Goal: Task Accomplishment & Management: Complete application form

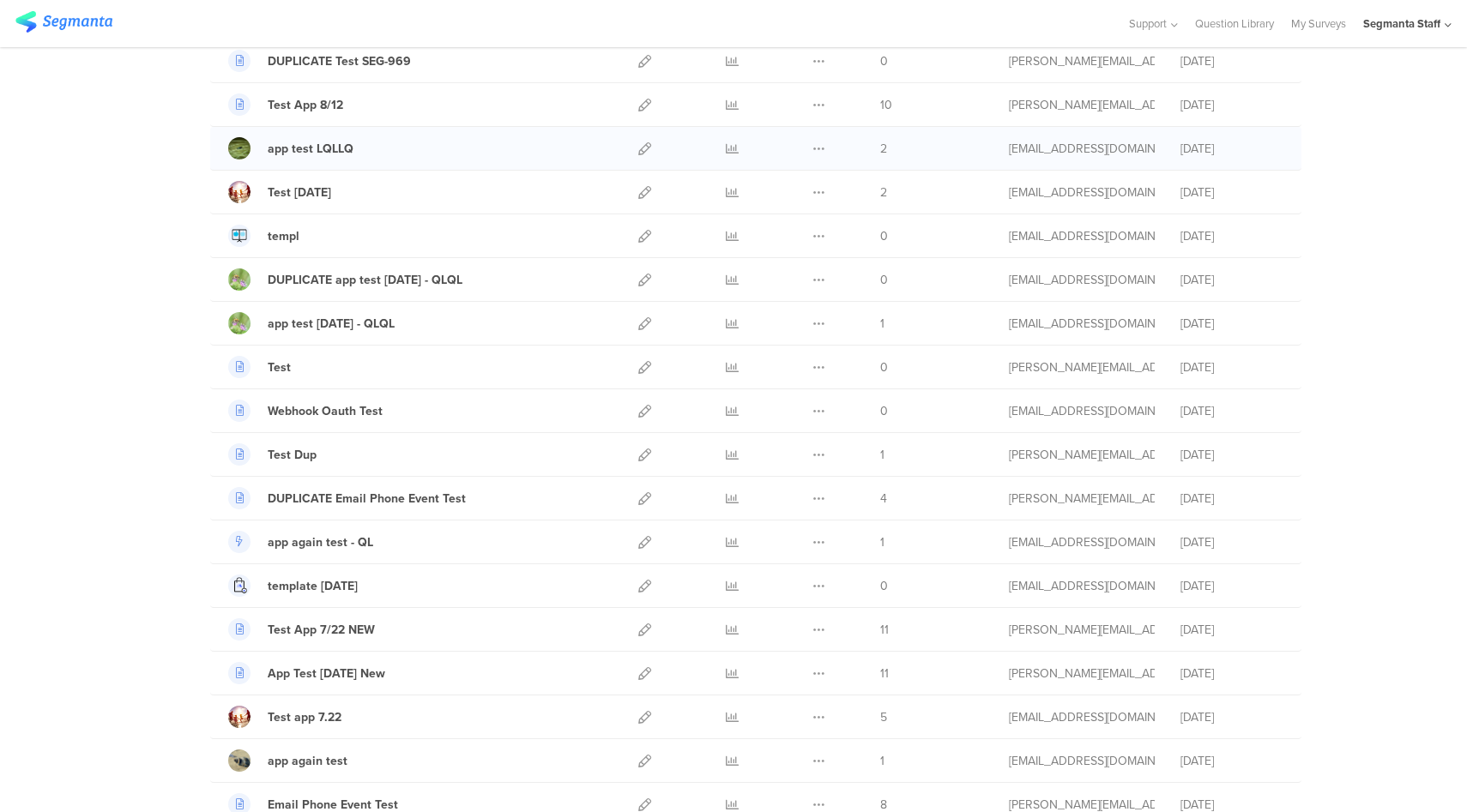
scroll to position [476, 0]
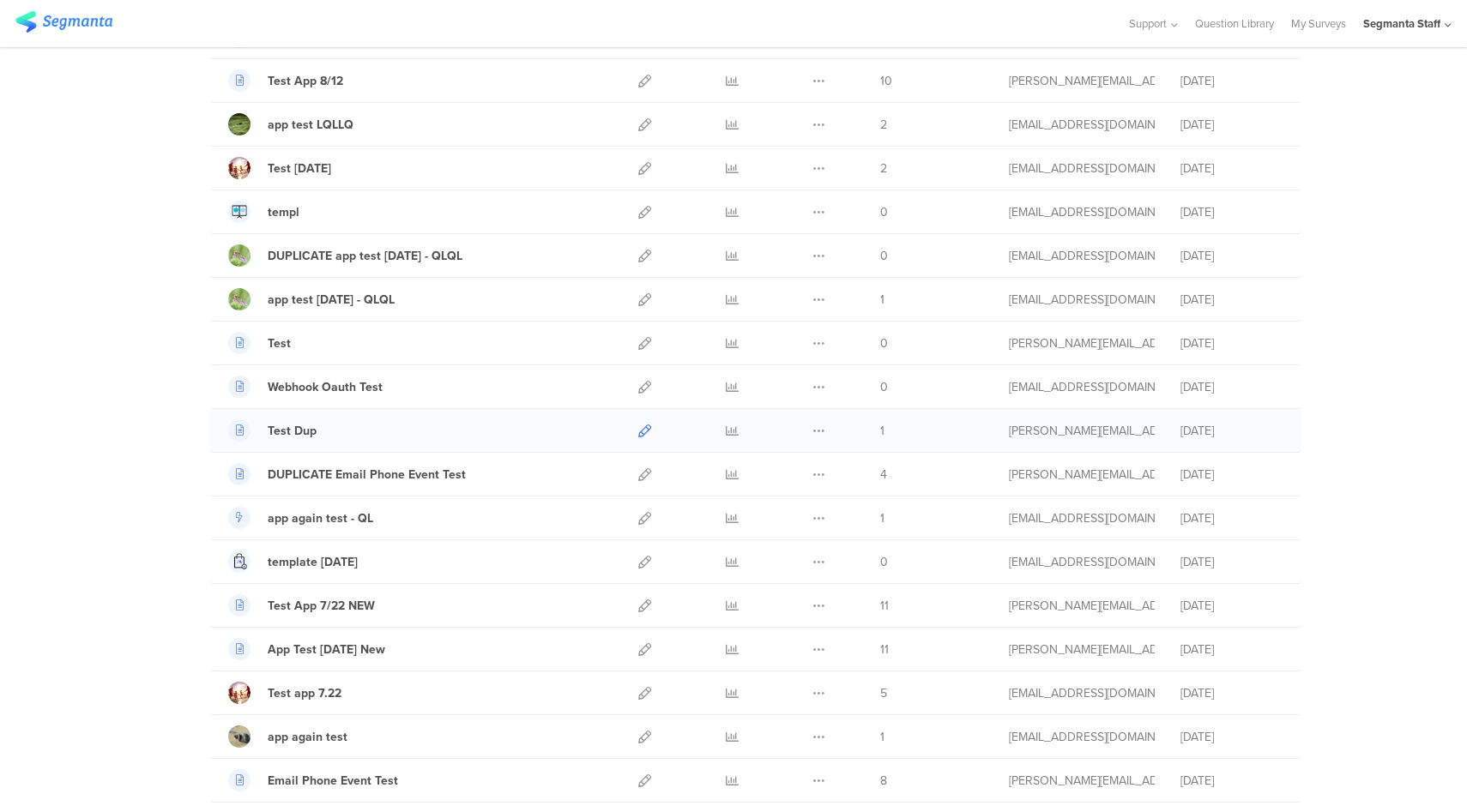
click at [639, 432] on icon at bounding box center [645, 431] width 13 height 13
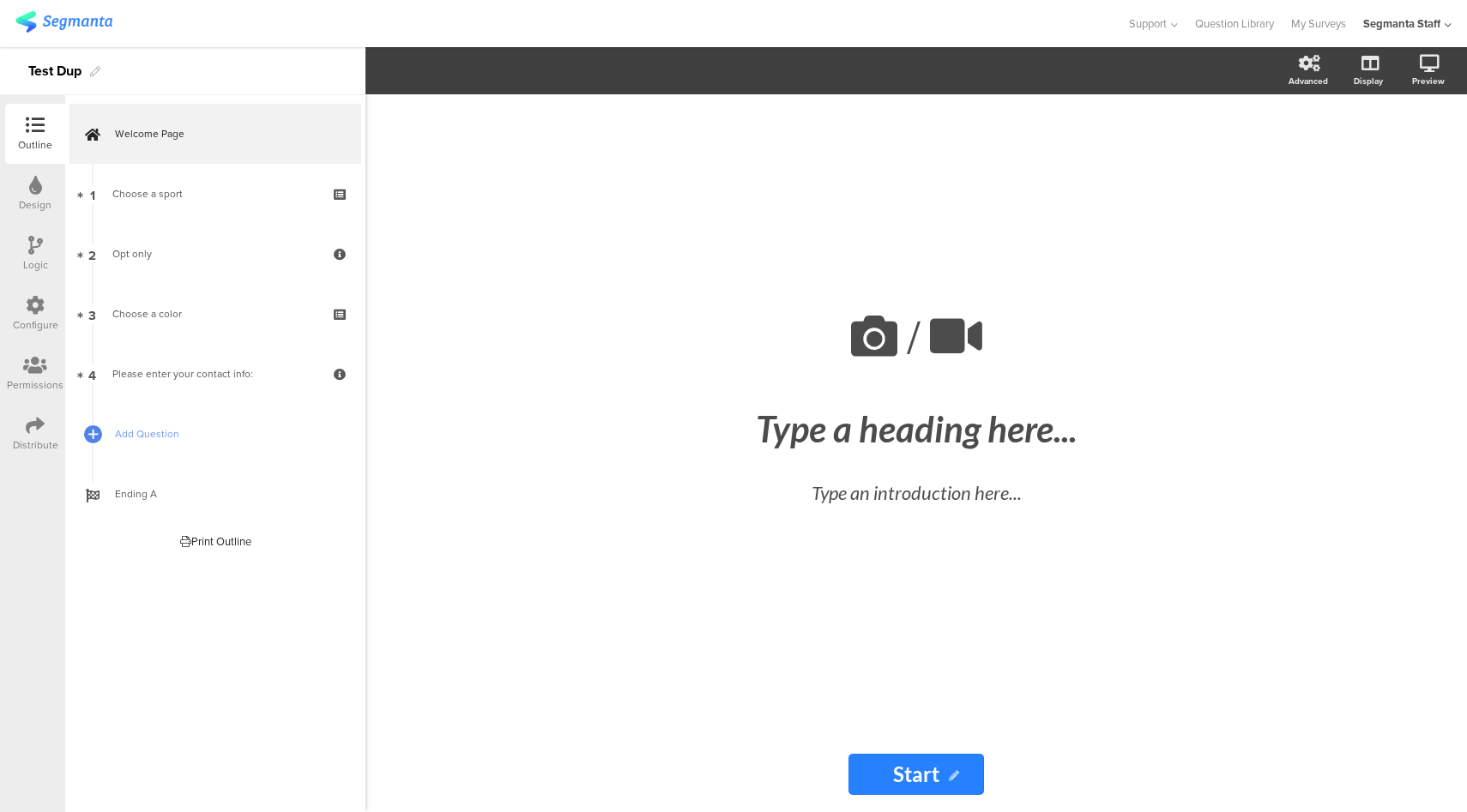
click at [35, 311] on icon at bounding box center [35, 305] width 19 height 19
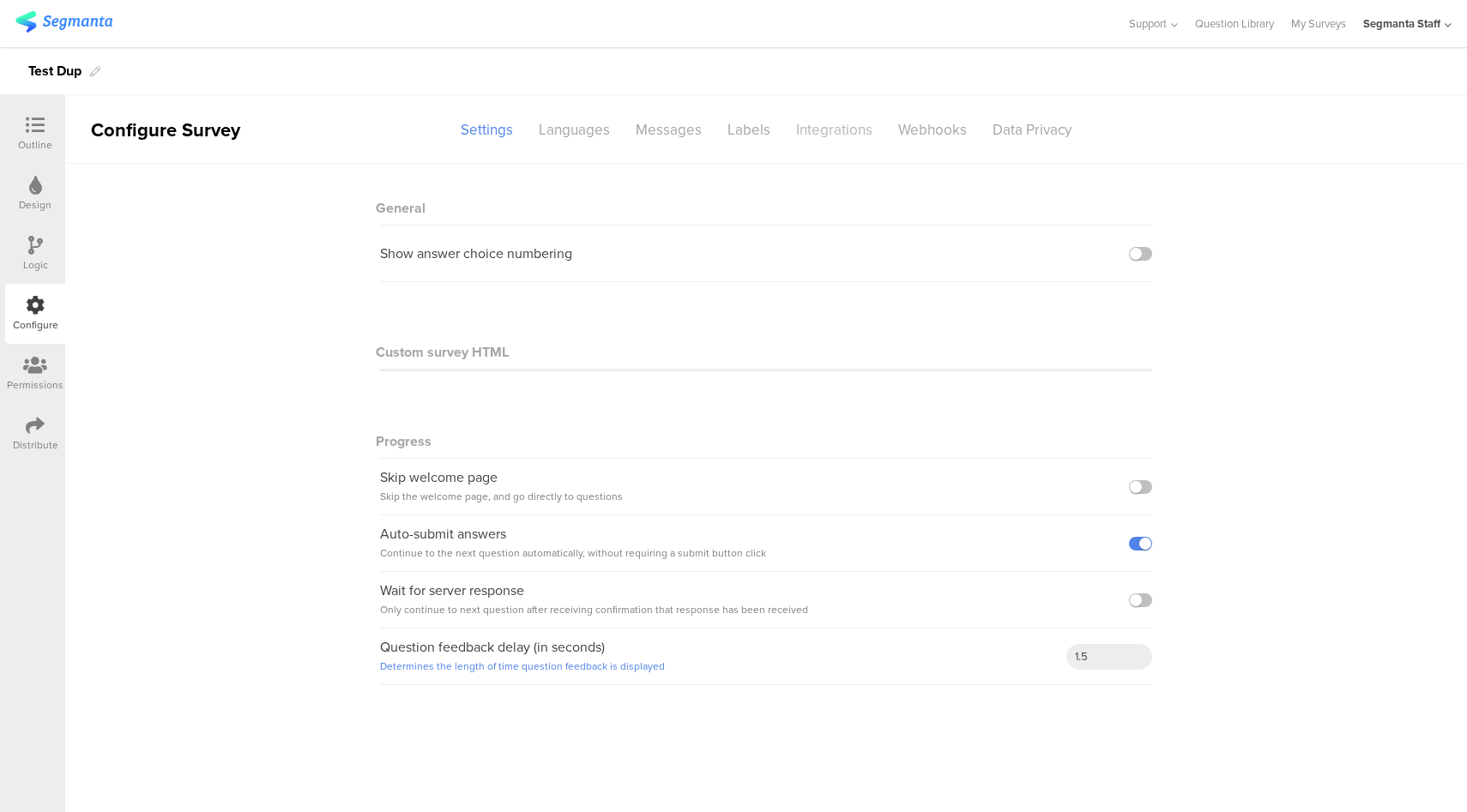
click at [822, 134] on div "Integrations" at bounding box center [833, 130] width 102 height 30
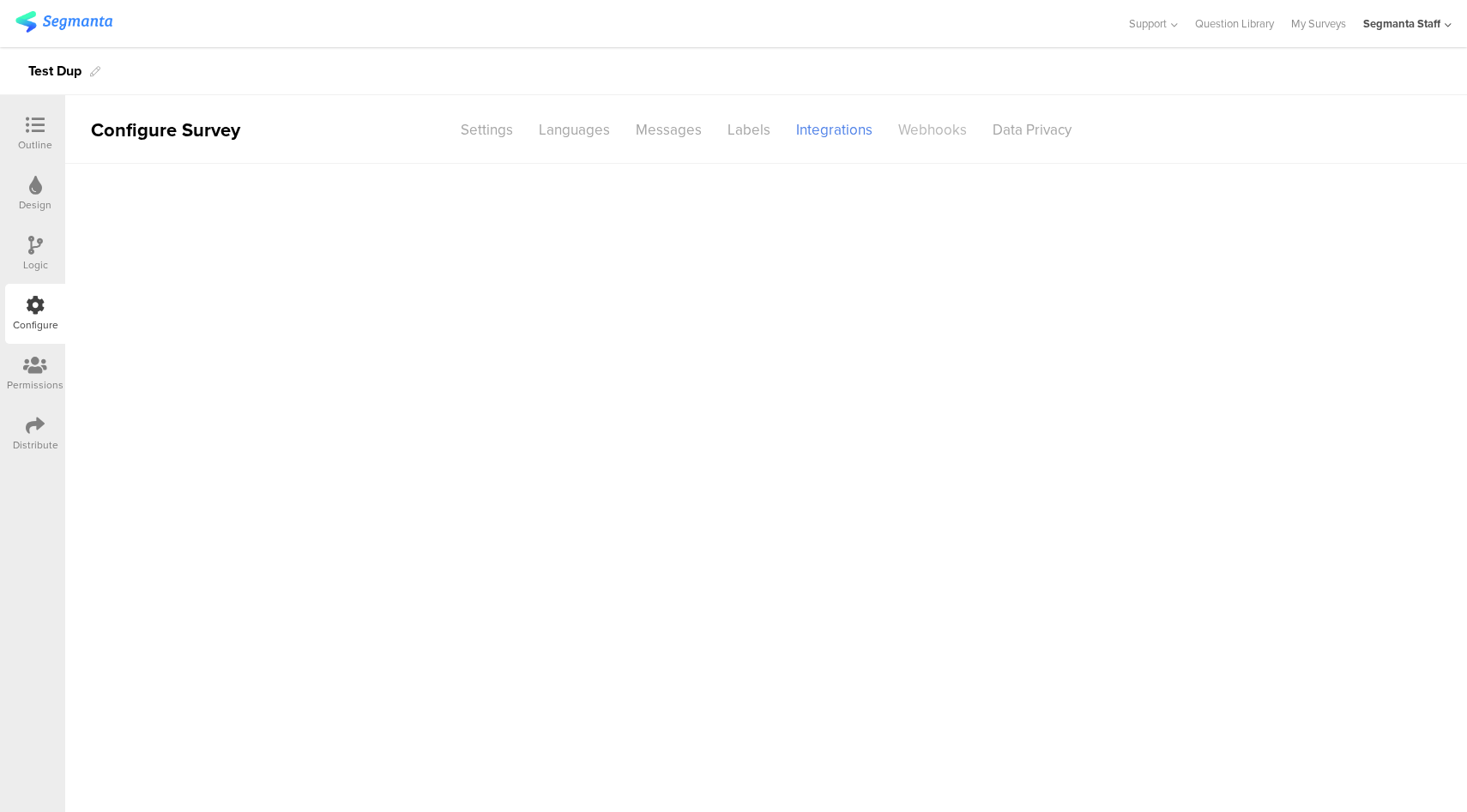
click at [920, 134] on div "Webhooks" at bounding box center [933, 130] width 95 height 30
click at [557, 197] on div "Add Hook" at bounding box center [771, 191] width 549 height 19
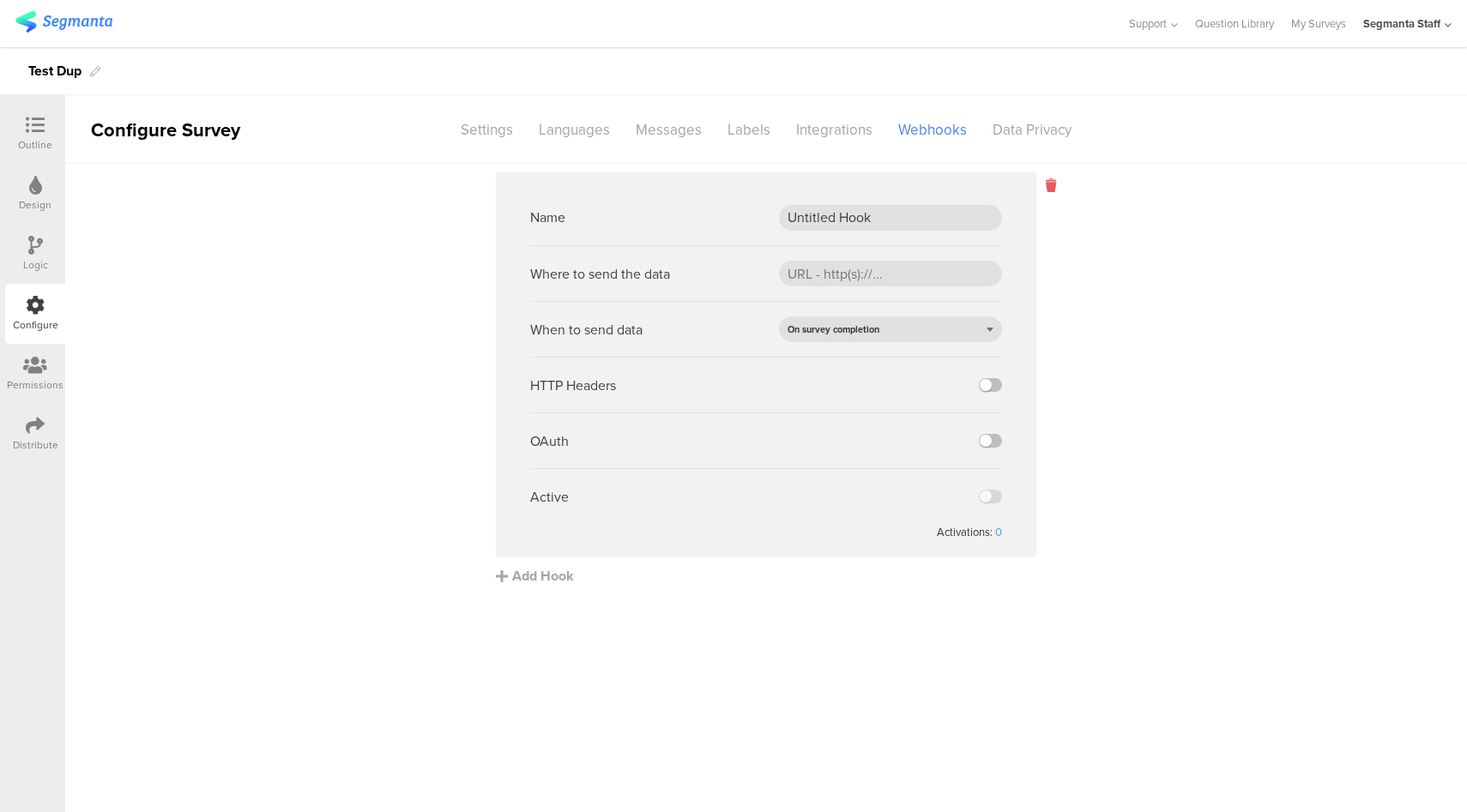
click at [1052, 192] on icon at bounding box center [1051, 186] width 11 height 19
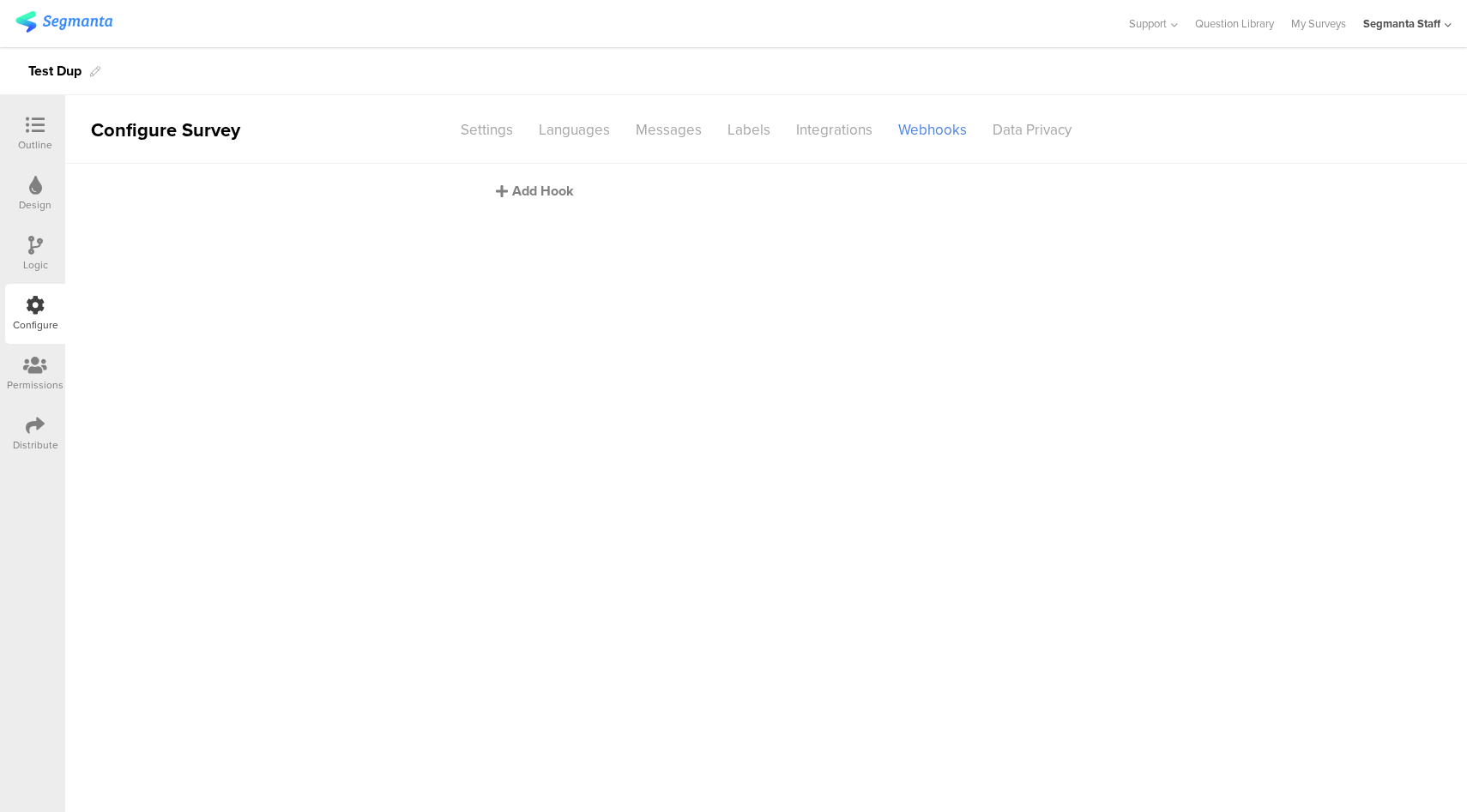
click at [553, 189] on div "Add Hook" at bounding box center [771, 191] width 549 height 19
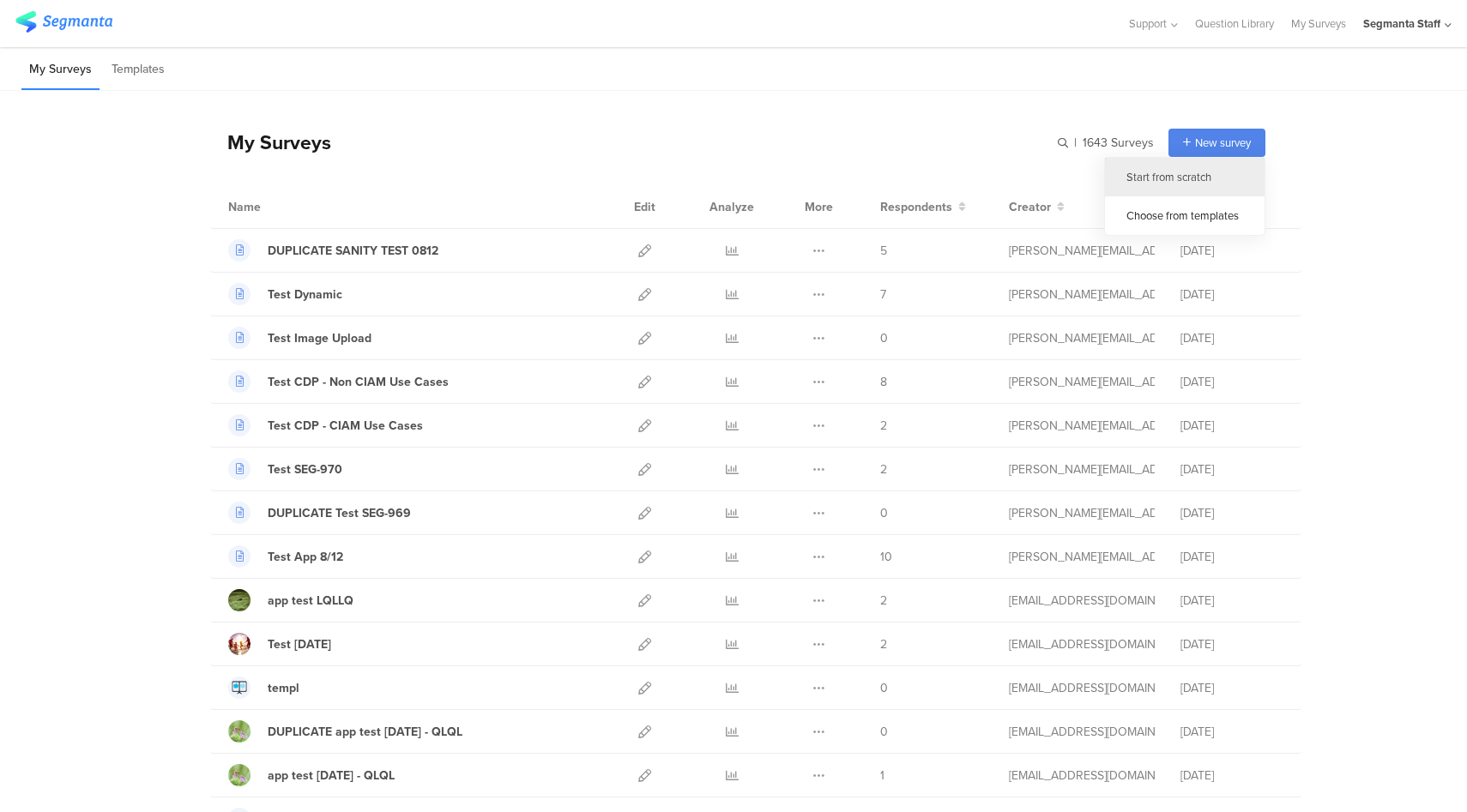
click at [1173, 186] on div "Start from scratch" at bounding box center [1185, 177] width 159 height 39
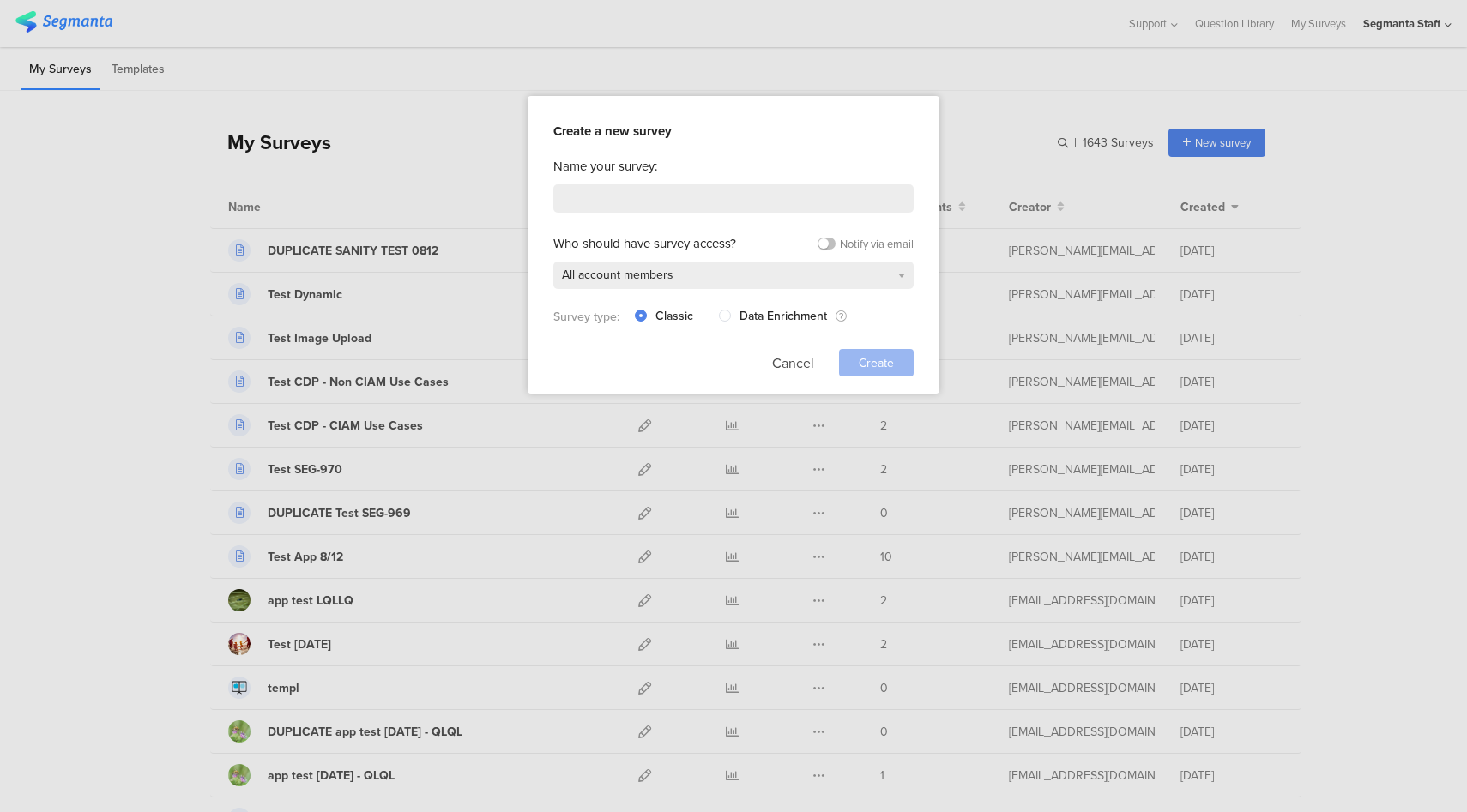
click at [752, 180] on div "Name your survey: Who should have survey access? Notify via email All account m…" at bounding box center [734, 266] width 360 height 219
click at [752, 193] on input at bounding box center [734, 199] width 360 height 28
type input "Test OAuth Webhook"
click at [866, 355] on span "Create" at bounding box center [877, 364] width 35 height 18
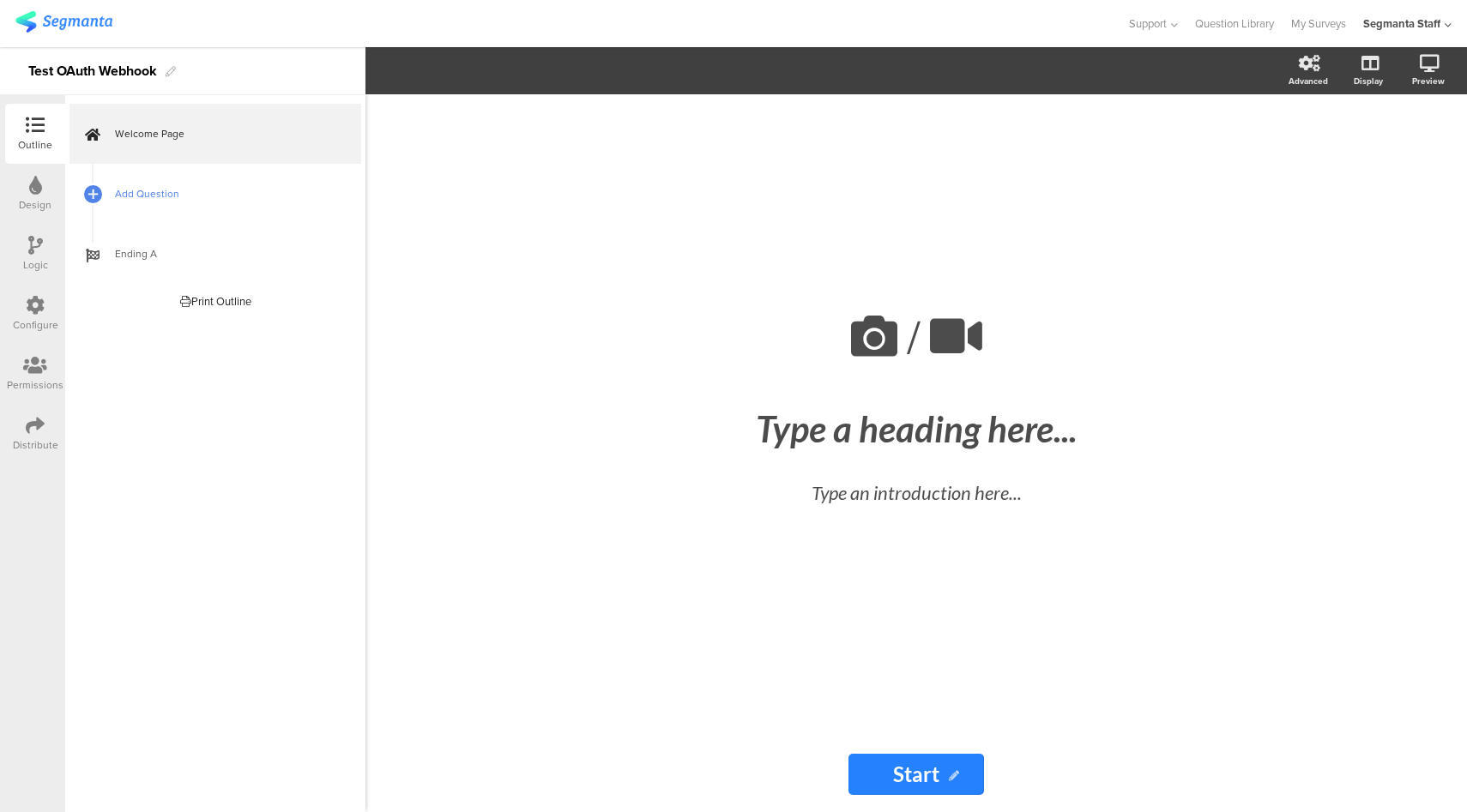
click at [243, 208] on link "Add Question" at bounding box center [216, 194] width 292 height 60
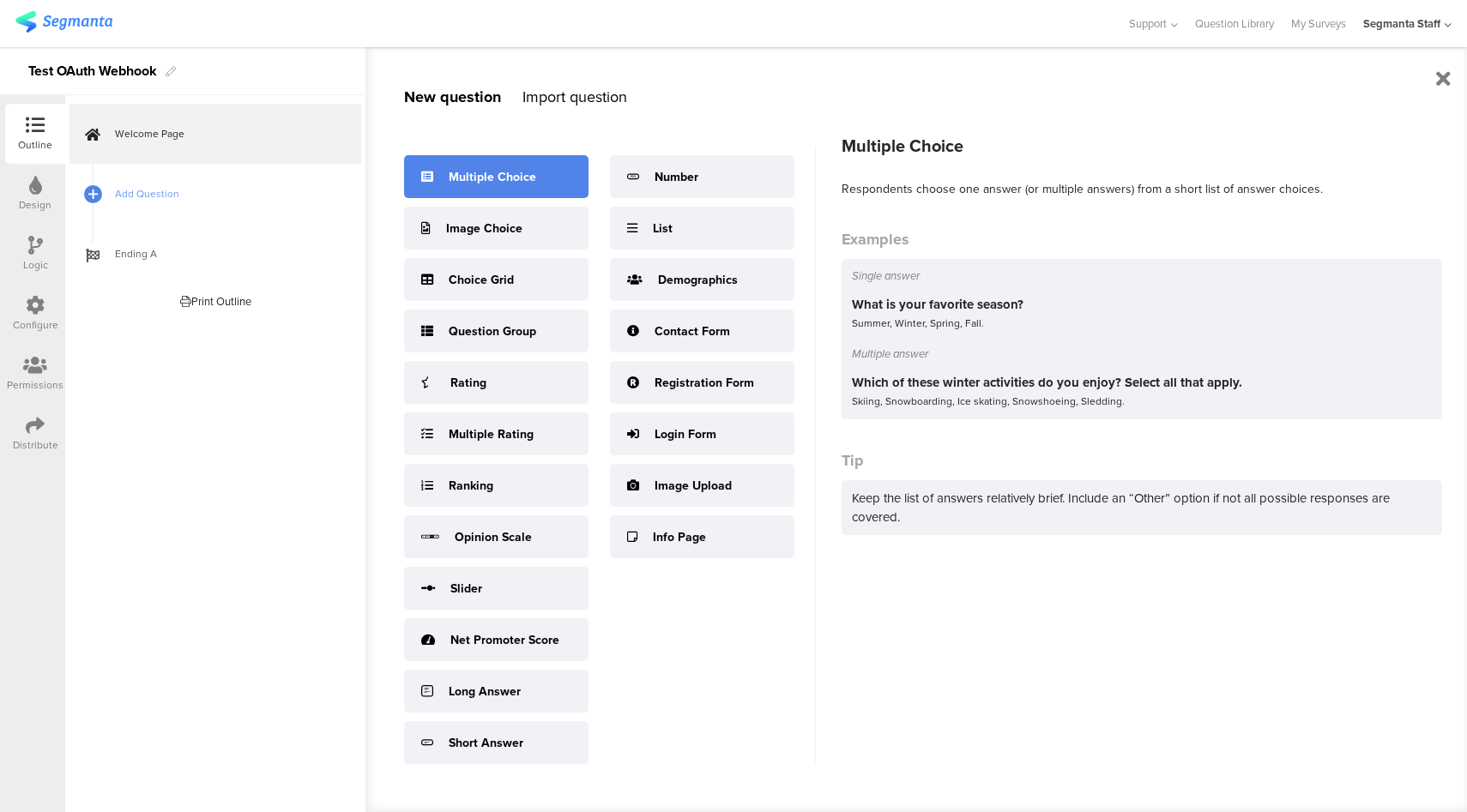
click at [494, 166] on div "Multiple Choice" at bounding box center [496, 177] width 185 height 42
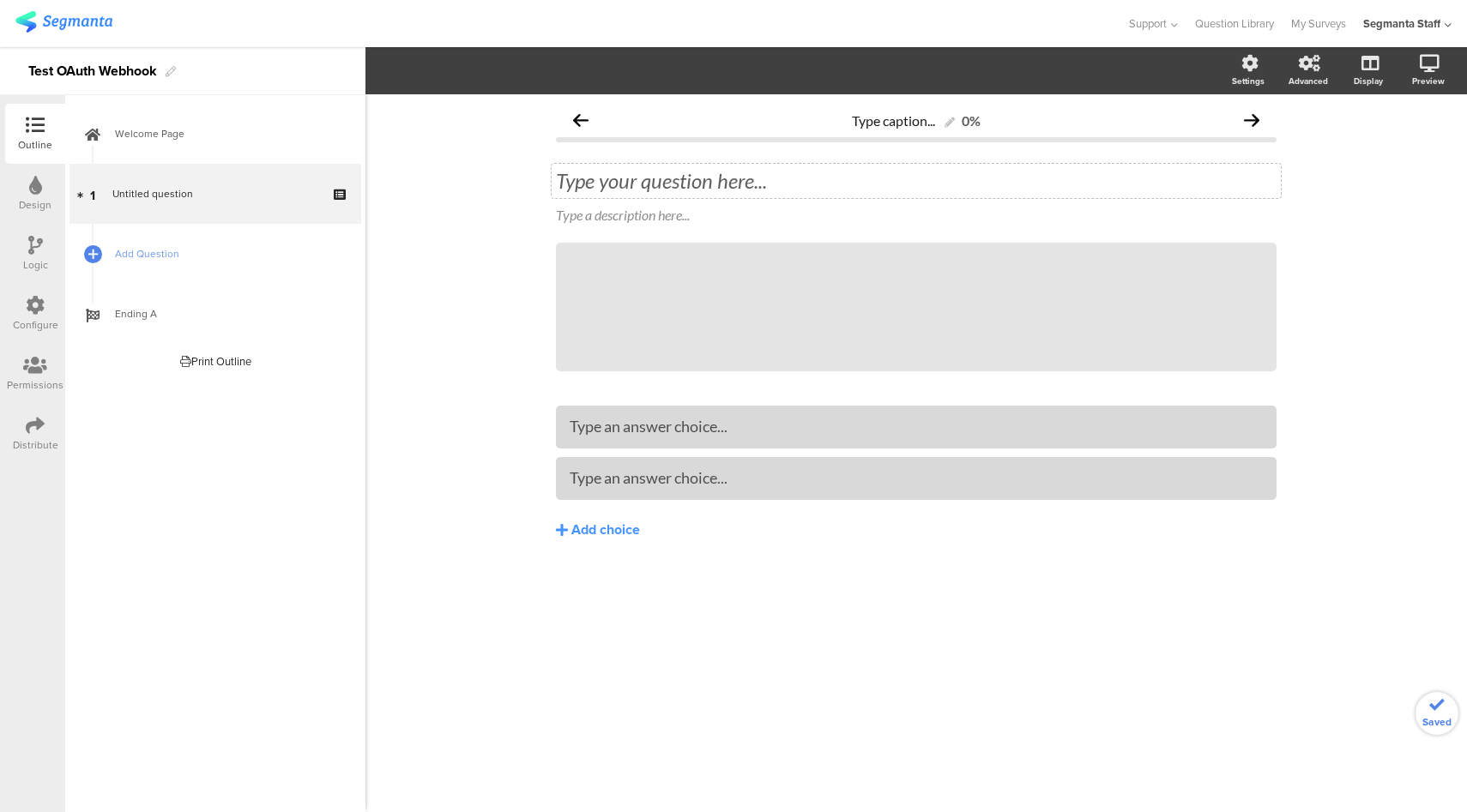
click at [694, 191] on div "Type your question here..." at bounding box center [916, 180] width 721 height 26
click at [213, 258] on span "Add Question" at bounding box center [225, 253] width 219 height 17
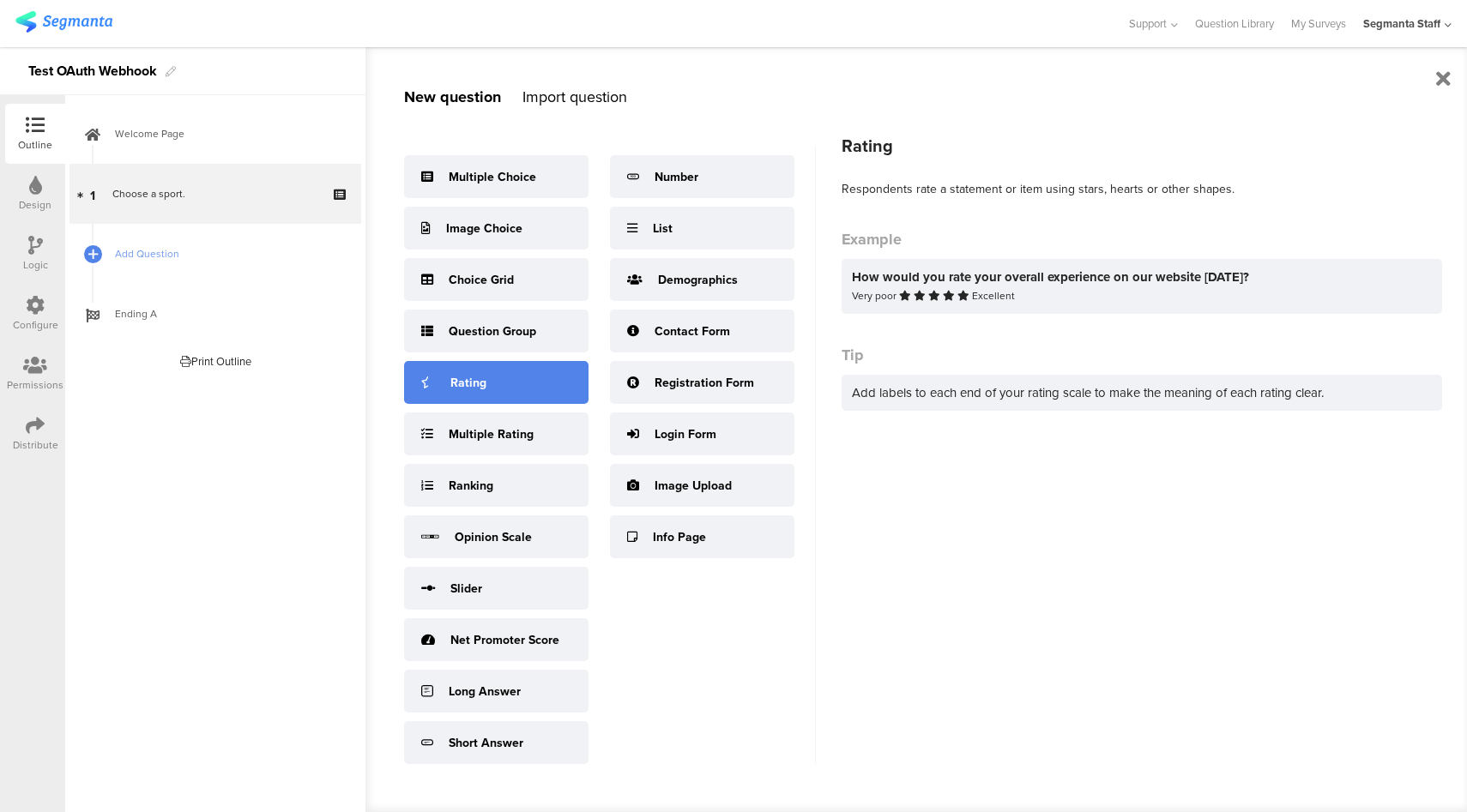
click at [496, 388] on div "Rating" at bounding box center [496, 382] width 185 height 42
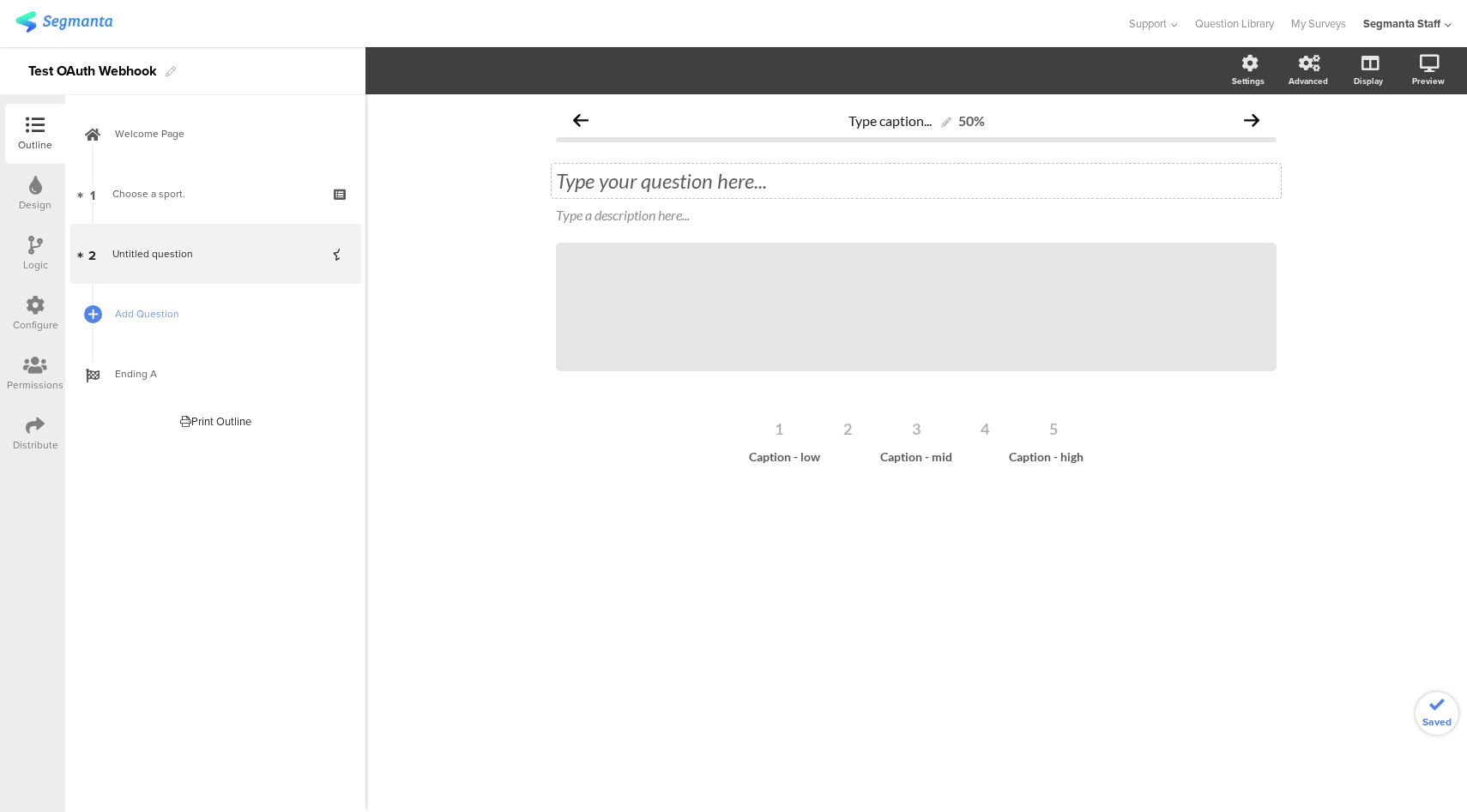
click at [681, 185] on div "Type your question here..." at bounding box center [916, 180] width 721 height 26
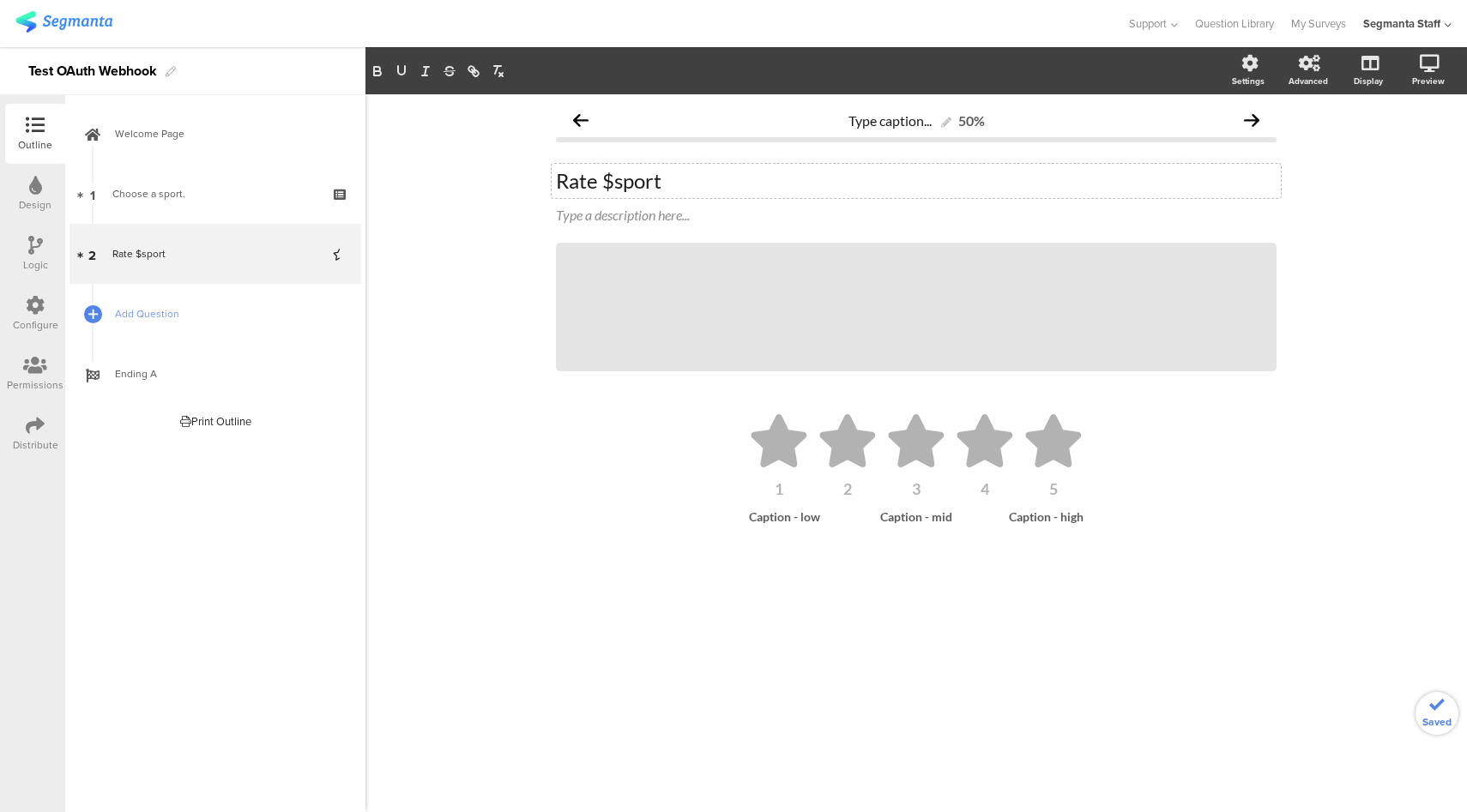
click at [29, 298] on icon at bounding box center [35, 305] width 19 height 19
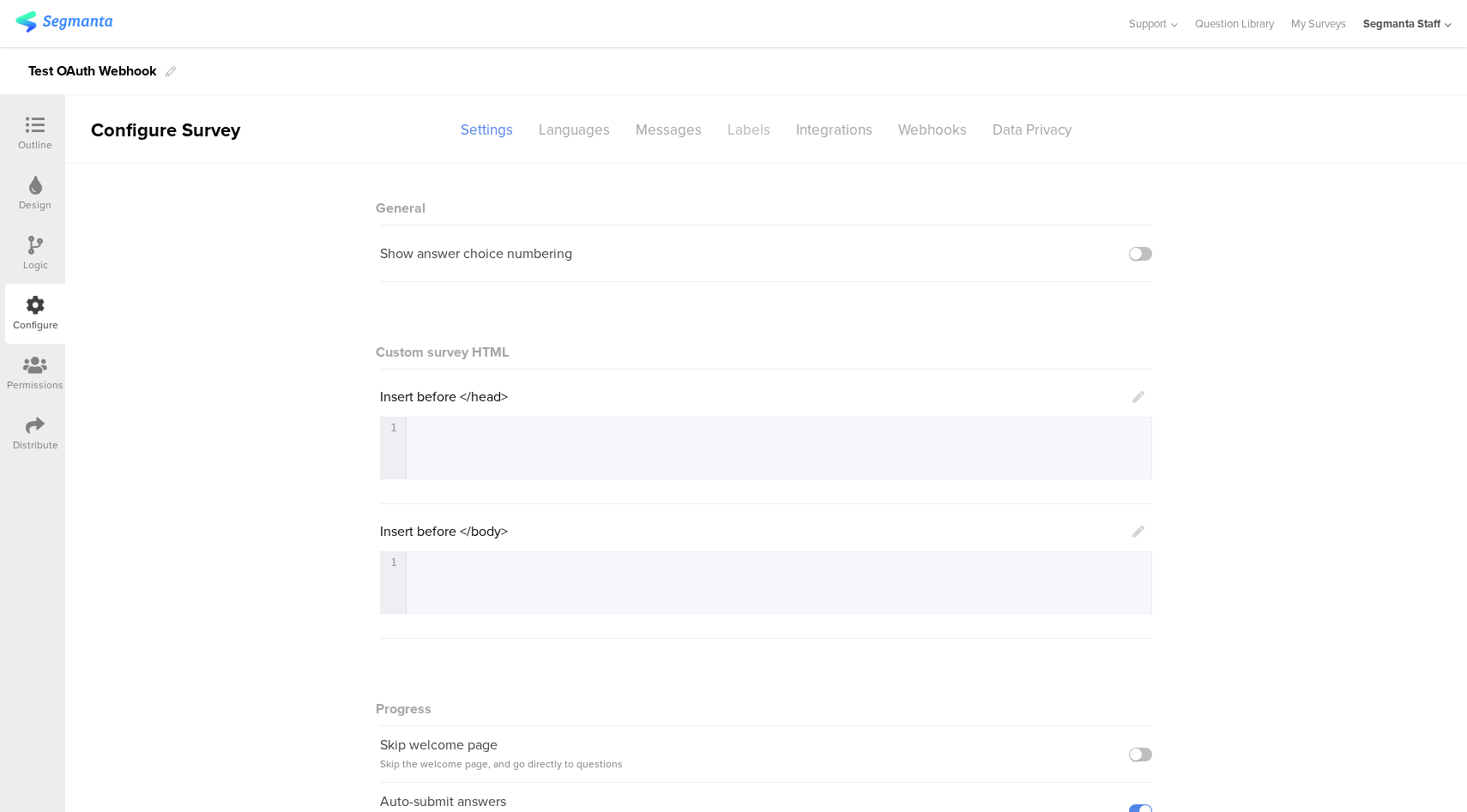
click at [723, 137] on div "Labels" at bounding box center [749, 130] width 69 height 30
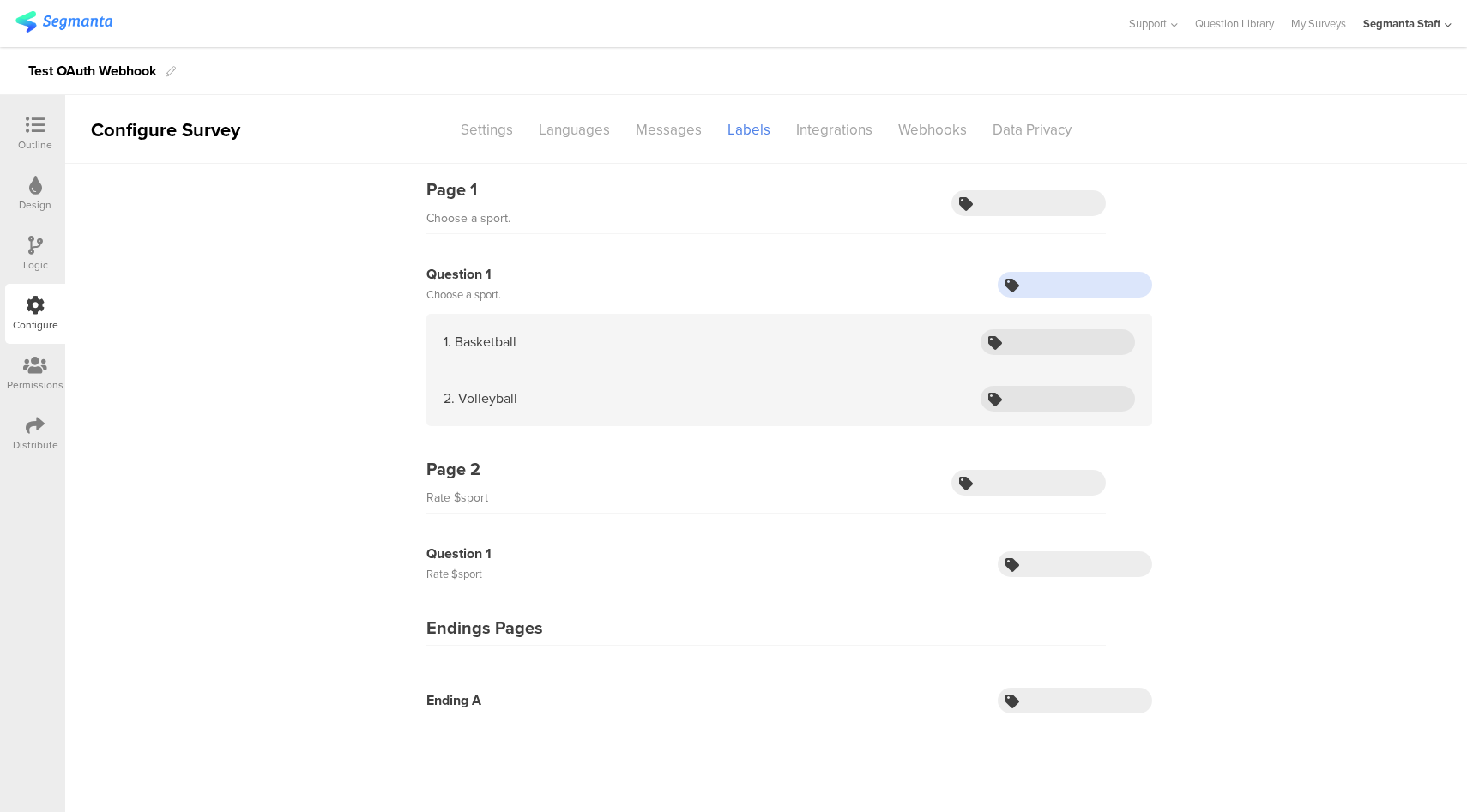
click at [1087, 290] on input "text" at bounding box center [1075, 284] width 155 height 26
type input "sport"
type input "vb"
type input "bb"
click at [930, 132] on div "Webhooks" at bounding box center [933, 130] width 95 height 30
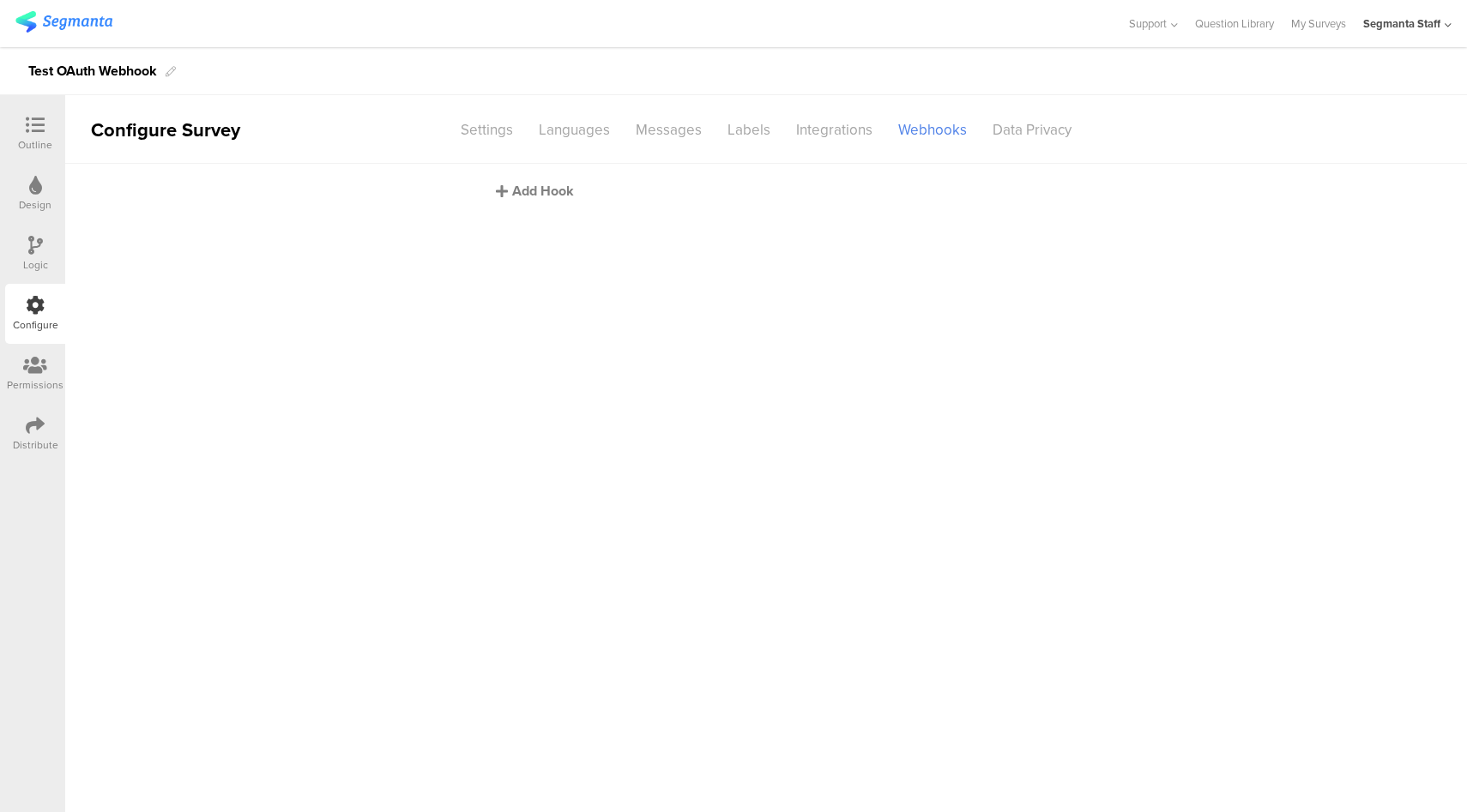
click at [543, 195] on div "Add Hook" at bounding box center [771, 191] width 549 height 19
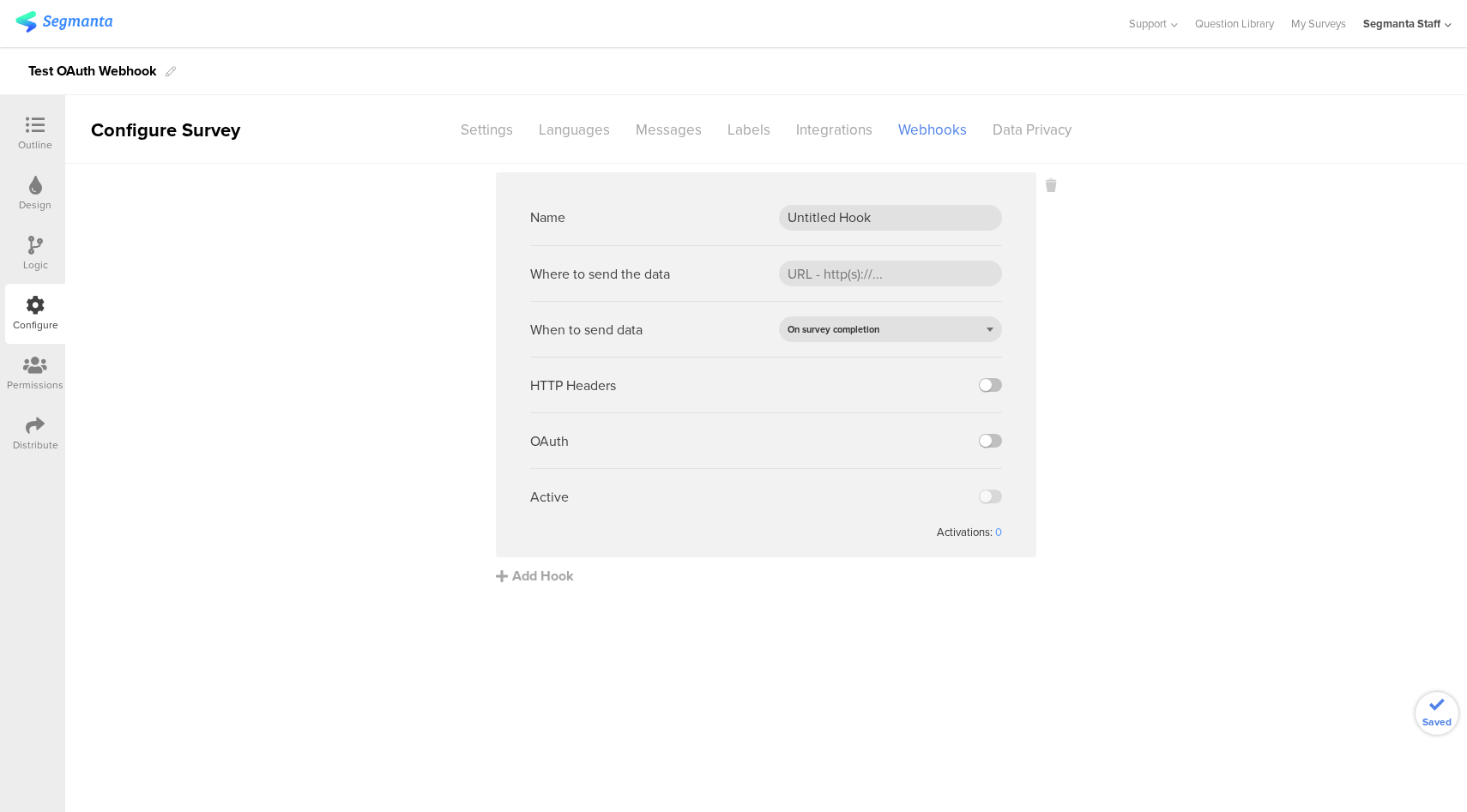
click at [1059, 187] on sg-webhook-settings "Name Untitled Hook Where to send the data When to send data On survey completio…" at bounding box center [766, 379] width 1402 height 413
click at [1053, 184] on icon at bounding box center [1051, 186] width 11 height 19
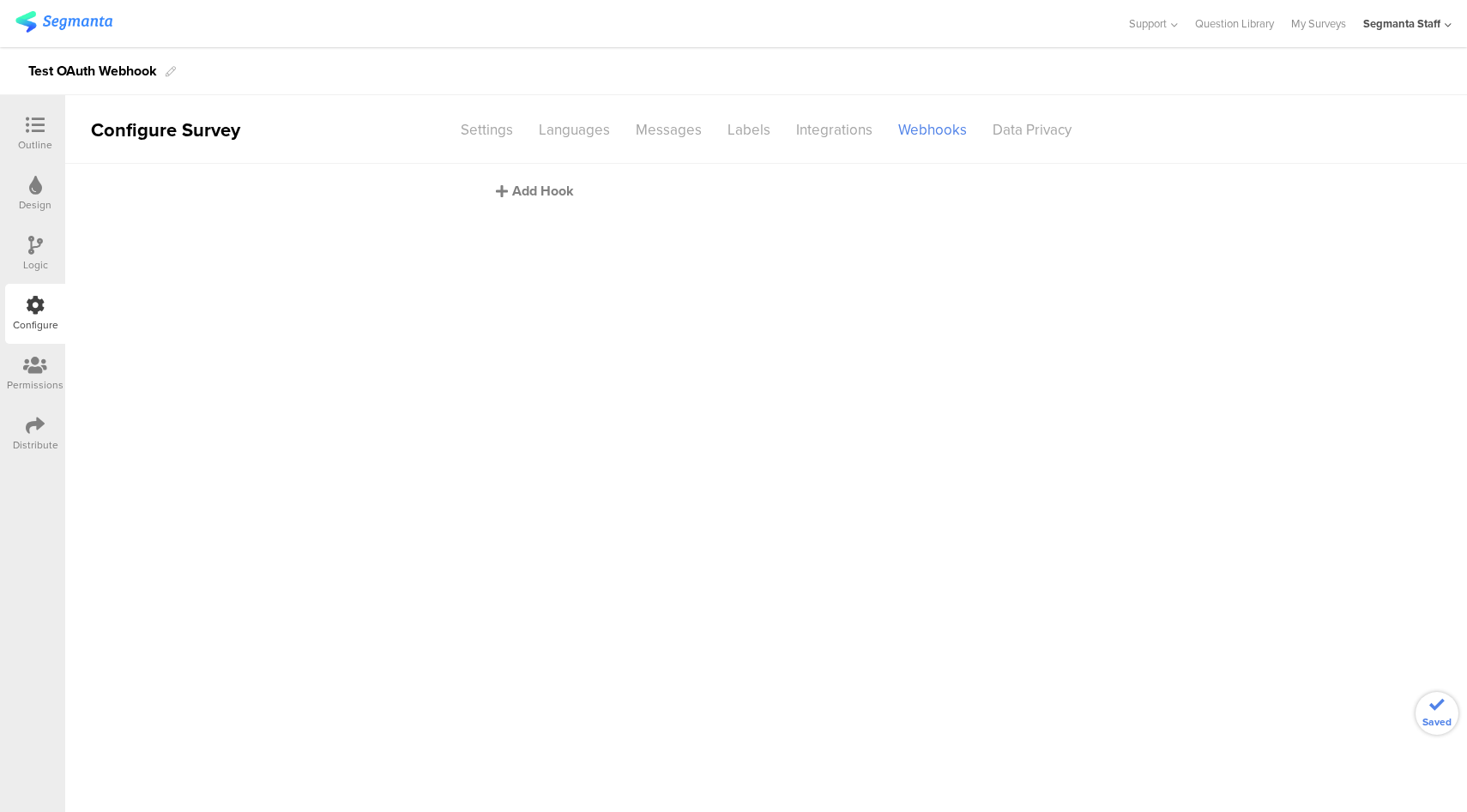
click at [543, 194] on div "Add Hook" at bounding box center [771, 191] width 549 height 19
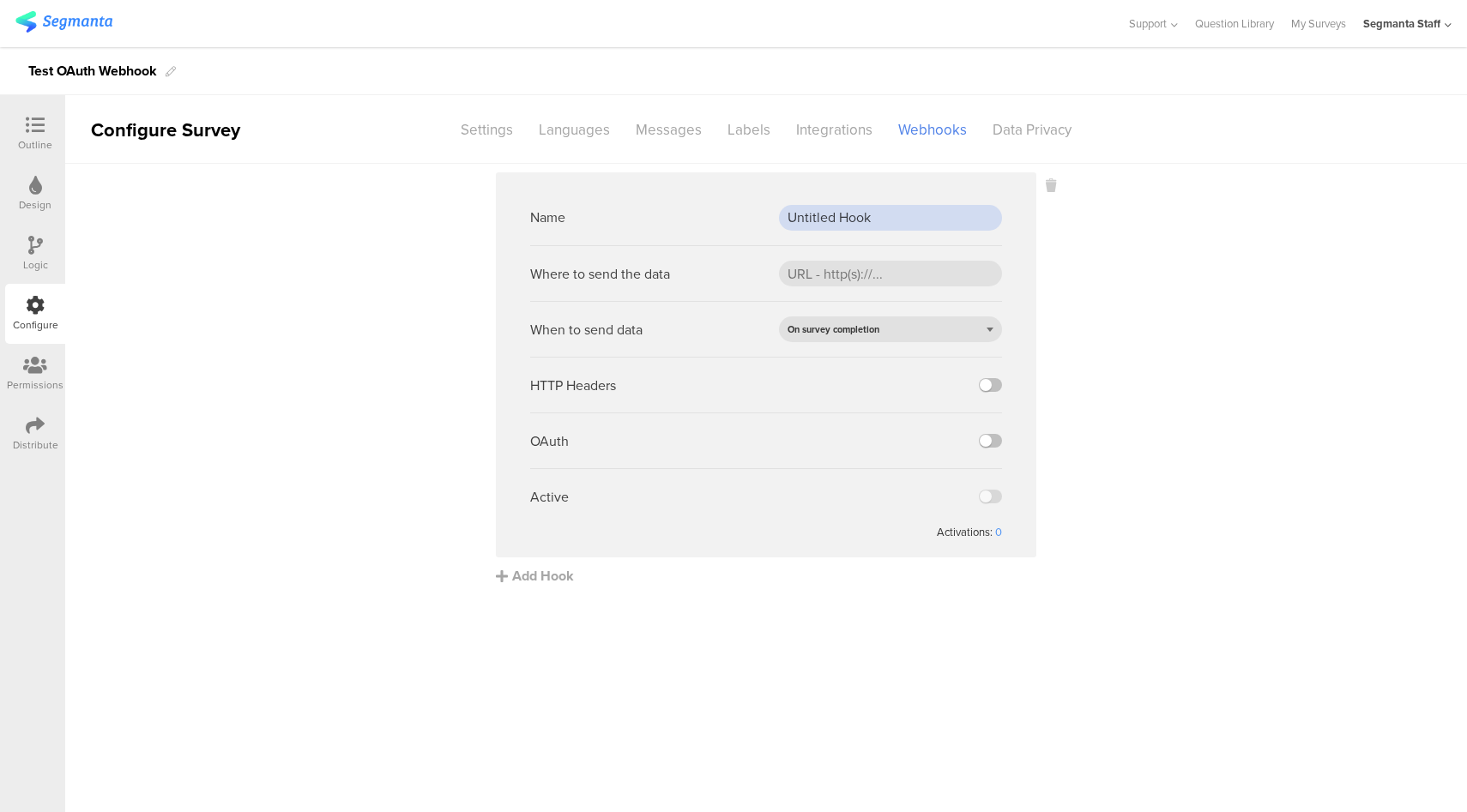
drag, startPoint x: 876, startPoint y: 214, endPoint x: 751, endPoint y: 218, distance: 125.1
click at [751, 218] on div "Name Untitled Hook" at bounding box center [765, 217] width 472 height 56
type input "Regular Webhook"
click at [812, 273] on input "url" at bounding box center [891, 273] width 223 height 26
paste input "https://eo5wmzhoyu3nzo.m.pipedream.net"
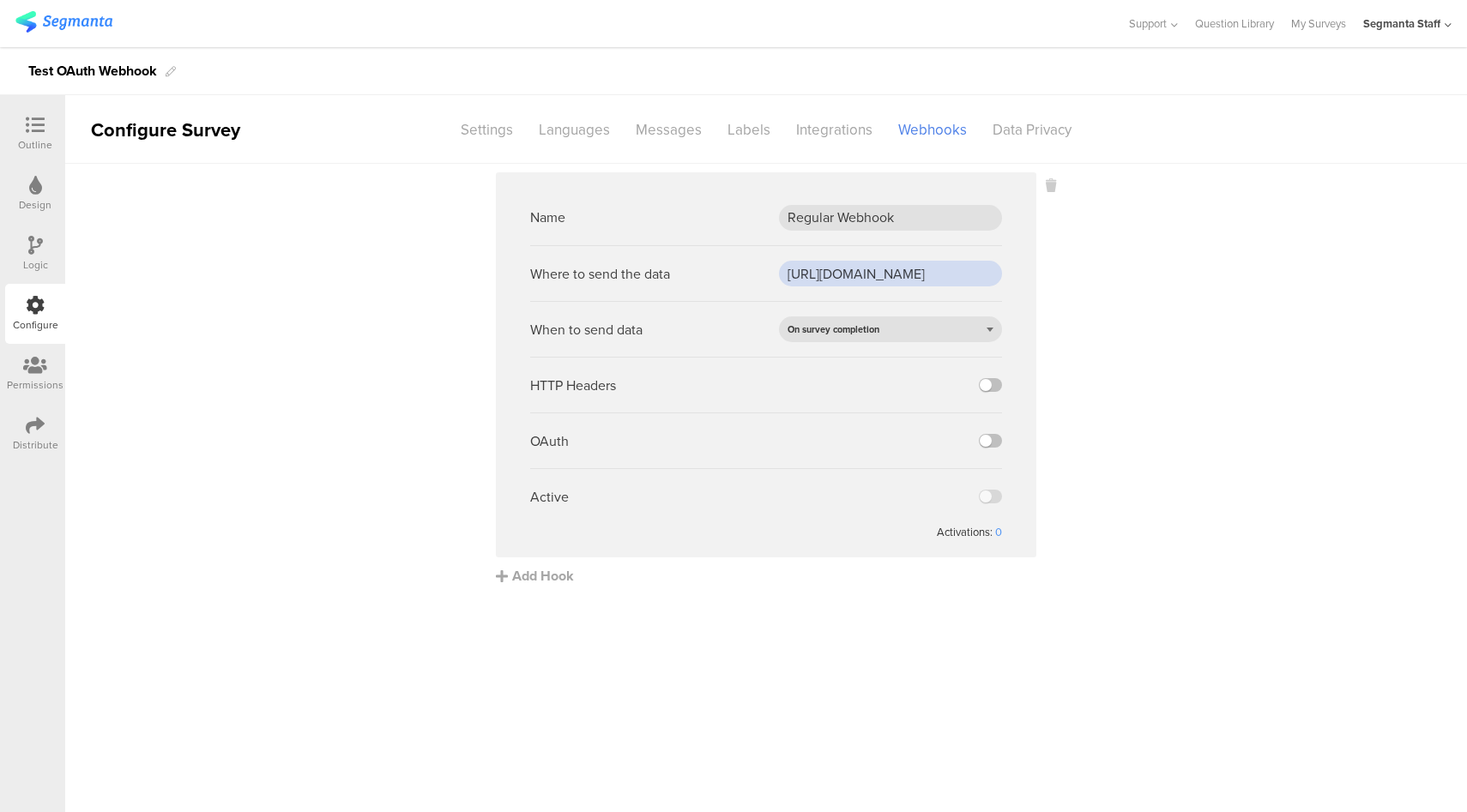
scroll to position [0, 50]
type input "https://eo5wmzhoyu3nzo.m.pipedream.net"
click at [823, 326] on span "On survey completion" at bounding box center [833, 330] width 92 height 14
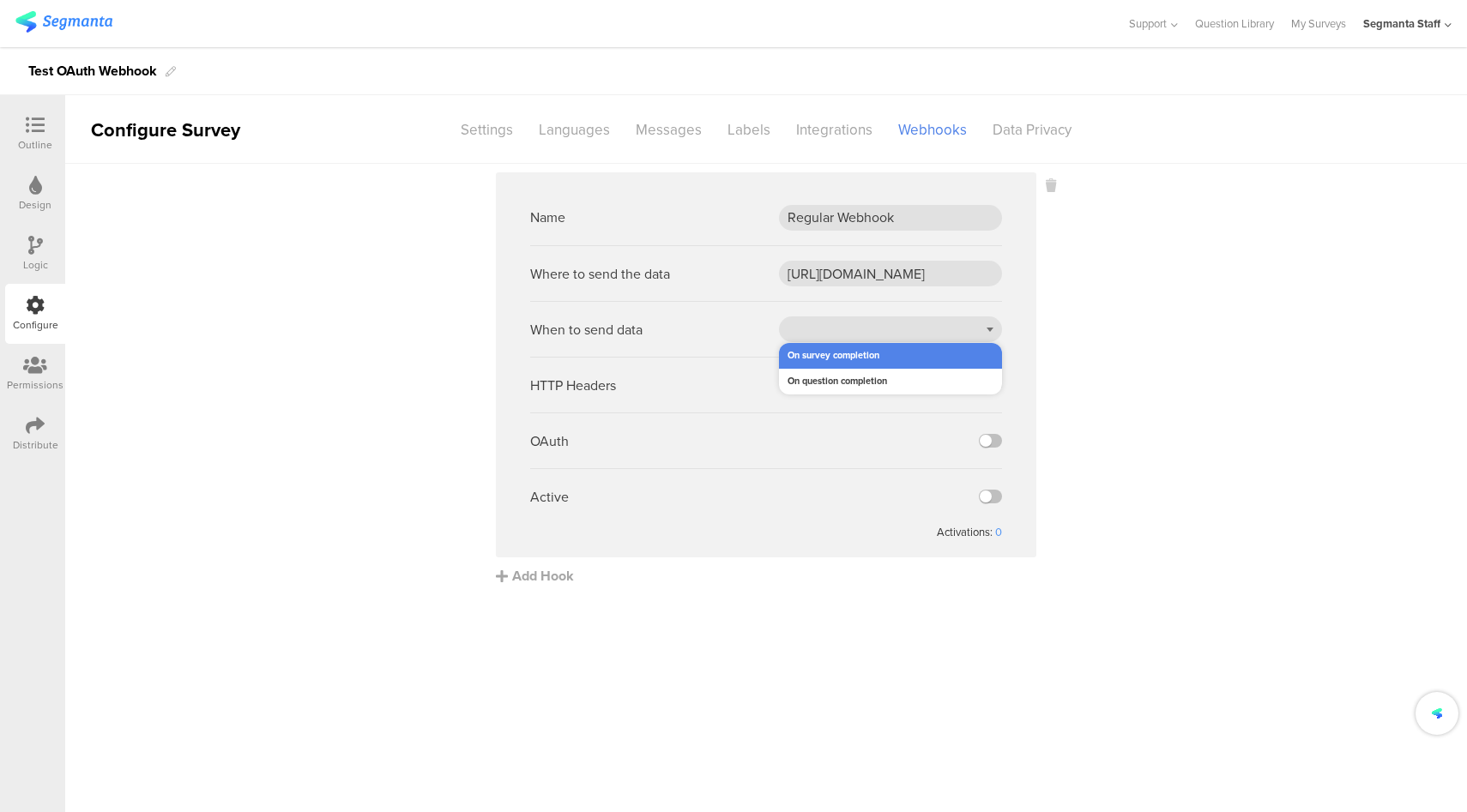
click at [1115, 385] on sg-webhook-settings "Name Regular Webhook Where to send the data https://eo5wmzhoyu3nzo.m.pipedream.…" at bounding box center [766, 379] width 1402 height 413
click at [991, 389] on label at bounding box center [991, 386] width 23 height 14
click at [0, 0] on input "checkbox" at bounding box center [0, 0] width 0 height 0
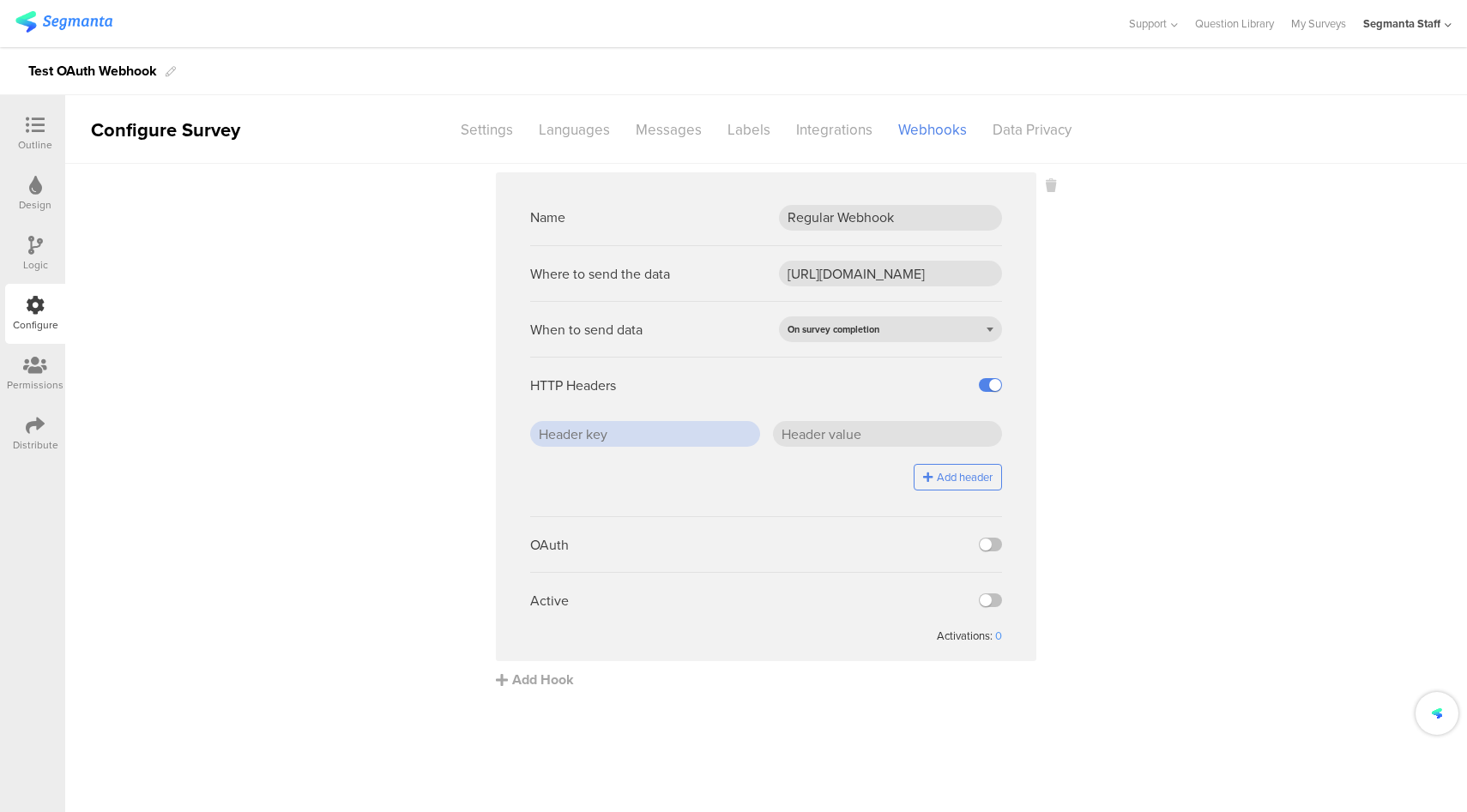
click at [726, 434] on input "text" at bounding box center [645, 433] width 230 height 26
type input "key1"
click at [822, 433] on input "text" at bounding box center [888, 433] width 230 height 26
type input "value1"
click at [992, 602] on label at bounding box center [991, 601] width 23 height 14
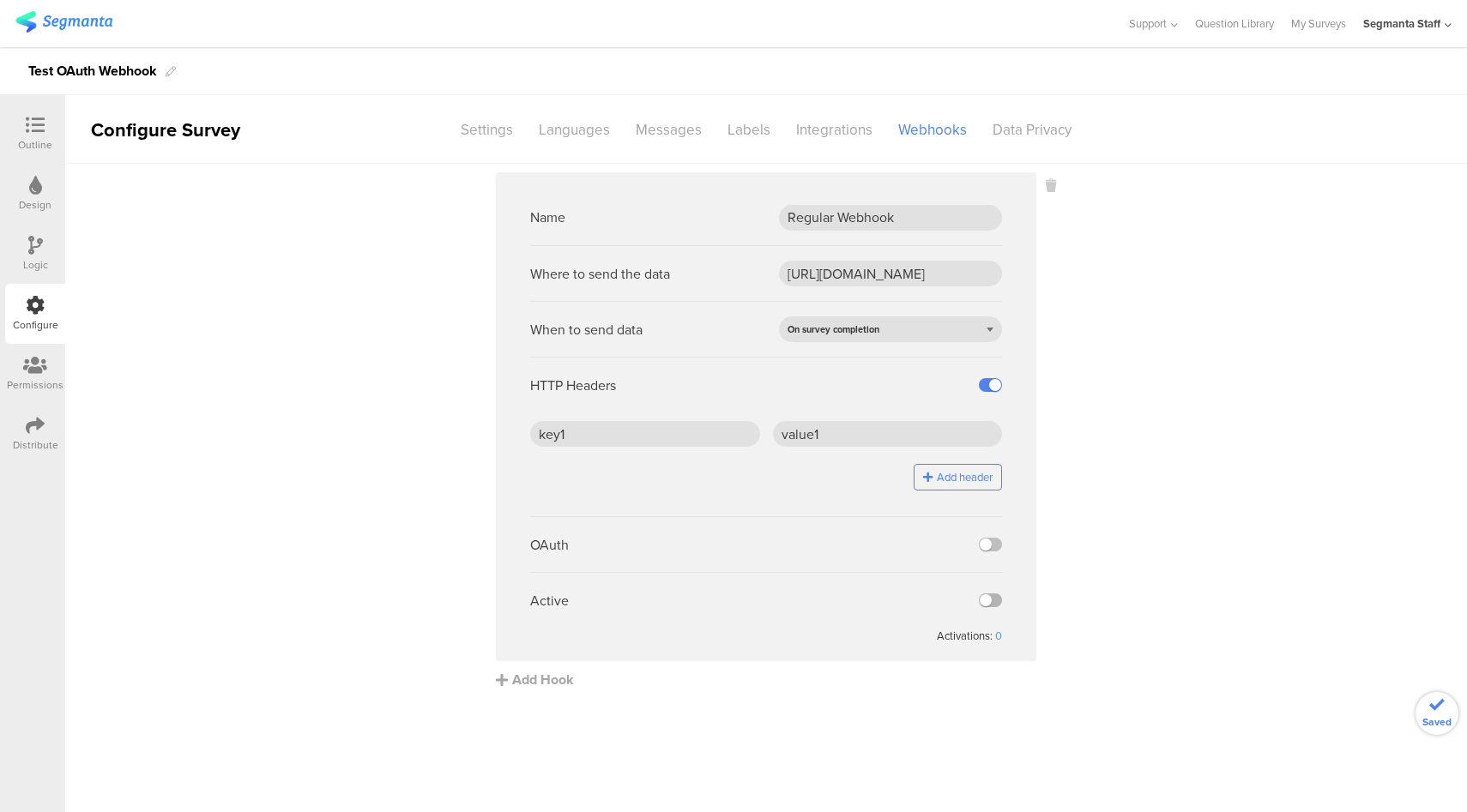
click at [0, 0] on input "checkbox" at bounding box center [0, 0] width 0 height 0
click at [550, 680] on div "Add Hook" at bounding box center [771, 679] width 549 height 19
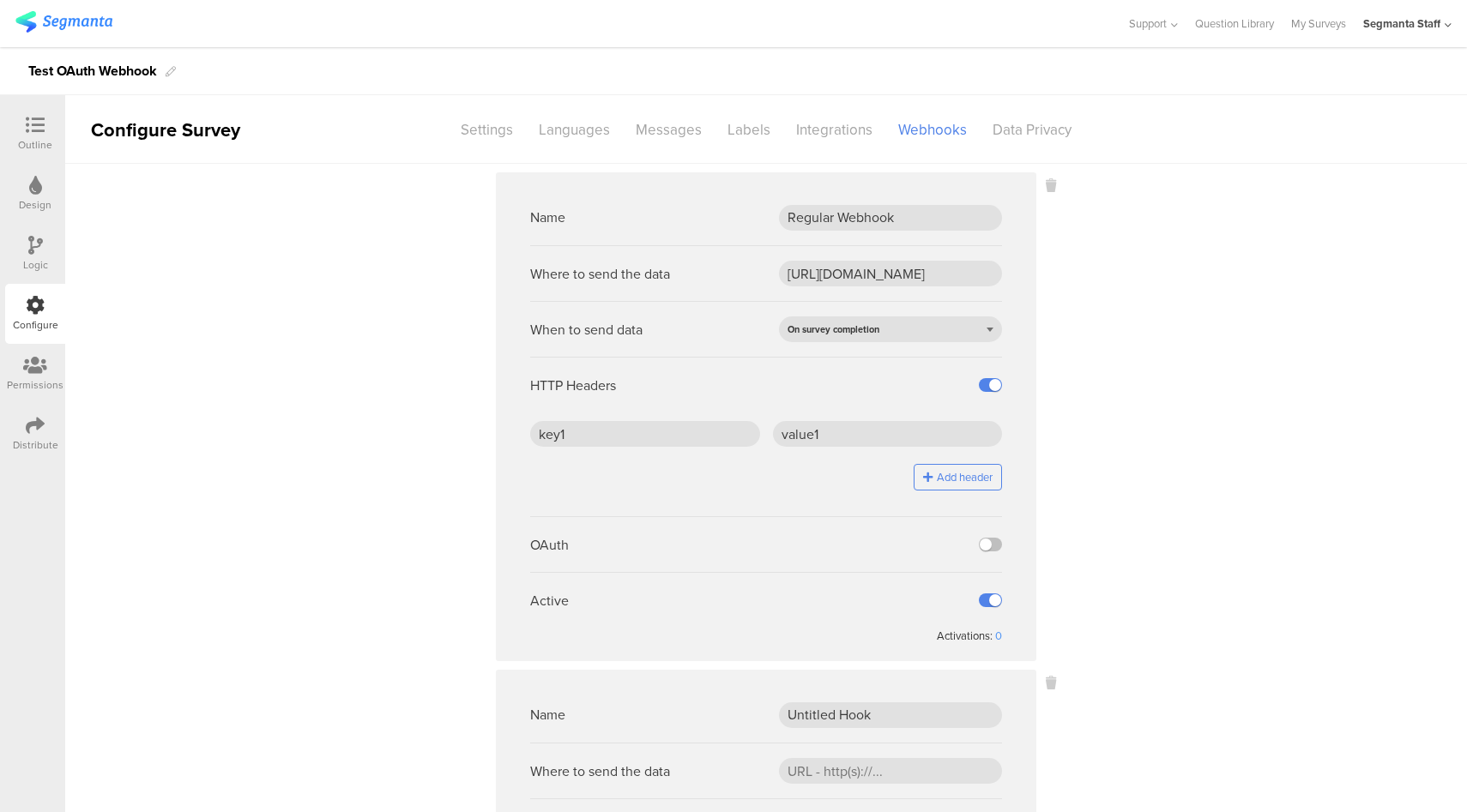
scroll to position [286, 0]
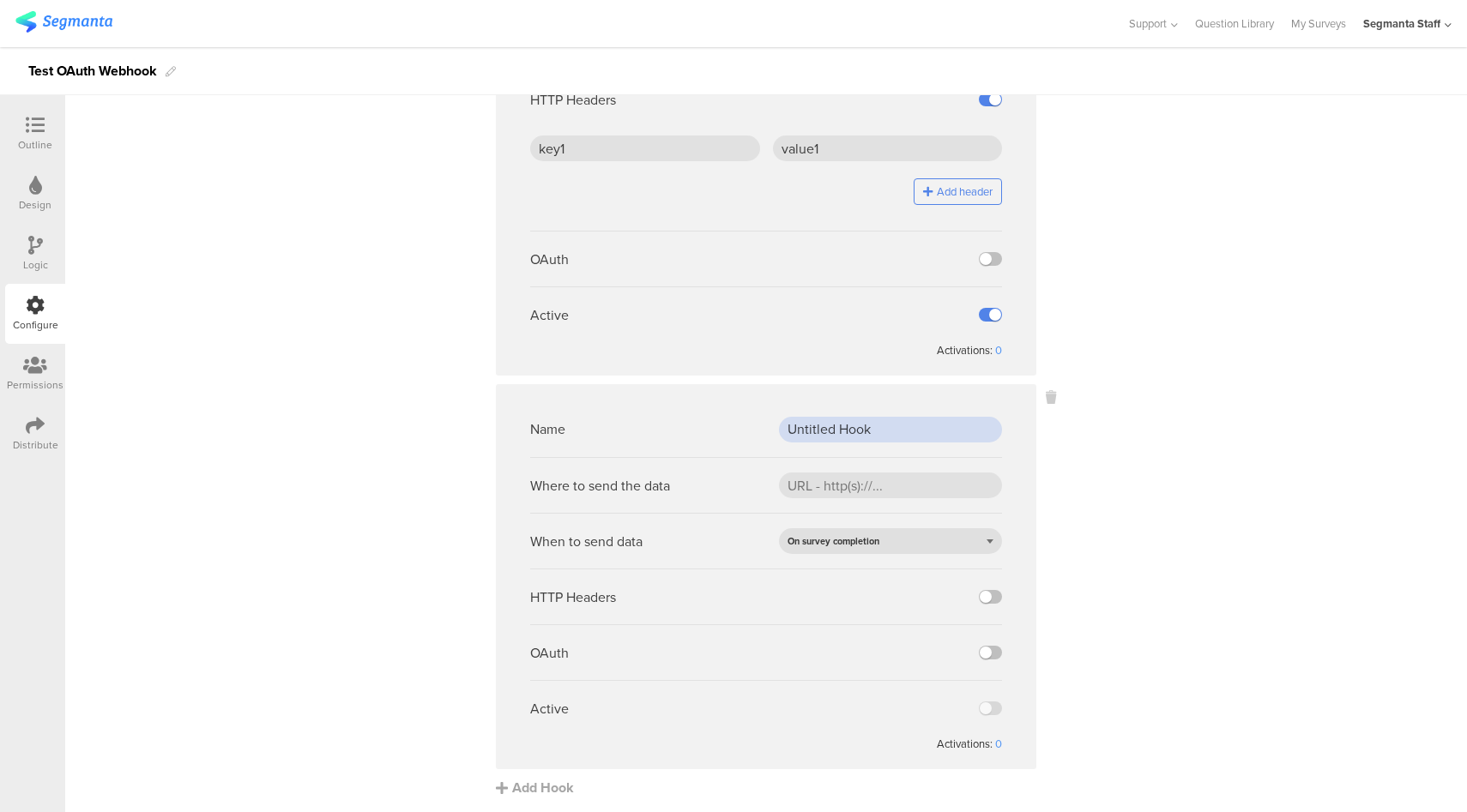
drag, startPoint x: 898, startPoint y: 436, endPoint x: 736, endPoint y: 431, distance: 162.1
click at [736, 431] on div "Name Untitled Hook" at bounding box center [765, 429] width 472 height 56
type input "PepsiCo Dev Webhook Test"
paste input "https://apim-na.dev.mypepsico.com/cgf/eip/cdp-eip/v1/segmanta-intake"
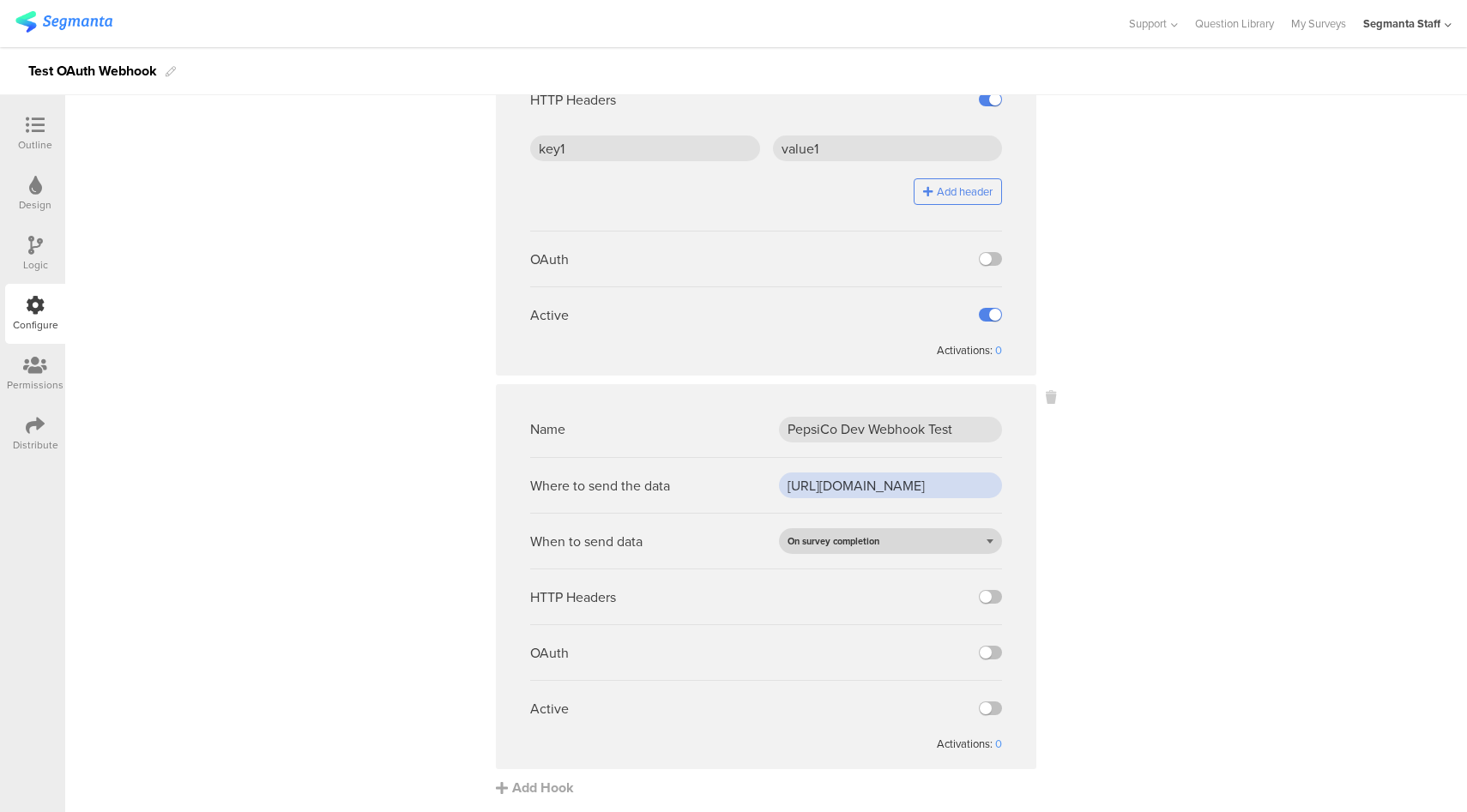
type input "https://apim-na.dev.mypepsico.com/cgf/eip/cdp-eip/v1/segmanta-intake"
click at [918, 542] on div "On survey completion" at bounding box center [891, 540] width 223 height 26
click at [828, 593] on div "On question completion" at bounding box center [891, 594] width 223 height 26
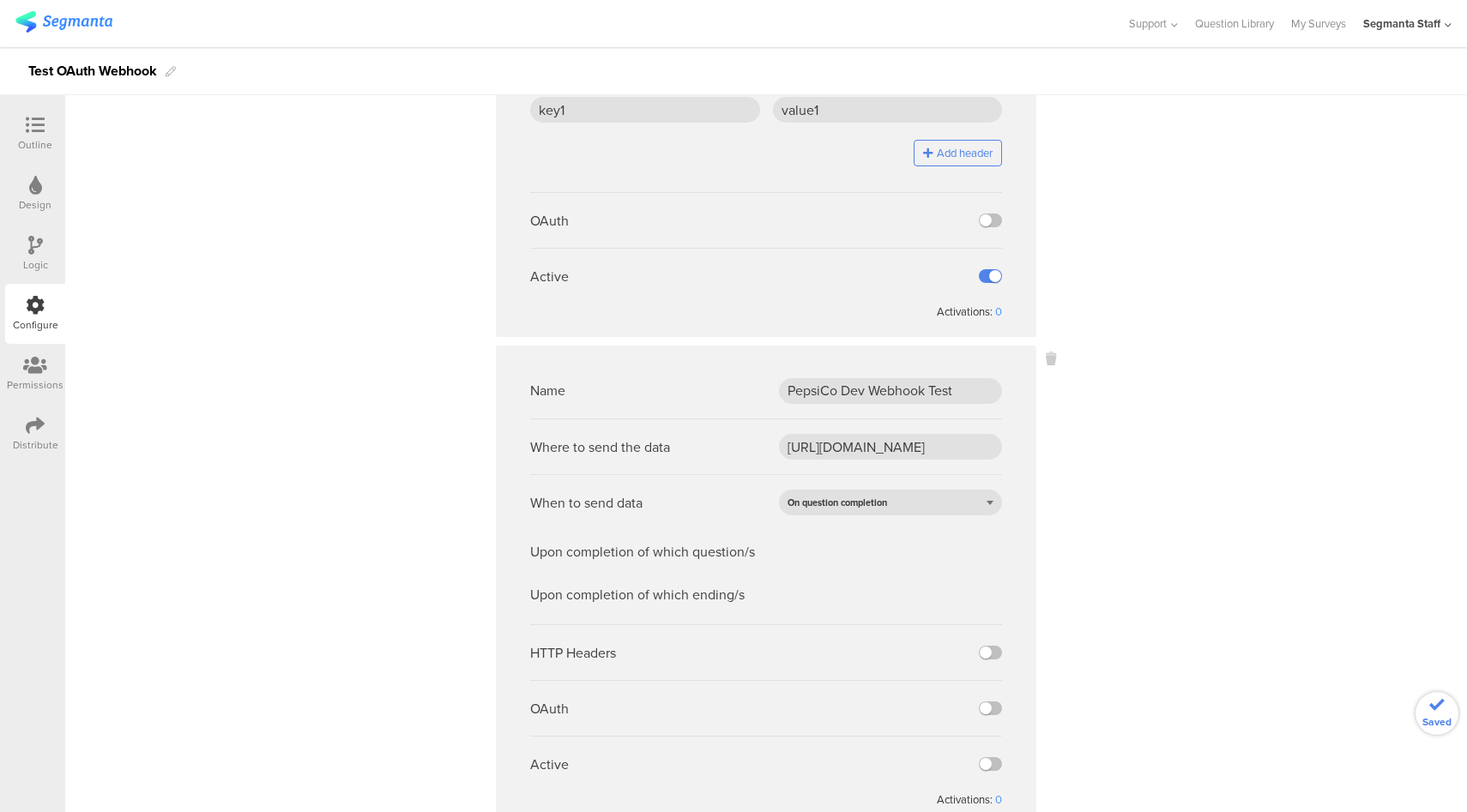
scroll to position [380, 0]
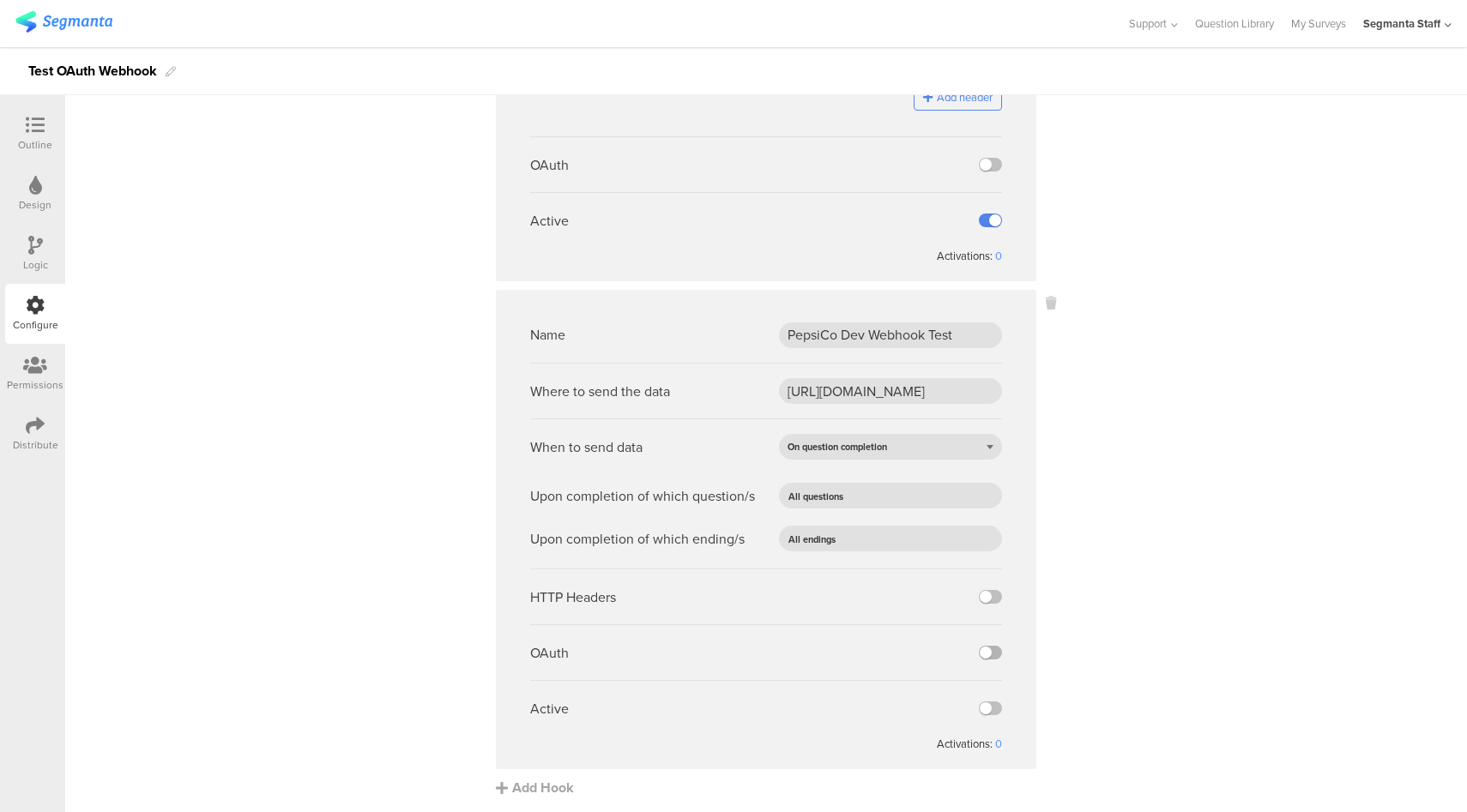
click at [988, 651] on label at bounding box center [991, 653] width 23 height 14
click at [0, 0] on input "checkbox" at bounding box center [0, 0] width 0 height 0
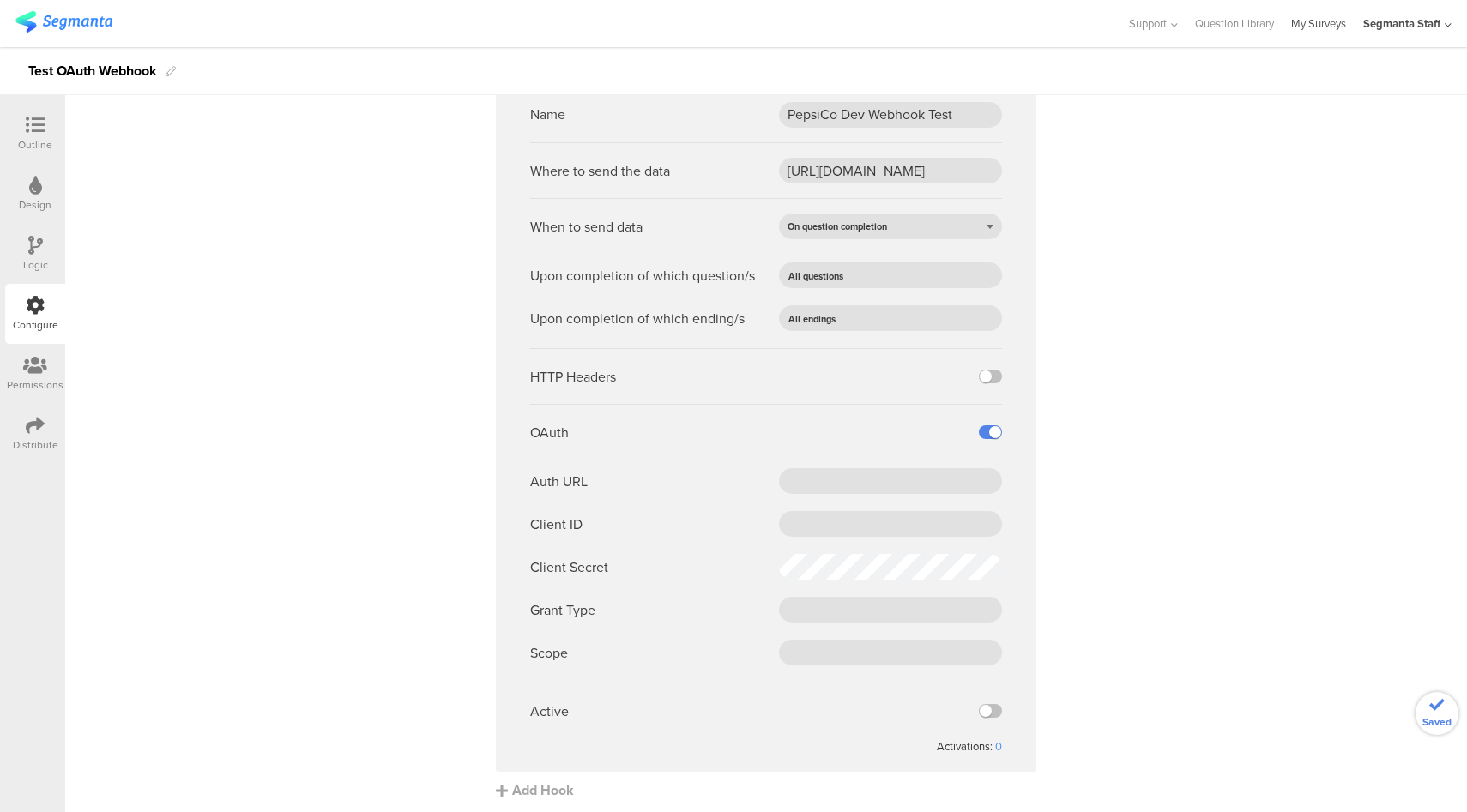
scroll to position [603, 0]
click at [842, 471] on input "text" at bounding box center [891, 479] width 223 height 26
paste input "https://pepsico.oktapreview.com/oauth2/default/v1/token"
type input "https://pepsico.oktapreview.com/oauth2/default/v1/token"
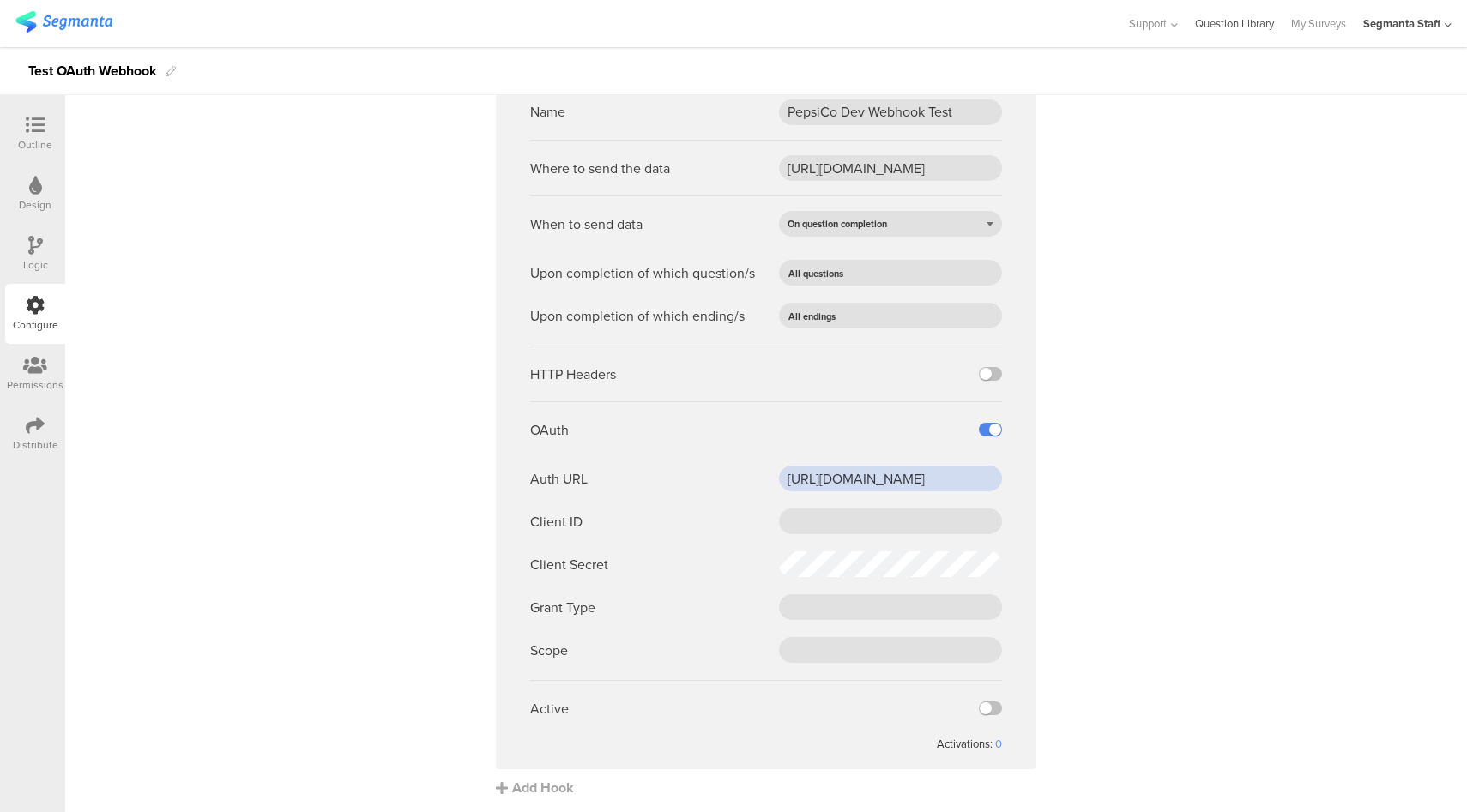
scroll to position [0, 0]
click at [818, 511] on input "text" at bounding box center [891, 521] width 223 height 26
paste input "0oa2e95c7da3J57Wq0h8"
type input "0oa2e95c7da3J57Wq0h8"
click at [806, 605] on input "text" at bounding box center [891, 607] width 223 height 26
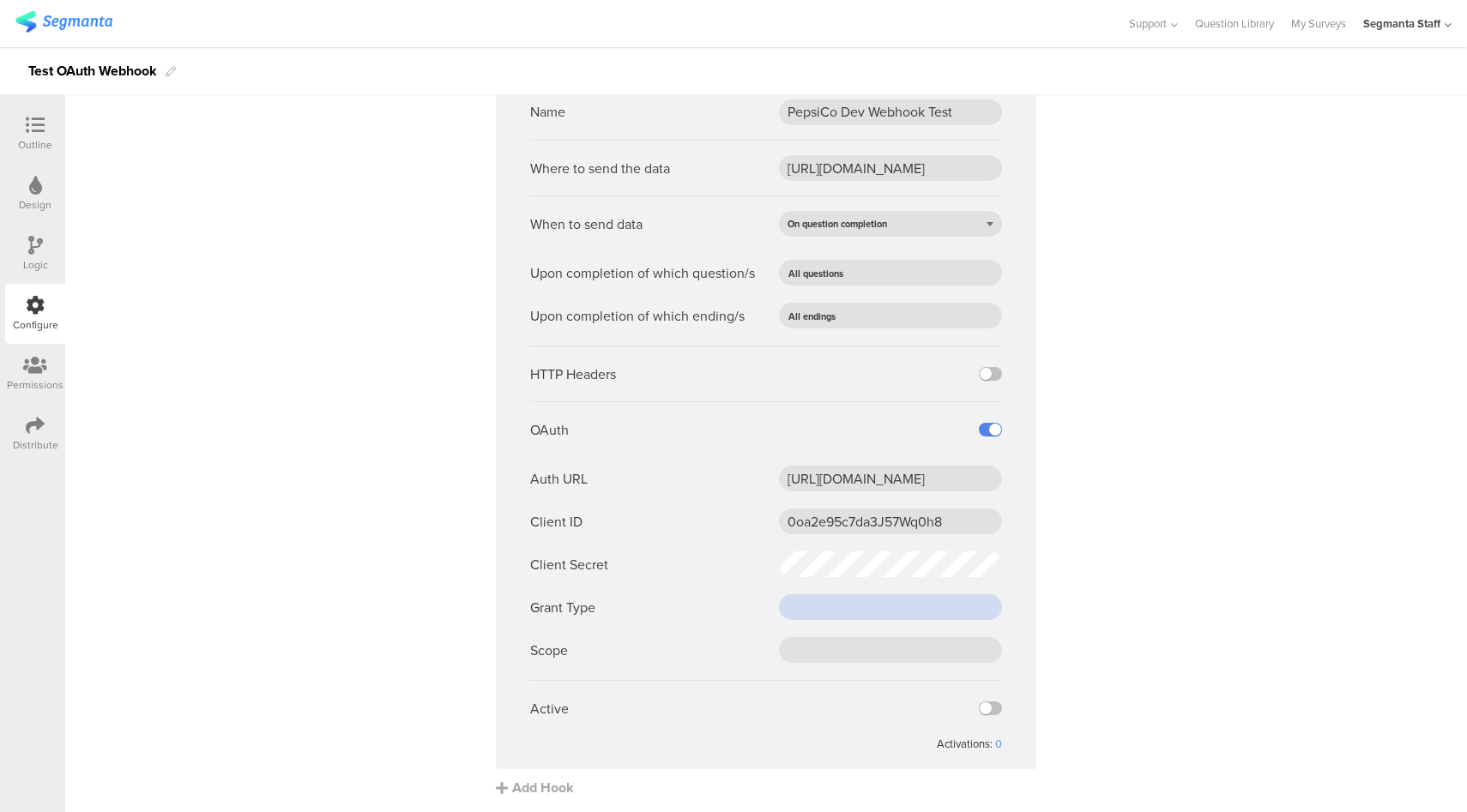
paste input "client_credentials"
type input "client_credentials"
click at [878, 641] on input "text" at bounding box center [891, 650] width 223 height 26
paste input "cdp-segmanta"
type input "cdp-segmanta"
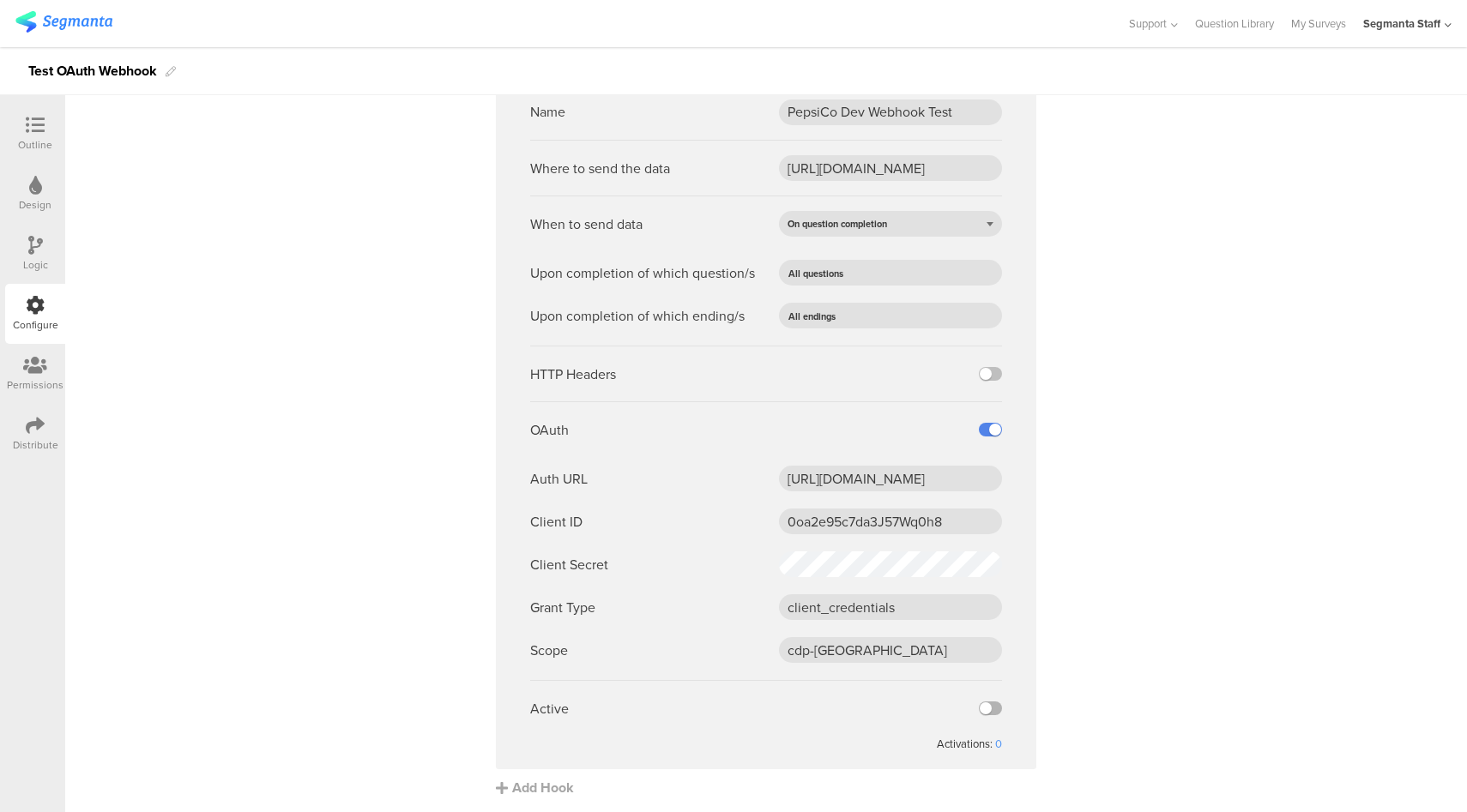
click at [980, 705] on label at bounding box center [991, 709] width 23 height 14
click at [0, 0] on input "checkbox" at bounding box center [0, 0] width 0 height 0
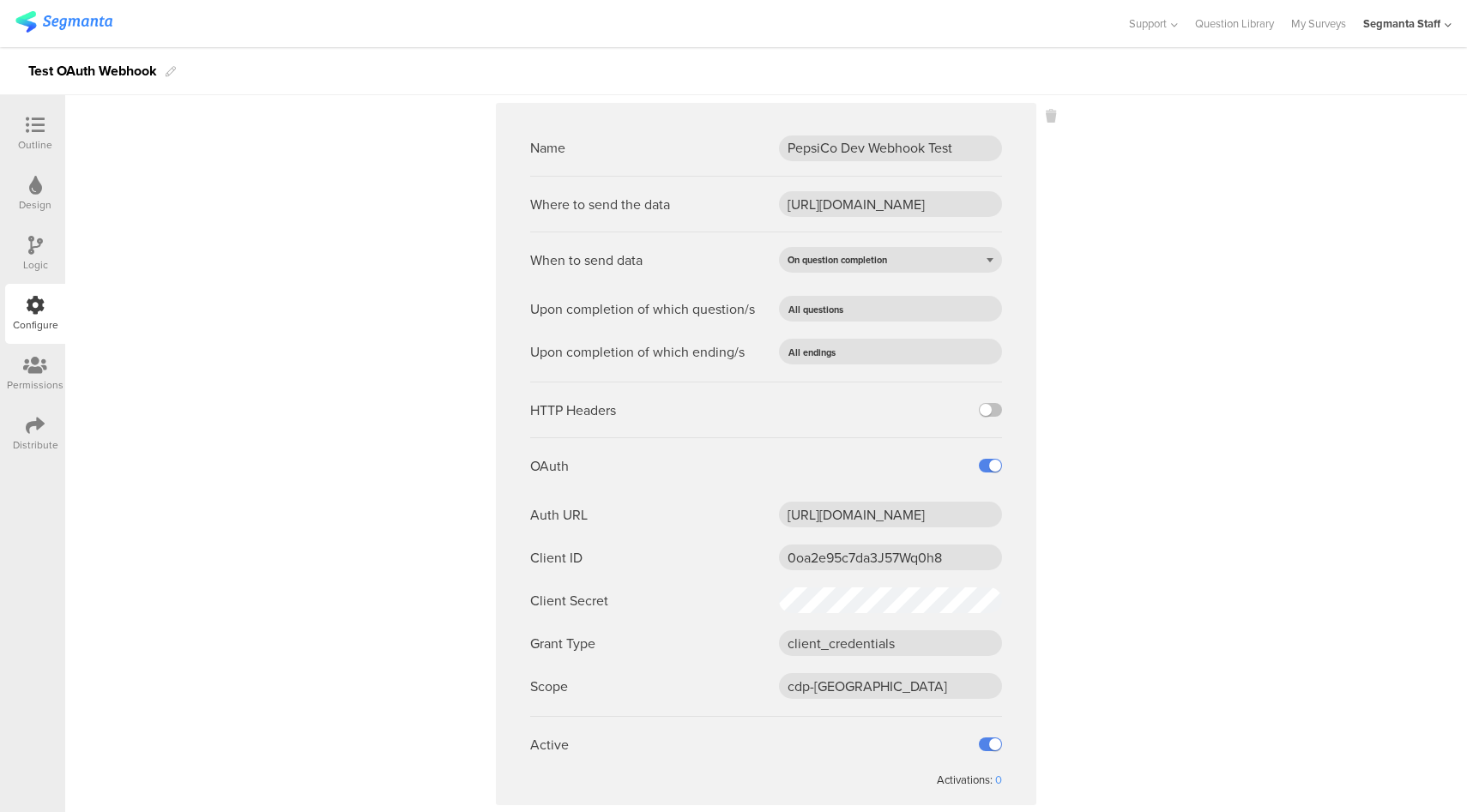
scroll to position [603, 0]
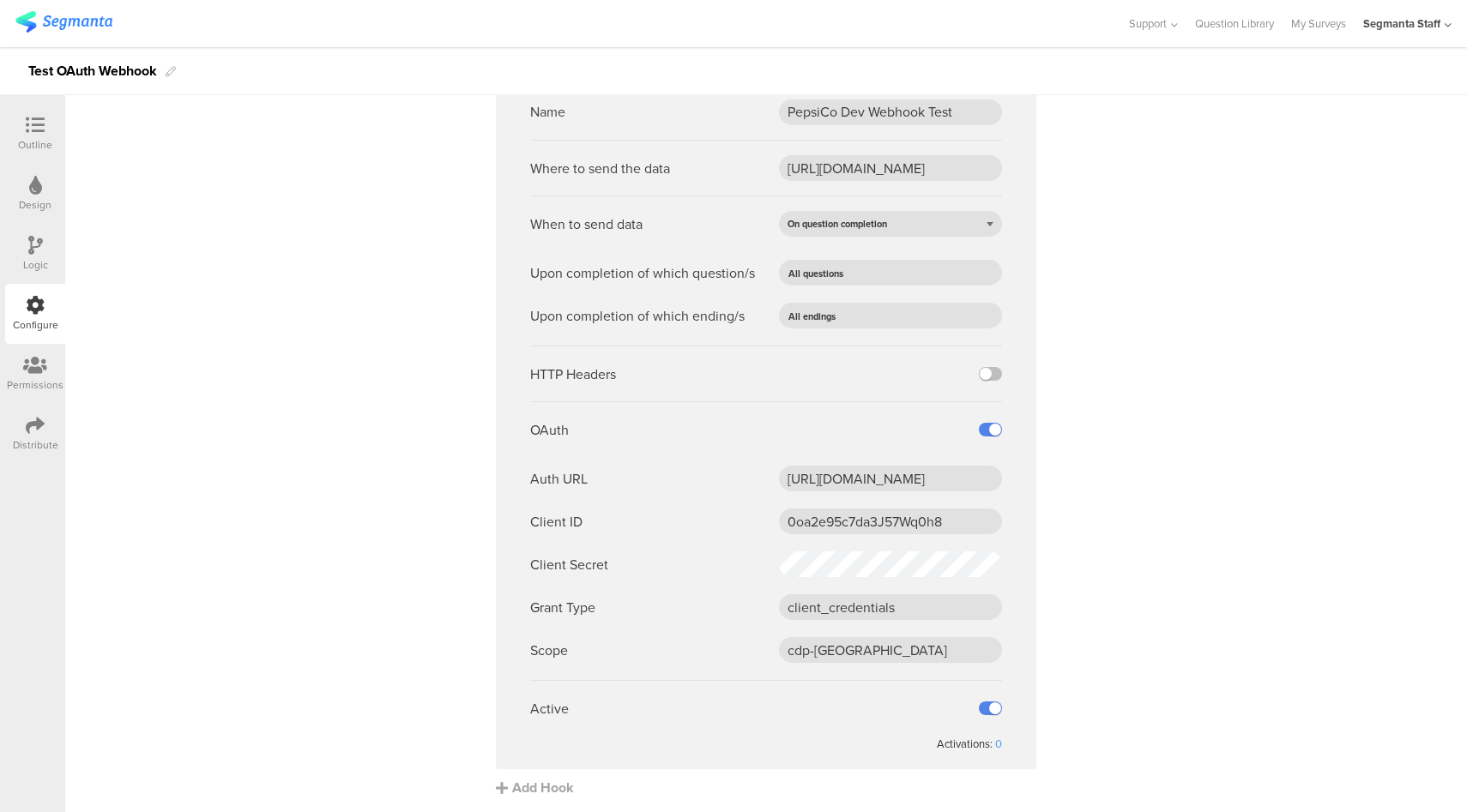
click at [48, 433] on div "Distribute" at bounding box center [35, 434] width 60 height 60
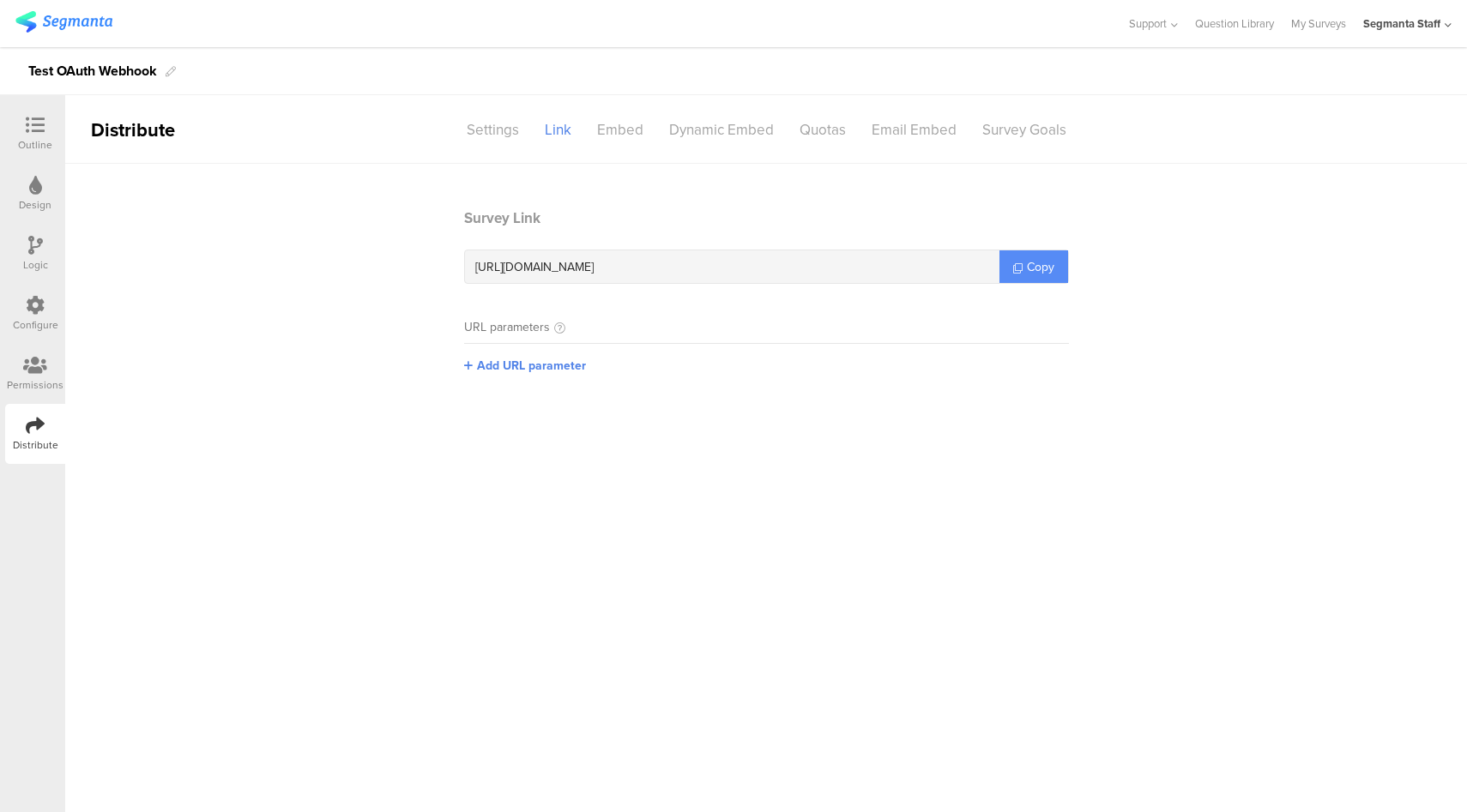
click at [1006, 264] on link "Copy" at bounding box center [1034, 266] width 69 height 33
click at [26, 310] on icon at bounding box center [35, 305] width 19 height 19
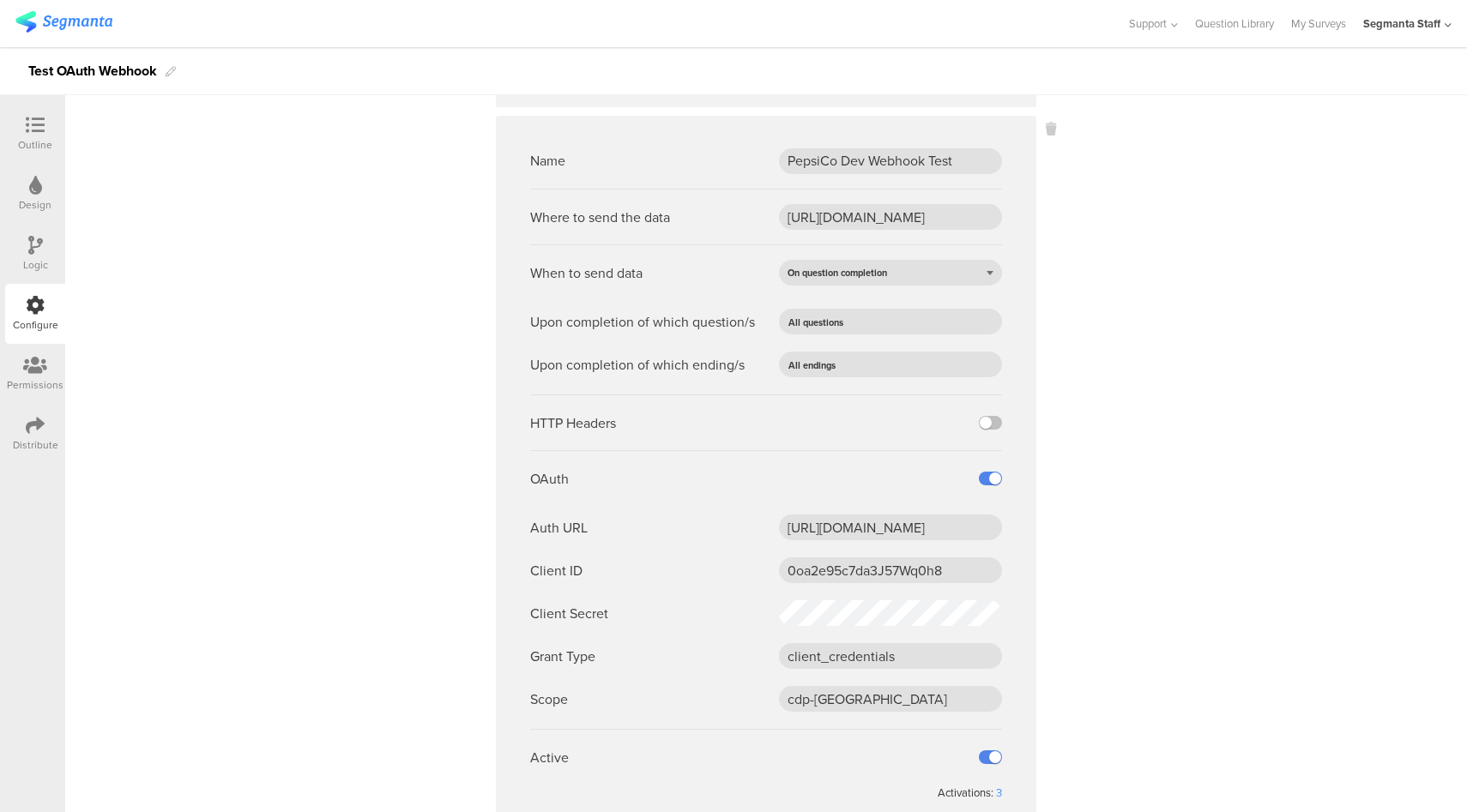
scroll to position [603, 0]
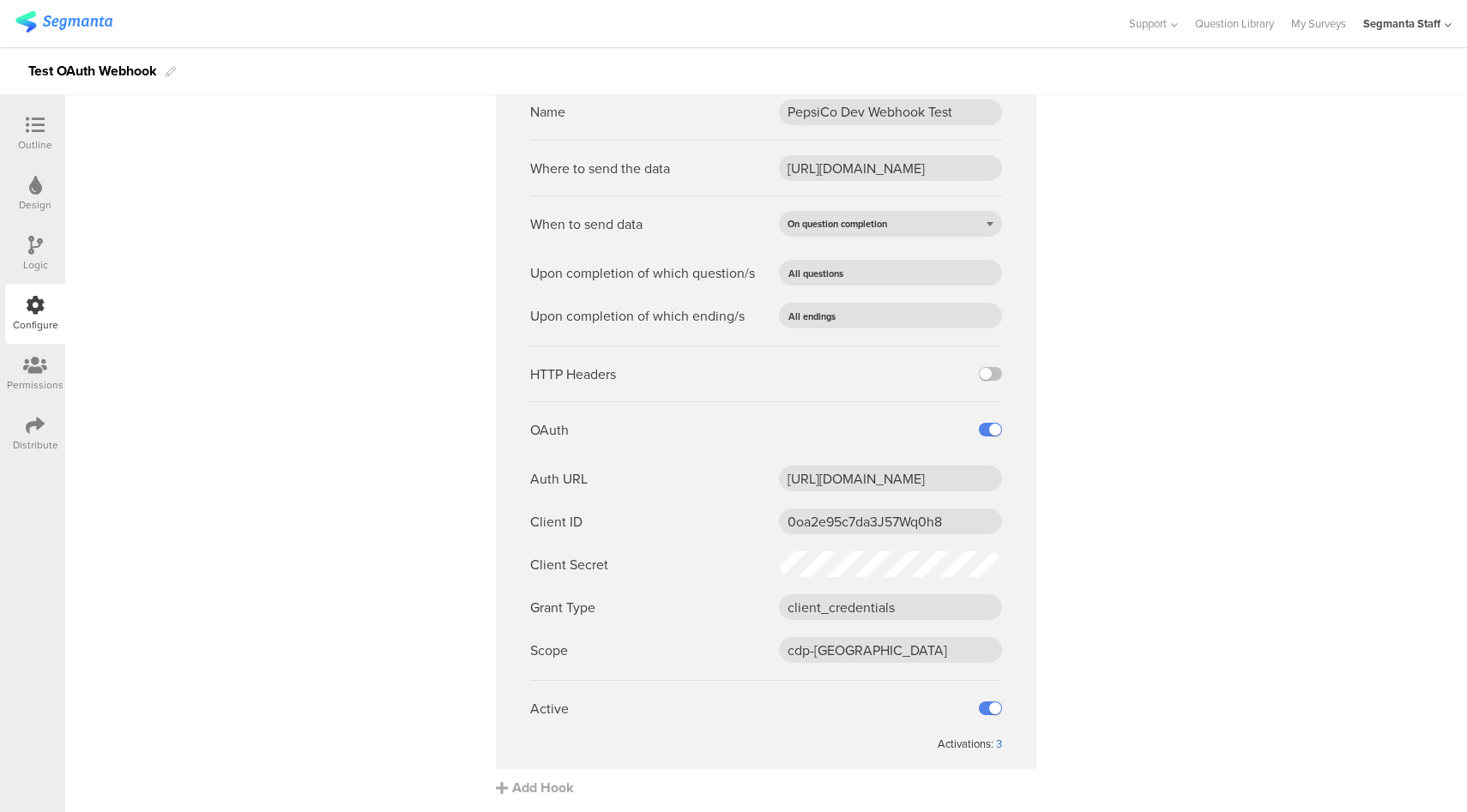
click at [996, 744] on div "3" at bounding box center [999, 744] width 6 height 16
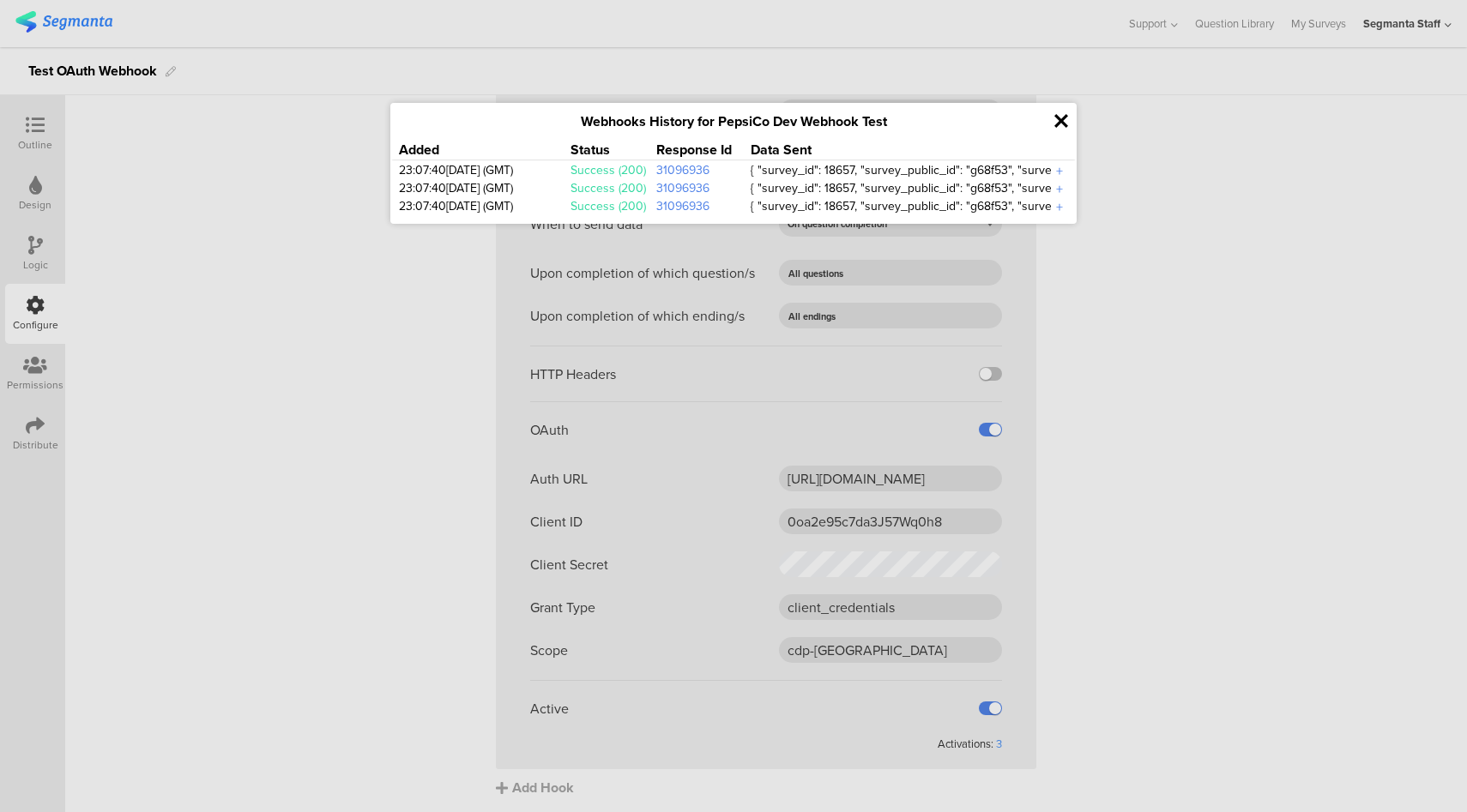
click at [1061, 123] on icon at bounding box center [1062, 121] width 14 height 19
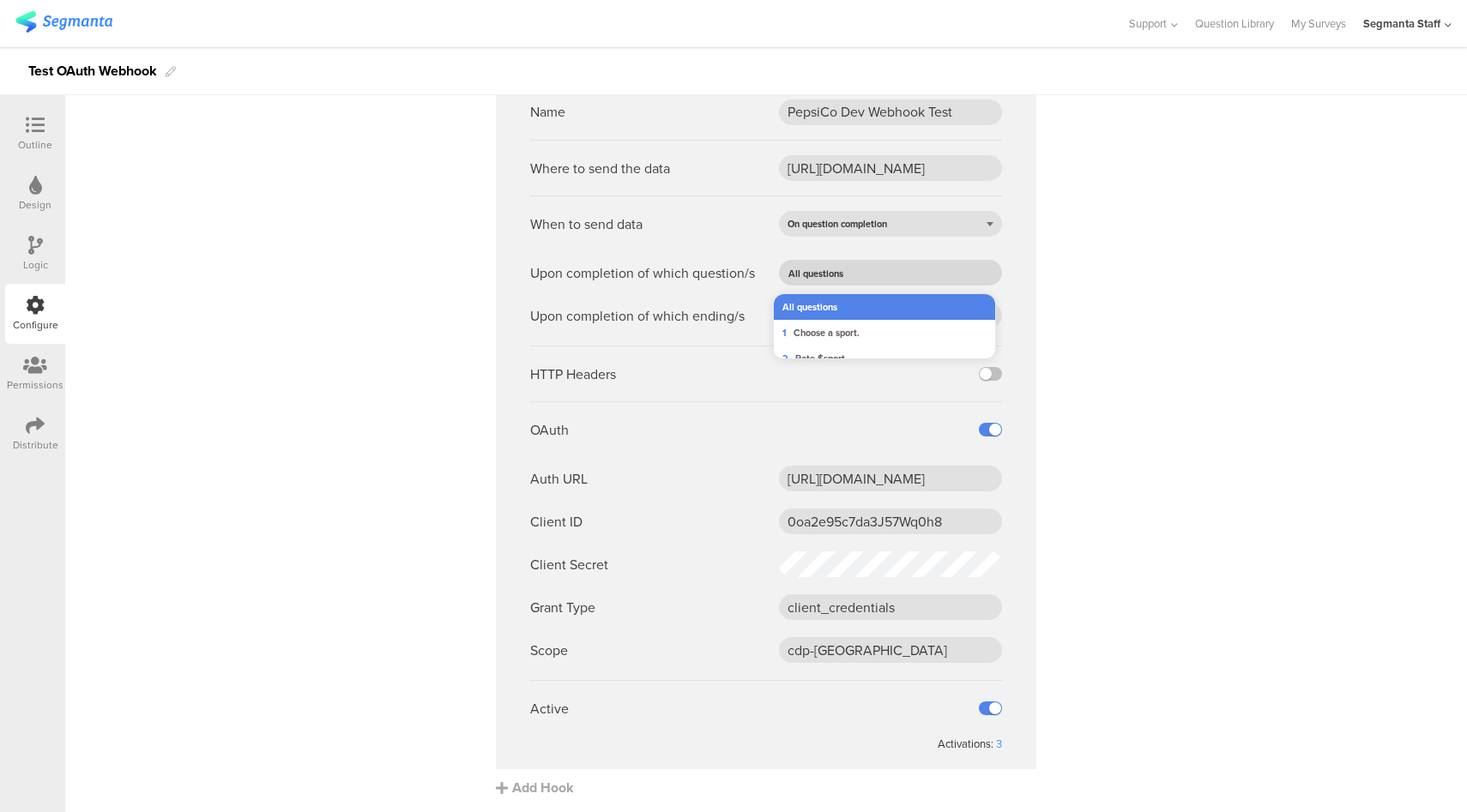
click at [890, 262] on input "text" at bounding box center [916, 272] width 134 height 24
click at [818, 357] on span "Rate $sport" at bounding box center [820, 359] width 50 height 14
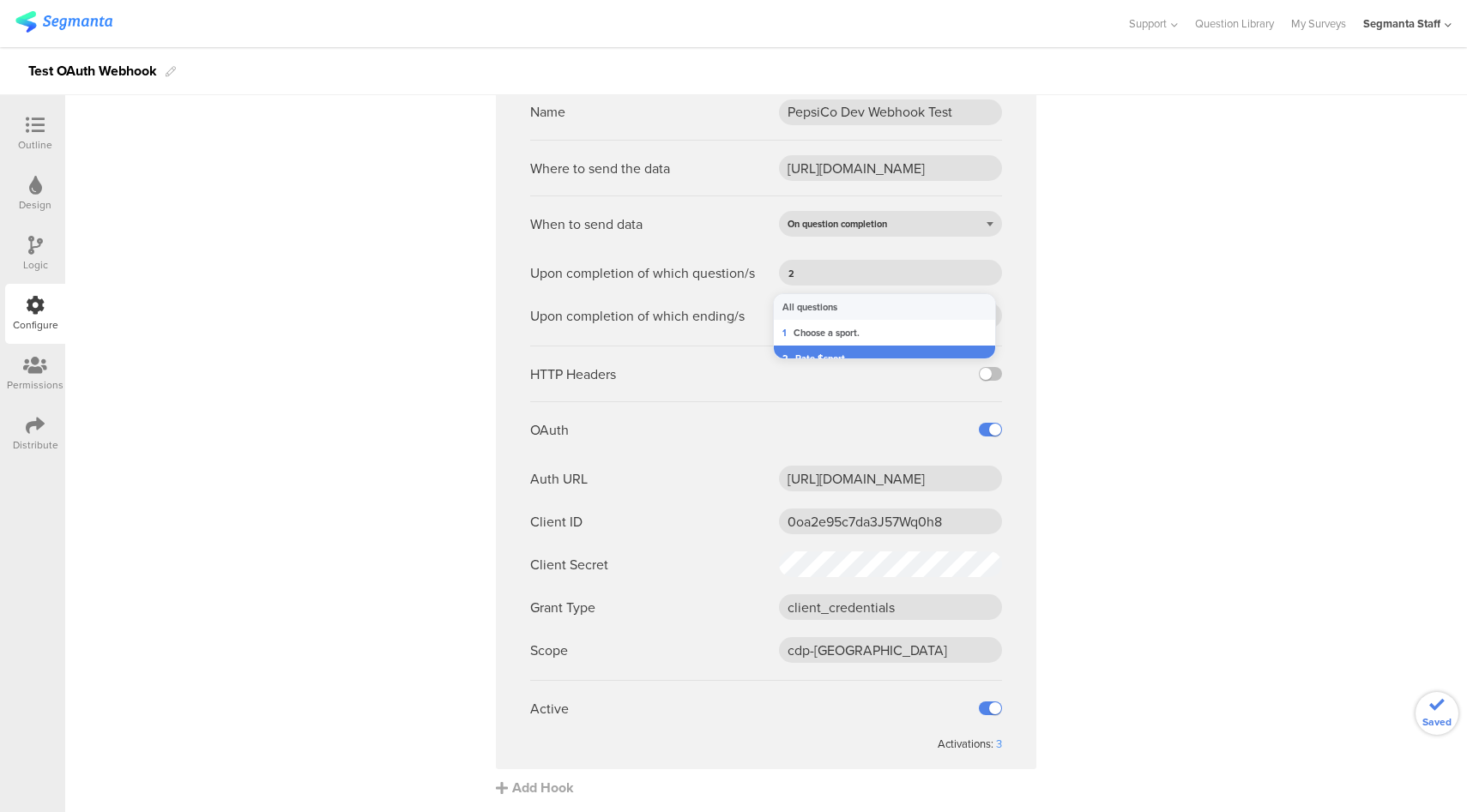
click at [1107, 313] on sg-webhook-settings "Name Regular Webhook Where to send the data https://eo5wmzhoyu3nzo.m.pipedream.…" at bounding box center [766, 183] width 1402 height 1229
click at [843, 330] on ng-form "Name PepsiCo Dev Webhook Test Where to send the data https://apim-na.dev.mypeps…" at bounding box center [765, 417] width 472 height 668
click at [845, 326] on input "text" at bounding box center [911, 315] width 142 height 24
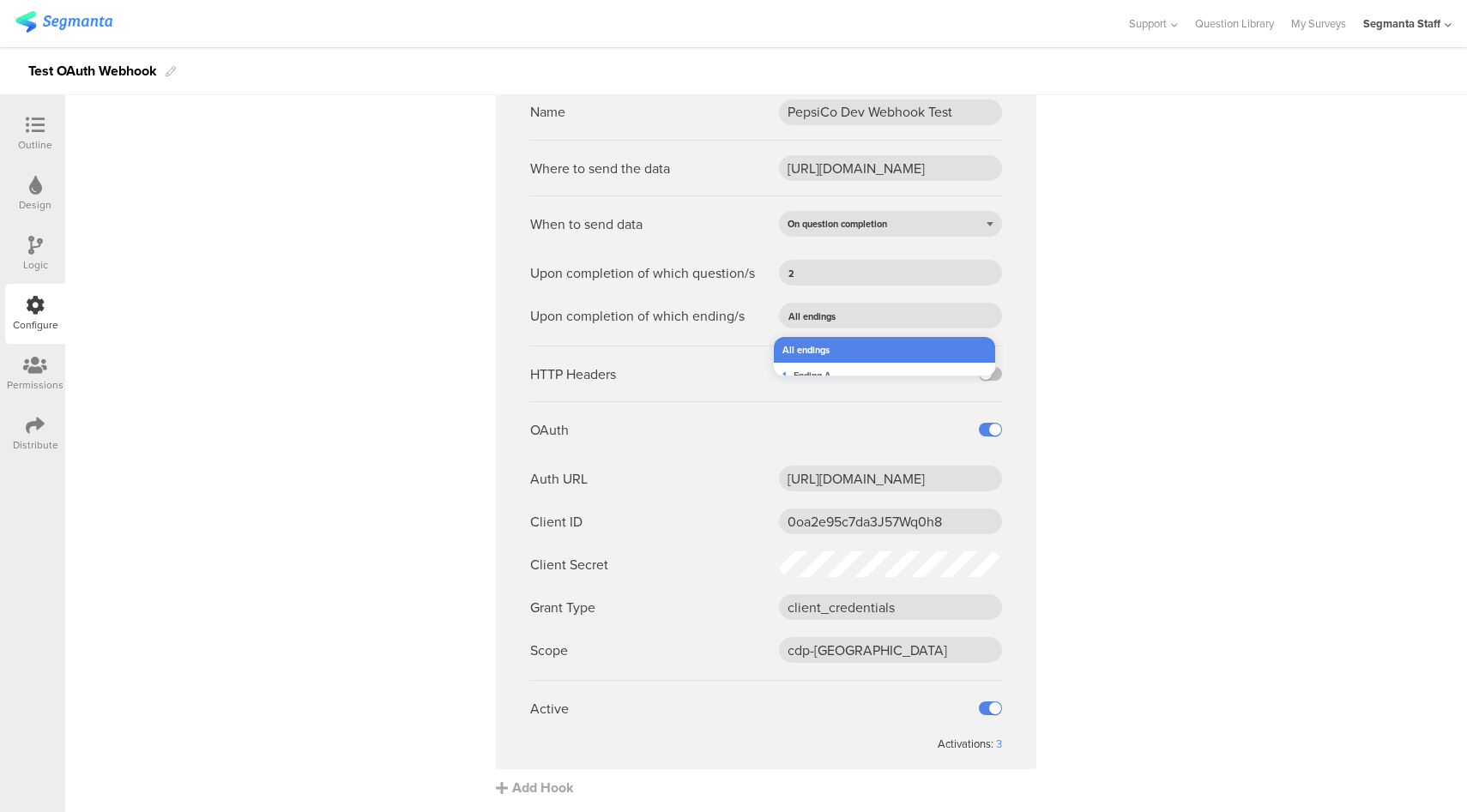
click at [842, 352] on li "All endings" at bounding box center [891, 349] width 234 height 26
click at [1123, 397] on sg-webhook-settings "Name Regular Webhook Where to send the data https://eo5wmzhoyu3nzo.m.pipedream.…" at bounding box center [766, 183] width 1402 height 1229
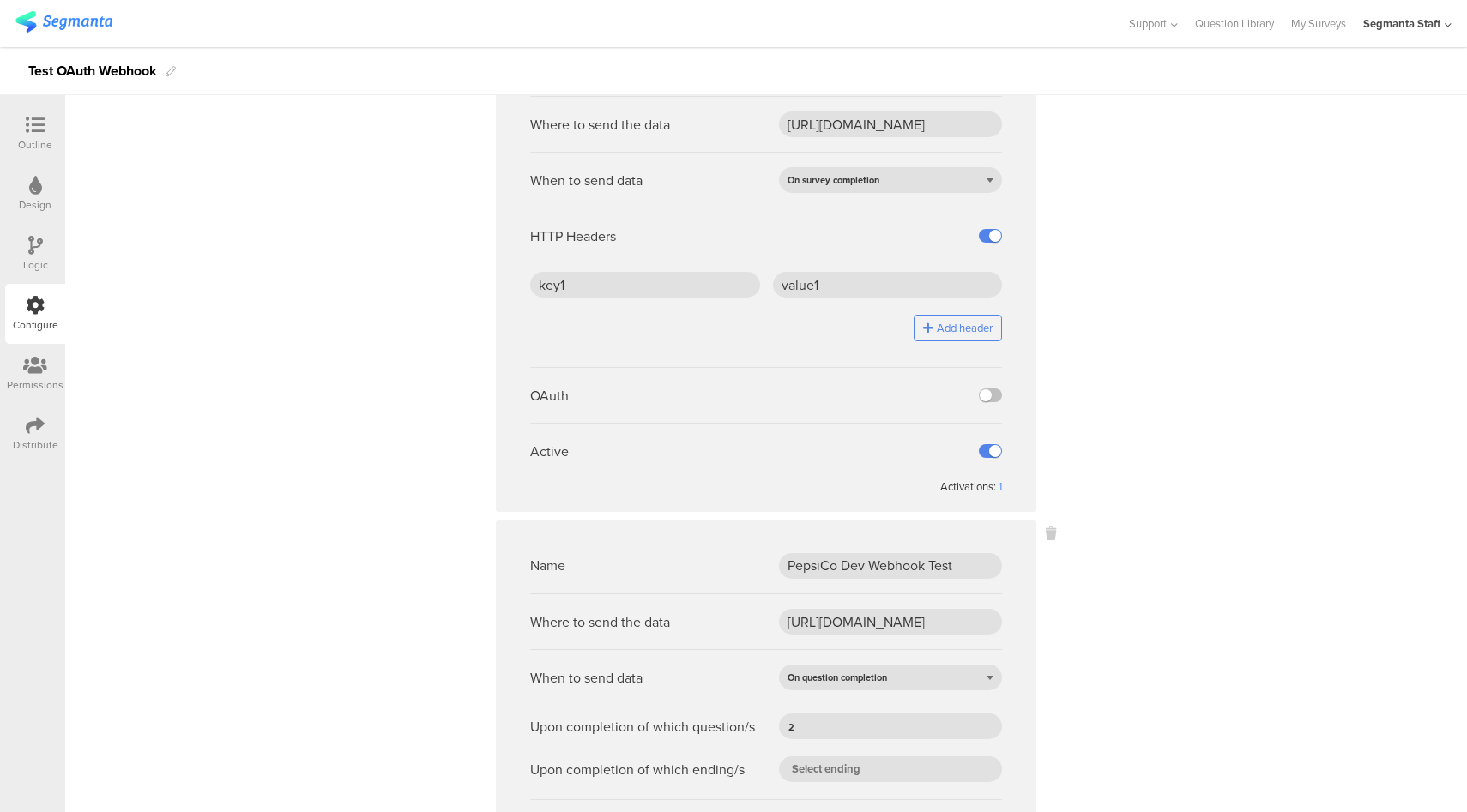
scroll to position [0, 0]
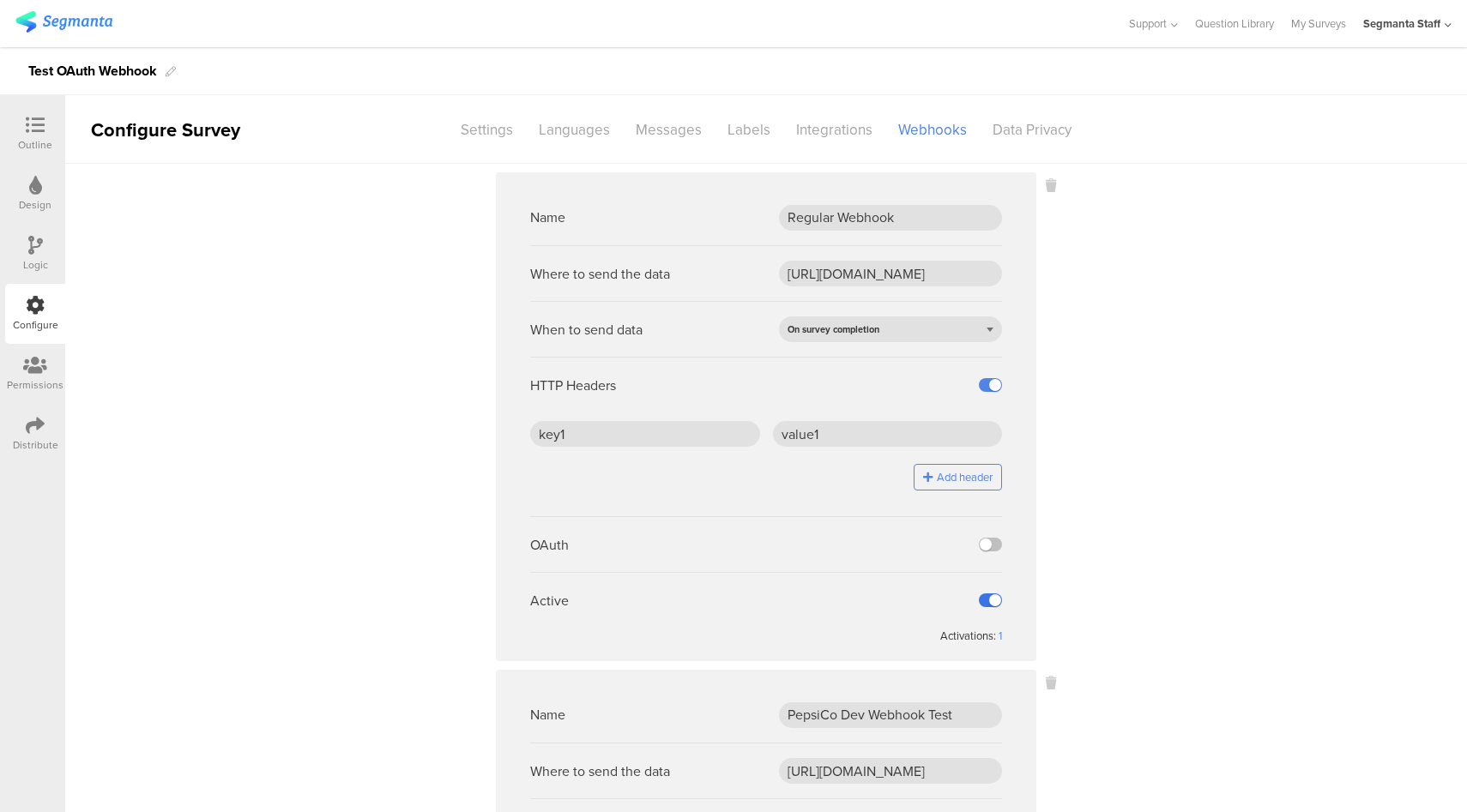
click at [986, 602] on label at bounding box center [991, 601] width 23 height 14
click at [0, 0] on input "checkbox" at bounding box center [0, 0] width 0 height 0
click at [1031, 133] on div "Data Privacy" at bounding box center [1032, 130] width 104 height 30
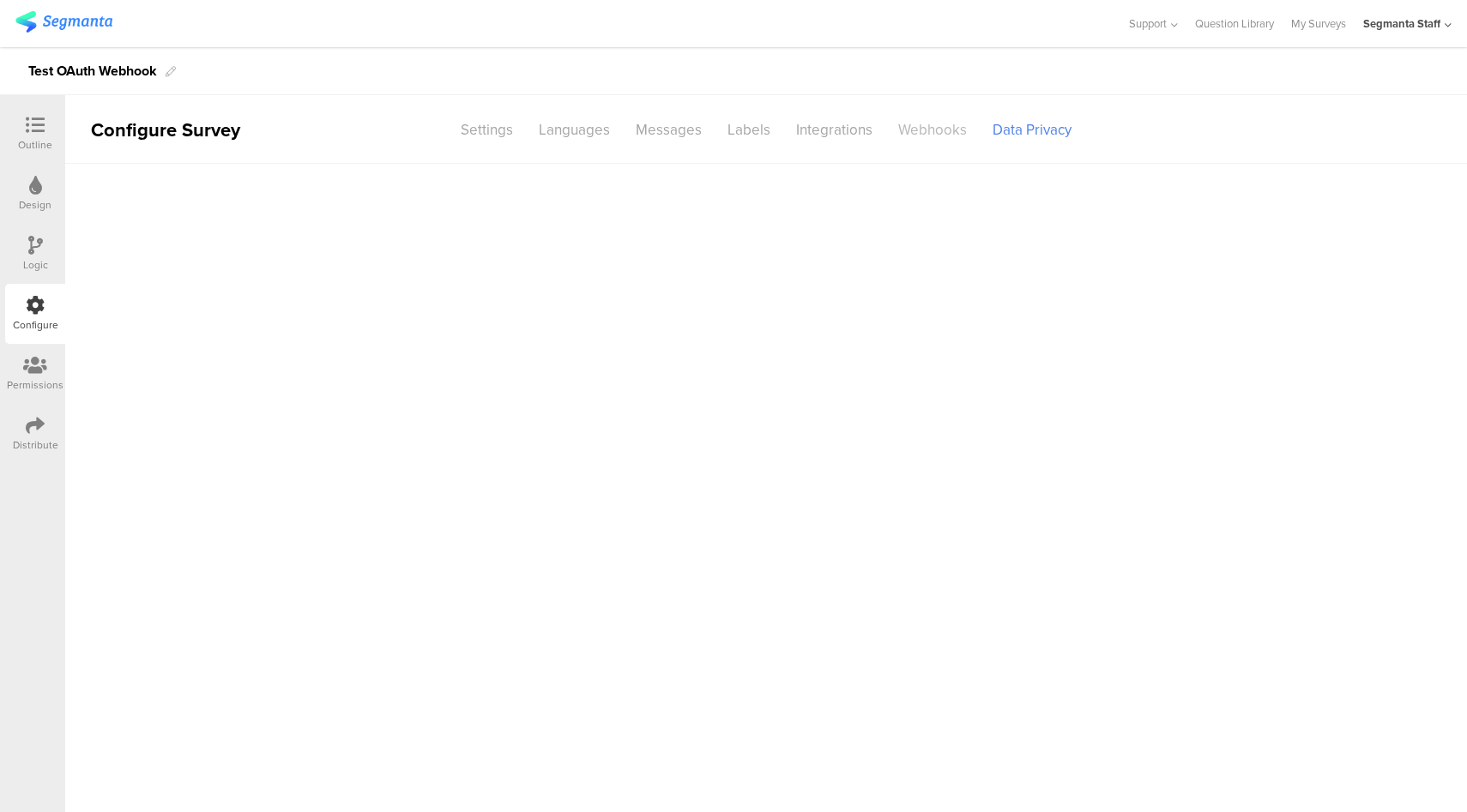
click at [935, 131] on div "Webhooks" at bounding box center [933, 130] width 95 height 30
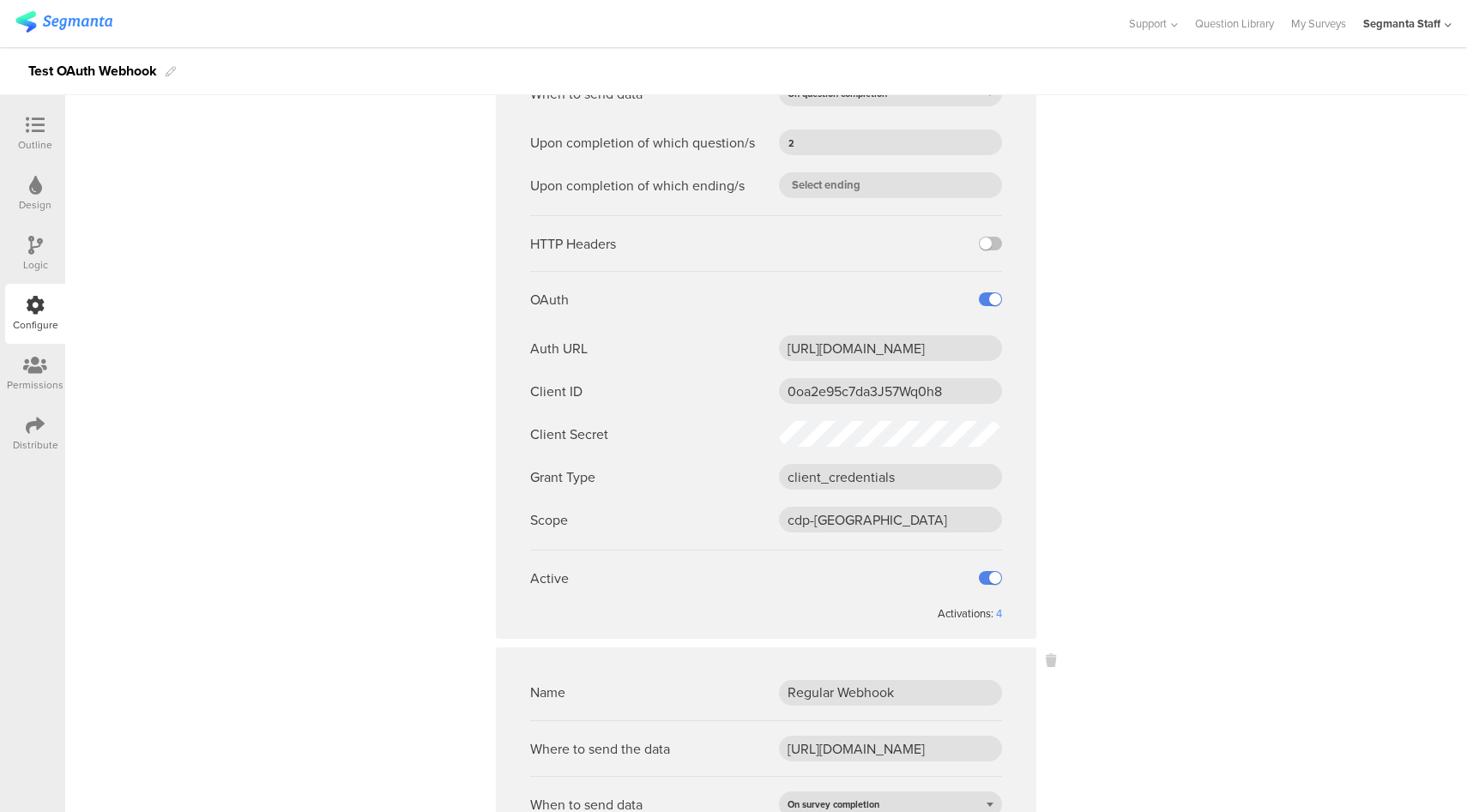
scroll to position [603, 0]
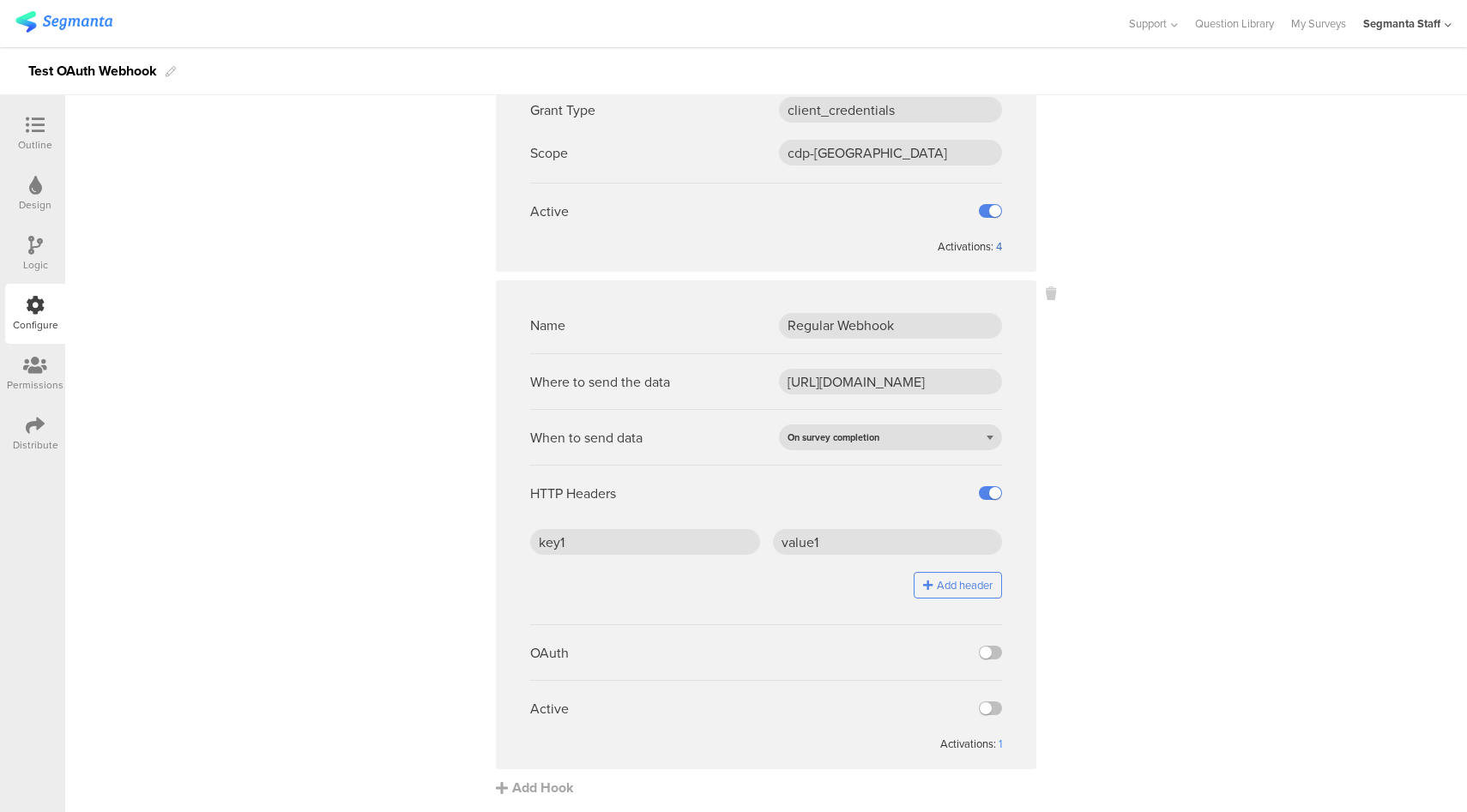
click at [996, 246] on div "4" at bounding box center [999, 247] width 6 height 16
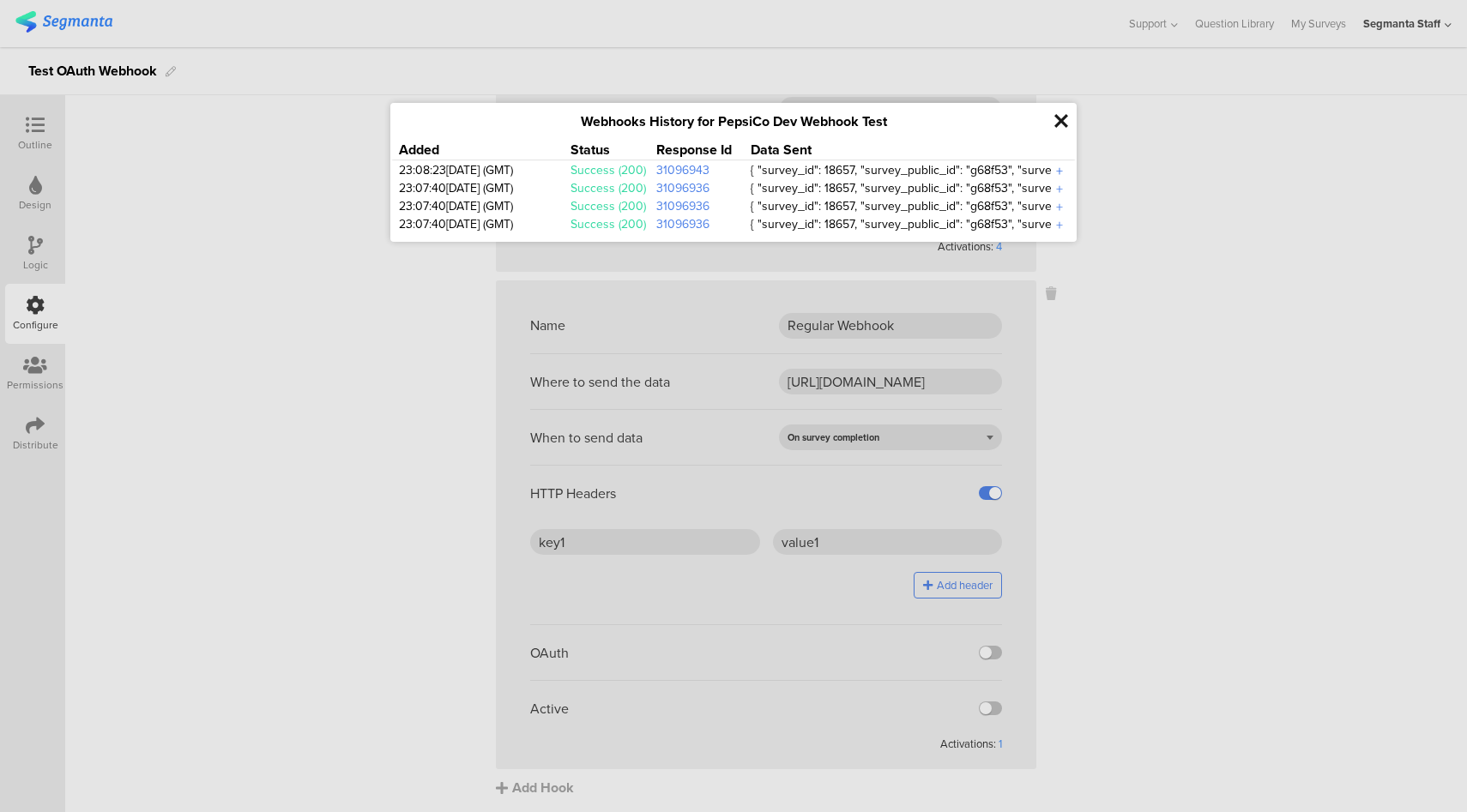
click at [1063, 172] on div "+" at bounding box center [1059, 171] width 17 height 19
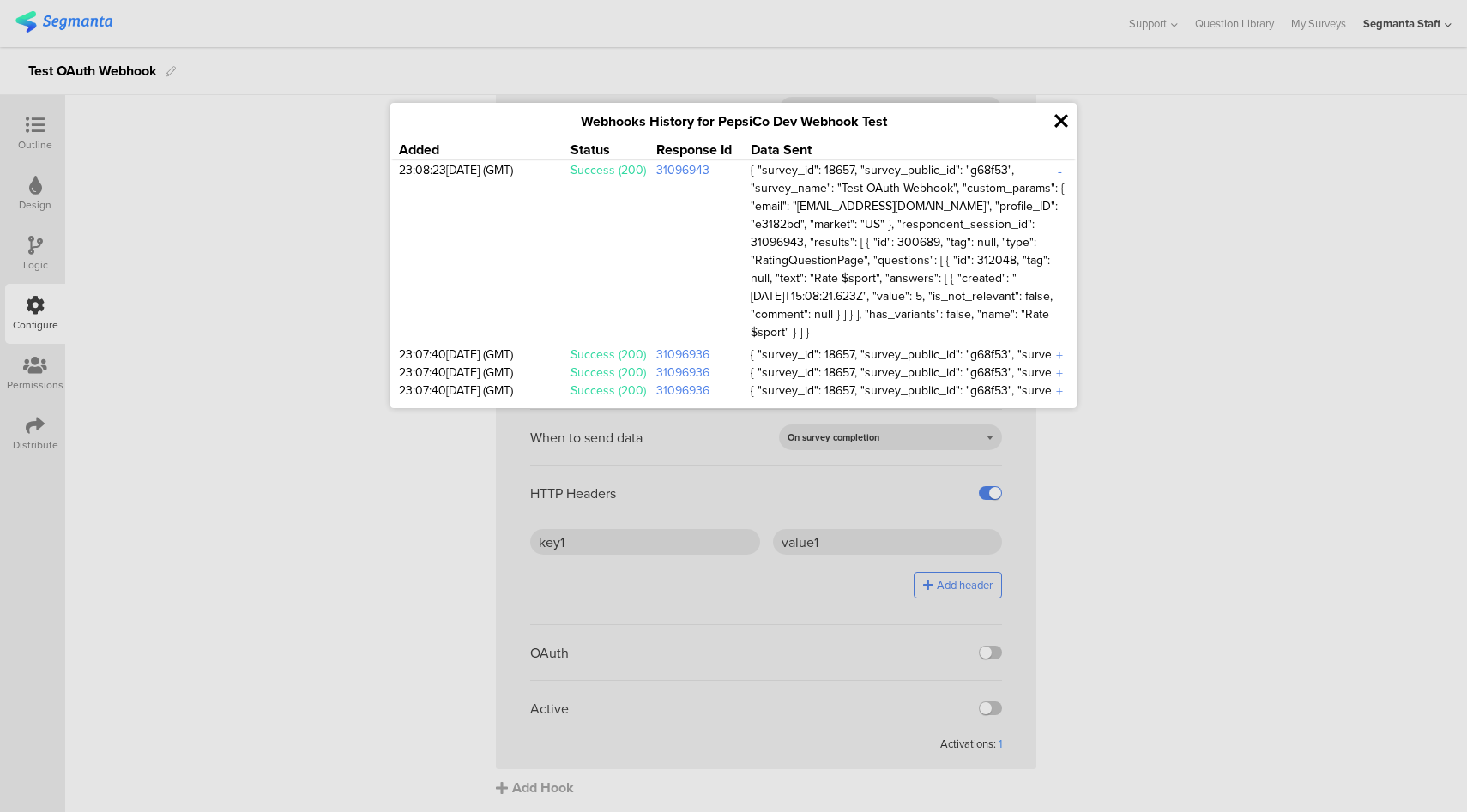
click at [1063, 122] on icon at bounding box center [1062, 121] width 14 height 19
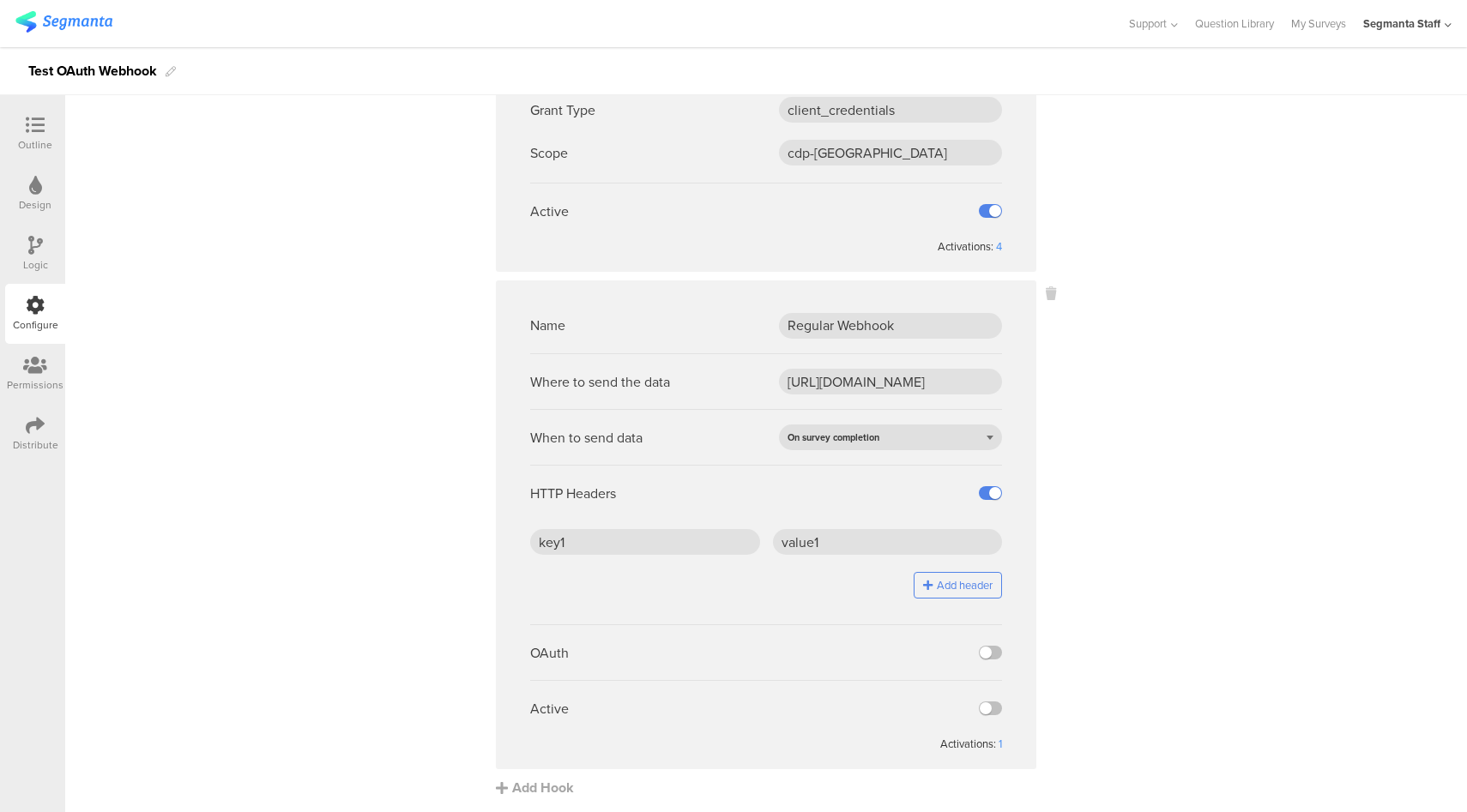
click at [987, 217] on div "Active" at bounding box center [765, 211] width 472 height 56
click at [988, 211] on label at bounding box center [991, 211] width 23 height 14
click at [0, 0] on input "checkbox" at bounding box center [0, 0] width 0 height 0
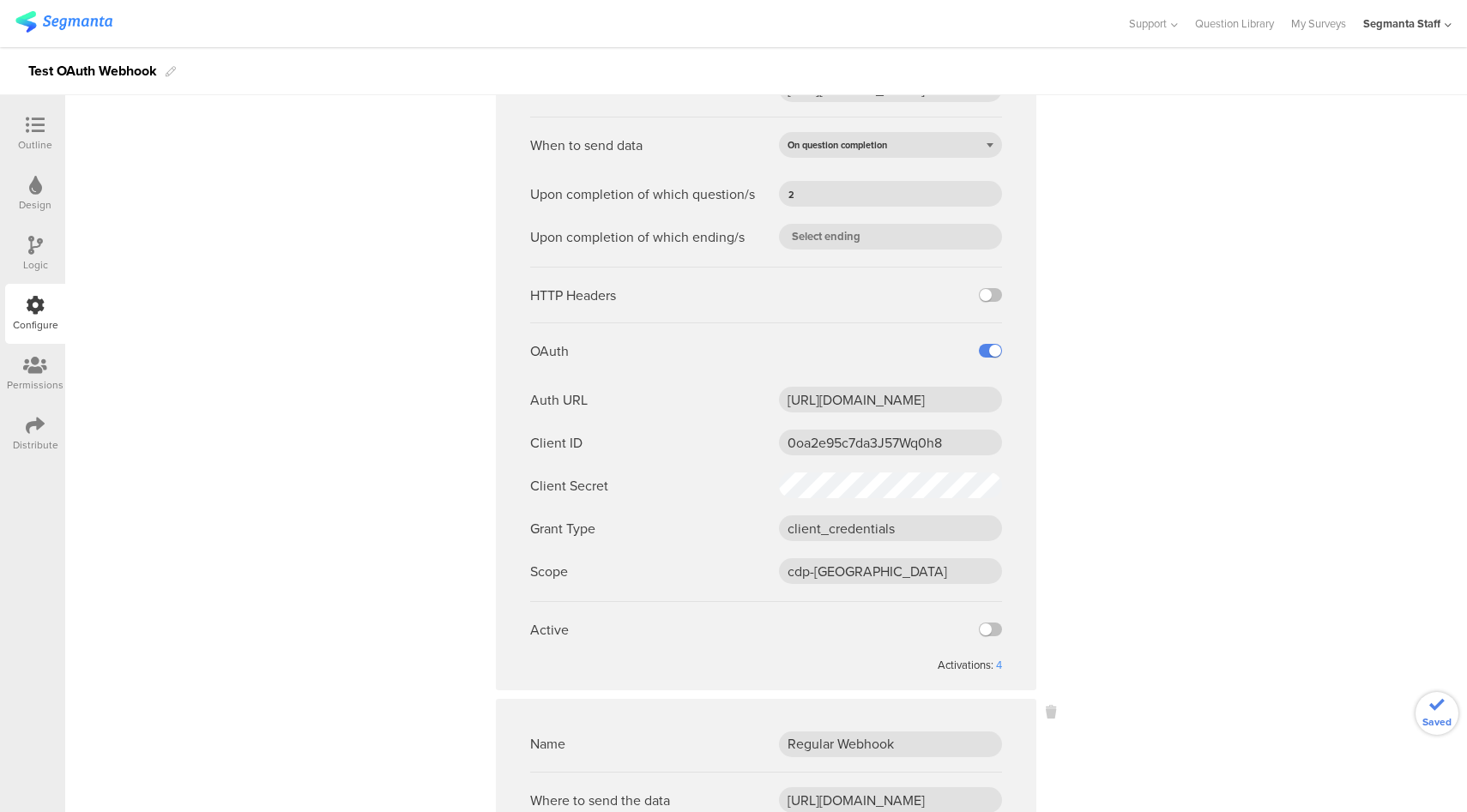
scroll to position [0, 0]
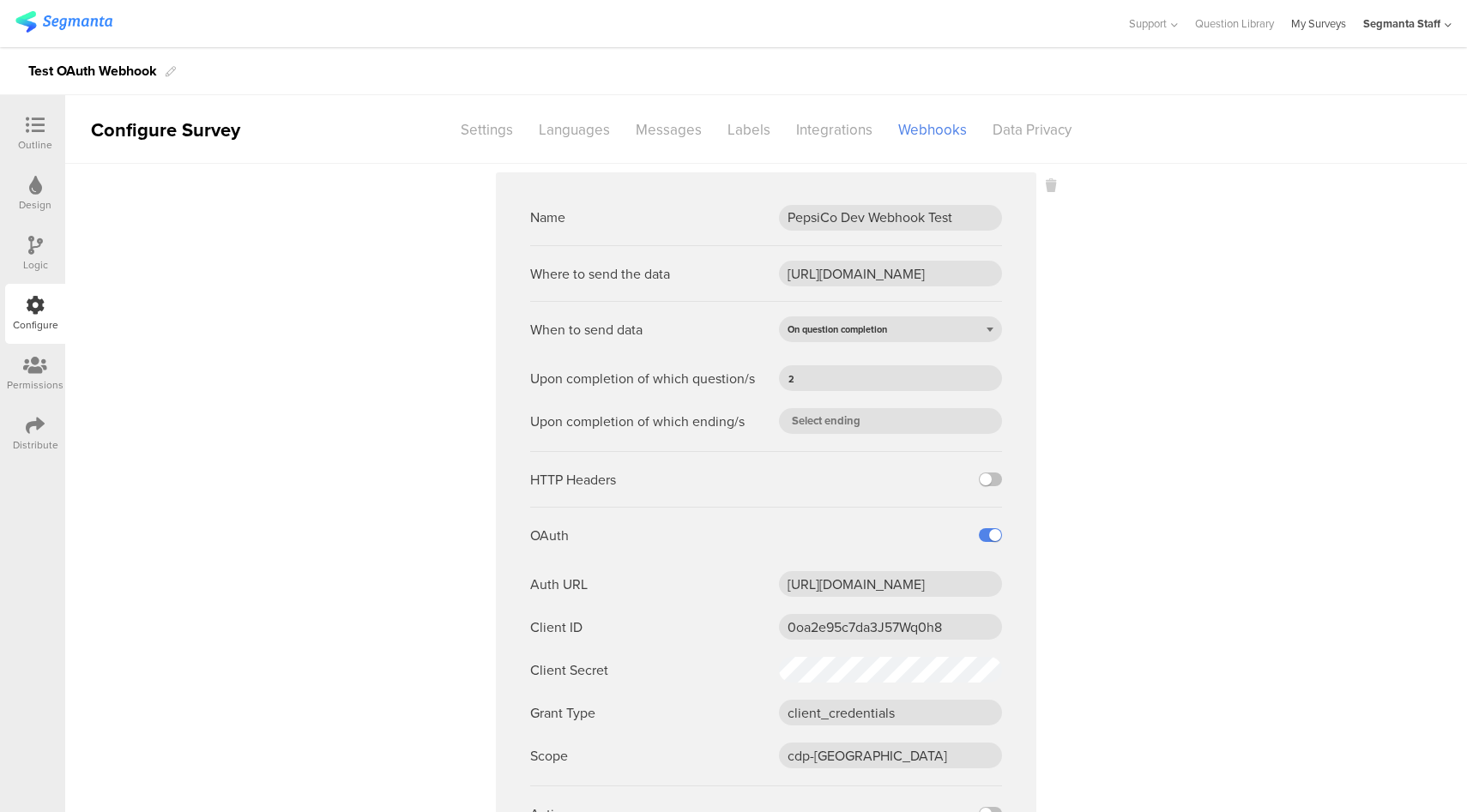
click at [1323, 27] on link "My Surveys" at bounding box center [1319, 23] width 55 height 47
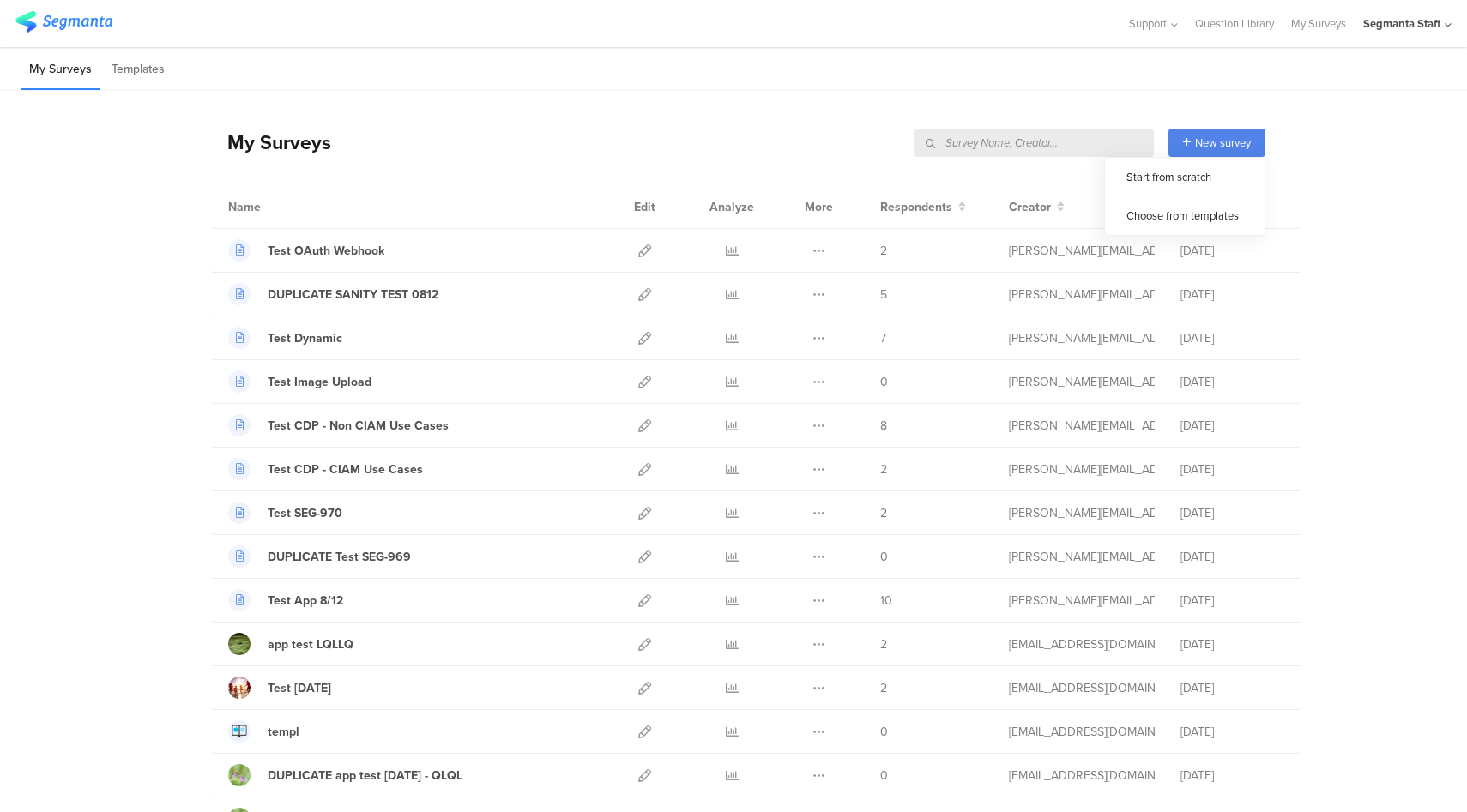
click at [1072, 144] on input "text" at bounding box center [1034, 142] width 241 height 28
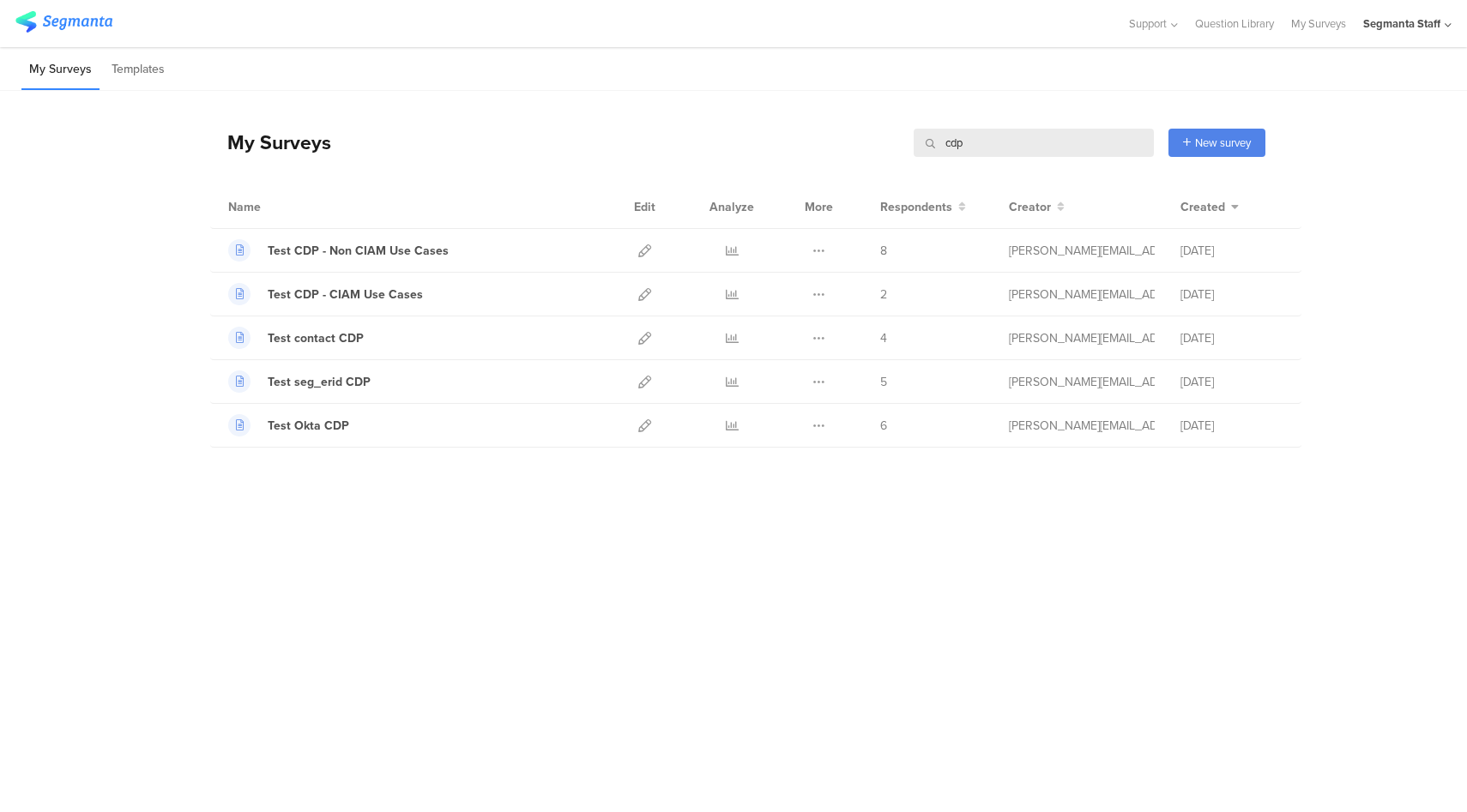
type input "cdp"
click at [1394, 17] on div "Segmanta Staff" at bounding box center [1402, 23] width 77 height 16
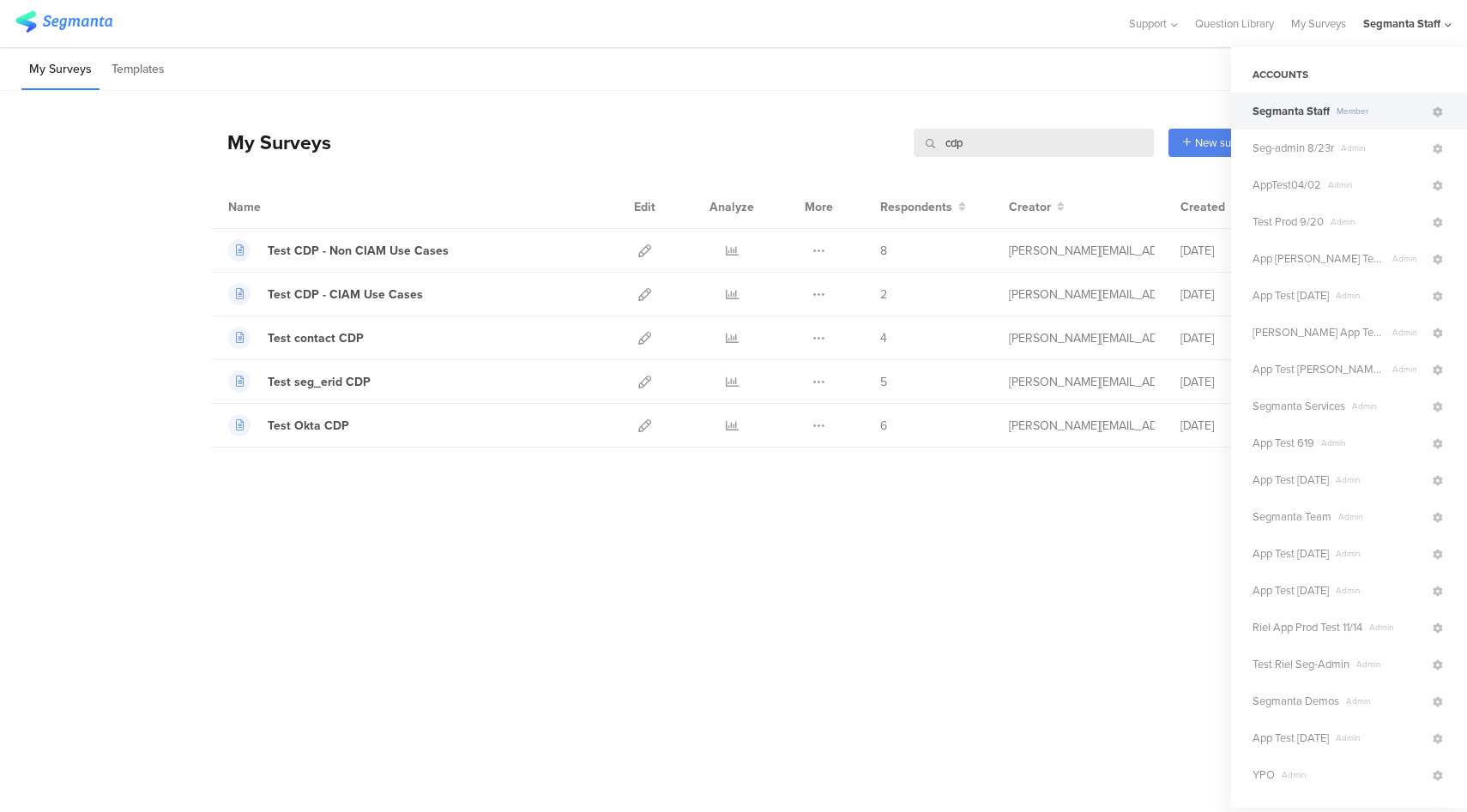
click at [1025, 65] on div "My Surveys Templates" at bounding box center [734, 68] width 1467 height 43
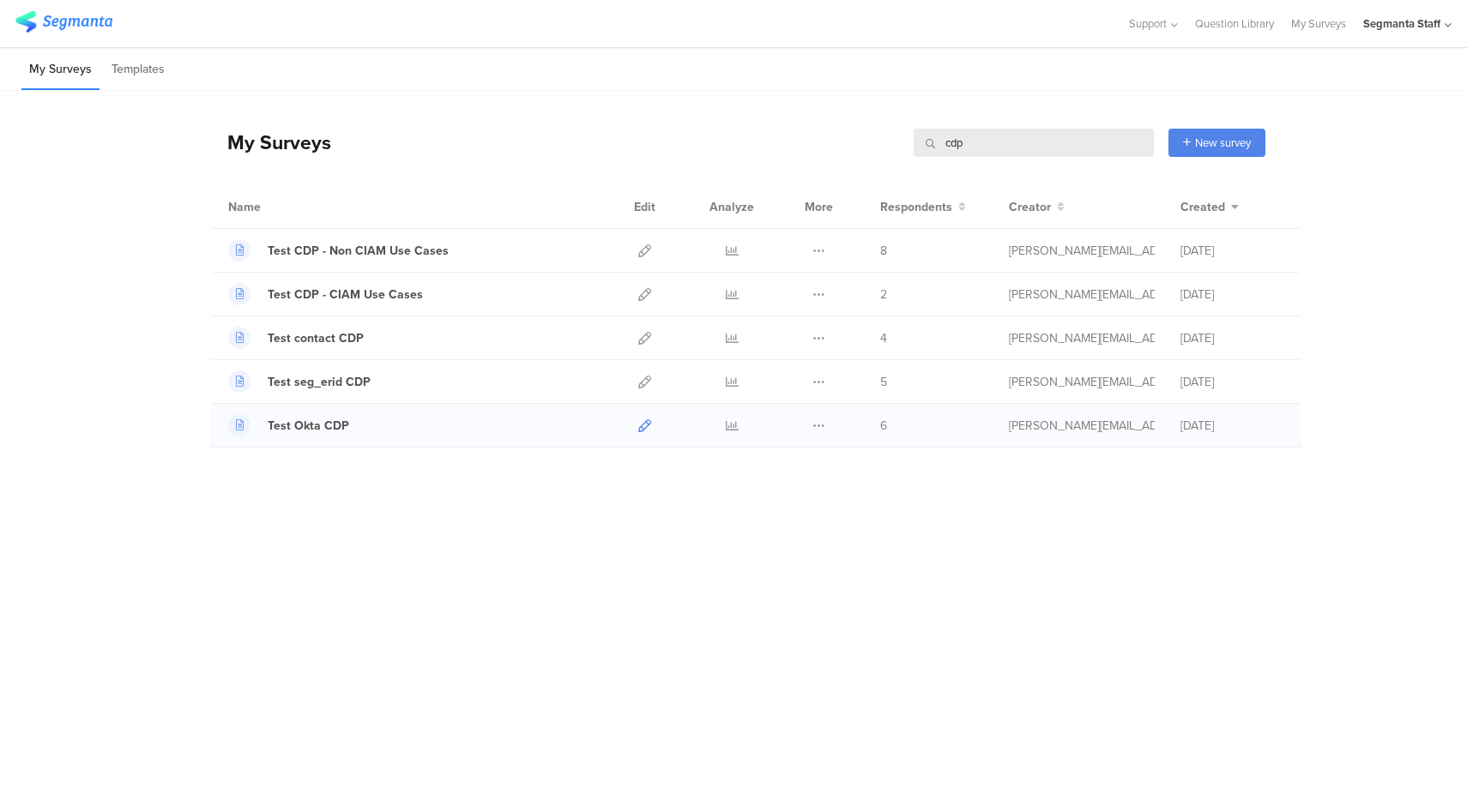
click at [640, 428] on icon at bounding box center [645, 425] width 13 height 13
click at [642, 382] on icon at bounding box center [645, 382] width 13 height 13
click at [646, 340] on icon at bounding box center [645, 338] width 13 height 13
click at [1179, 180] on div "Start from scratch" at bounding box center [1185, 177] width 159 height 39
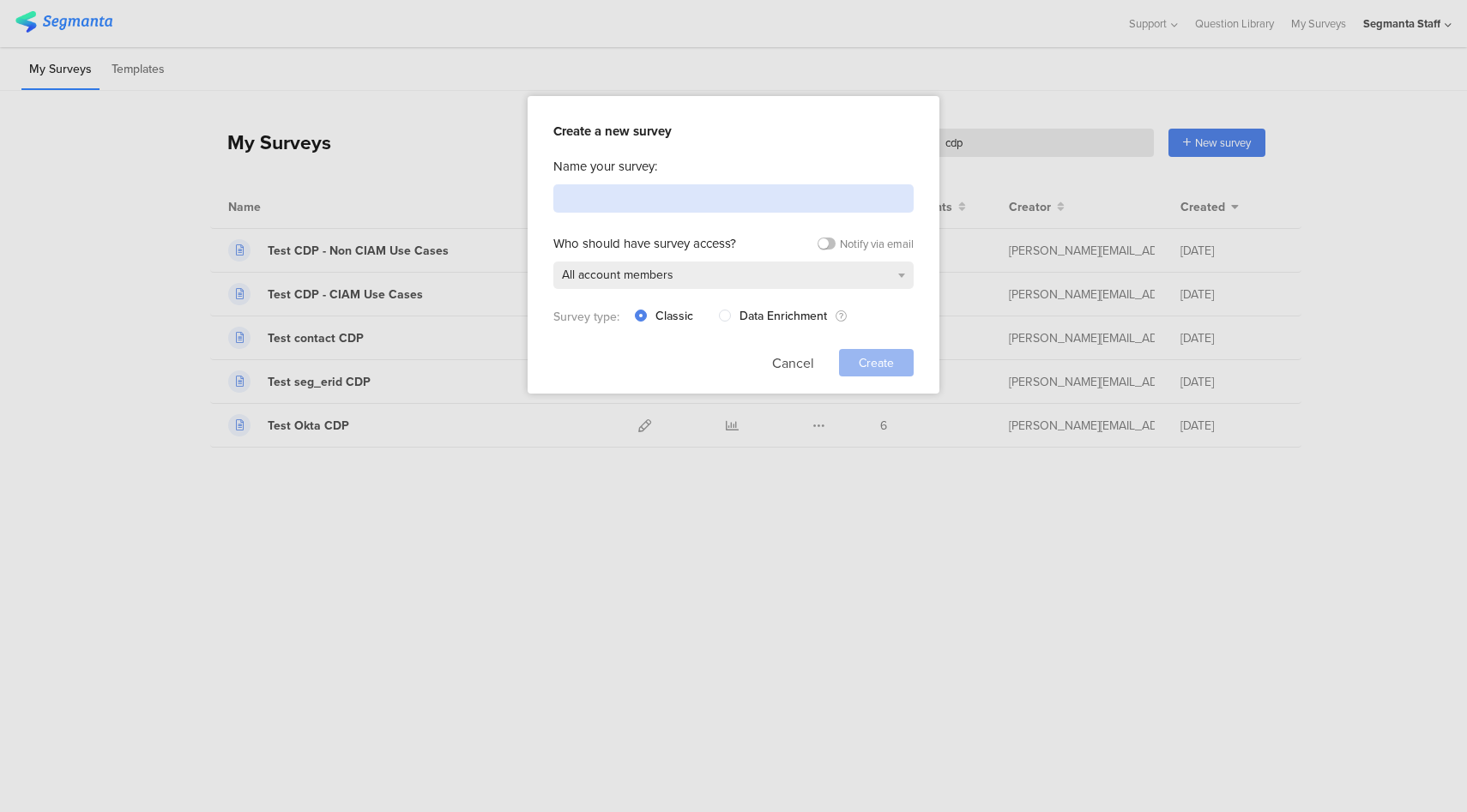
click at [728, 193] on input at bounding box center [734, 199] width 360 height 28
type input "Test CDP EmailPhone and OptIn"
click at [889, 363] on span "Create" at bounding box center [877, 364] width 35 height 18
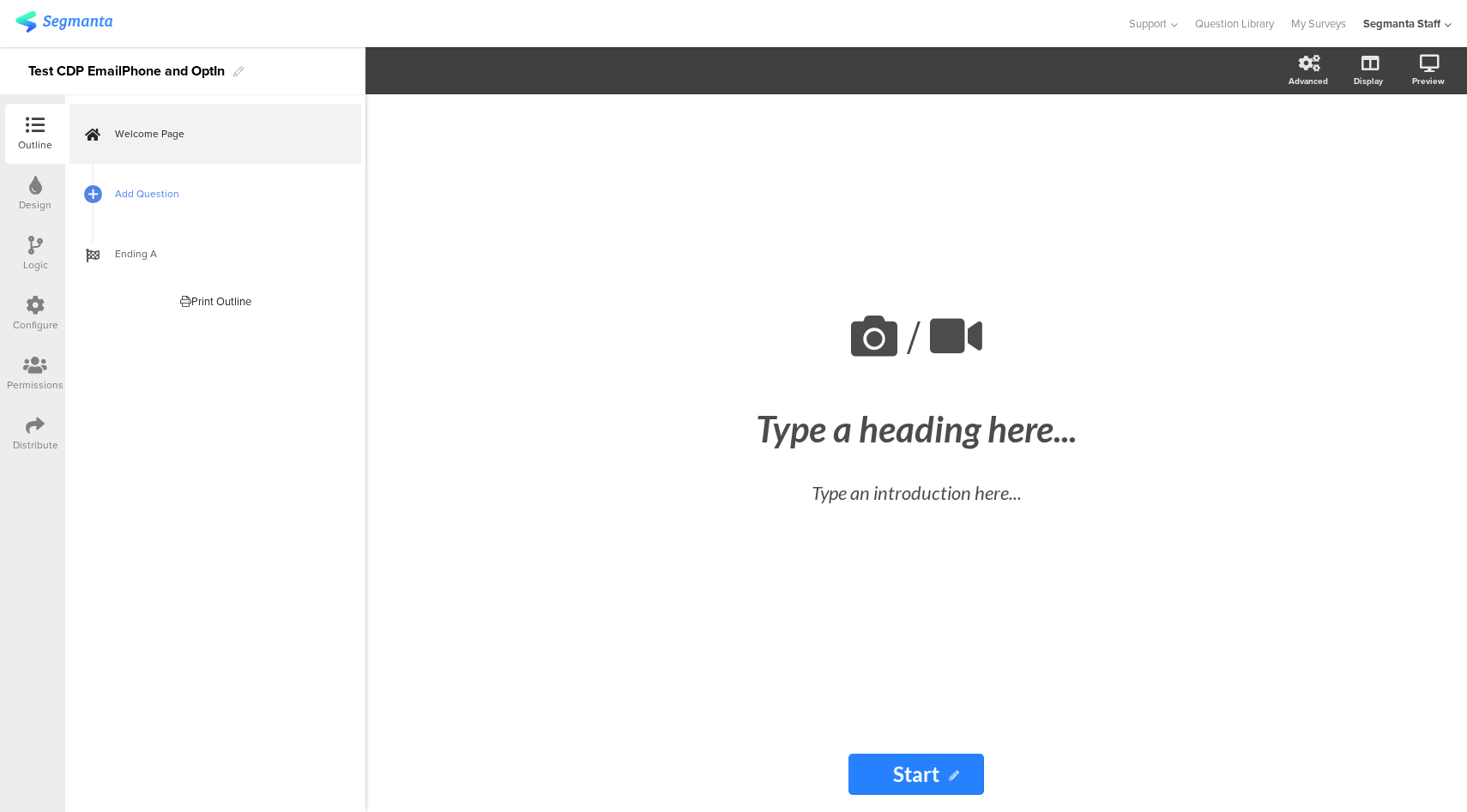
click at [221, 192] on span "Add Question" at bounding box center [225, 193] width 219 height 17
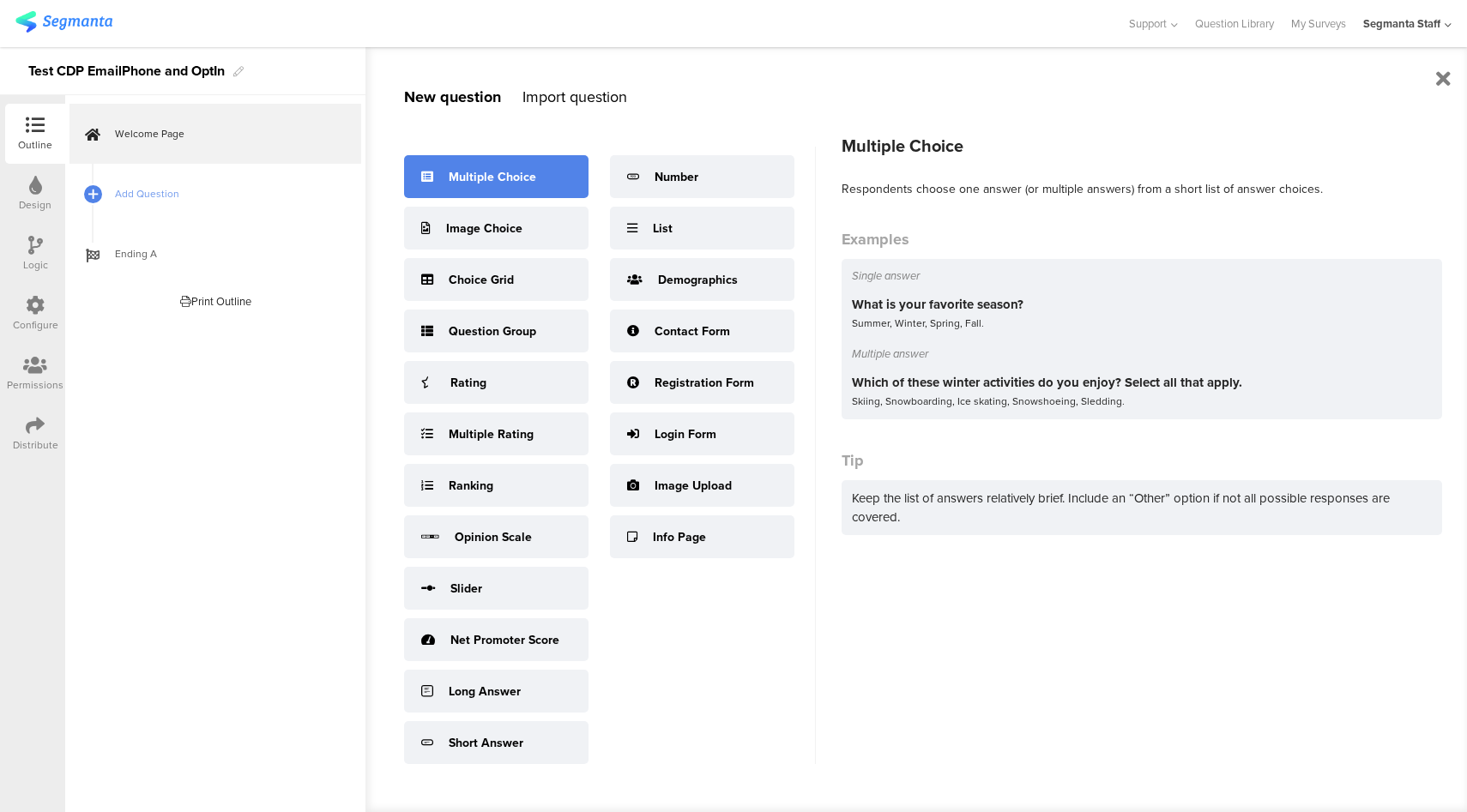
click at [552, 176] on div "Multiple Choice" at bounding box center [496, 177] width 185 height 42
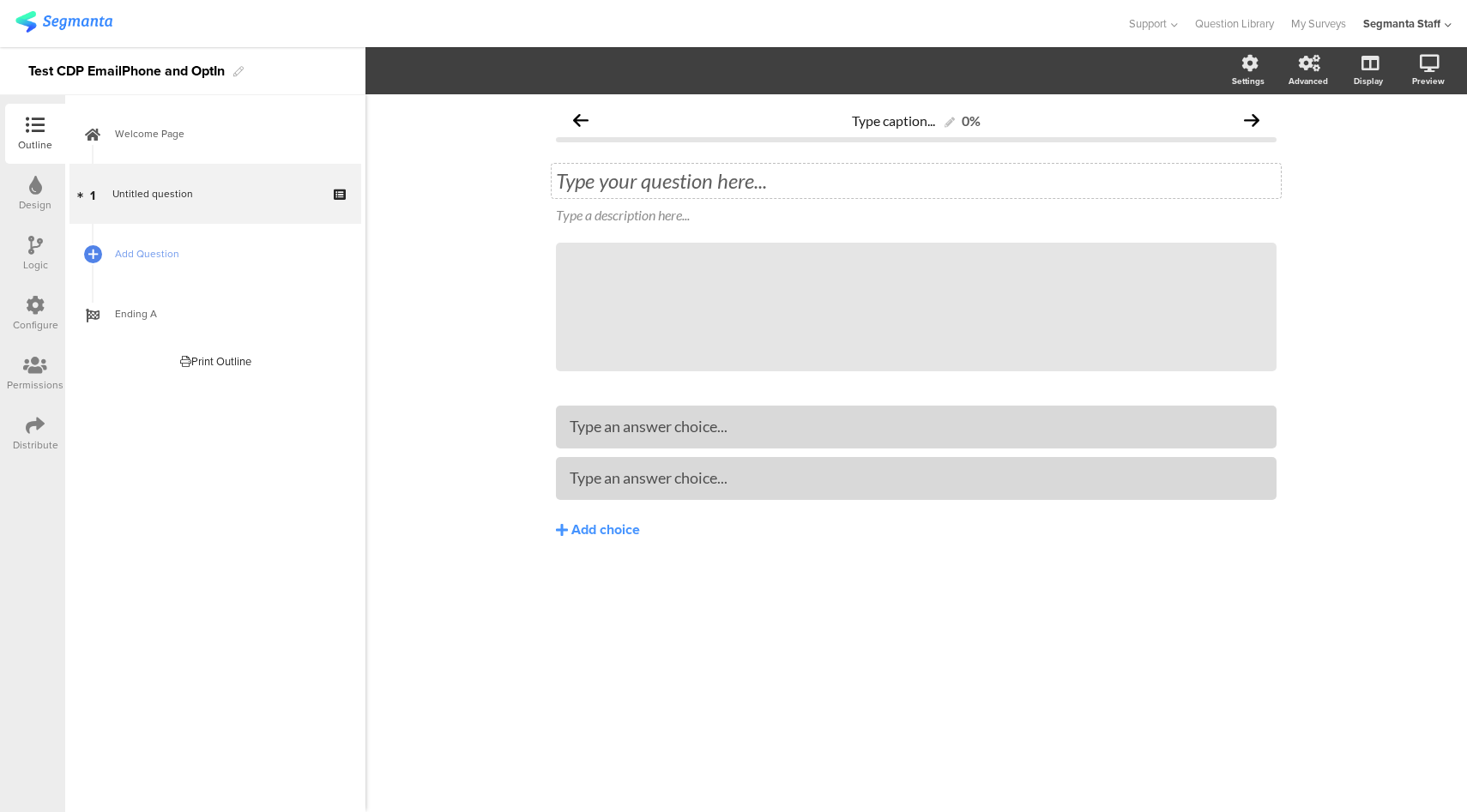
click at [681, 185] on div "Type your question here..." at bounding box center [916, 180] width 721 height 26
click at [202, 261] on span "Add Question" at bounding box center [225, 253] width 219 height 17
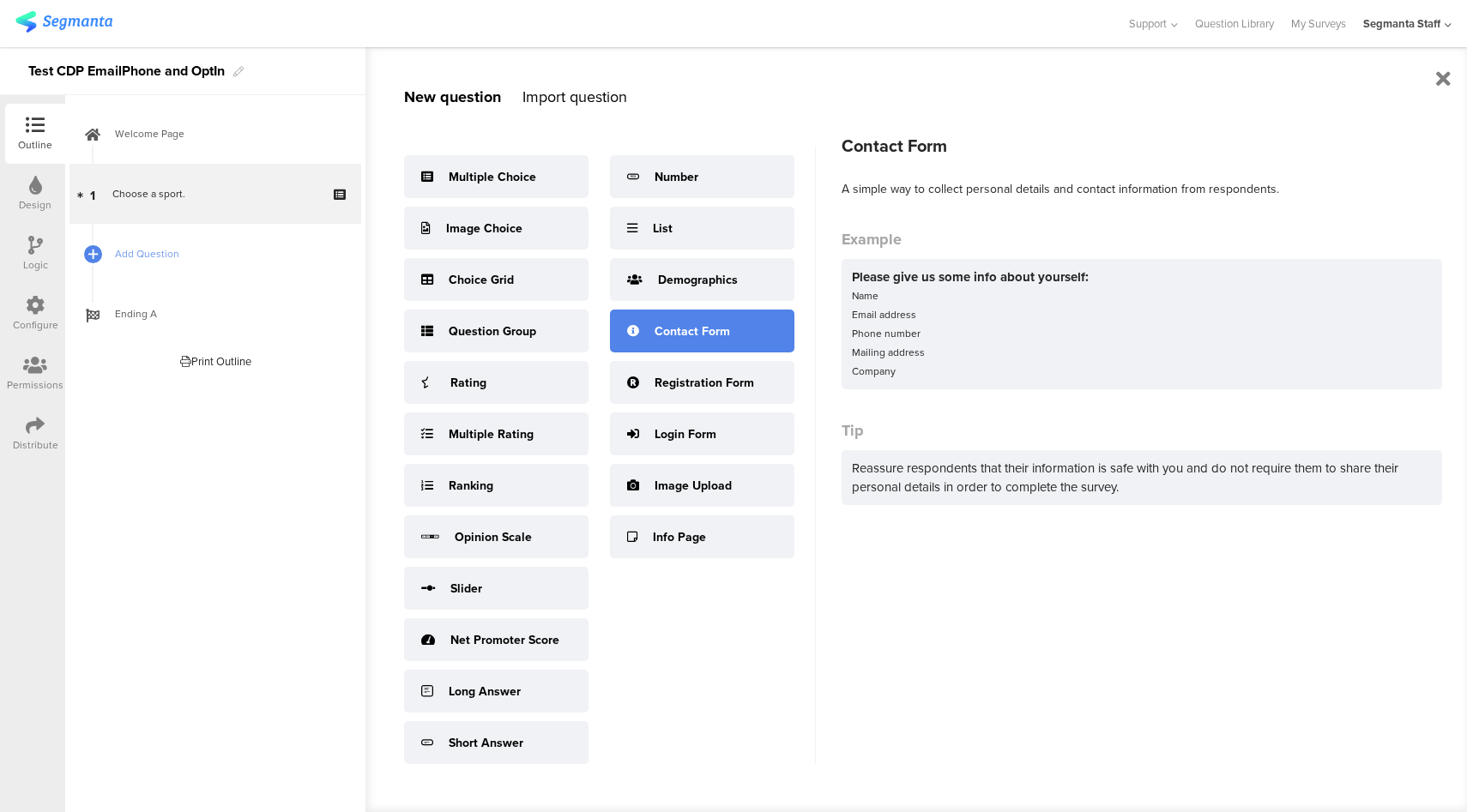
click at [710, 335] on div "Contact Form" at bounding box center [692, 332] width 75 height 18
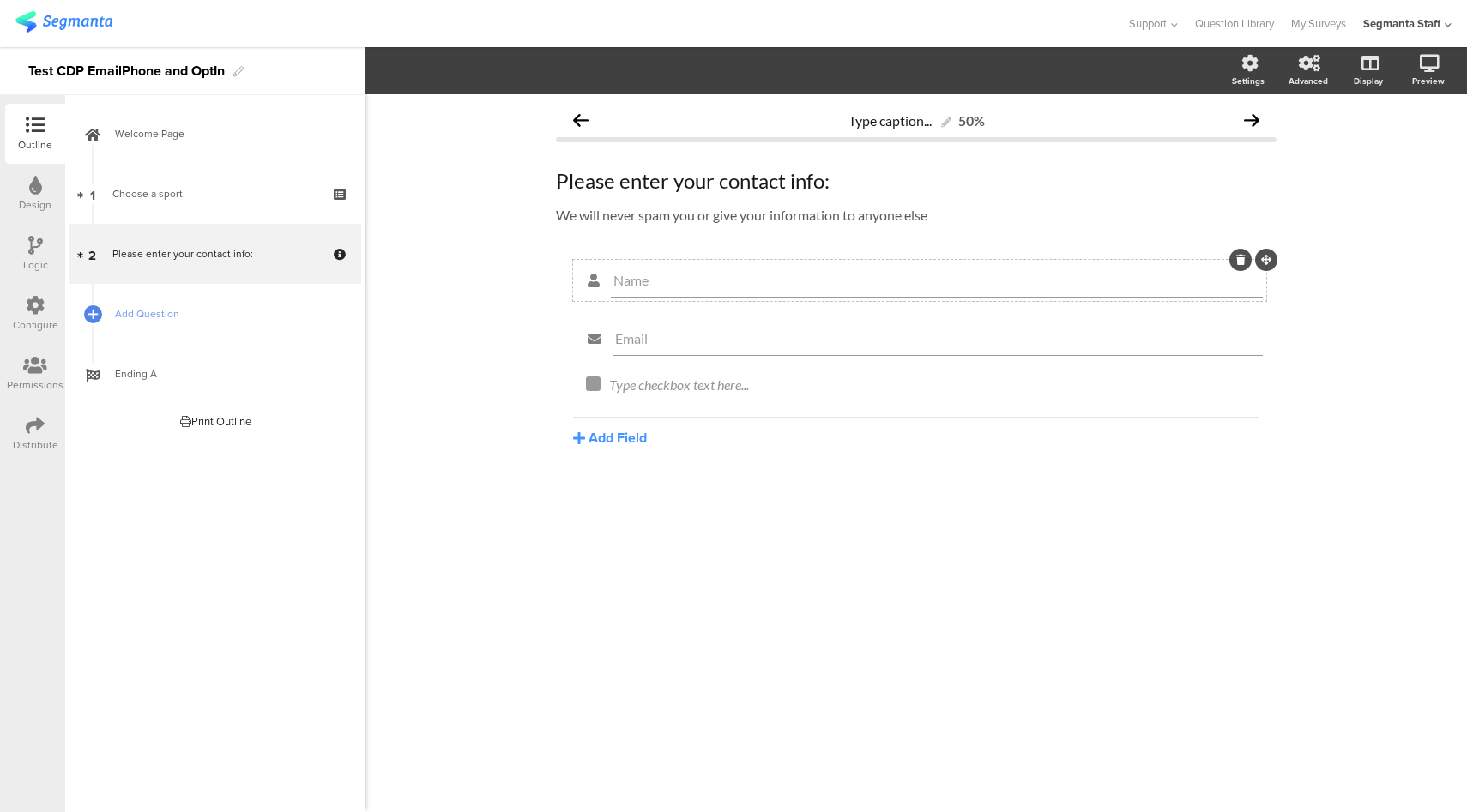
click at [1241, 264] on icon at bounding box center [1240, 260] width 10 height 11
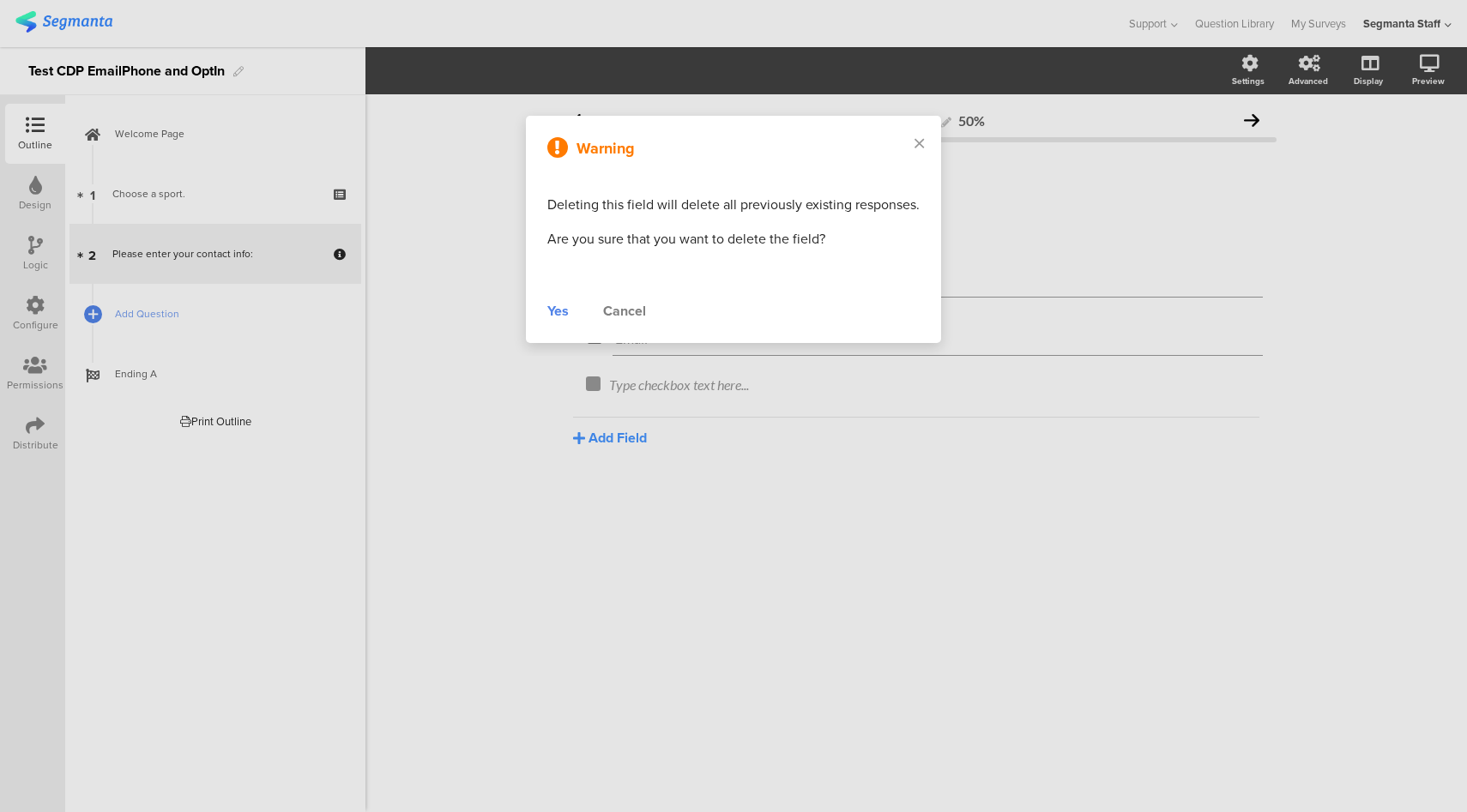
click at [544, 310] on div "Warning Deleting this field will delete all previously existing responses. Are …" at bounding box center [733, 229] width 415 height 227
click at [554, 308] on div "Yes" at bounding box center [558, 310] width 21 height 20
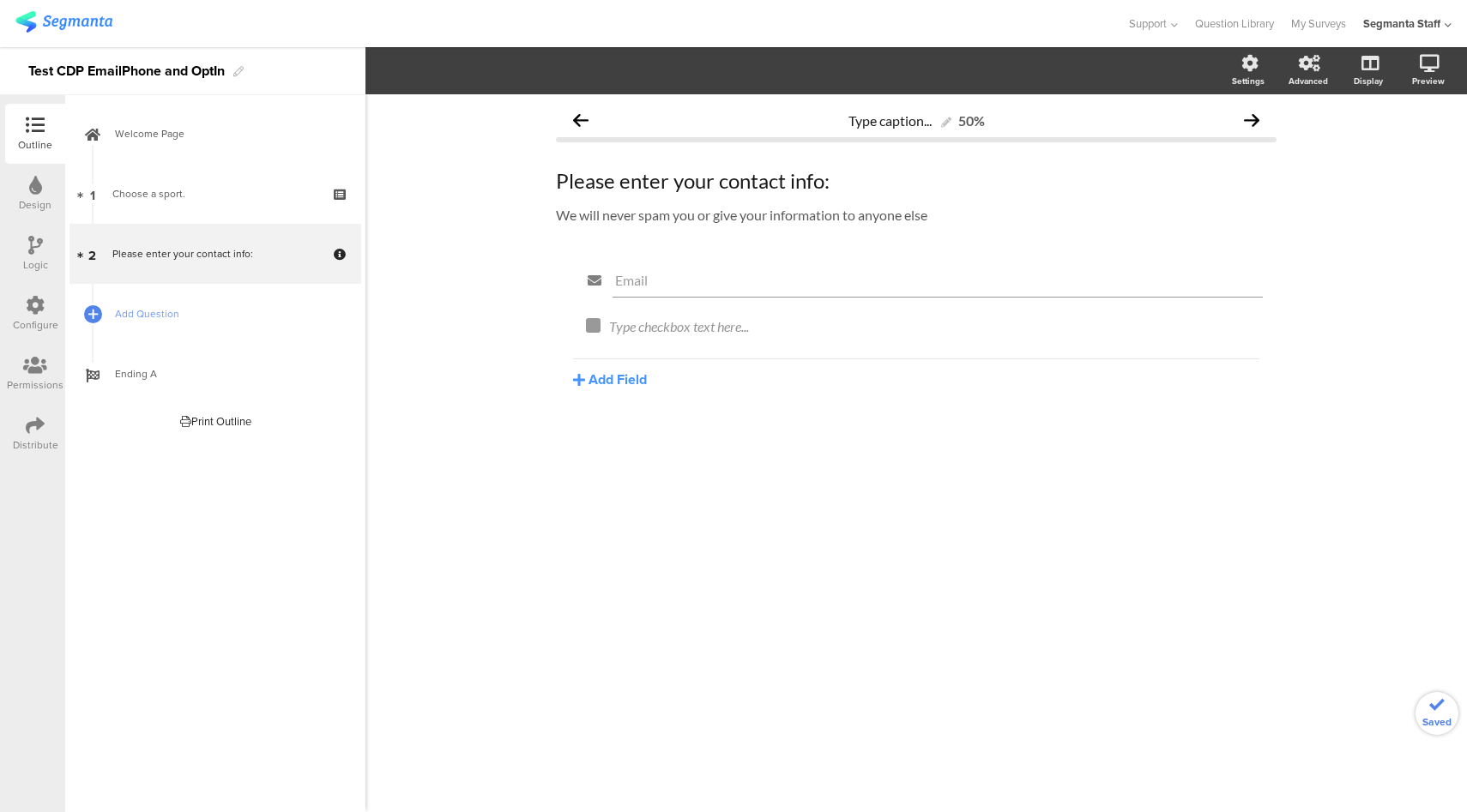
click at [0, 0] on icon at bounding box center [0, 0] width 0 height 0
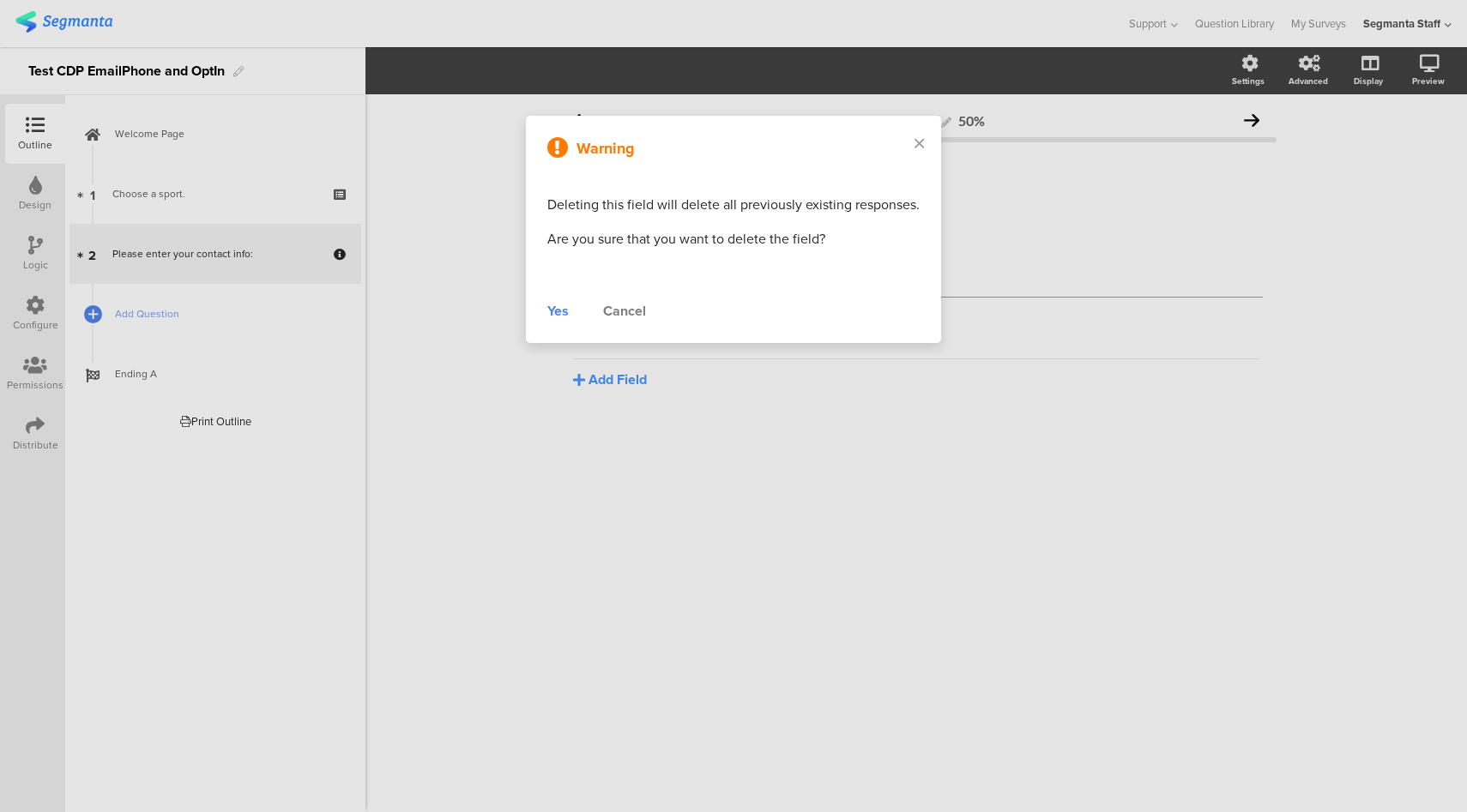
click at [563, 312] on div "Yes" at bounding box center [558, 310] width 21 height 20
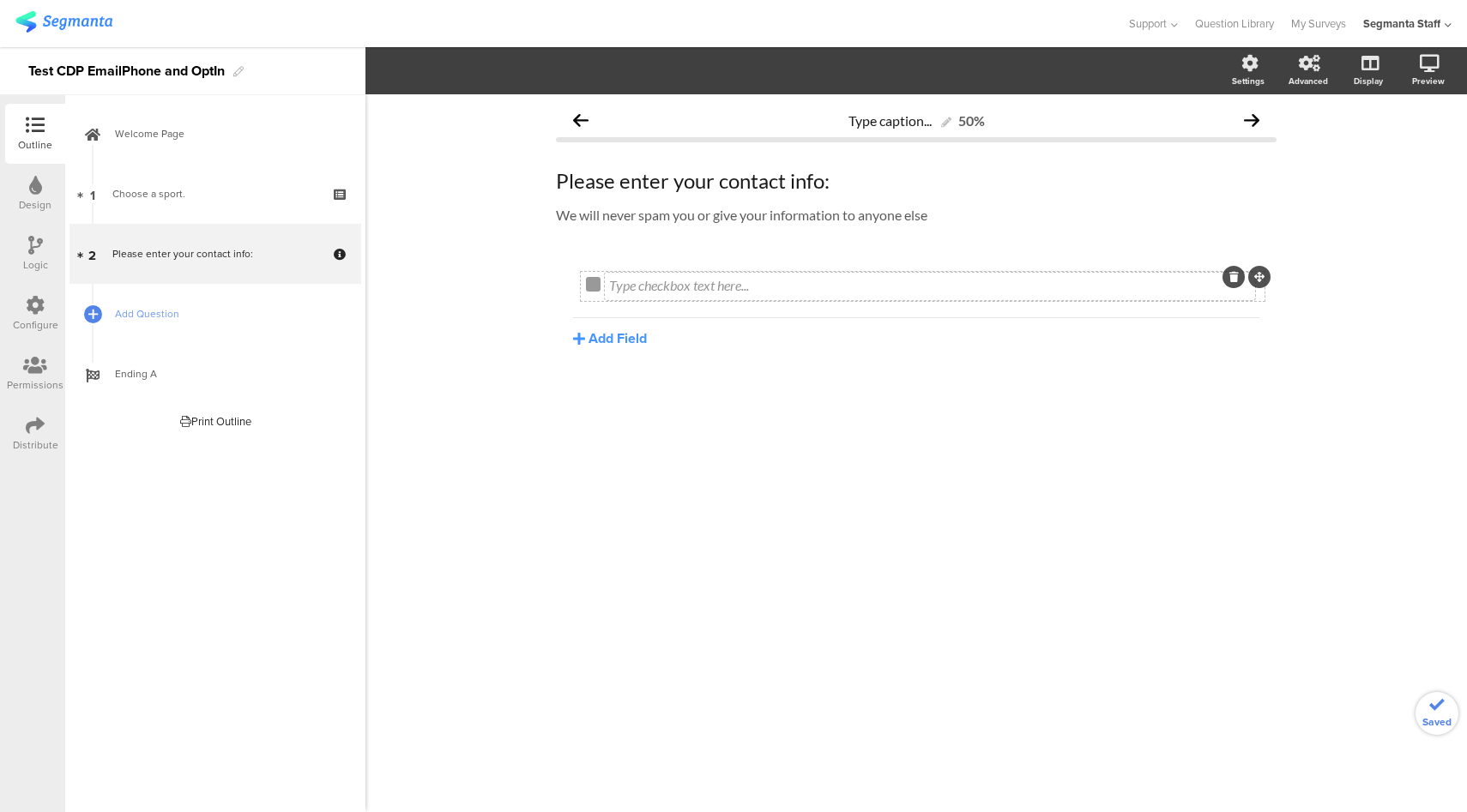
click at [707, 295] on div "Type checkbox text here..." at bounding box center [930, 286] width 650 height 27
click at [204, 316] on span "Add Question" at bounding box center [225, 313] width 219 height 17
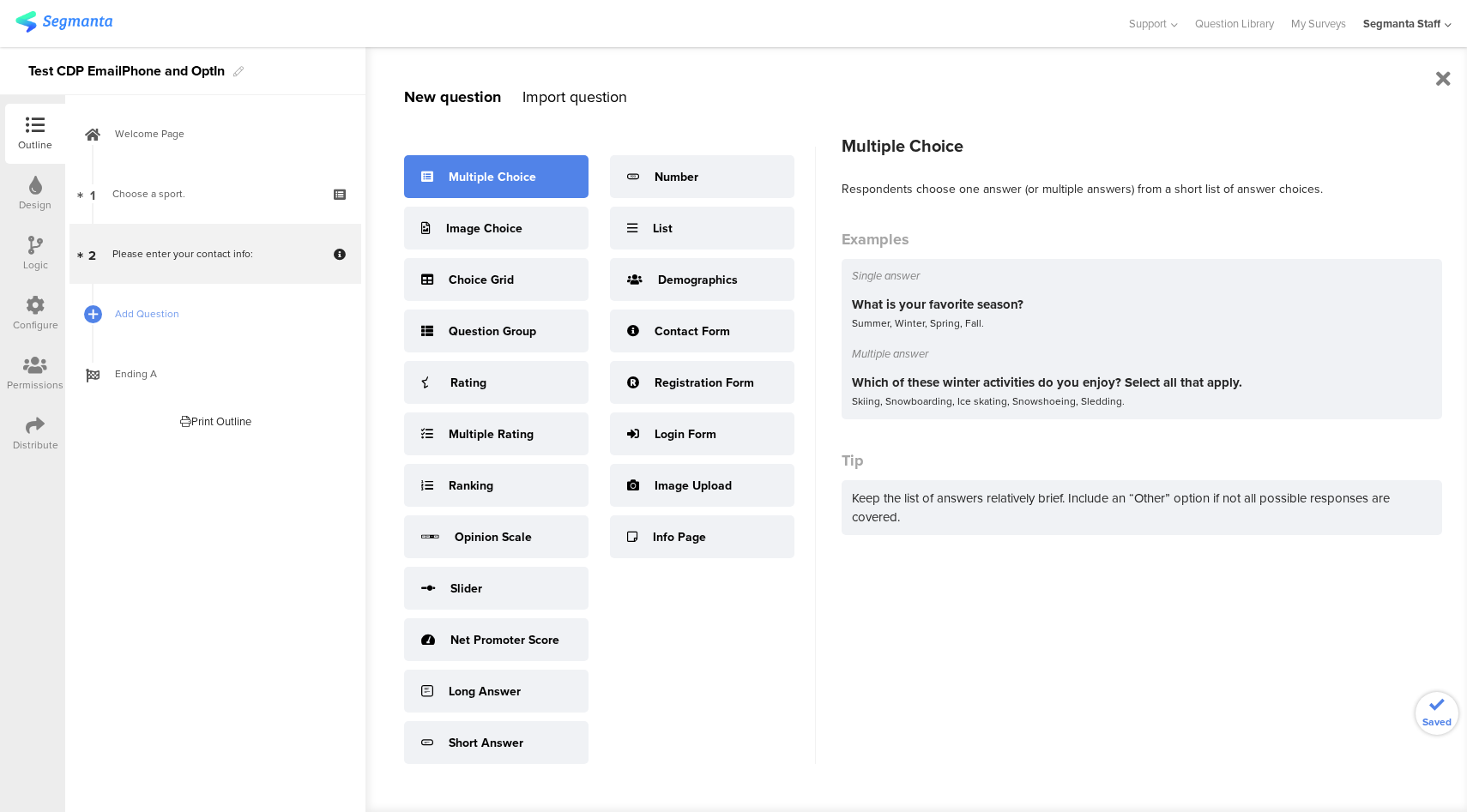
click at [517, 176] on div "Multiple Choice" at bounding box center [492, 177] width 88 height 18
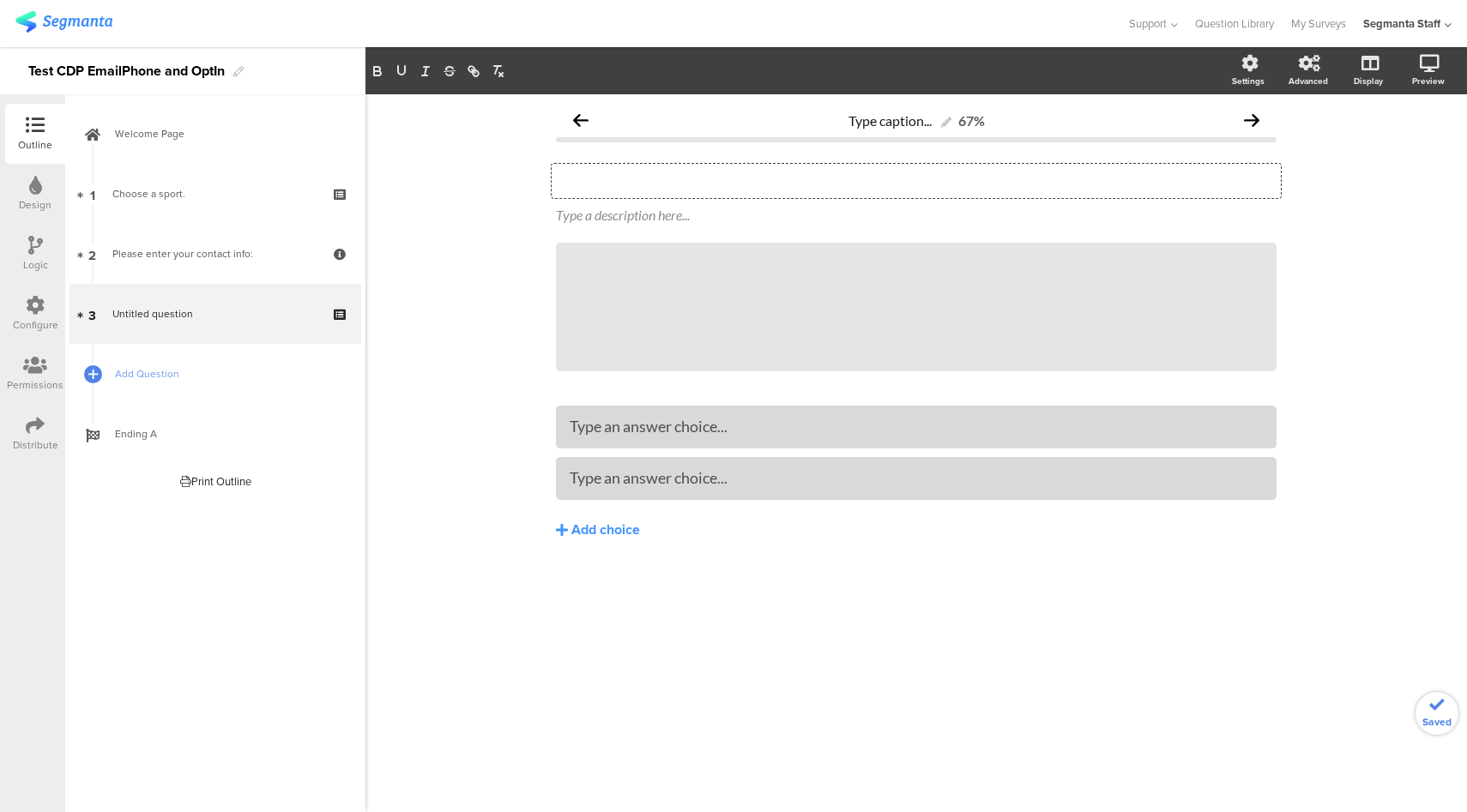
click at [755, 188] on div "Type your question here..." at bounding box center [917, 180] width 729 height 34
click at [719, 411] on div at bounding box center [916, 427] width 721 height 42
click at [731, 440] on div "Type an answer choice..." at bounding box center [917, 426] width 694 height 28
click at [712, 181] on div "Choose a color Choose a color" at bounding box center [917, 180] width 729 height 34
click at [193, 376] on span "Add Question" at bounding box center [225, 373] width 219 height 17
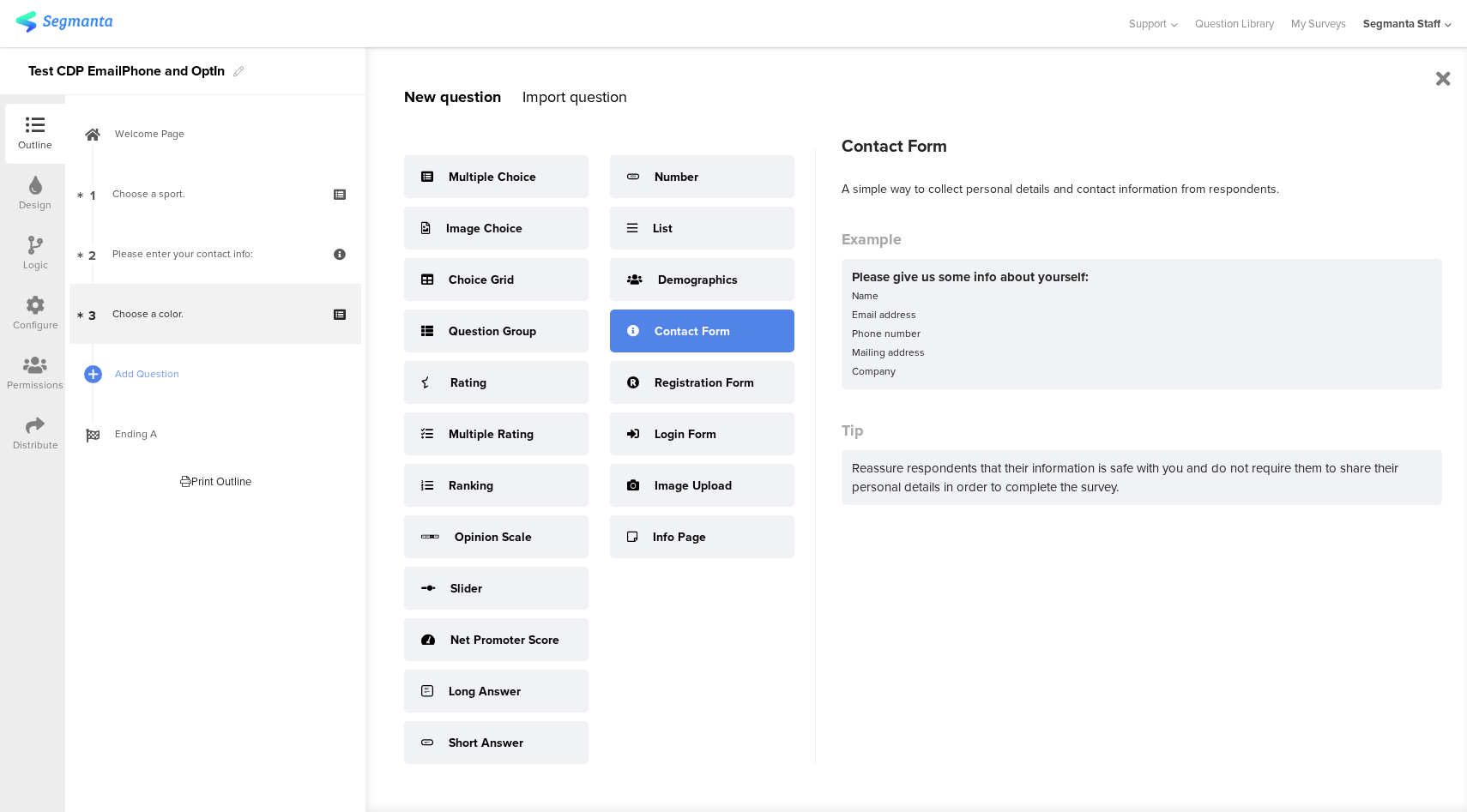
click at [703, 343] on div "Contact Form" at bounding box center [703, 331] width 185 height 42
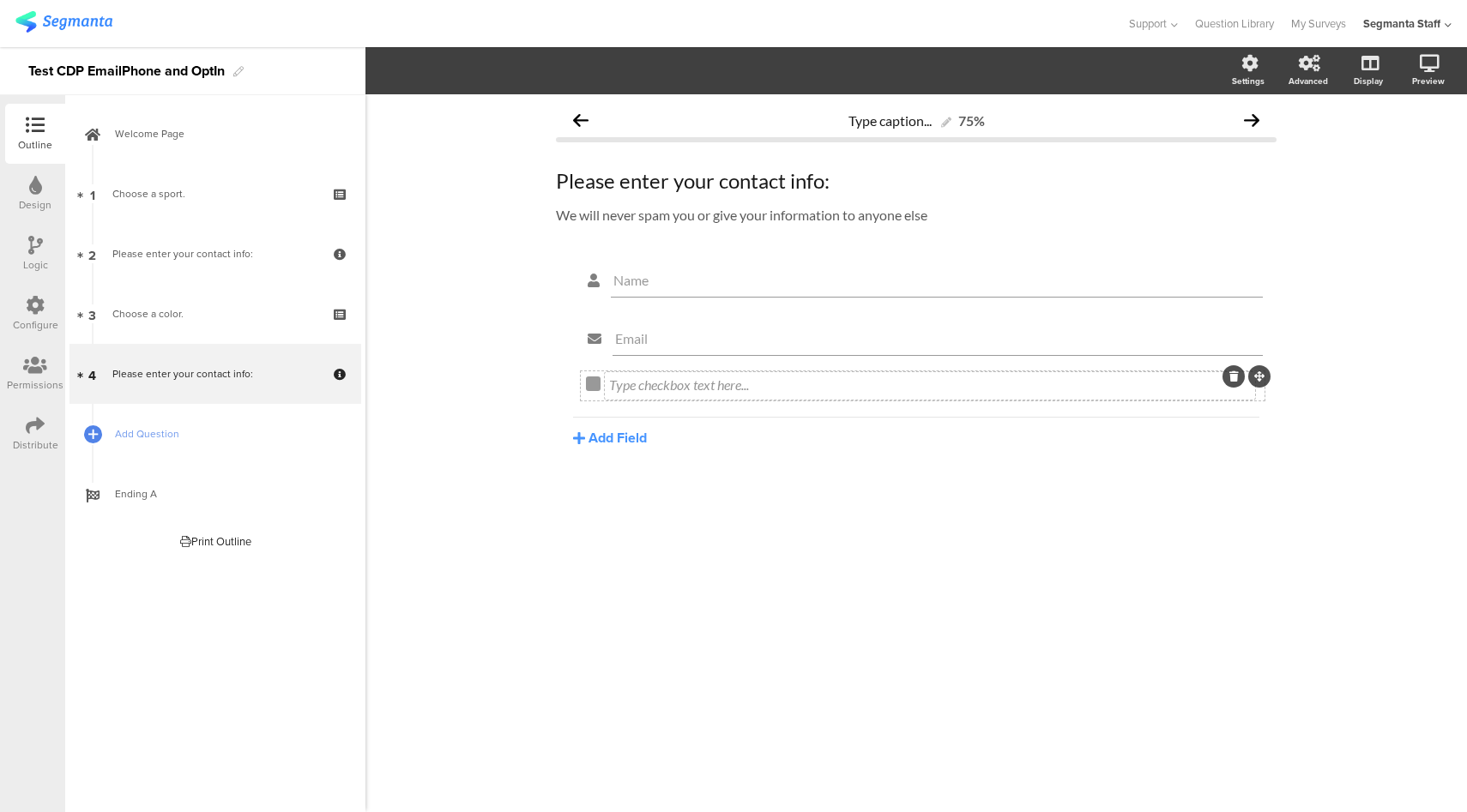
click at [699, 382] on div "Type checkbox text here..." at bounding box center [930, 386] width 650 height 27
click at [633, 445] on button "Add Field" at bounding box center [610, 438] width 73 height 19
click at [645, 718] on button "Checkbox" at bounding box center [661, 715] width 175 height 27
click at [587, 420] on div at bounding box center [593, 419] width 14 height 14
click at [490, 68] on span "Field options" at bounding box center [453, 71] width 79 height 19
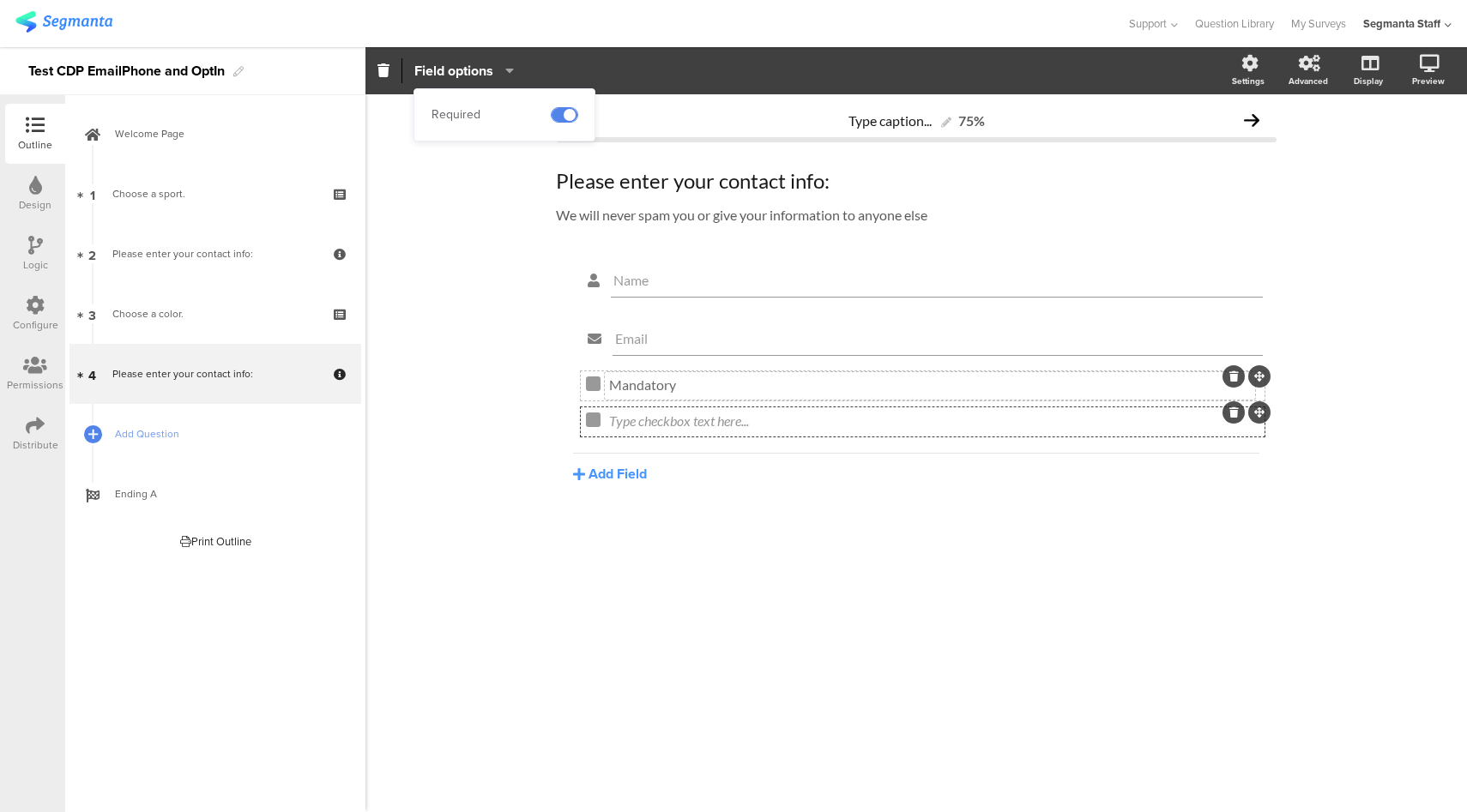
click at [568, 115] on span at bounding box center [565, 115] width 26 height 14
click at [672, 418] on div "Type checkbox text here..." at bounding box center [930, 422] width 650 height 27
click at [36, 307] on icon at bounding box center [35, 305] width 19 height 19
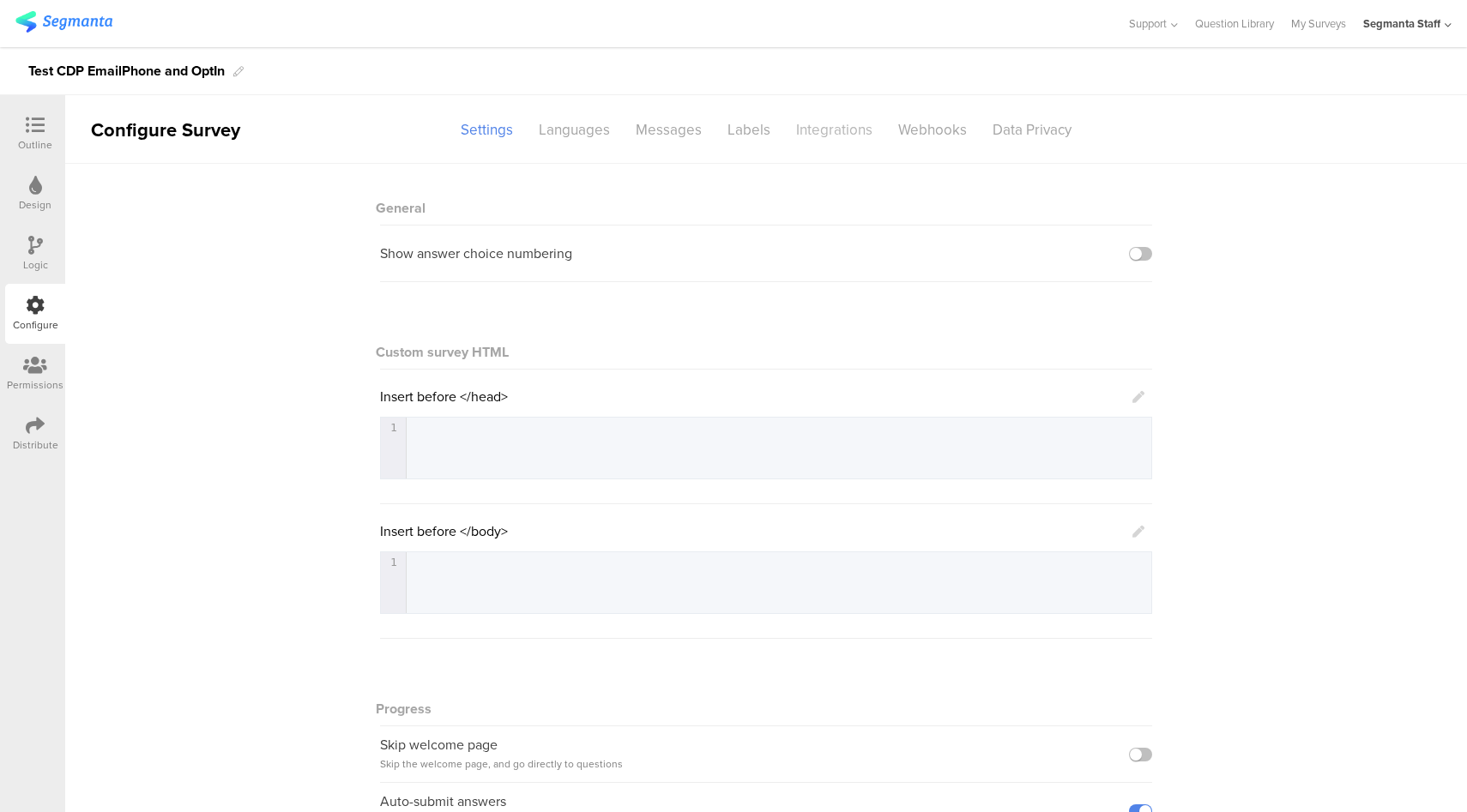
click at [835, 134] on div "Integrations" at bounding box center [833, 130] width 102 height 30
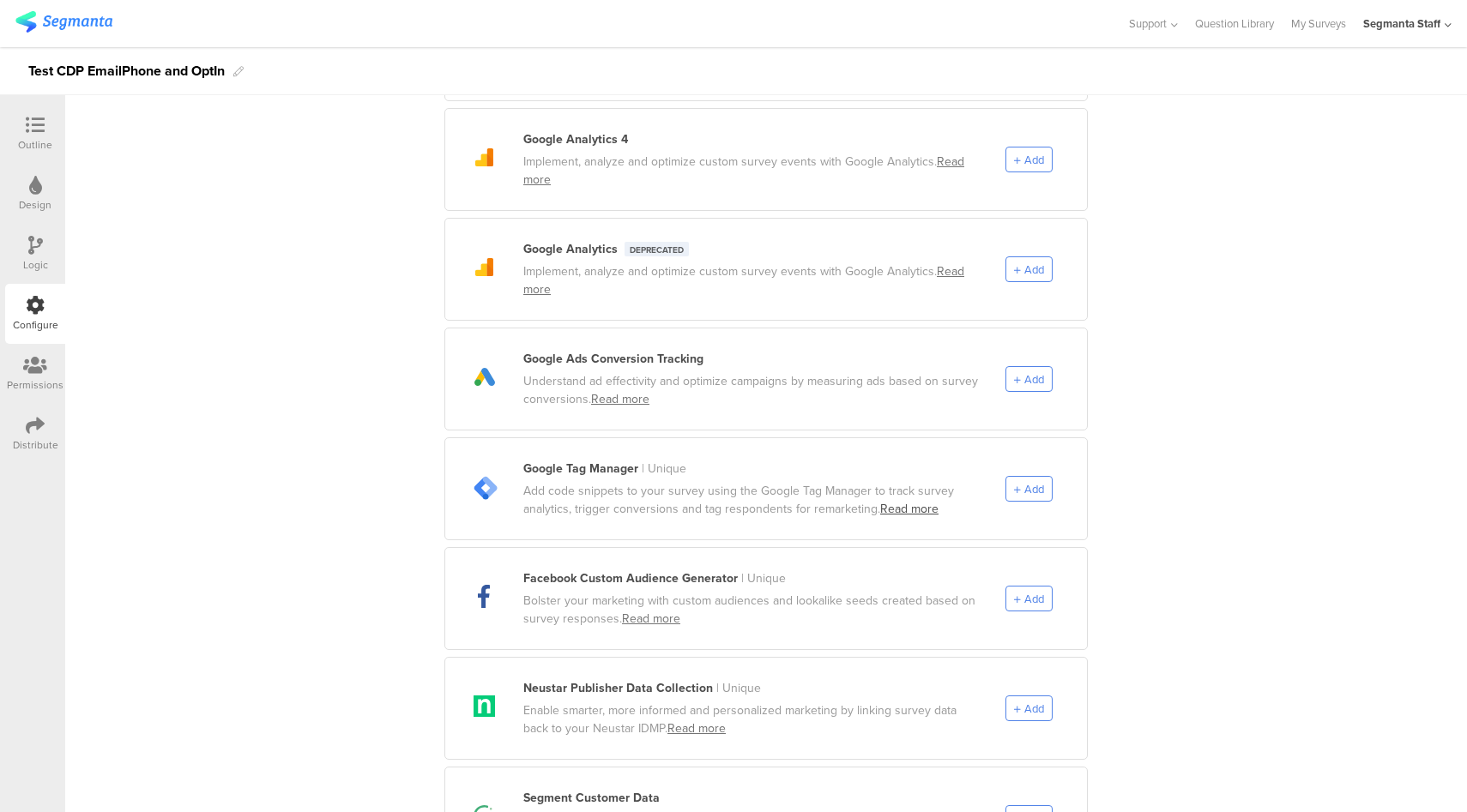
scroll to position [837, 0]
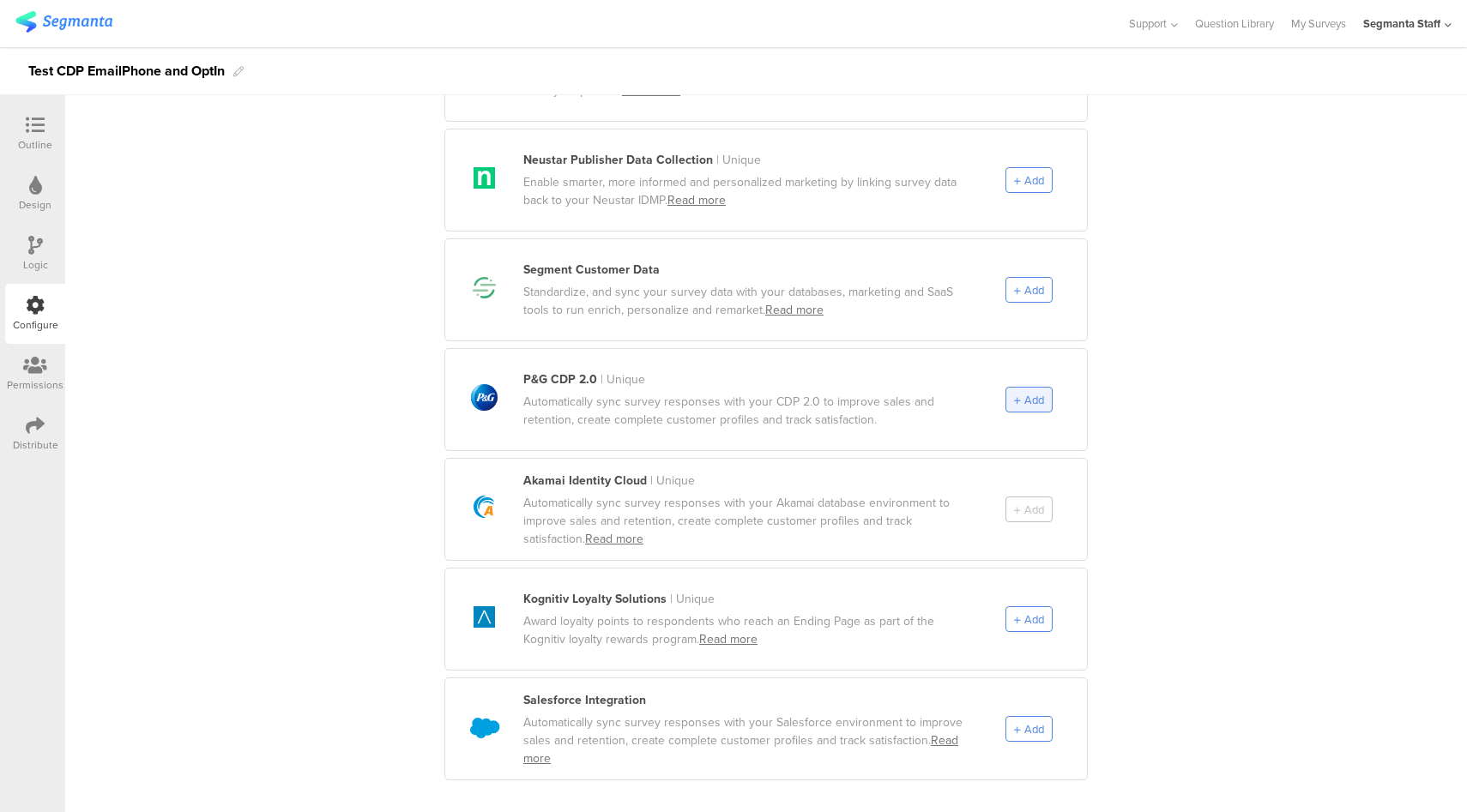
click at [1036, 392] on span "Add" at bounding box center [1034, 400] width 19 height 16
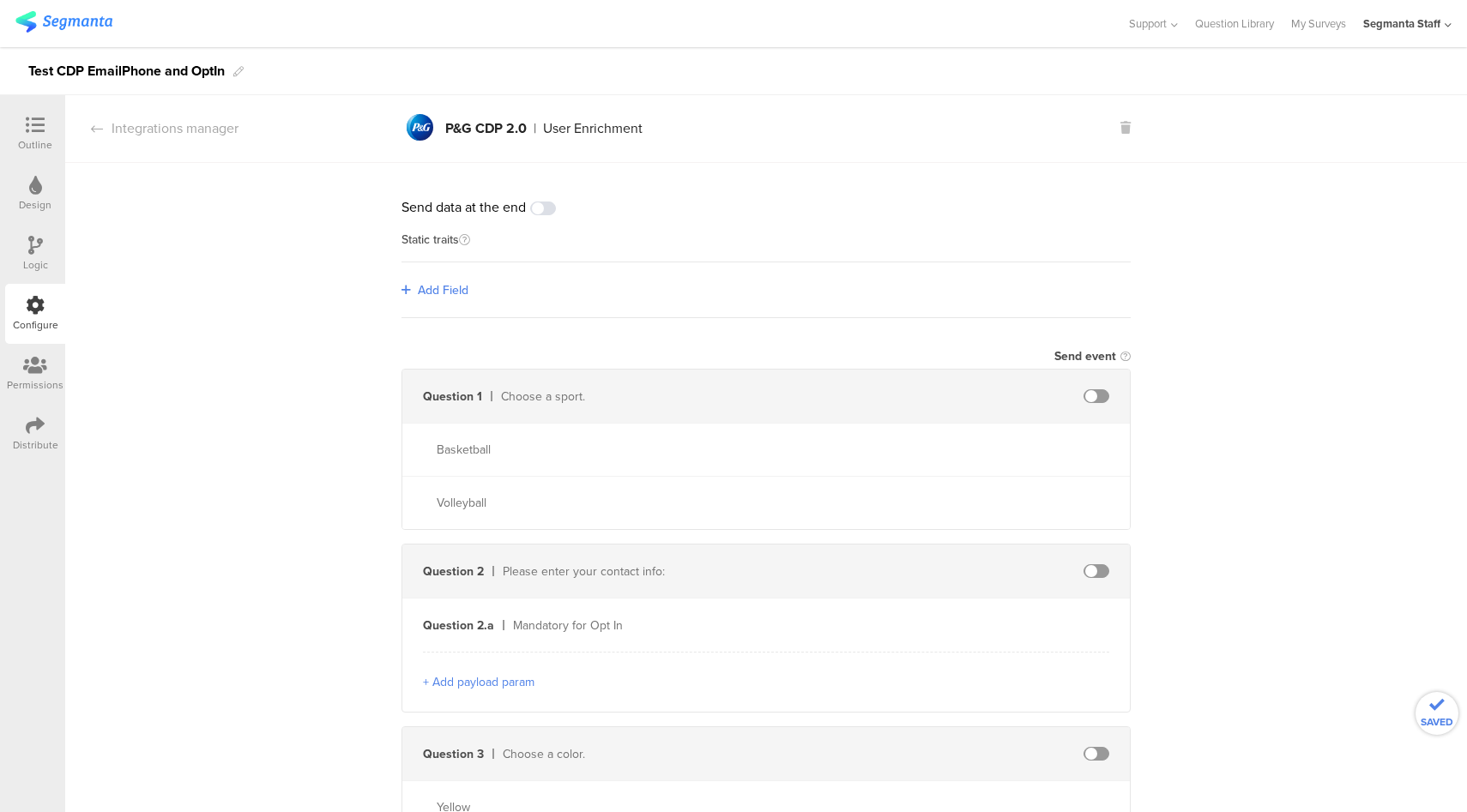
scroll to position [0, 0]
click at [455, 294] on span "Add Field" at bounding box center [442, 291] width 50 height 18
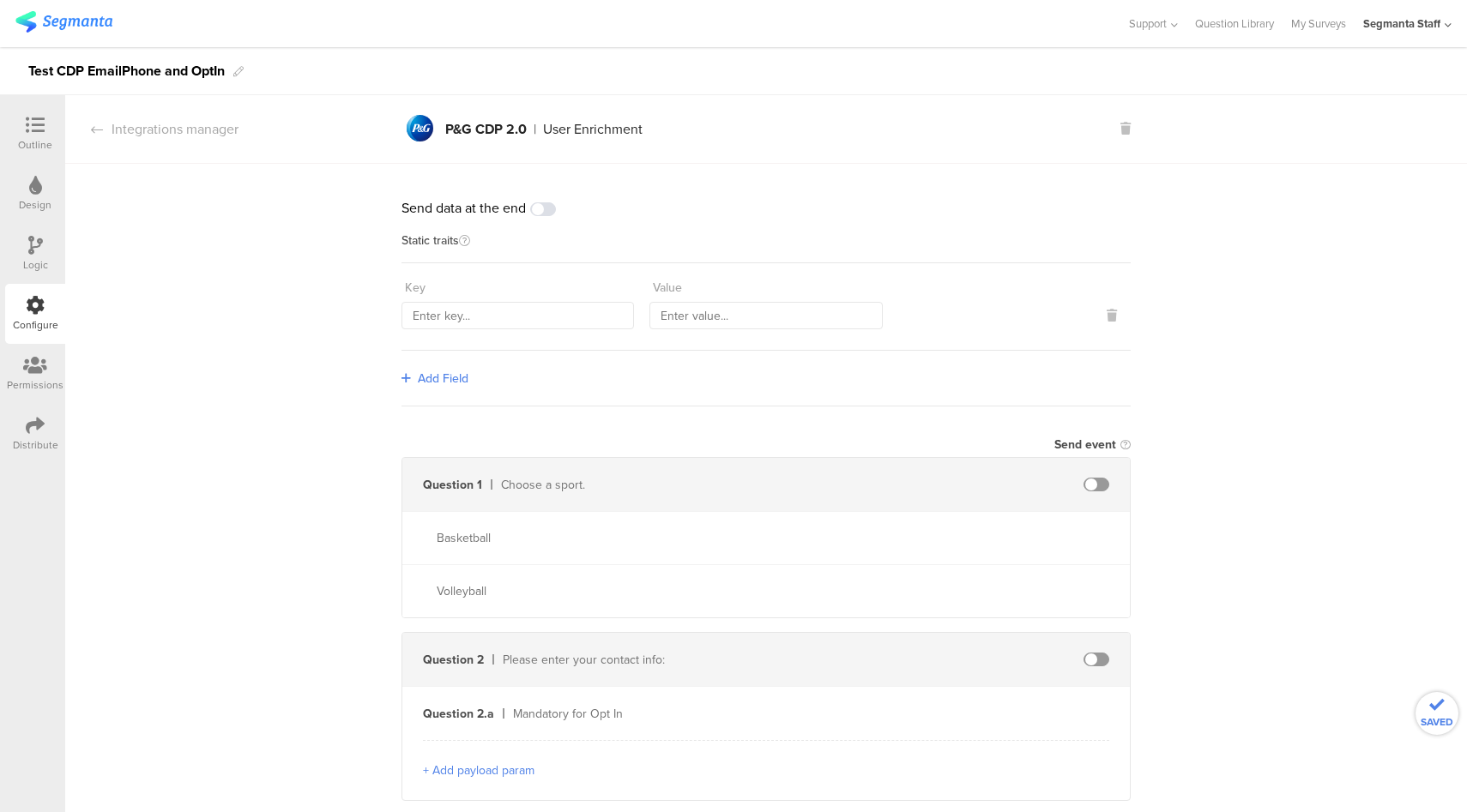
click at [452, 374] on span "Add Field" at bounding box center [442, 379] width 50 height 18
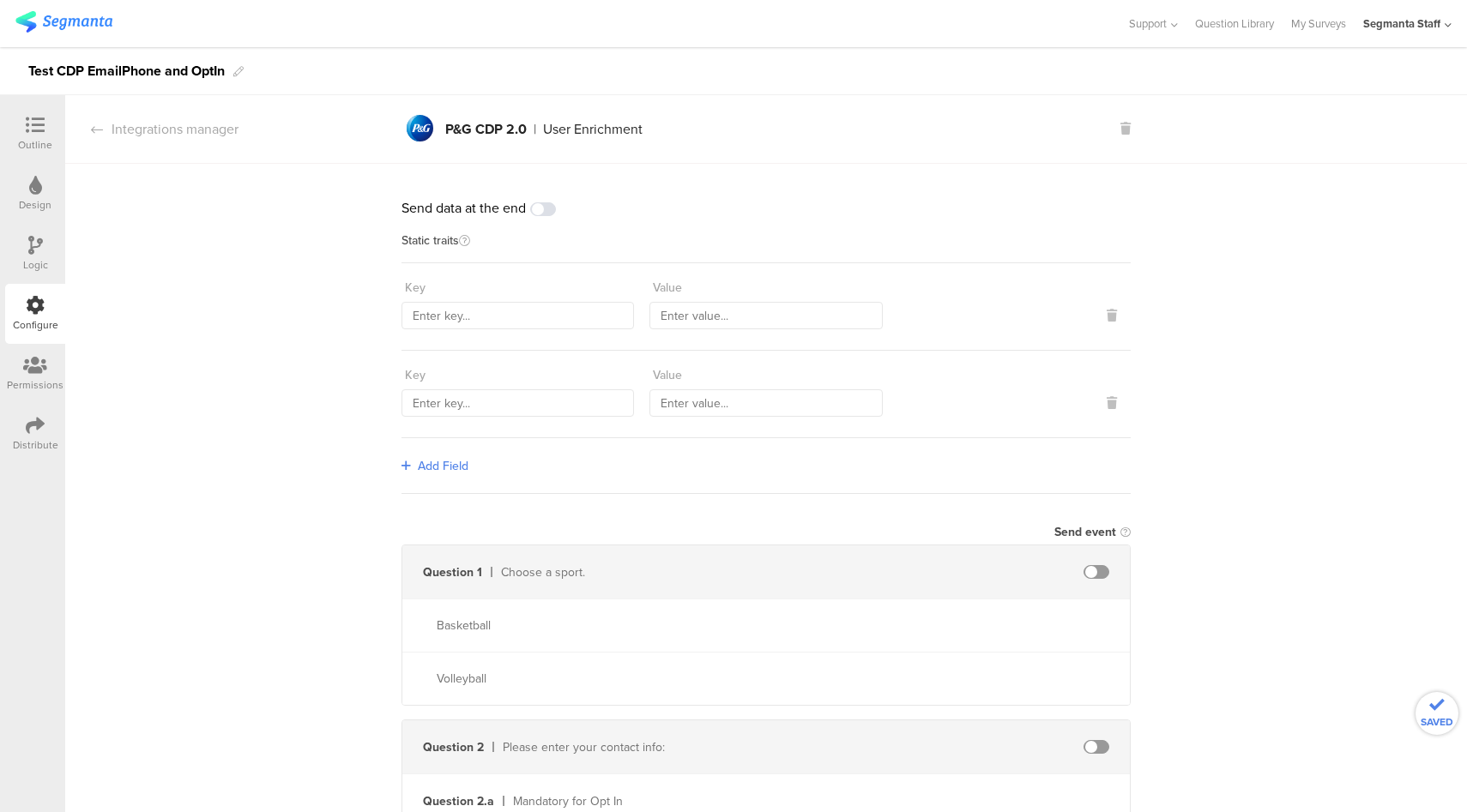
click at [534, 209] on span at bounding box center [542, 210] width 26 height 14
click at [435, 462] on span "Add Field" at bounding box center [442, 466] width 50 height 18
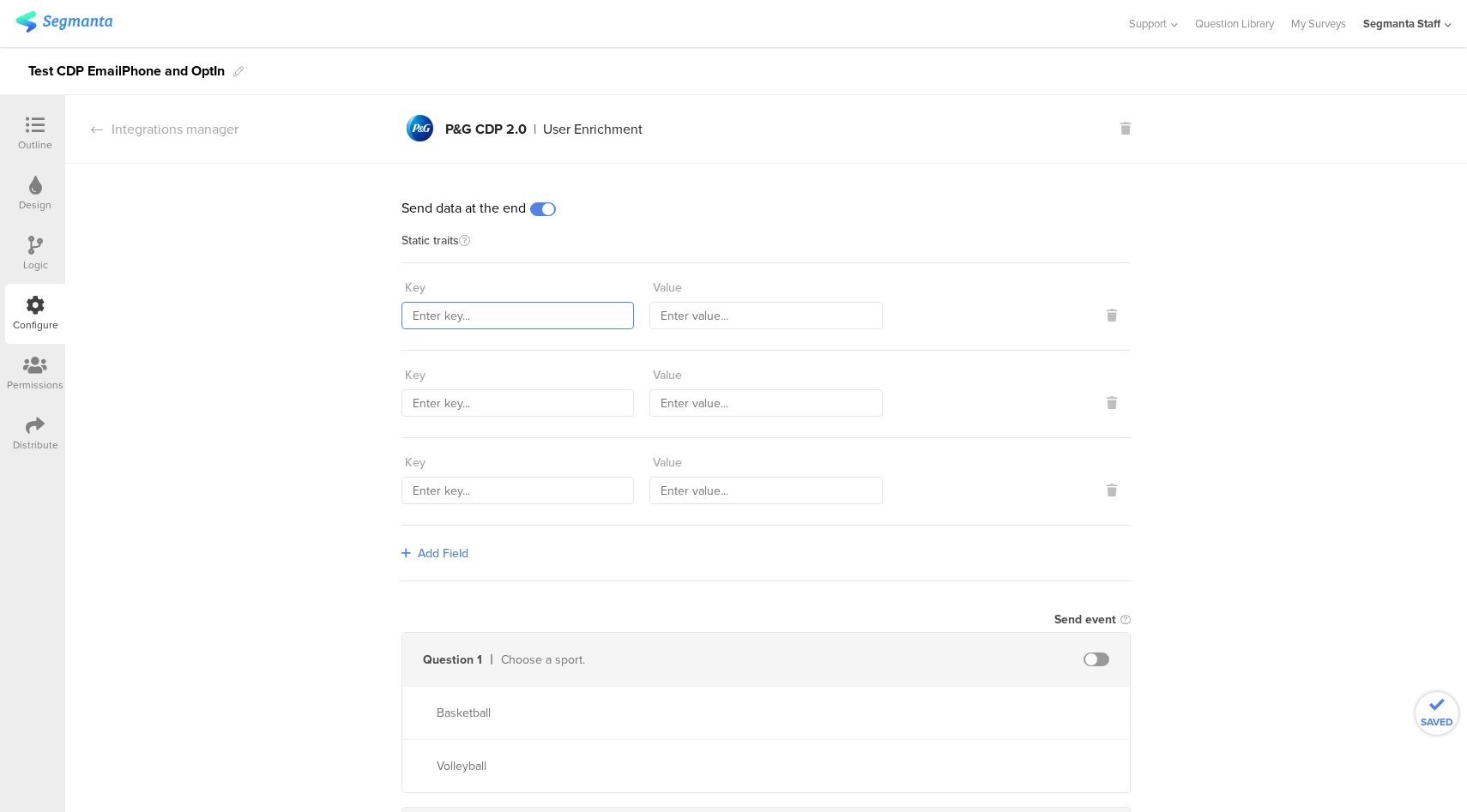
click at [528, 318] on input "text" at bounding box center [518, 315] width 233 height 27
type input "countryCode"
type input "USA"
type input "sourceId"
click at [724, 402] on input "765434" at bounding box center [765, 402] width 233 height 27
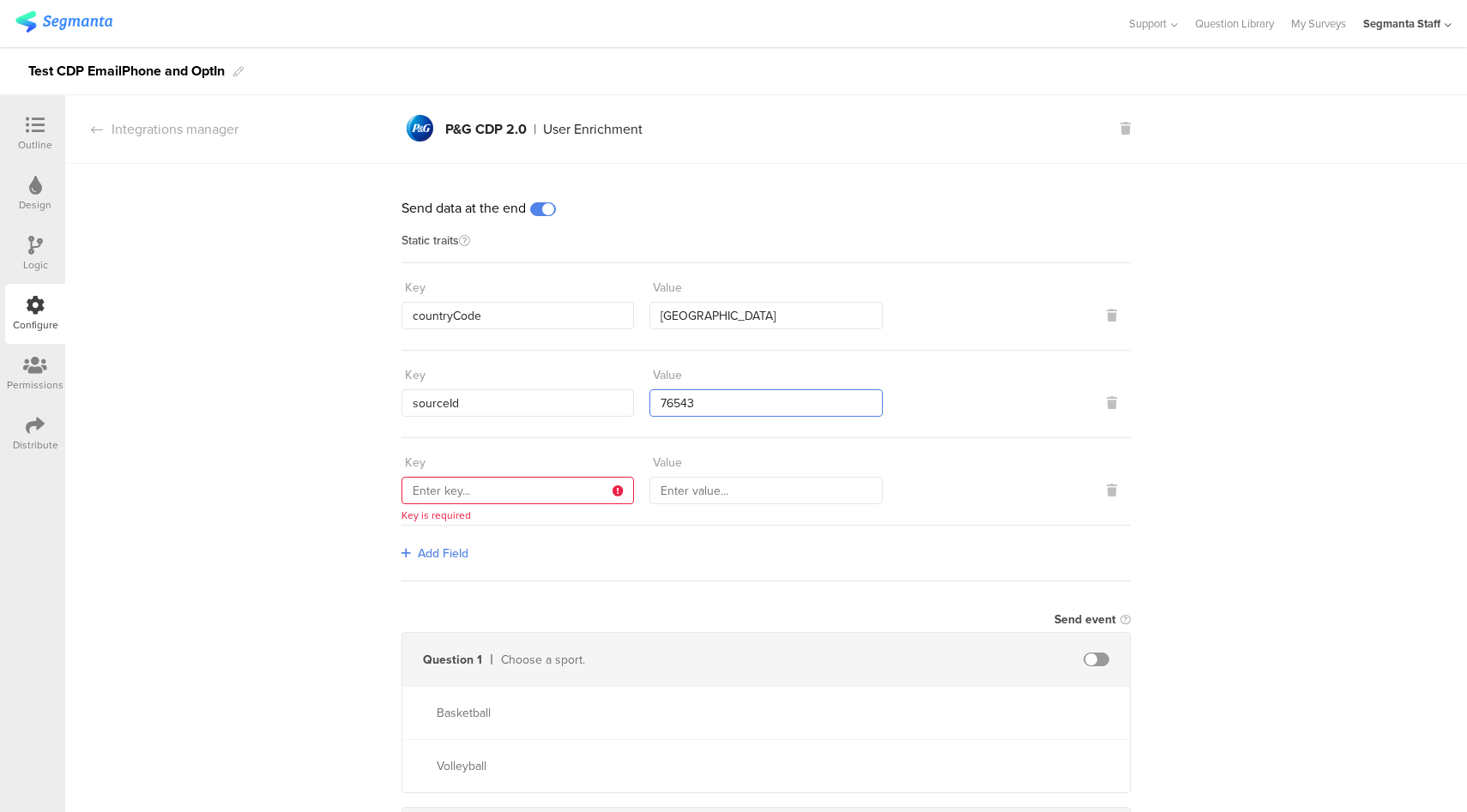
type input "76543"
type input "marketingProgramNumber"
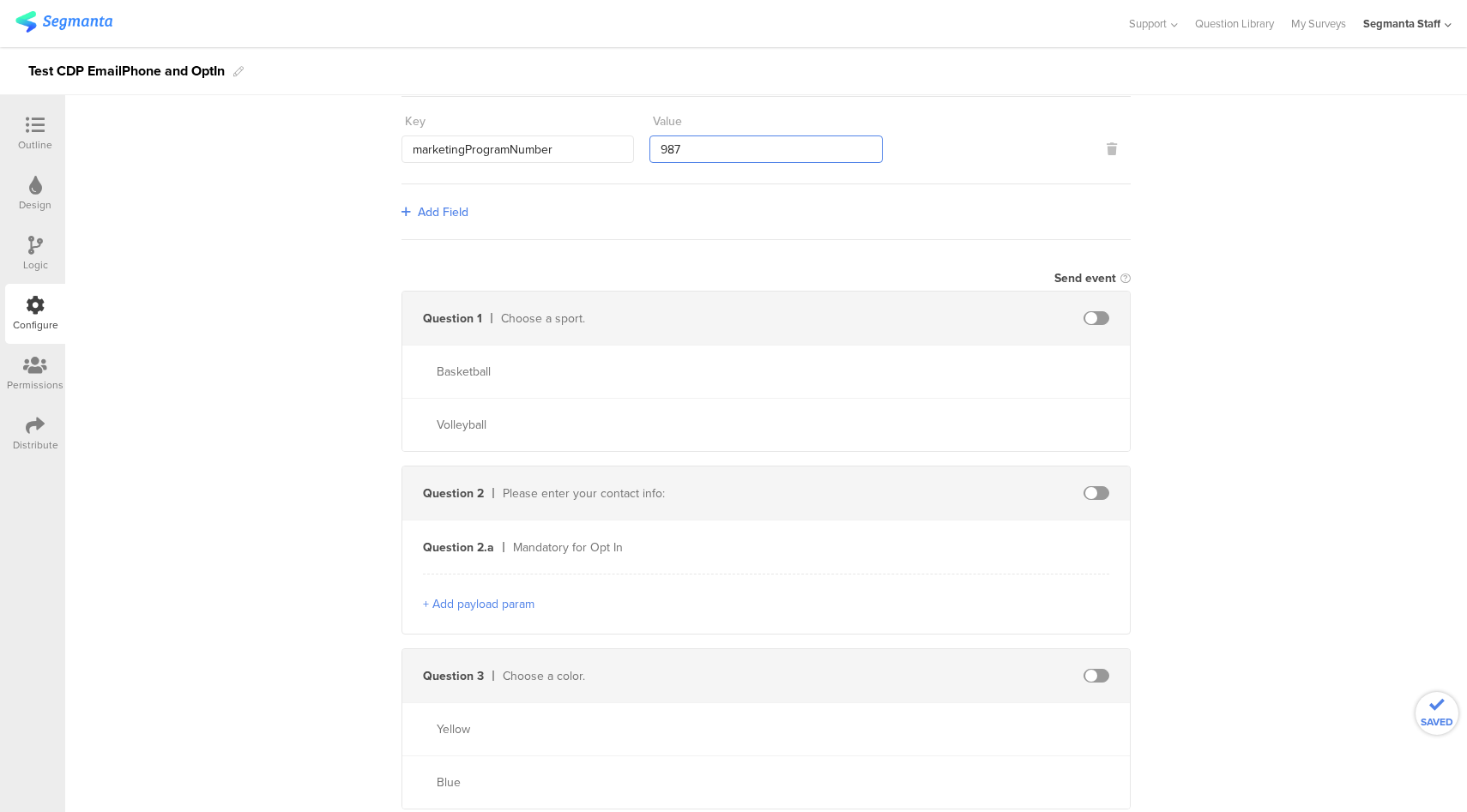
scroll to position [523, 0]
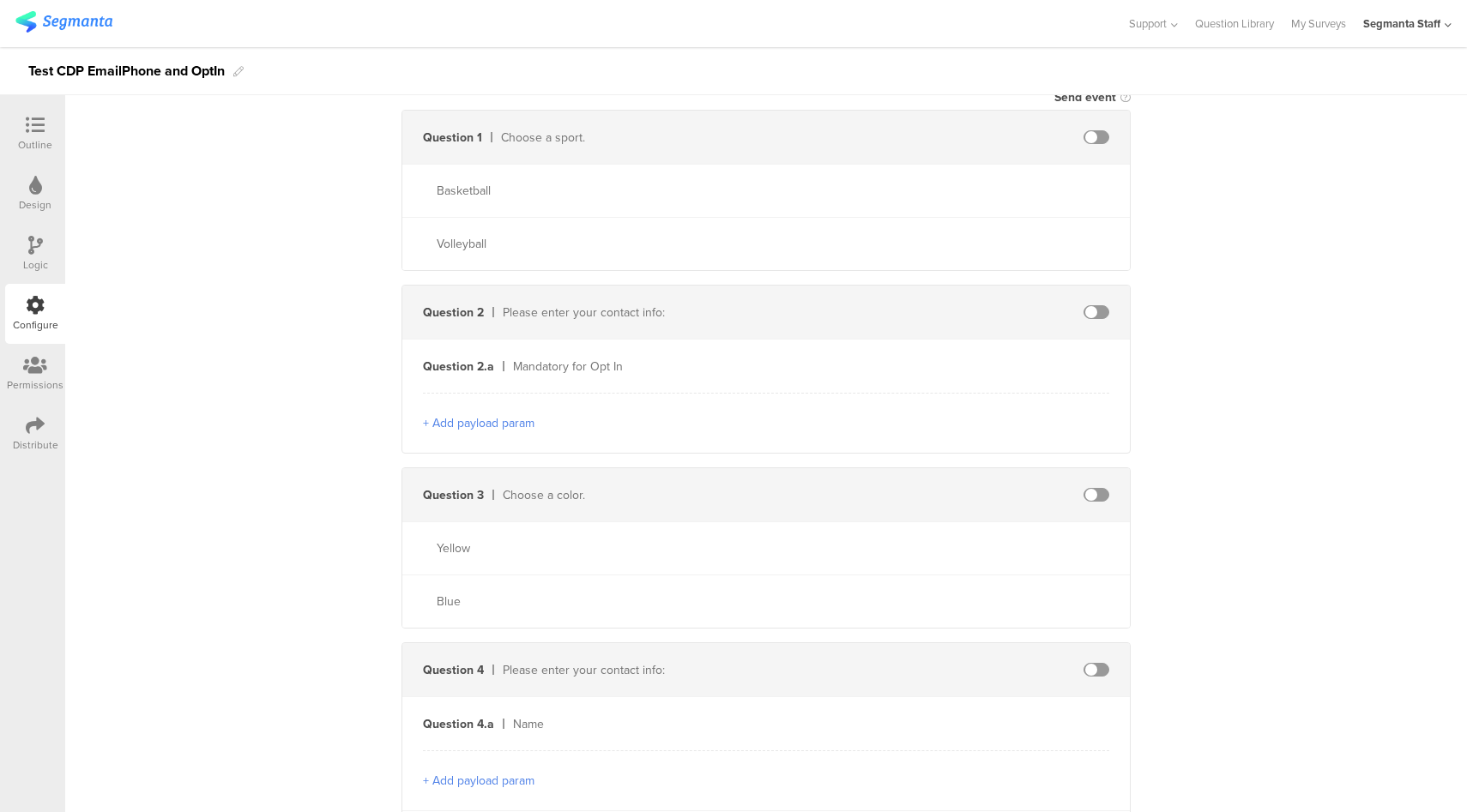
type input "987"
click at [1091, 133] on span at bounding box center [1096, 137] width 26 height 14
click at [989, 142] on input "text" at bounding box center [948, 137] width 188 height 27
type input "sport"
type input "bb"
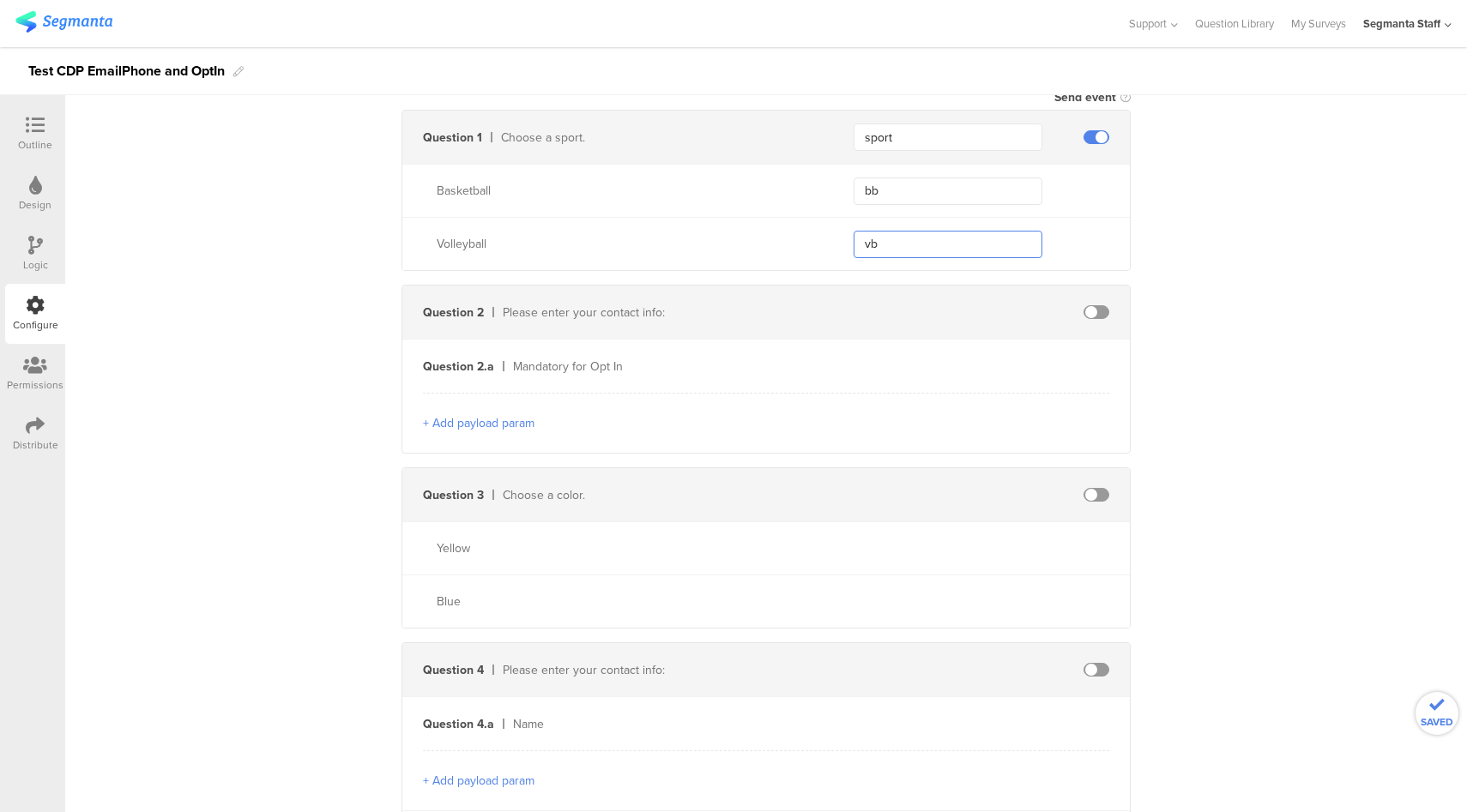
type input "vb"
click at [1094, 311] on span at bounding box center [1096, 312] width 26 height 14
click at [919, 378] on div "Question 2.a Mandatory for Opt In" at bounding box center [766, 366] width 727 height 53
click at [989, 373] on input "text" at bounding box center [948, 366] width 188 height 27
type input "optText"
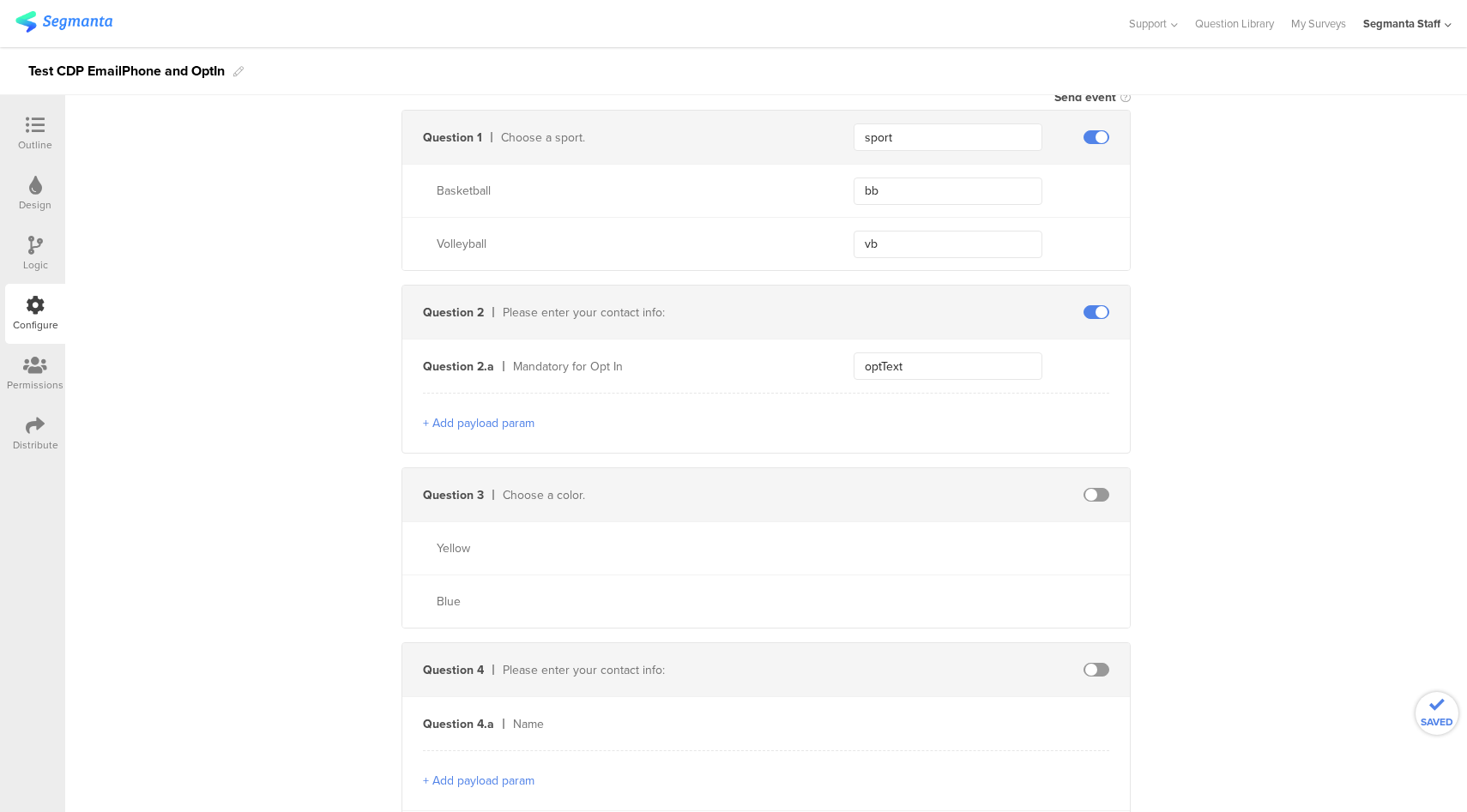
click at [509, 425] on button "+ Add payload param" at bounding box center [479, 423] width 111 height 18
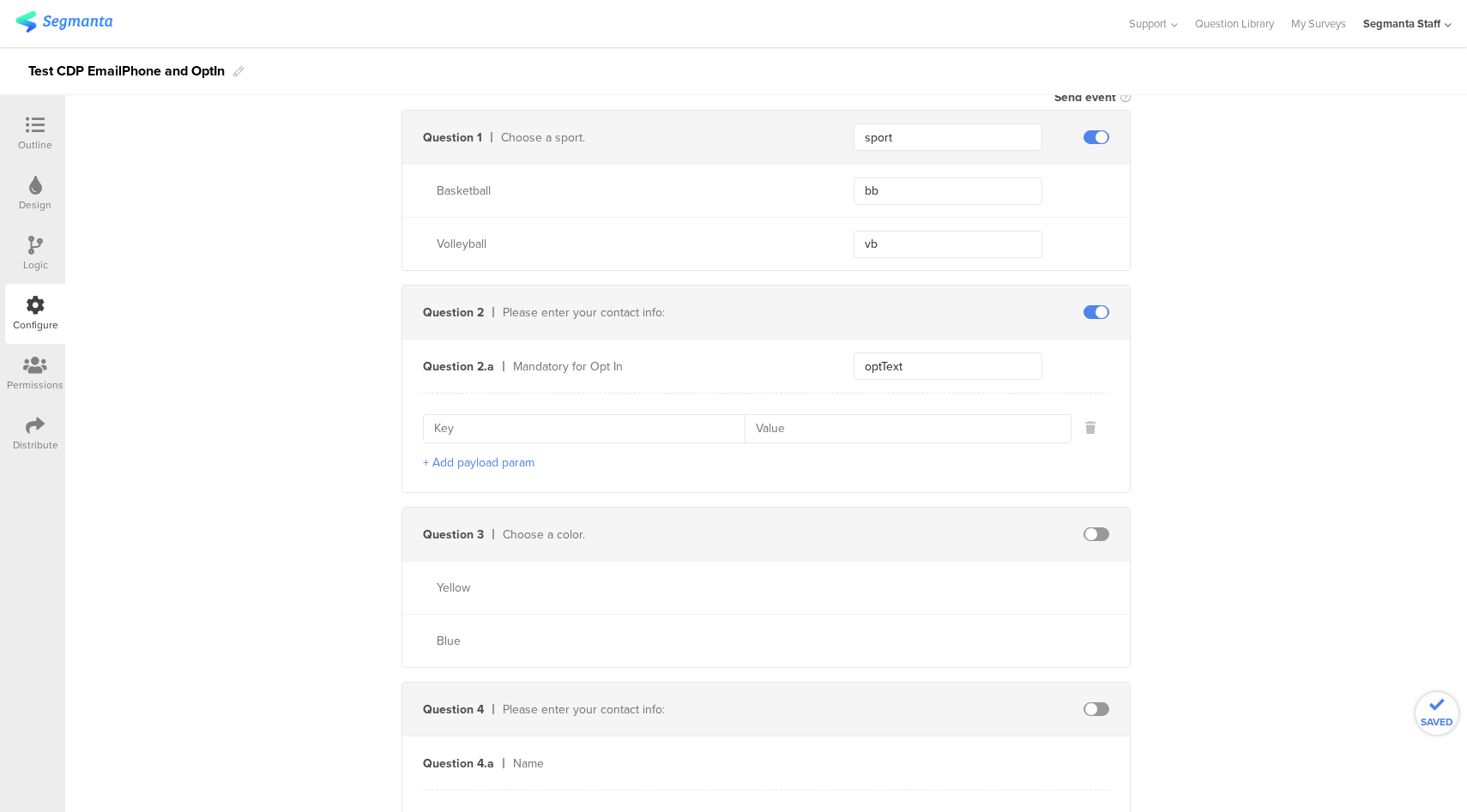
click at [541, 432] on input at bounding box center [589, 428] width 311 height 27
type input "optId"
click at [474, 459] on button "+ Add payload param" at bounding box center [479, 463] width 111 height 18
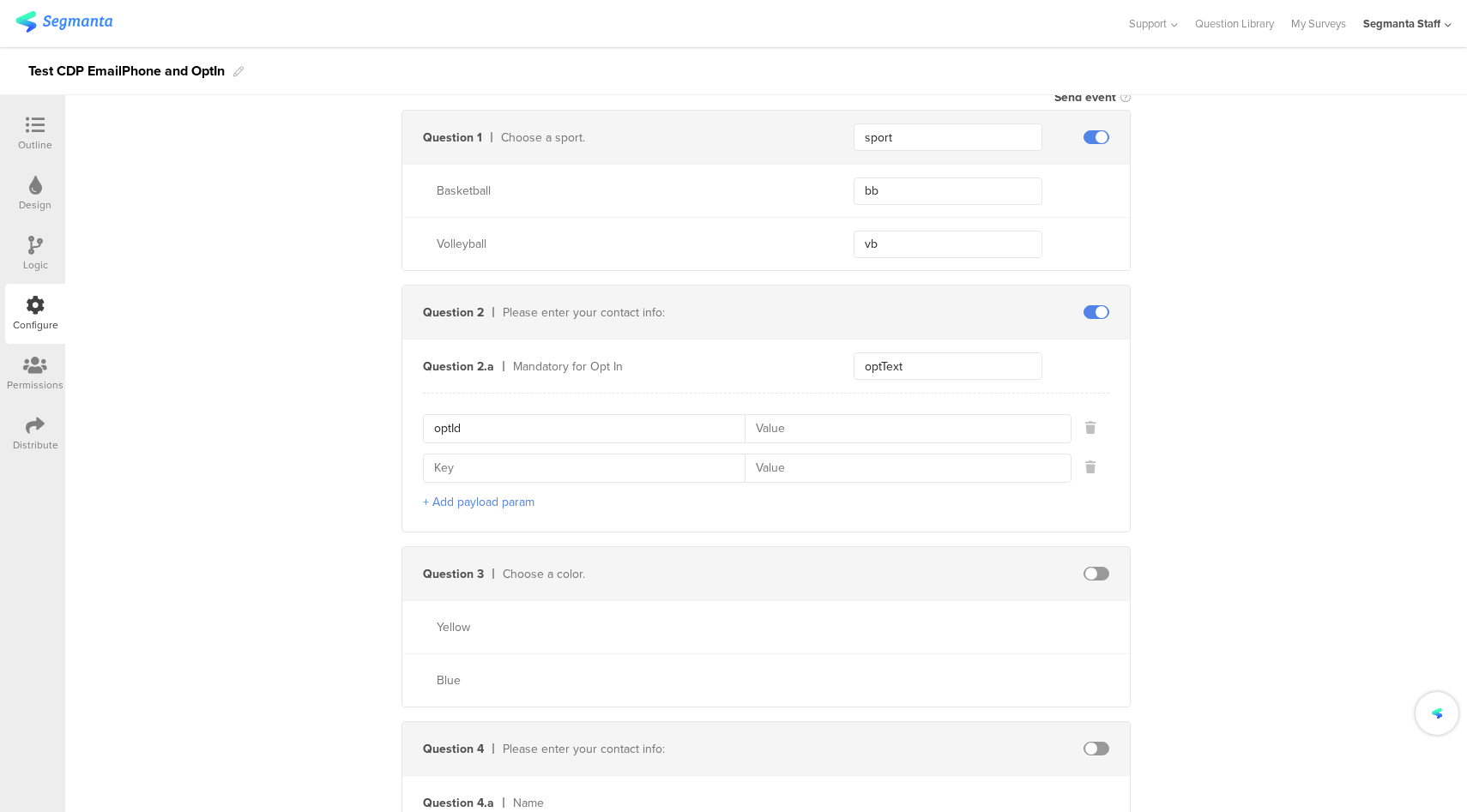
click at [526, 466] on input at bounding box center [589, 468] width 311 height 27
type input "channelIndicator"
click at [785, 435] on input at bounding box center [902, 428] width 316 height 27
type input "987_00"
click at [794, 456] on input at bounding box center [902, 468] width 316 height 27
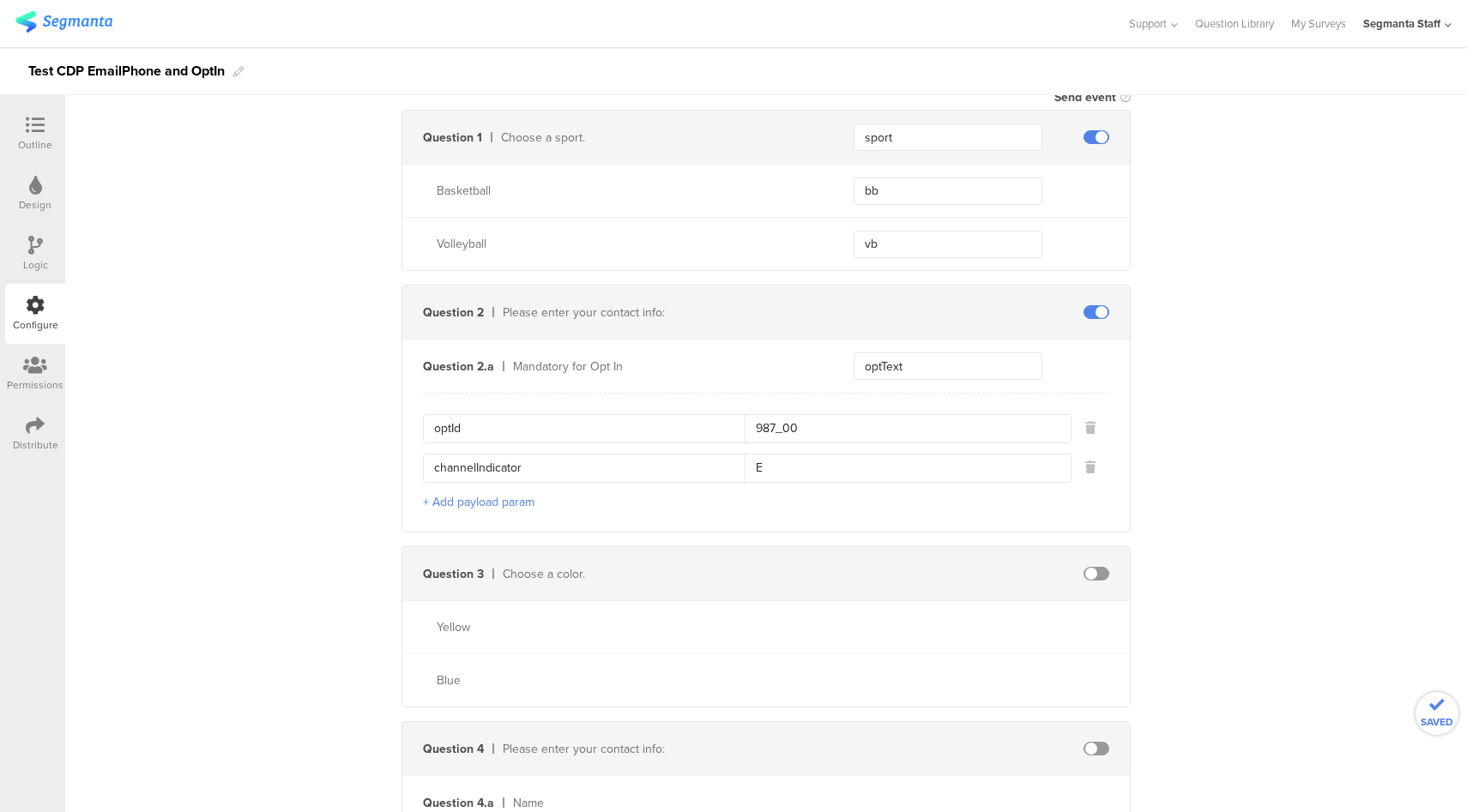
type input "E"
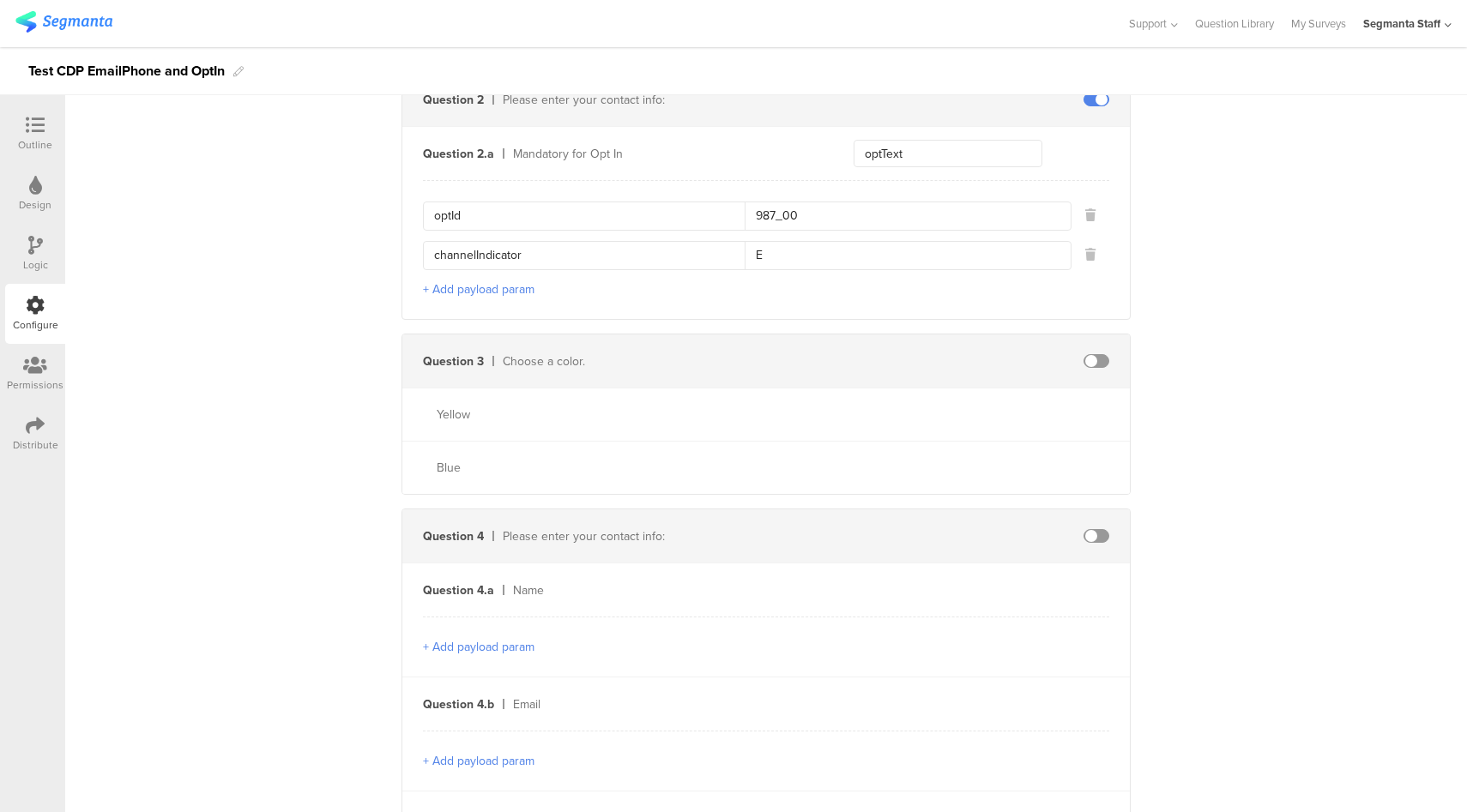
scroll to position [1023, 0]
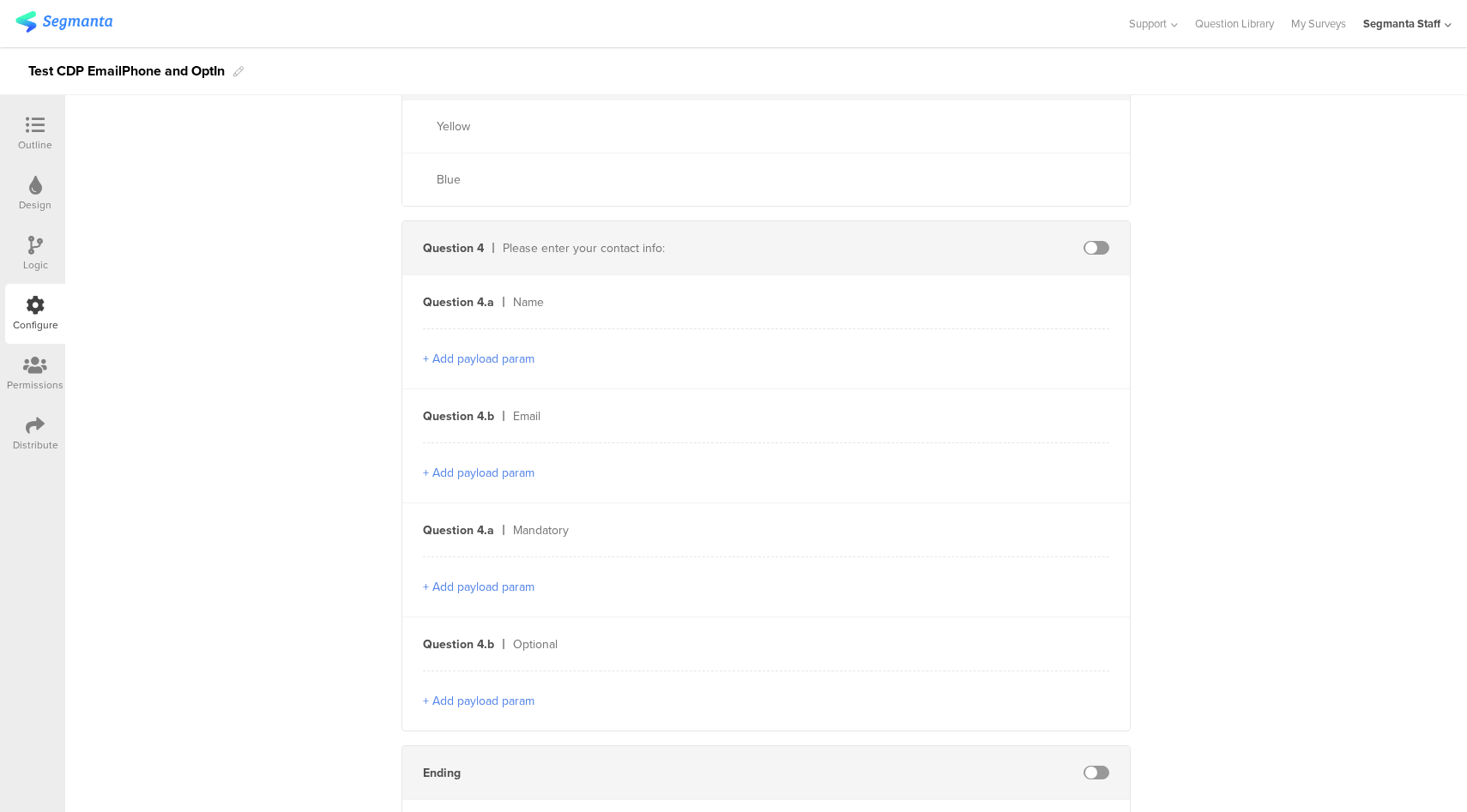
click at [1085, 246] on span at bounding box center [1096, 249] width 26 height 14
click at [972, 308] on input "text" at bounding box center [948, 302] width 188 height 27
type input "firstName"
click at [955, 416] on input "text" at bounding box center [948, 416] width 188 height 27
type input "email"
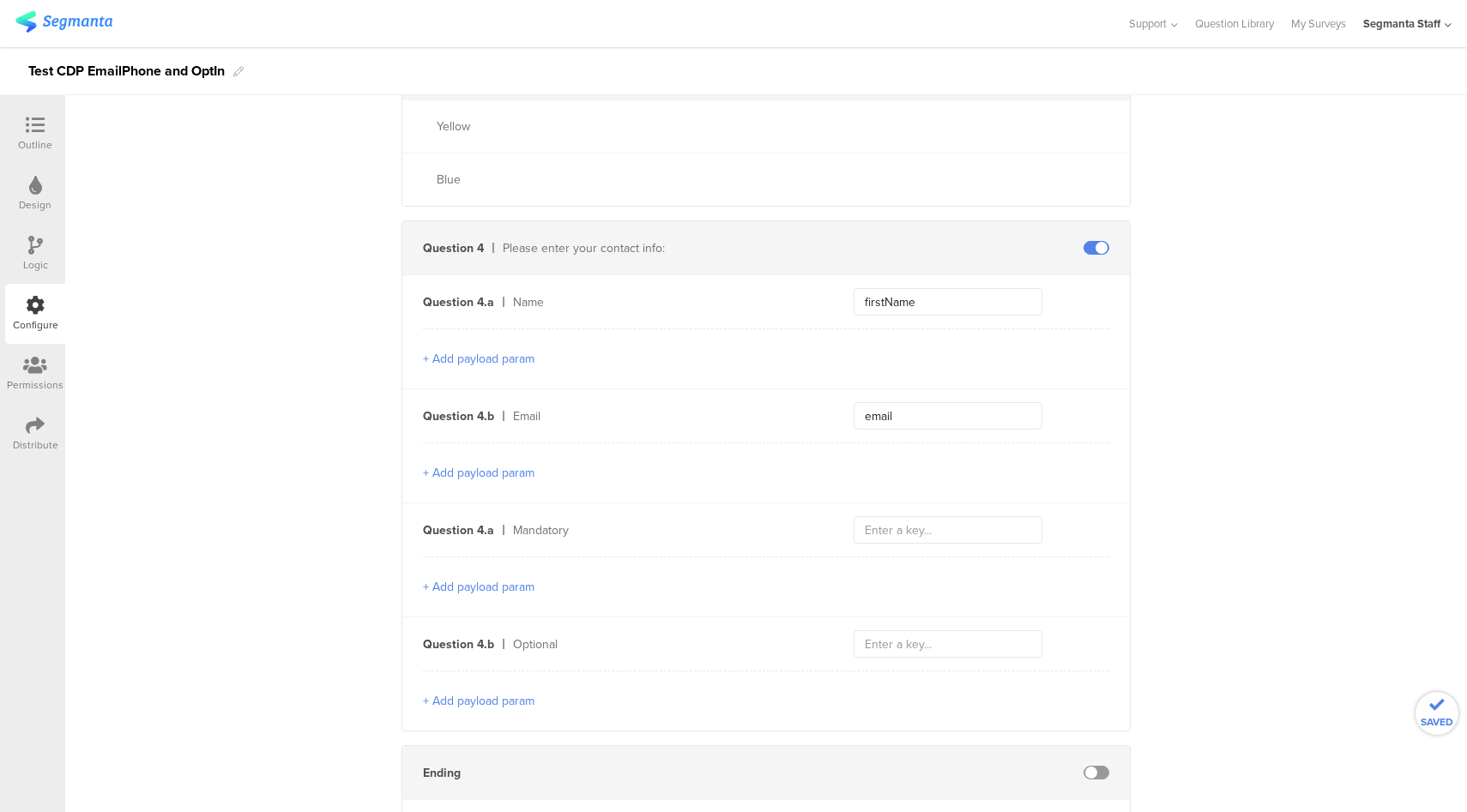
click at [514, 469] on button "+ Add payload param" at bounding box center [479, 473] width 111 height 18
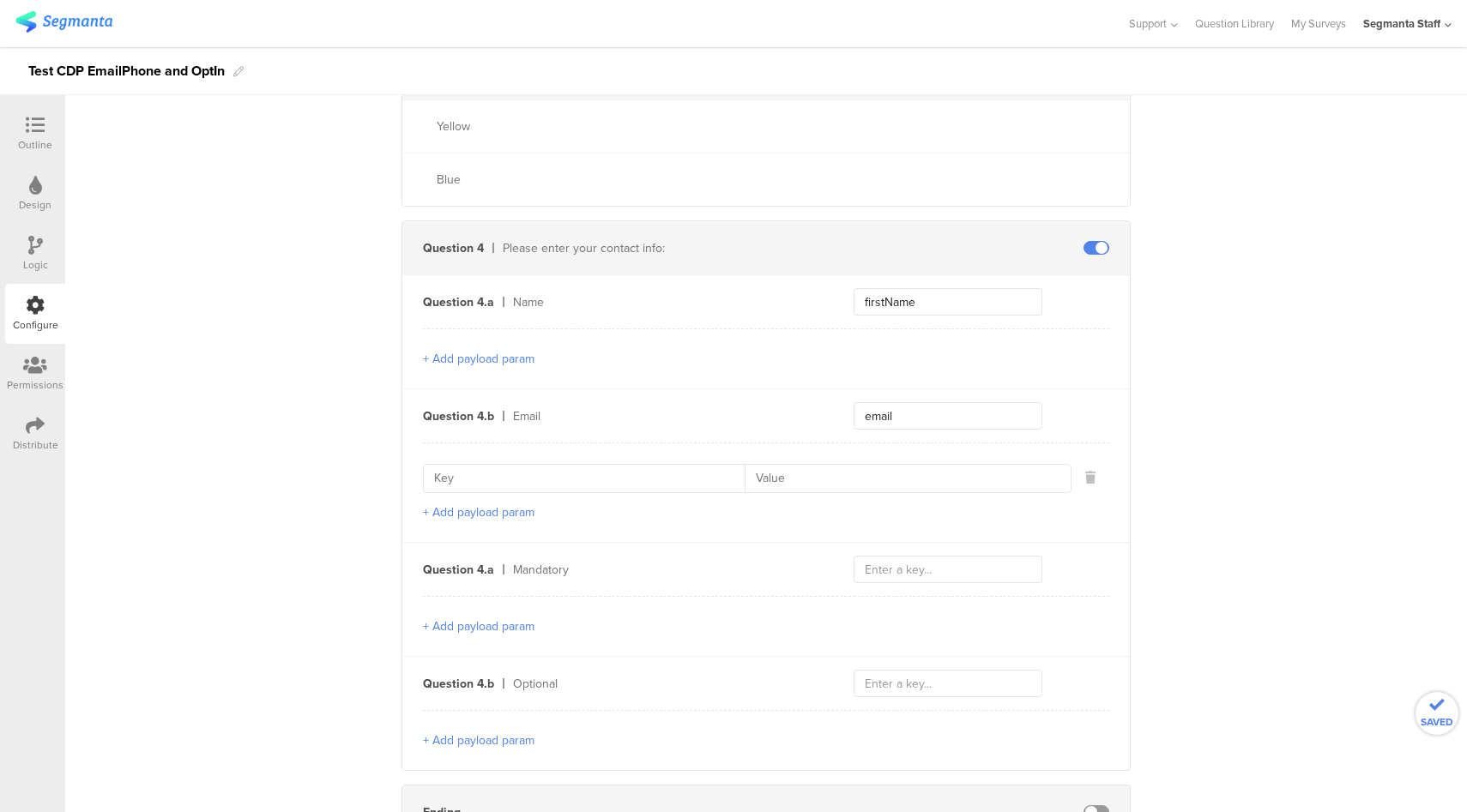
click at [511, 512] on button "+ Add payload param" at bounding box center [479, 512] width 111 height 18
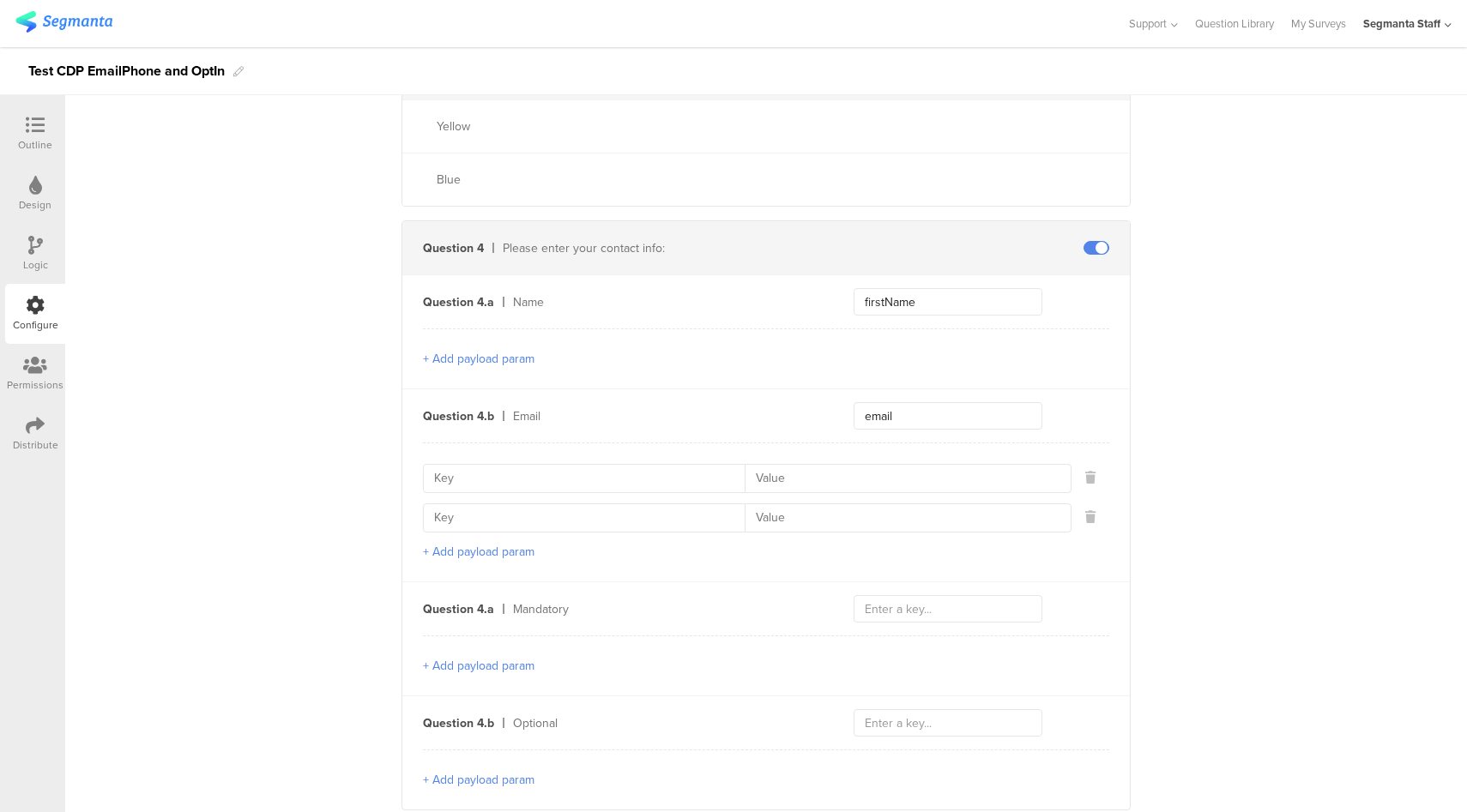
click at [569, 472] on input at bounding box center [589, 479] width 311 height 27
paste input "emailContactPointCategoryCode"
type input "emailContactPointCategoryCode"
click at [787, 480] on input at bounding box center [902, 479] width 316 height 27
type input "EP"
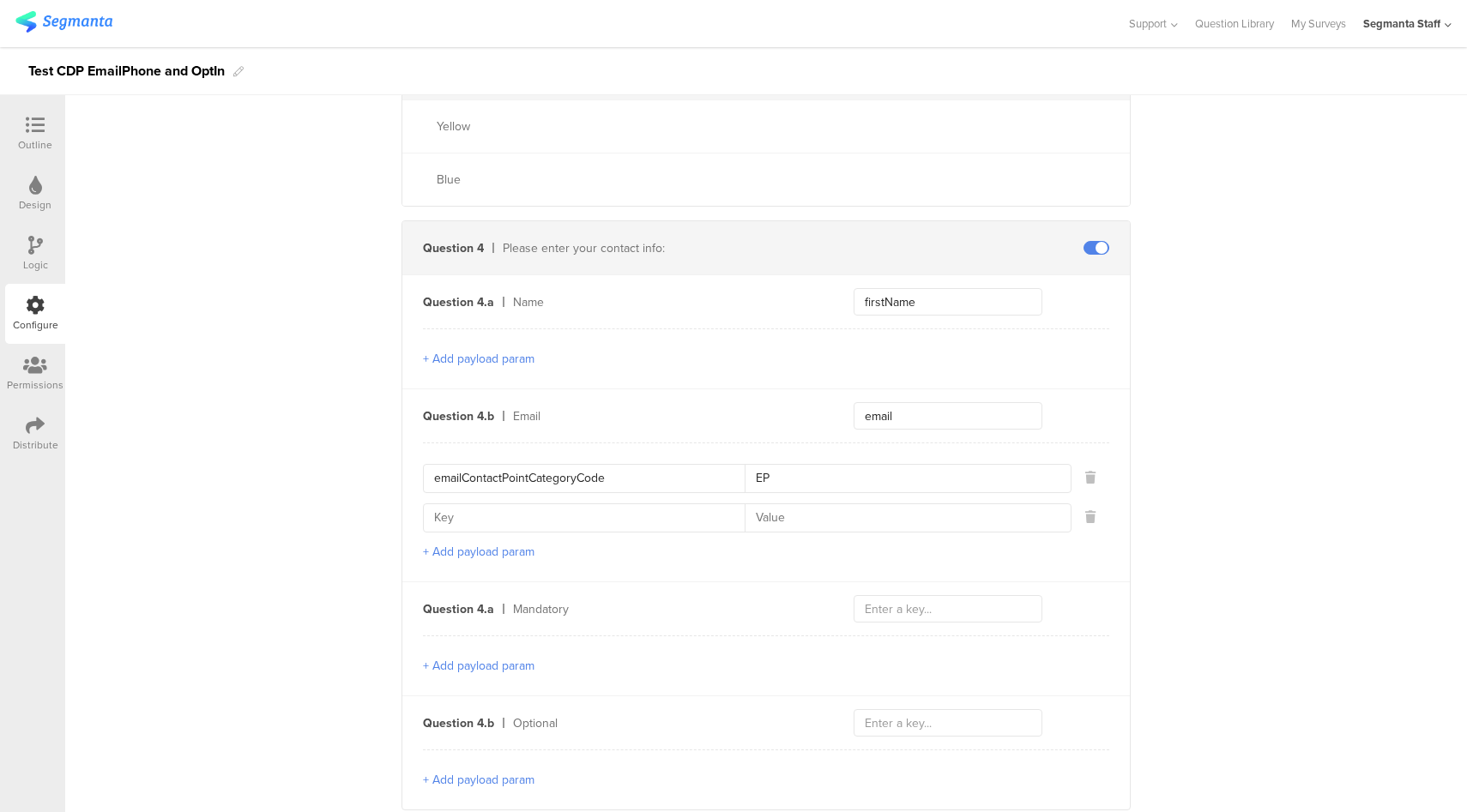
click at [559, 516] on input at bounding box center [589, 517] width 311 height 27
paste input "emailValidContactPointIndicator"
type input "emailValidContactPointIndicator"
click at [915, 506] on input at bounding box center [902, 517] width 316 height 27
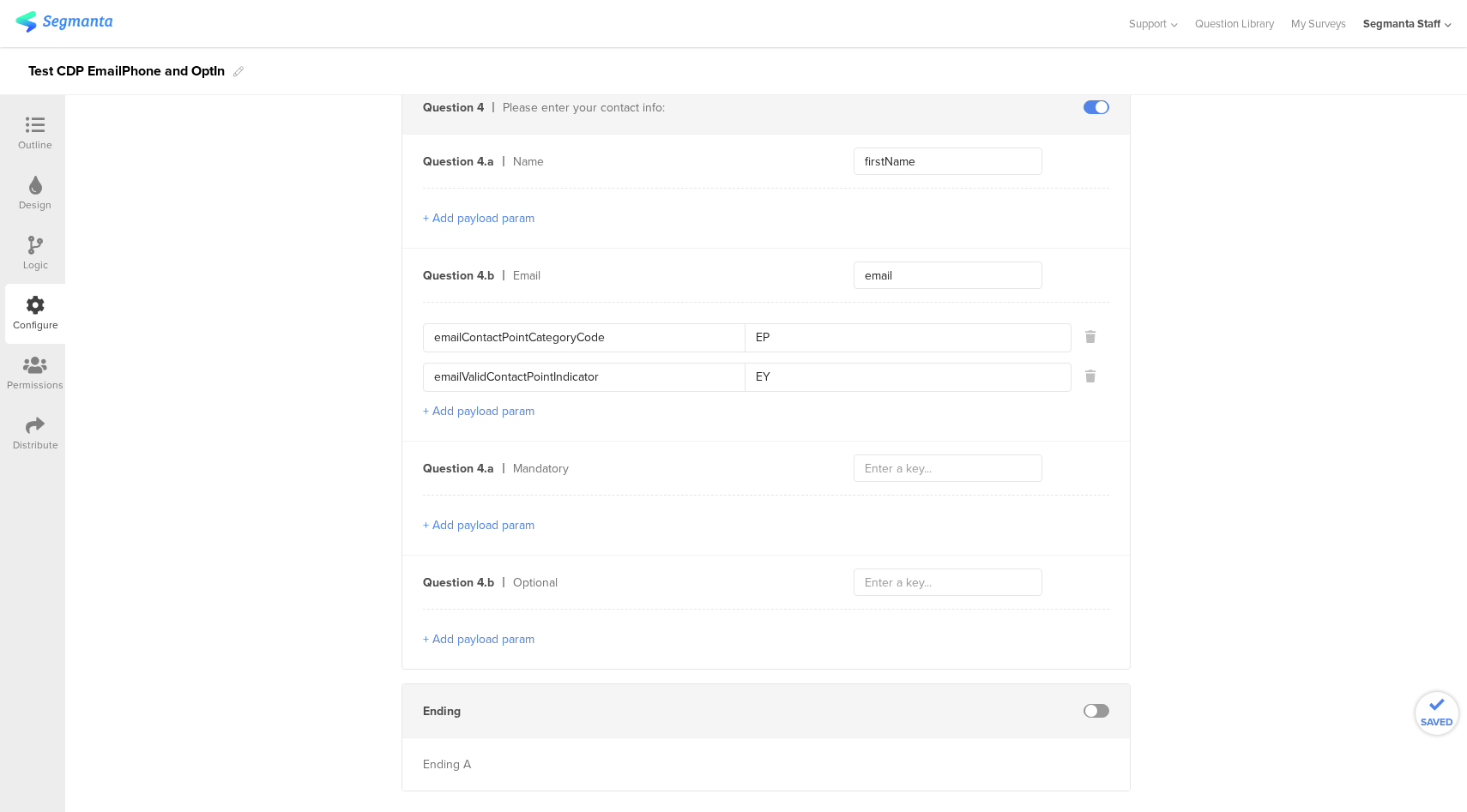
scroll to position [1191, 0]
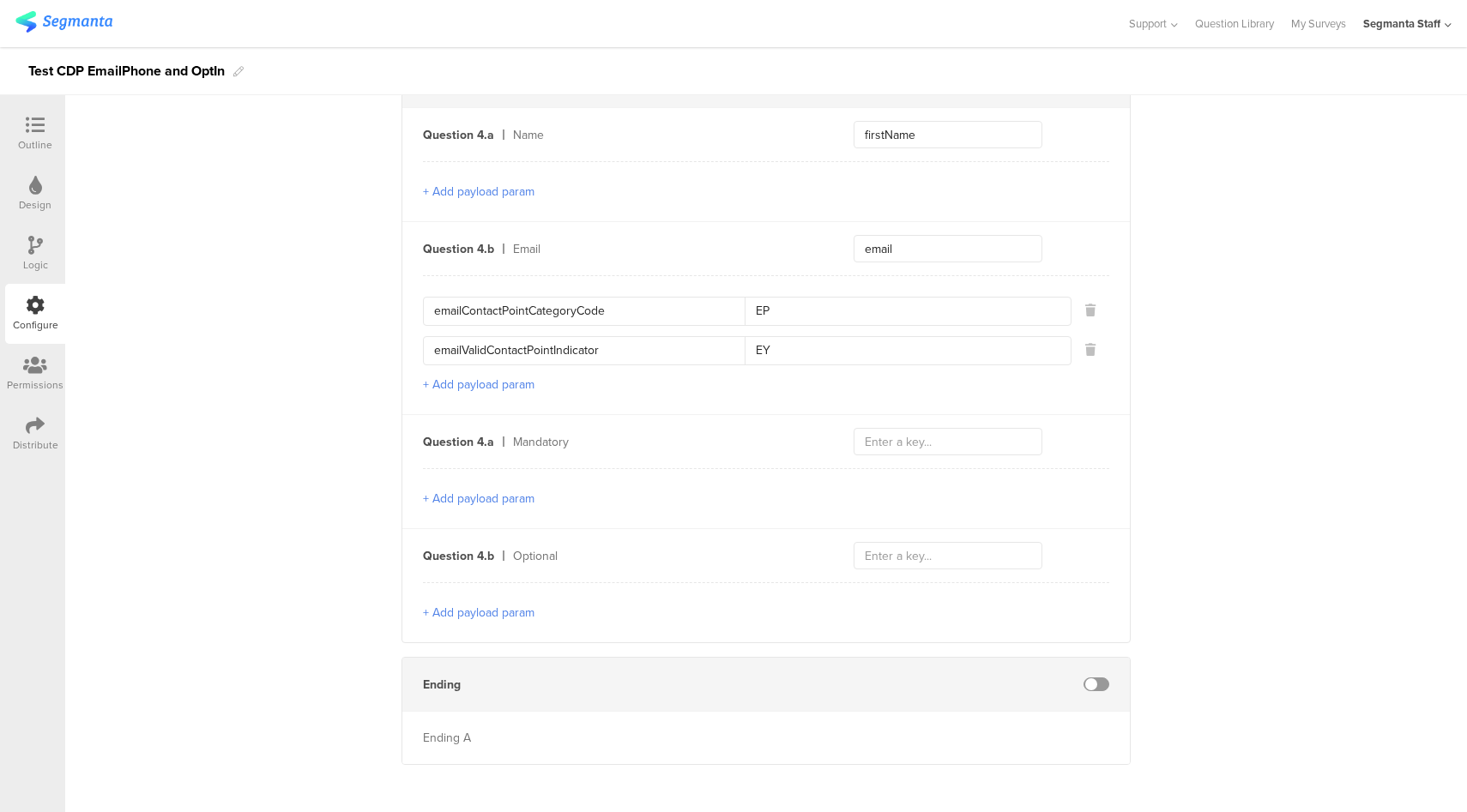
type input "EY"
click at [925, 436] on input "text" at bounding box center [948, 441] width 188 height 27
type input "optText"
click at [496, 496] on button "+ Add payload param" at bounding box center [479, 499] width 111 height 18
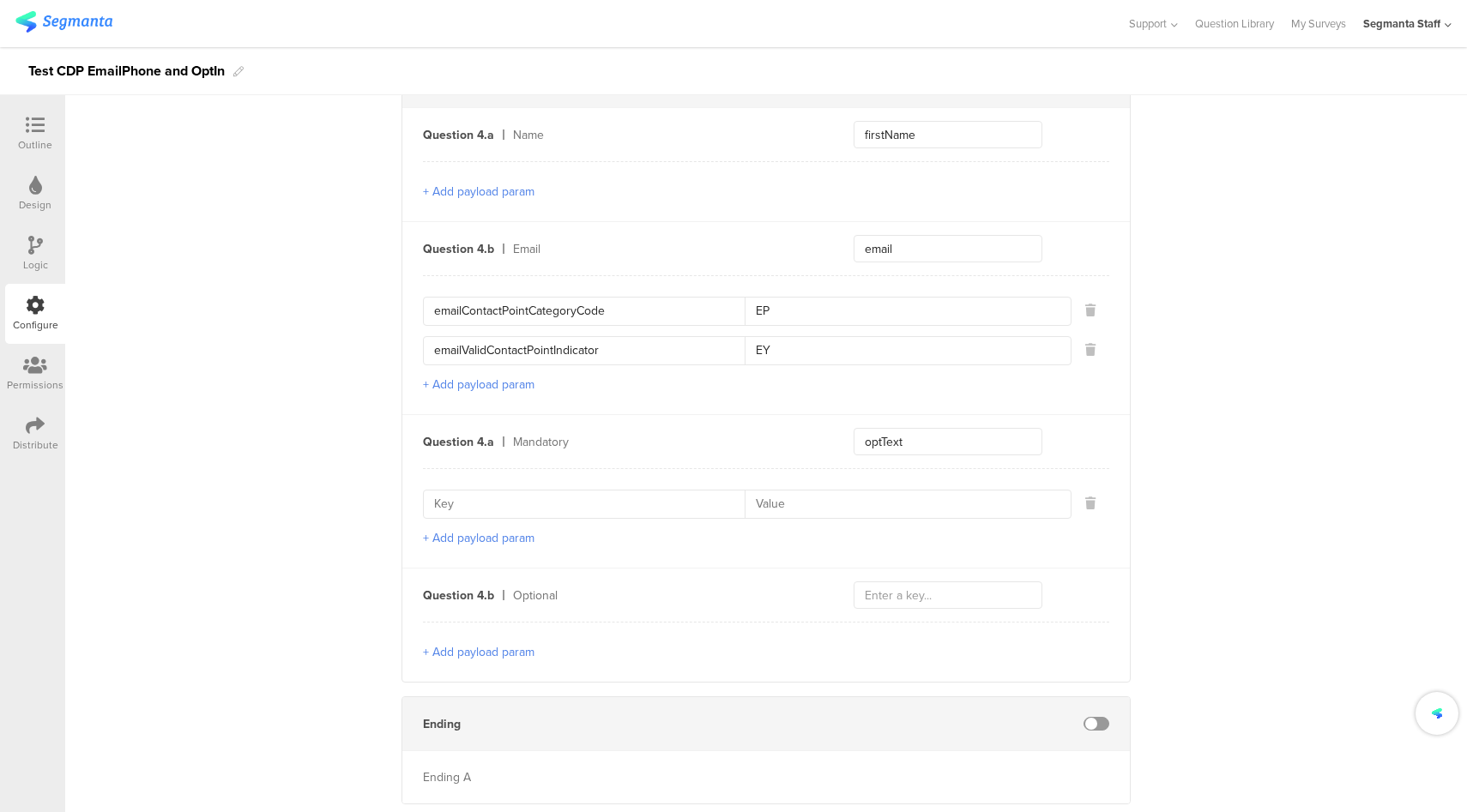
click at [546, 492] on input at bounding box center [589, 504] width 311 height 27
type input "optId"
type input "654_00"
click at [474, 529] on button "+ Add payload param" at bounding box center [479, 538] width 111 height 18
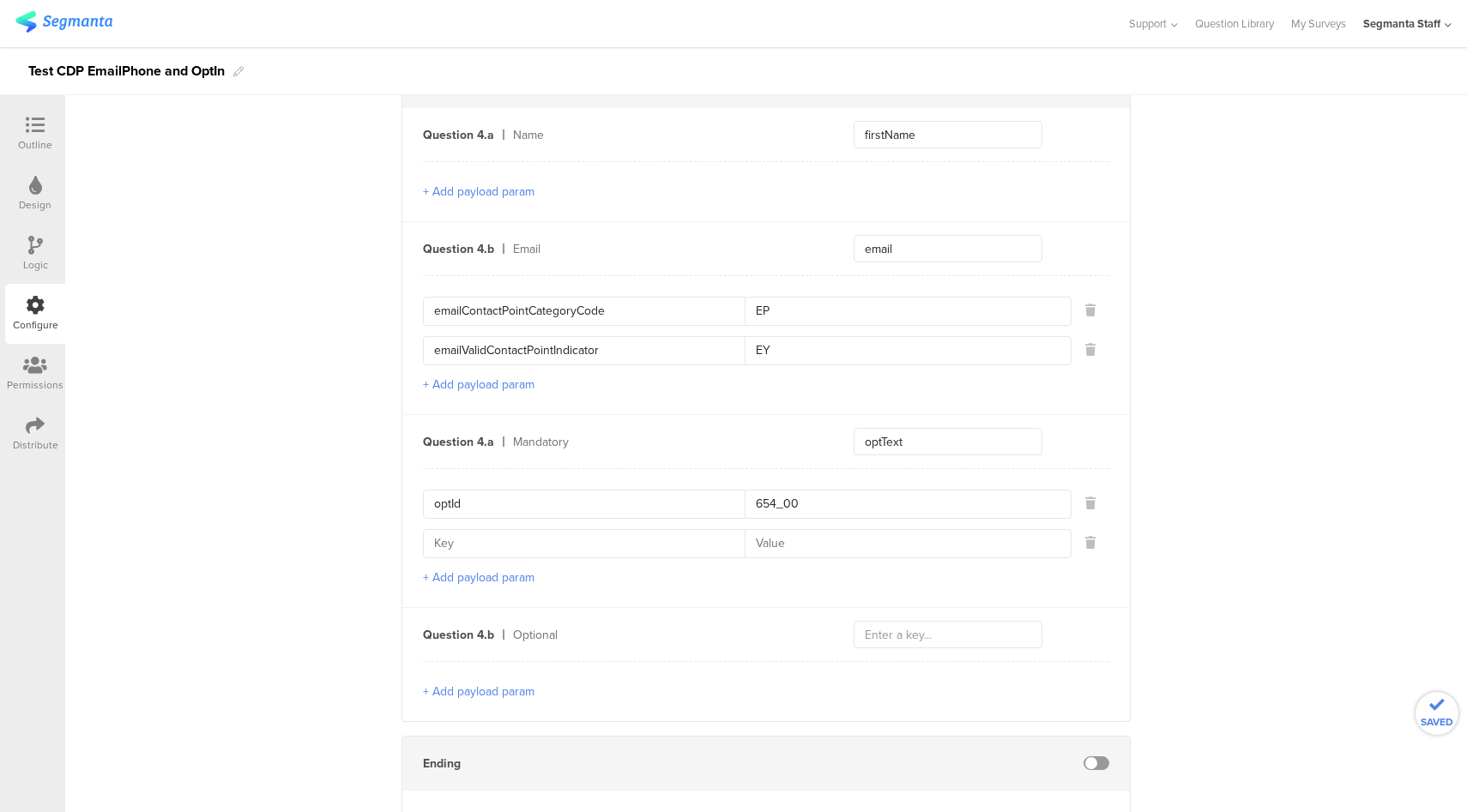
click at [472, 579] on div "optId 654_00 + Add payload param" at bounding box center [766, 537] width 687 height 139
click at [475, 569] on button "+ Add payload param" at bounding box center [479, 578] width 111 height 18
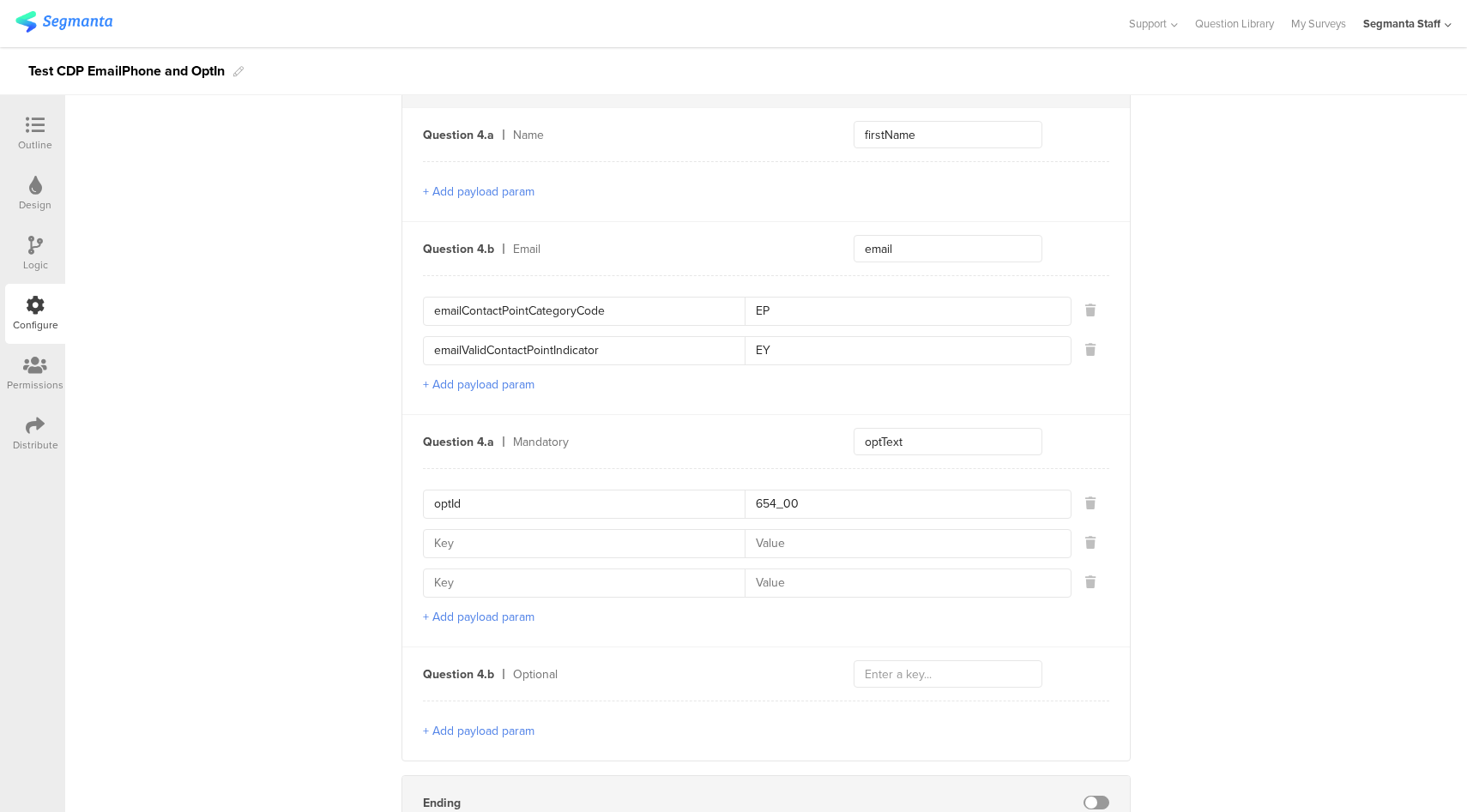
click at [575, 548] on input at bounding box center [589, 543] width 311 height 27
paste input "contactCategory"
type input "contactCategory"
click at [440, 581] on input at bounding box center [589, 583] width 311 height 27
paste input "contactType"
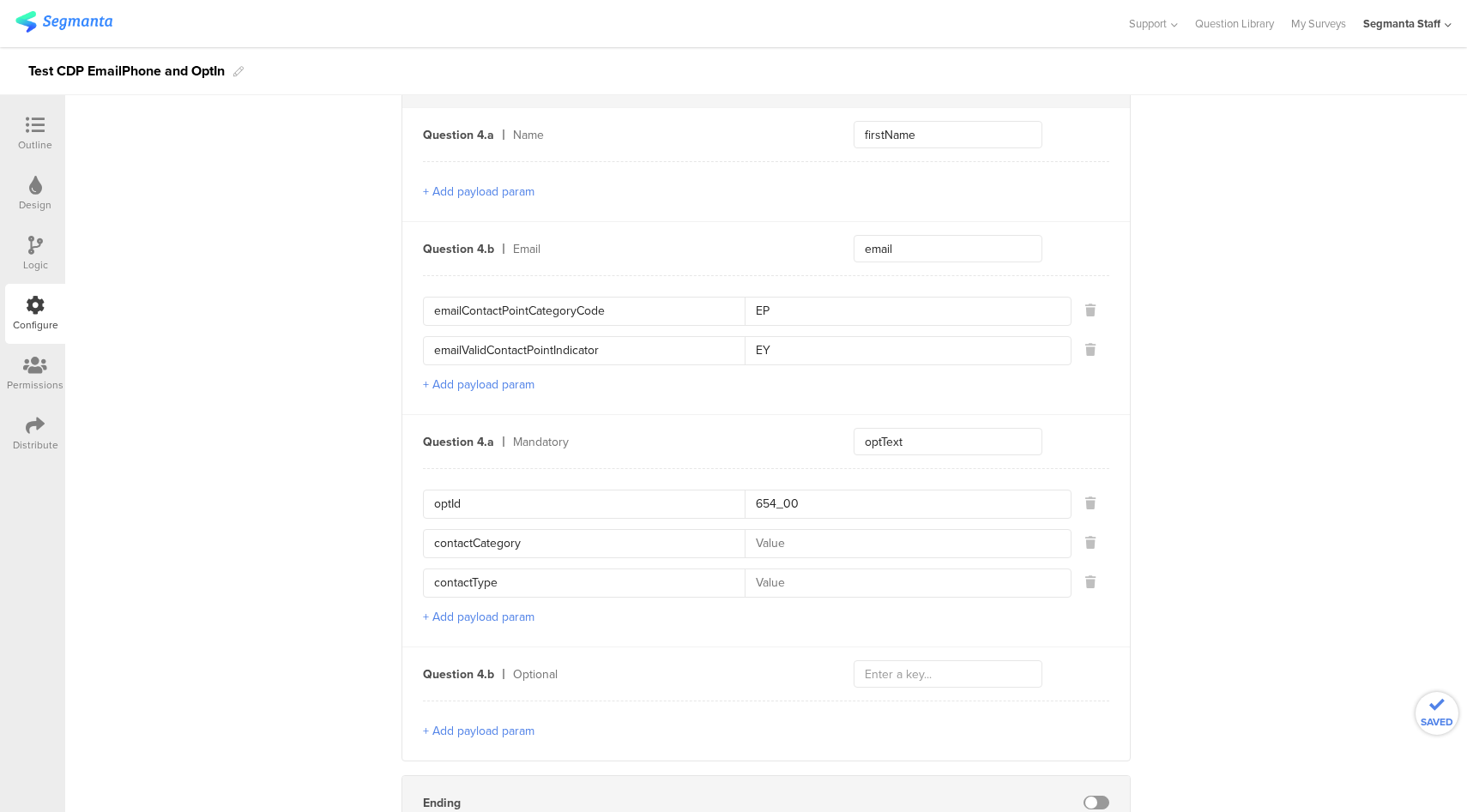
type input "contactType"
click at [814, 533] on input at bounding box center [902, 543] width 316 height 27
type input "ET"
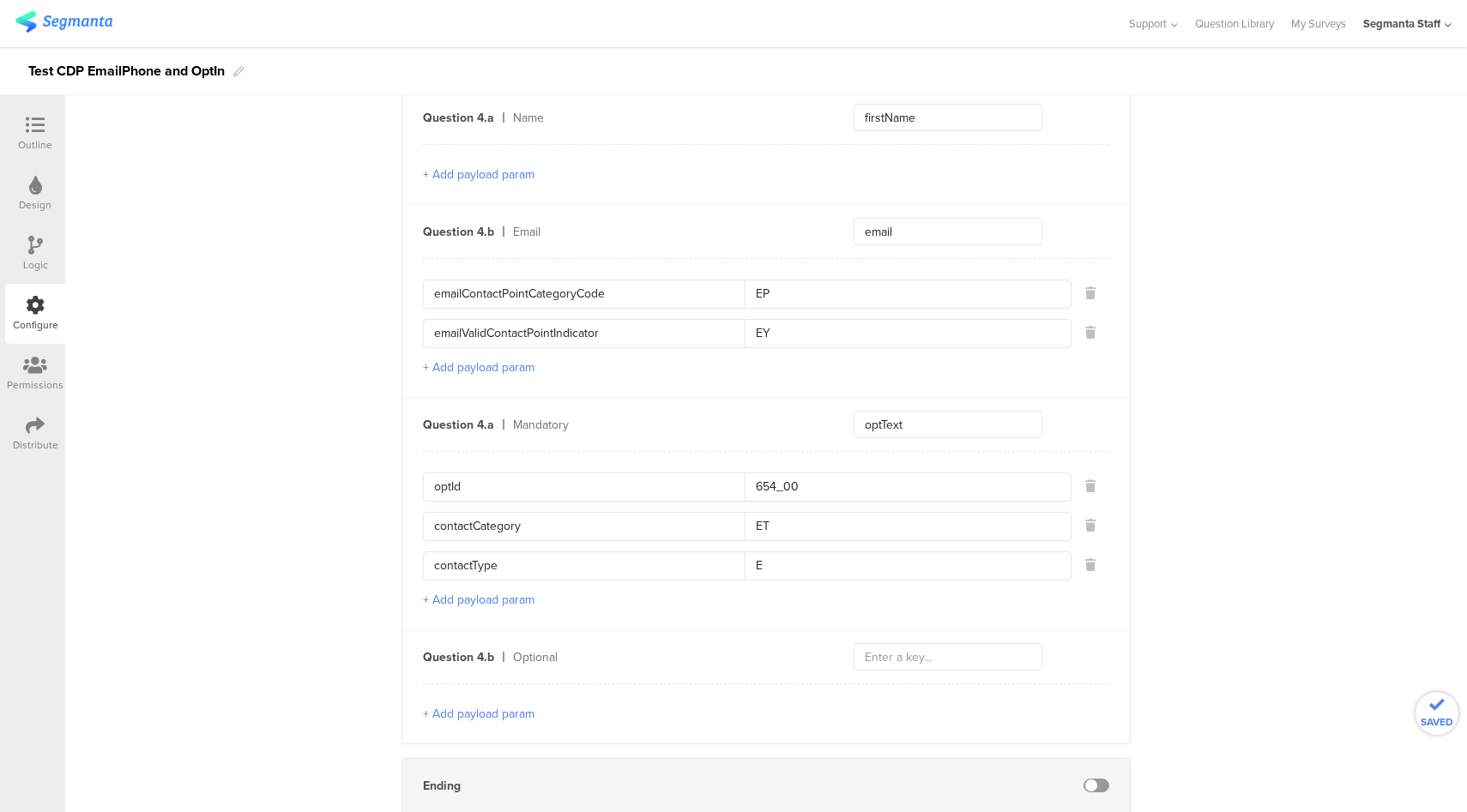
scroll to position [1208, 0]
type input "E"
click at [503, 707] on button "+ Add payload param" at bounding box center [479, 713] width 111 height 18
click at [492, 744] on button "+ Add payload param" at bounding box center [479, 753] width 111 height 18
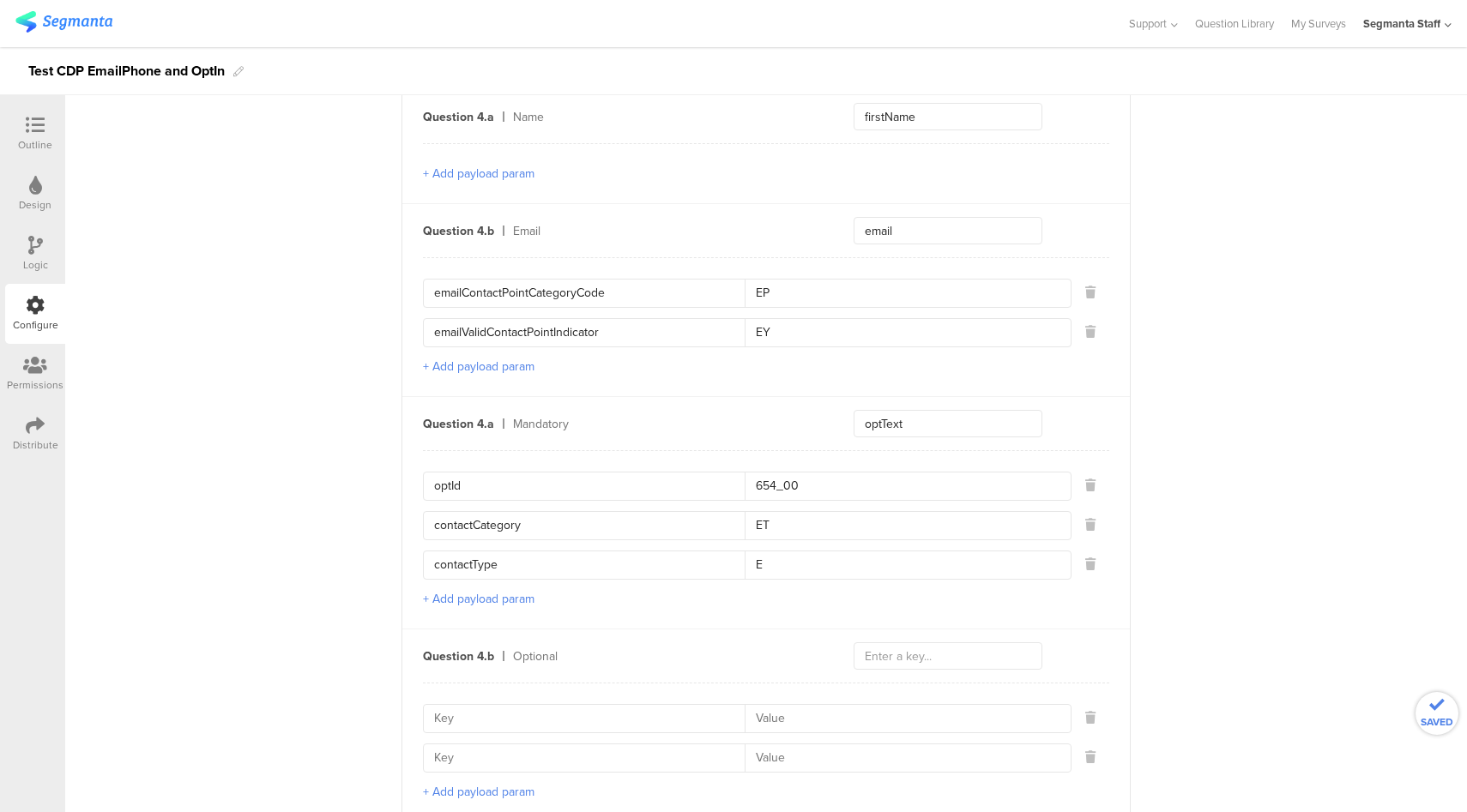
click at [495, 783] on button "+ Add payload param" at bounding box center [479, 792] width 111 height 18
click at [881, 411] on input "optText" at bounding box center [948, 424] width 188 height 27
click at [893, 669] on div "Question 4.b Optional" at bounding box center [766, 656] width 727 height 53
click at [895, 656] on input "text" at bounding box center [948, 655] width 188 height 27
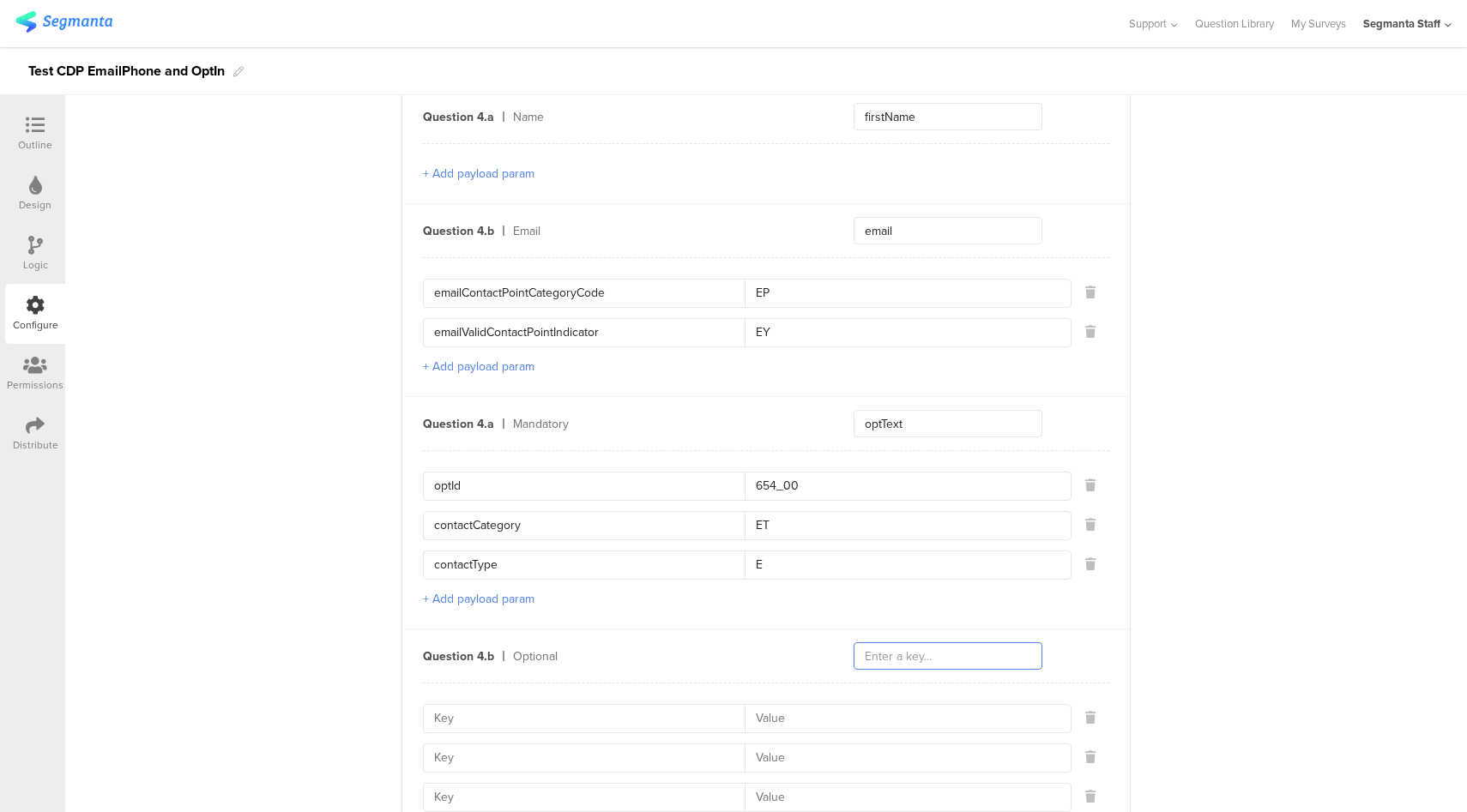
paste input "optText"
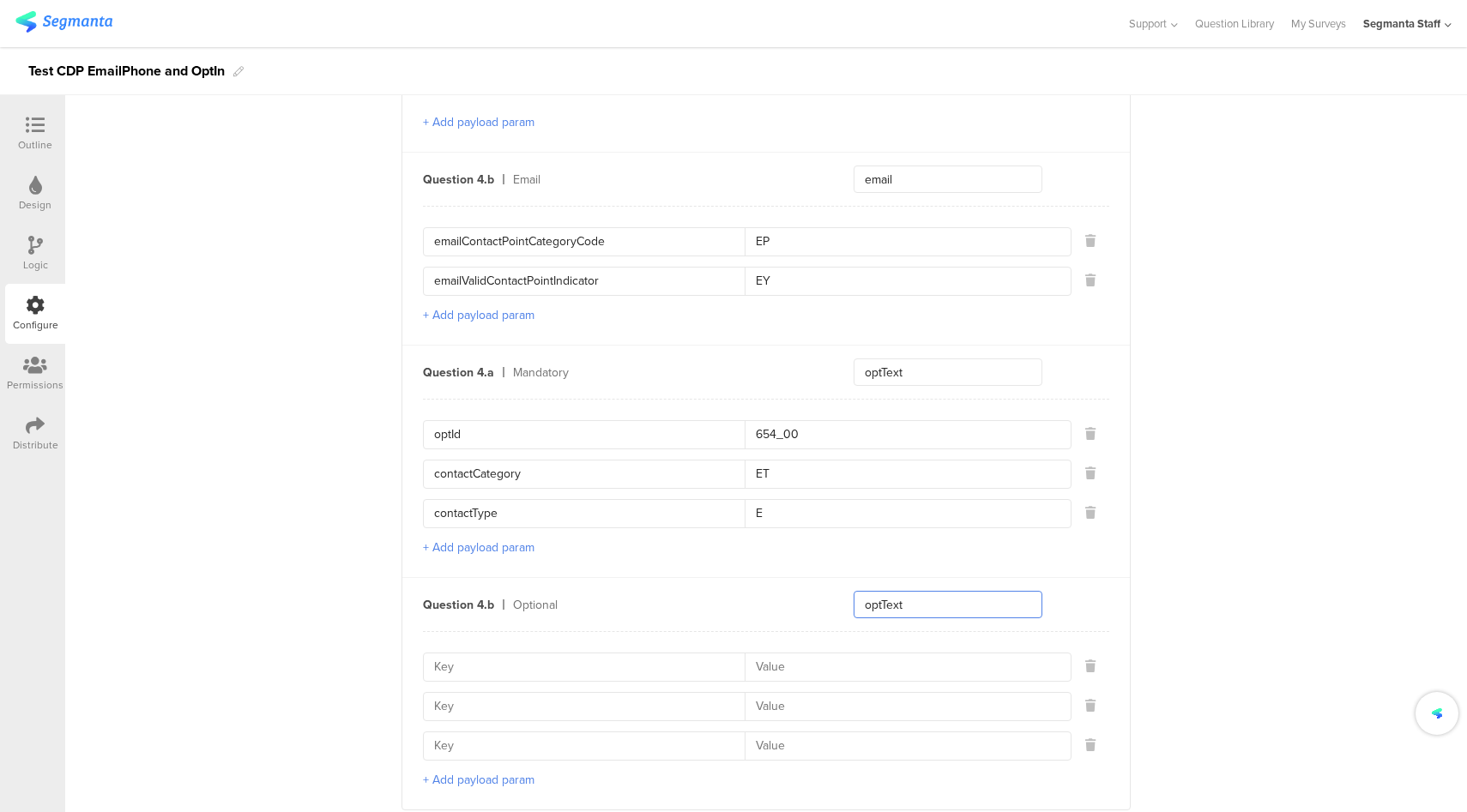
scroll to position [1428, 0]
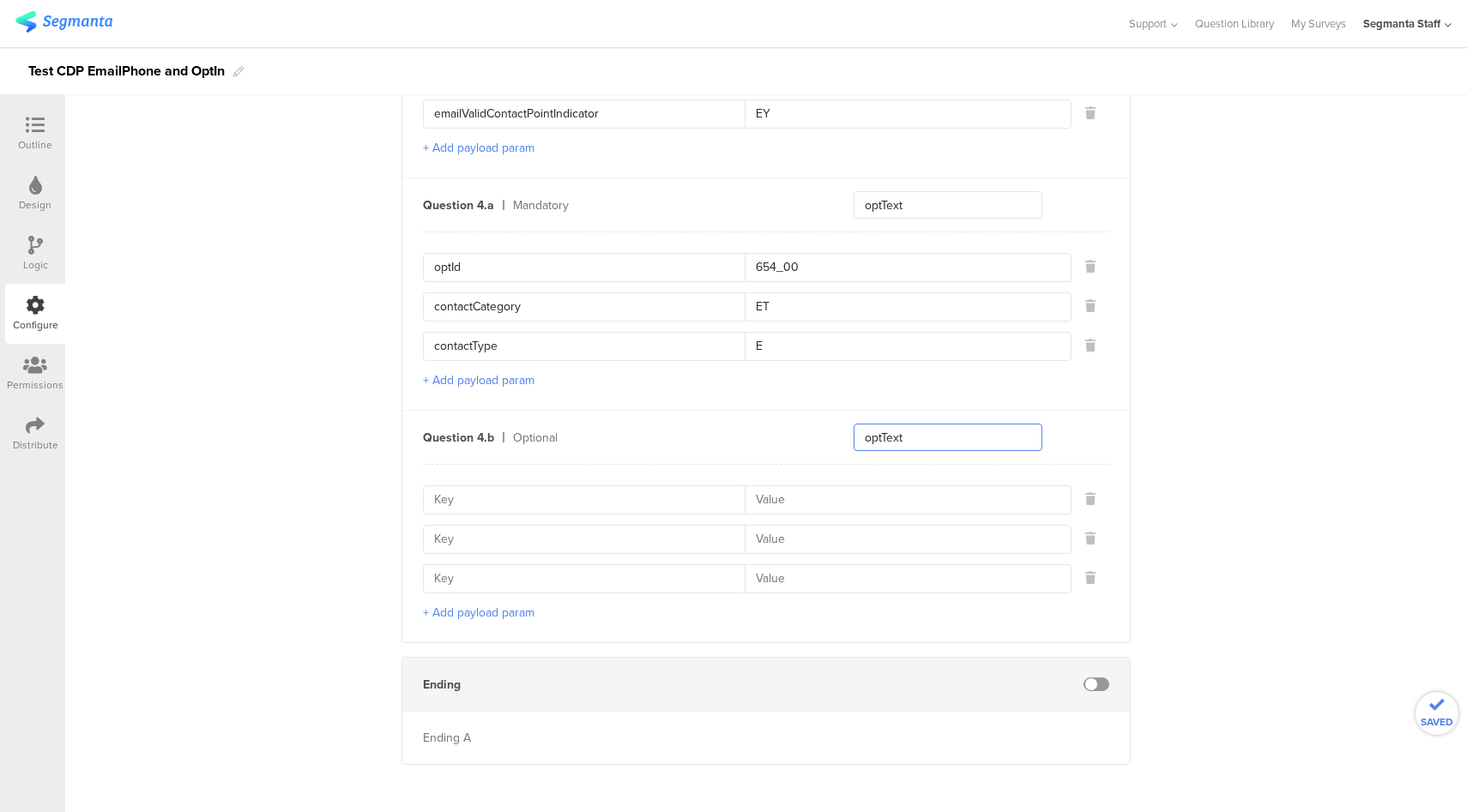
type input "optText"
click at [1098, 678] on span at bounding box center [1096, 685] width 26 height 14
click at [441, 263] on input "optId" at bounding box center [589, 267] width 311 height 27
click at [506, 486] on input at bounding box center [589, 500] width 311 height 27
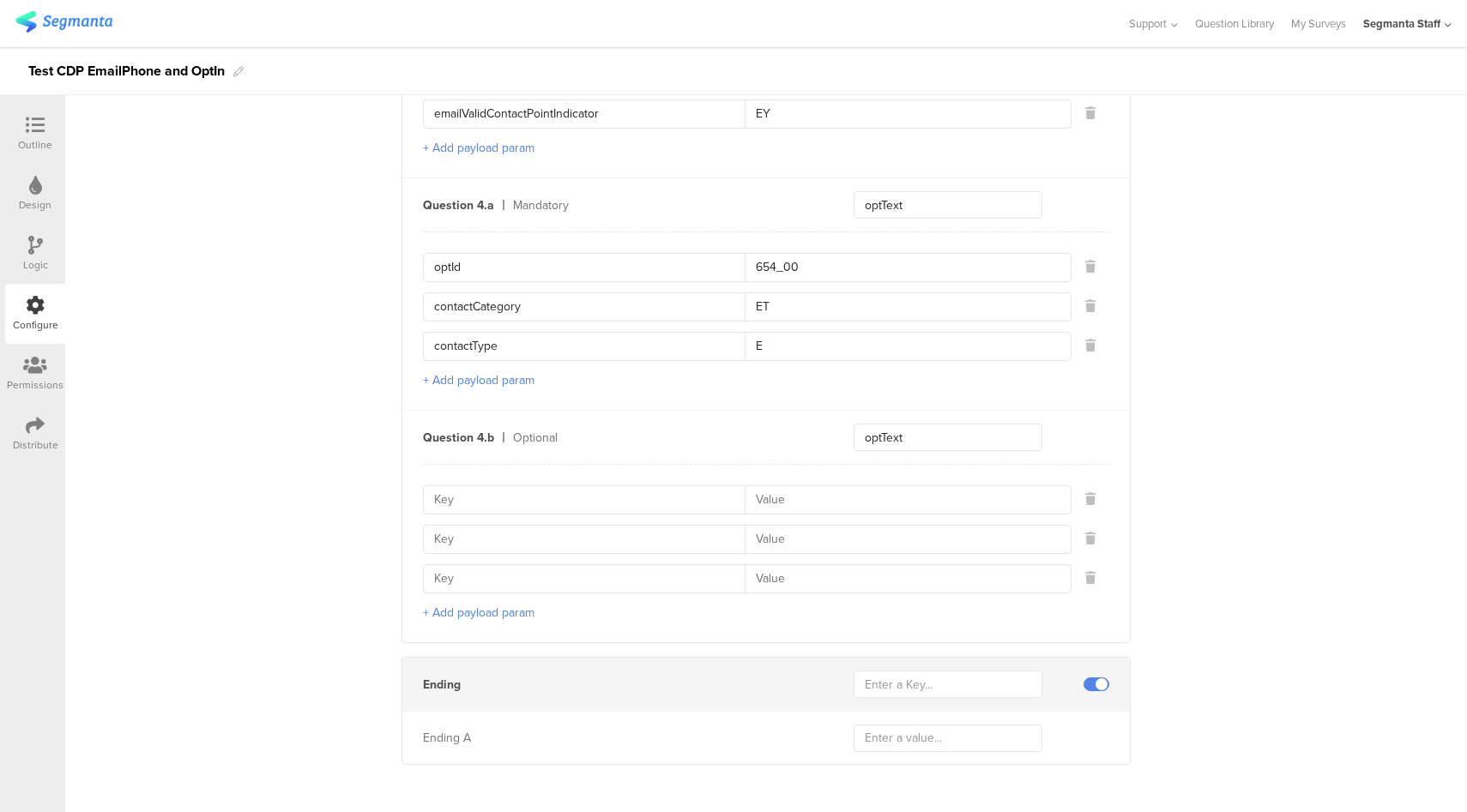
paste input "optId"
type input "optId"
click at [476, 301] on input "contactCategory" at bounding box center [589, 307] width 311 height 27
click at [503, 536] on input at bounding box center [589, 539] width 311 height 27
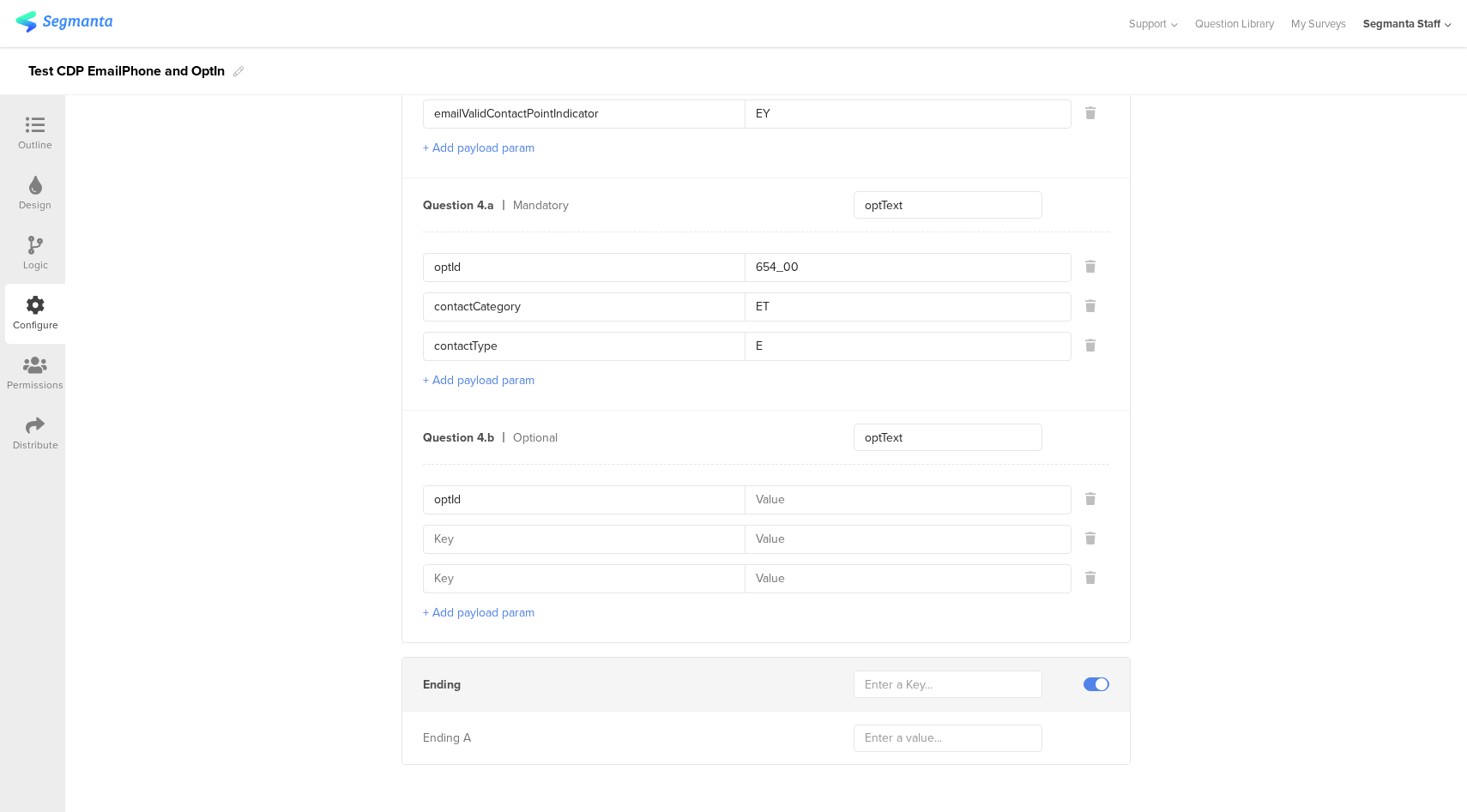
paste input "contactCategory"
type input "contactCategory"
click at [472, 341] on input "contactType" at bounding box center [589, 346] width 311 height 27
click at [546, 566] on input at bounding box center [589, 578] width 311 height 27
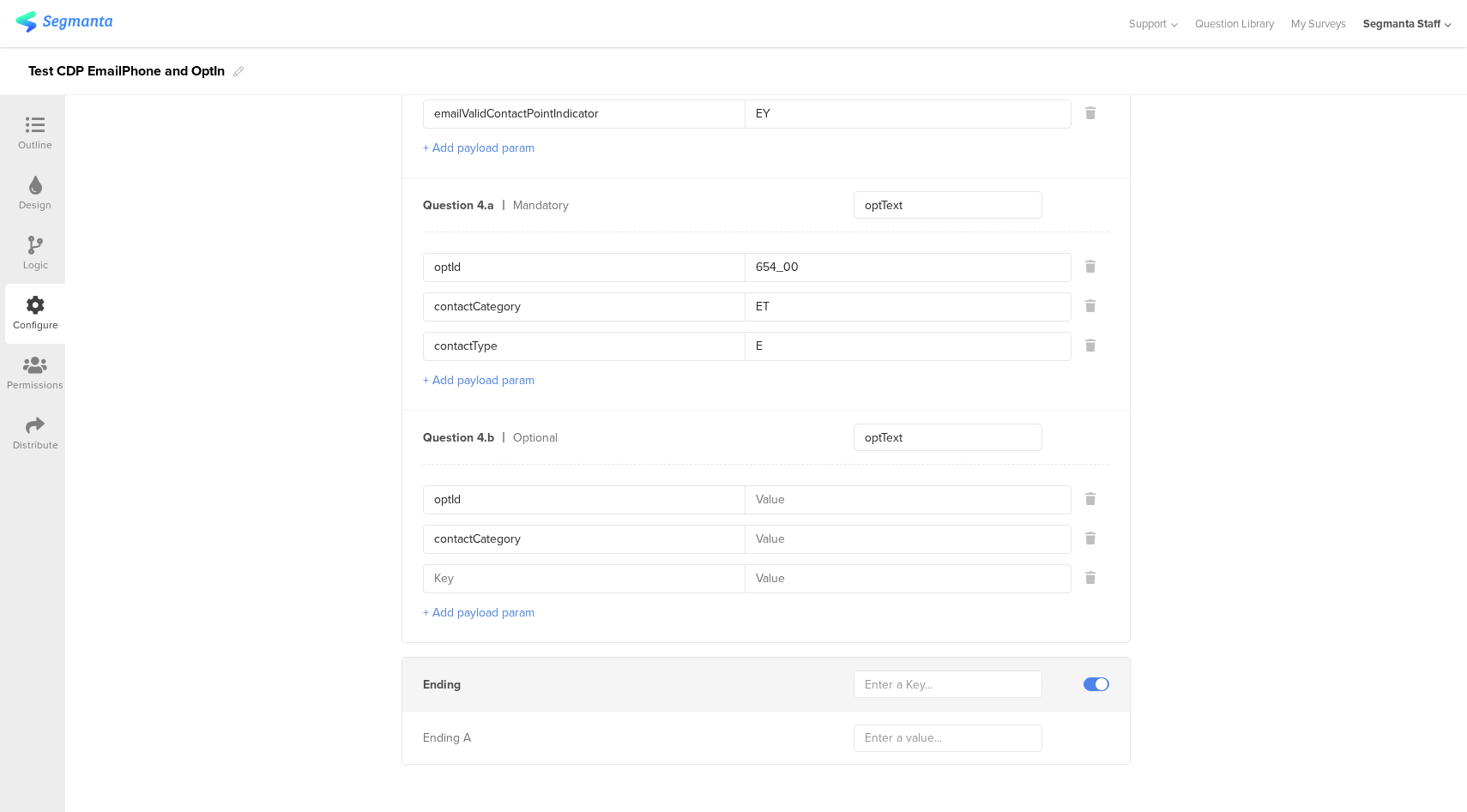
paste input "contactType"
type input "contactType"
drag, startPoint x: 804, startPoint y: 265, endPoint x: 700, endPoint y: 265, distance: 104.0
click at [700, 265] on div "optId 654_00" at bounding box center [747, 267] width 649 height 29
click at [777, 486] on input at bounding box center [902, 500] width 316 height 27
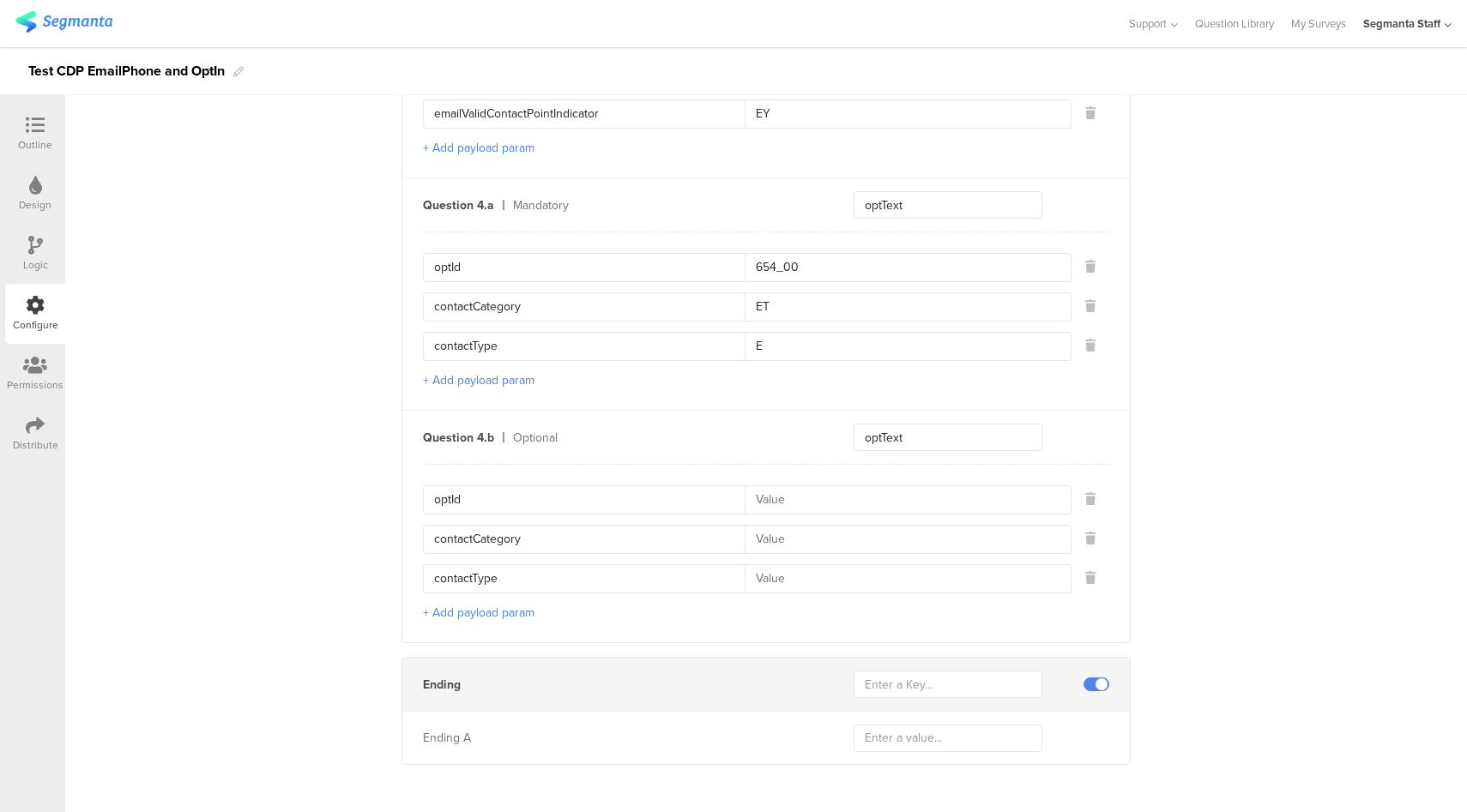
paste input "654_00"
click at [763, 486] on input "654_00" at bounding box center [902, 500] width 316 height 27
click at [764, 486] on input "654_00" at bounding box center [902, 500] width 316 height 27
type input "456_00"
click at [812, 541] on input at bounding box center [902, 539] width 316 height 27
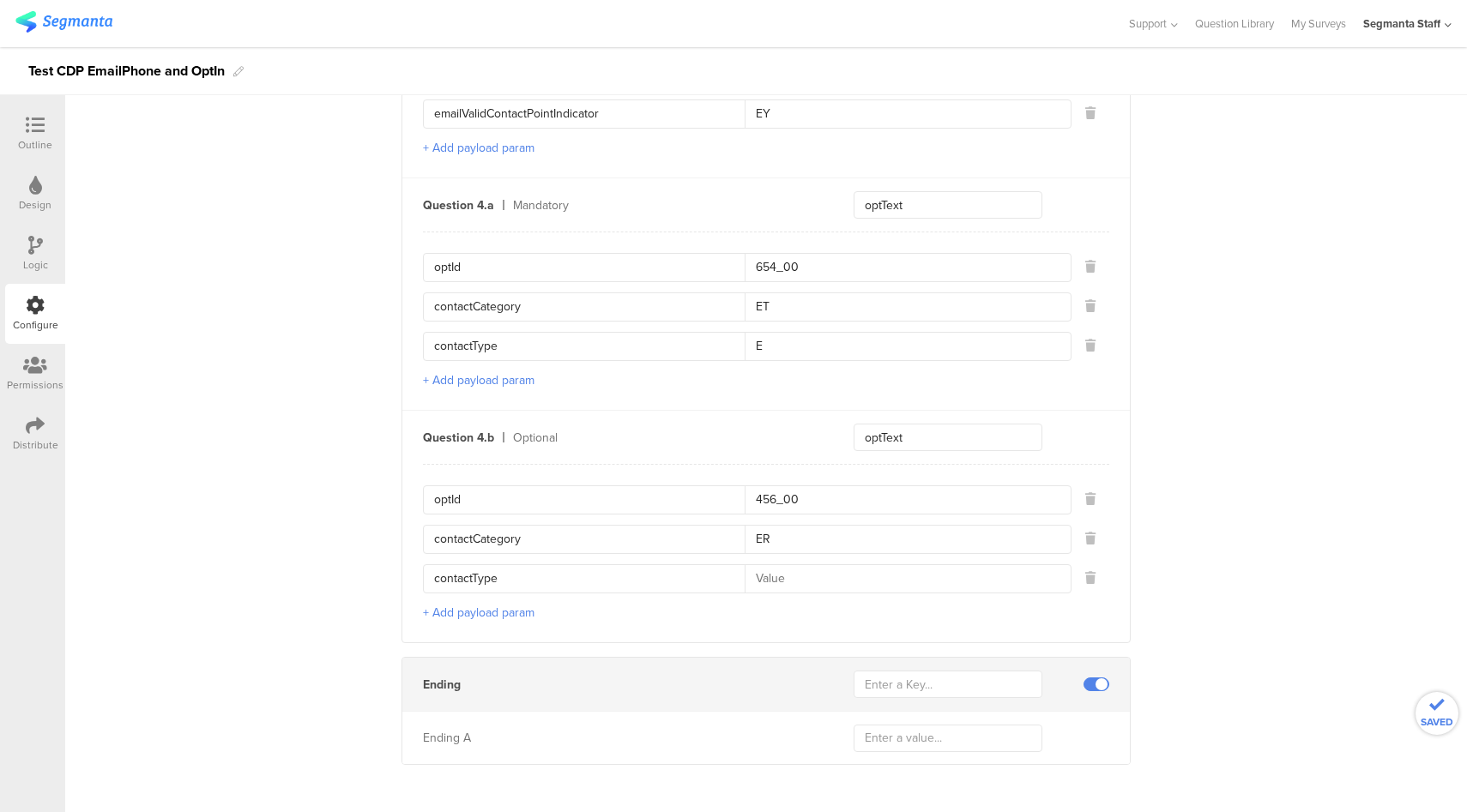
type input "ER"
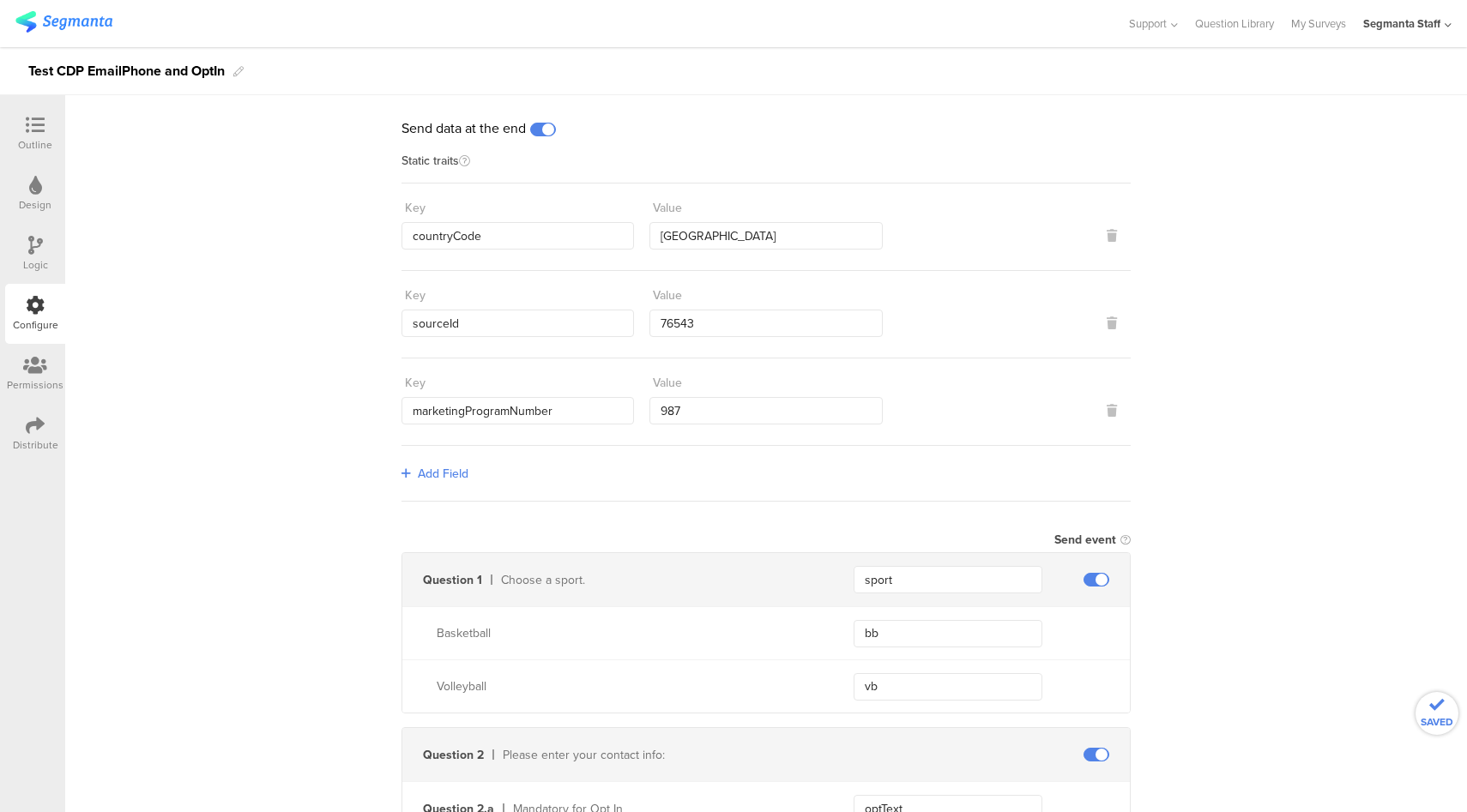
scroll to position [70, 0]
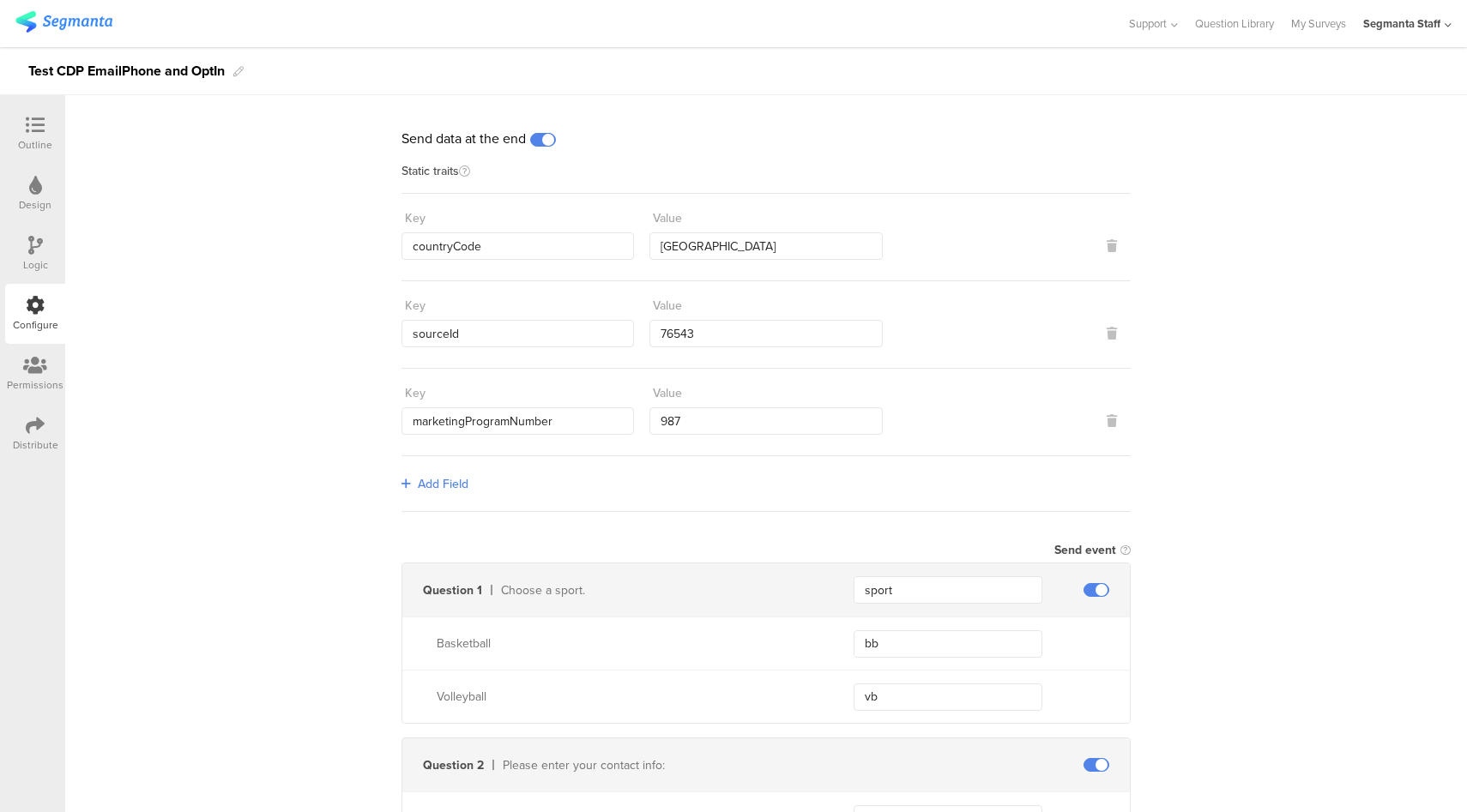
type input "E"
click at [35, 431] on icon at bounding box center [35, 425] width 19 height 19
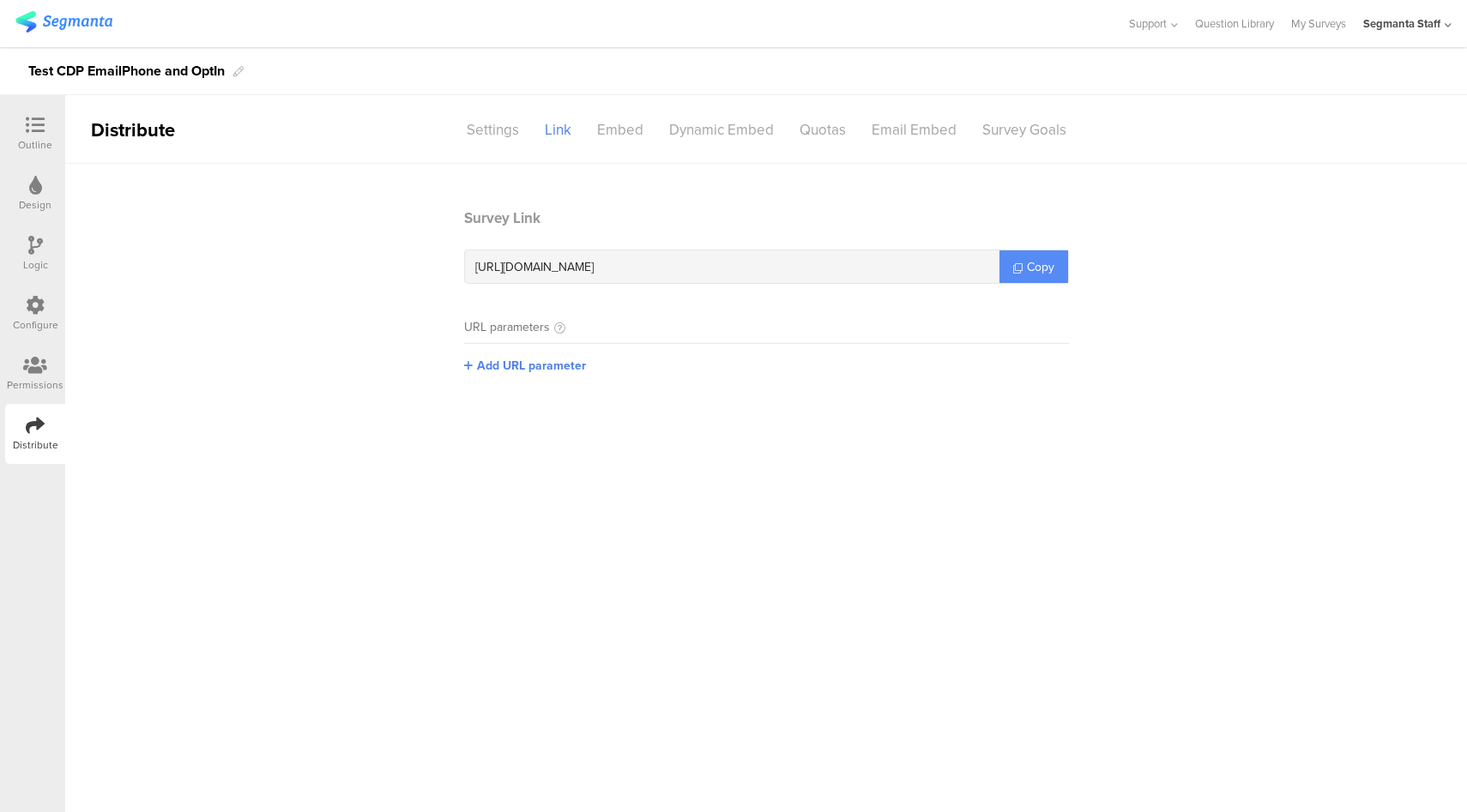
click at [1035, 270] on span "Copy" at bounding box center [1041, 267] width 27 height 18
click at [16, 136] on div "Outline" at bounding box center [35, 134] width 60 height 60
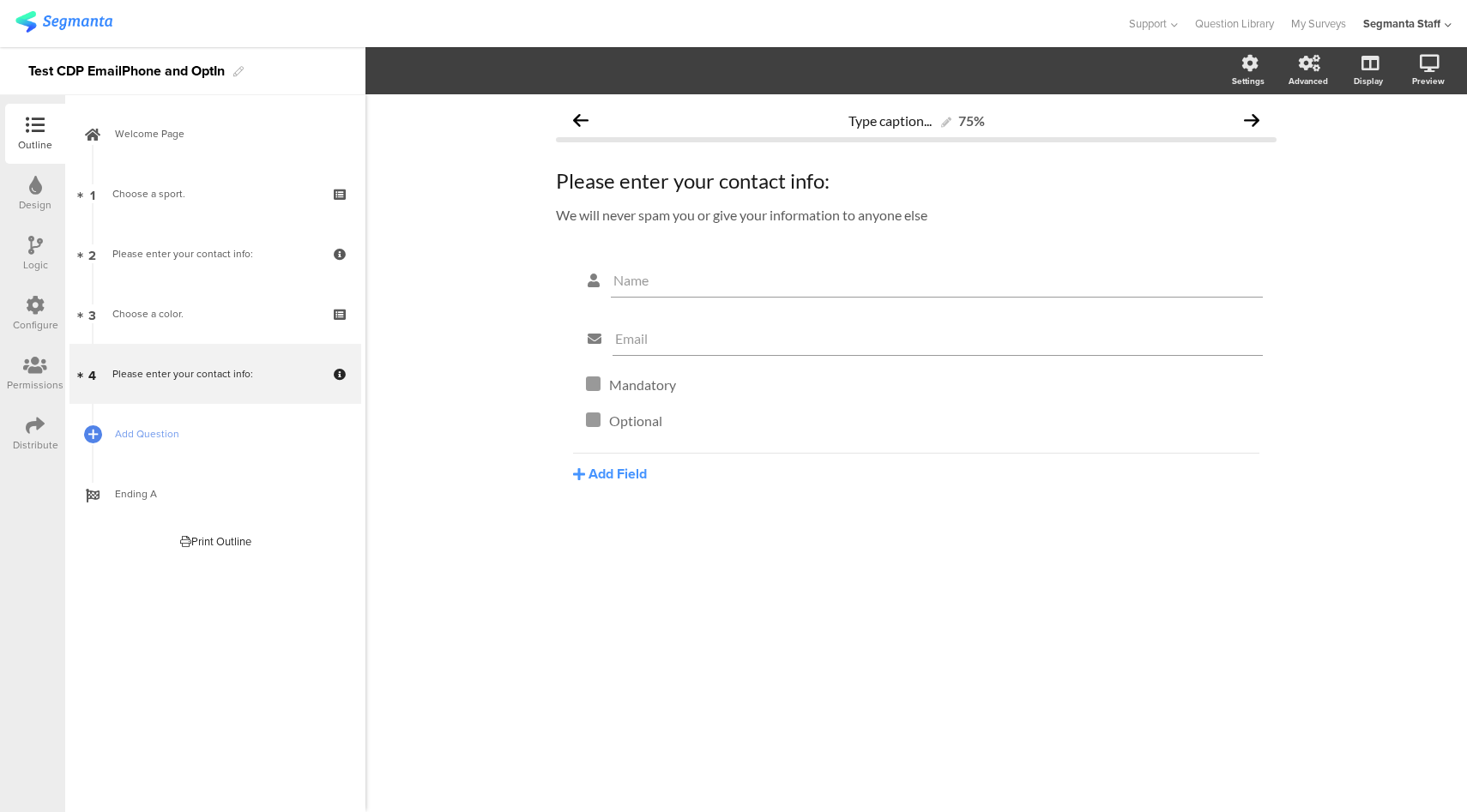
click at [39, 310] on icon at bounding box center [35, 305] width 19 height 19
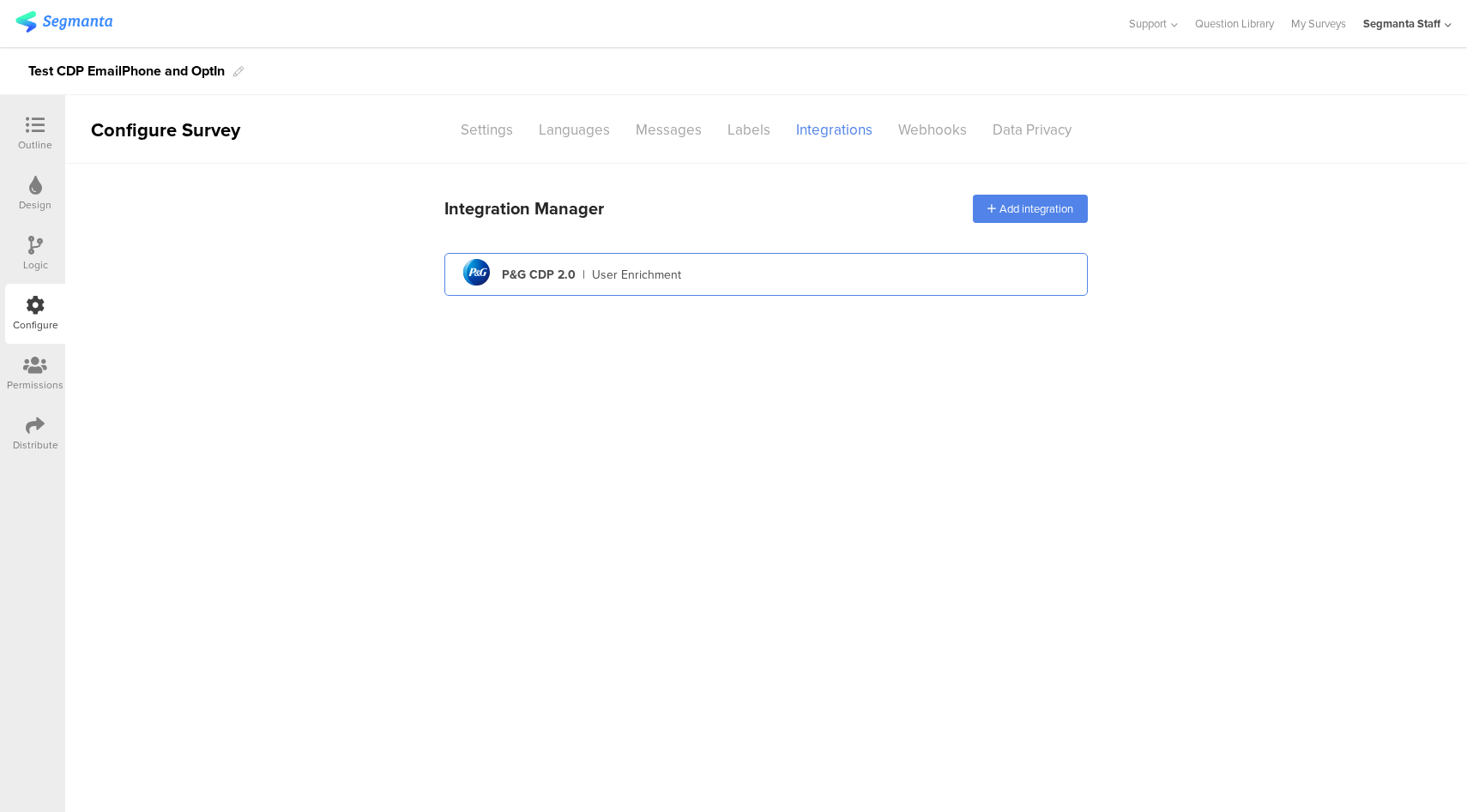
click at [772, 275] on div "pg logo P&G CDP 2.0 | User Enrichment" at bounding box center [766, 275] width 616 height 42
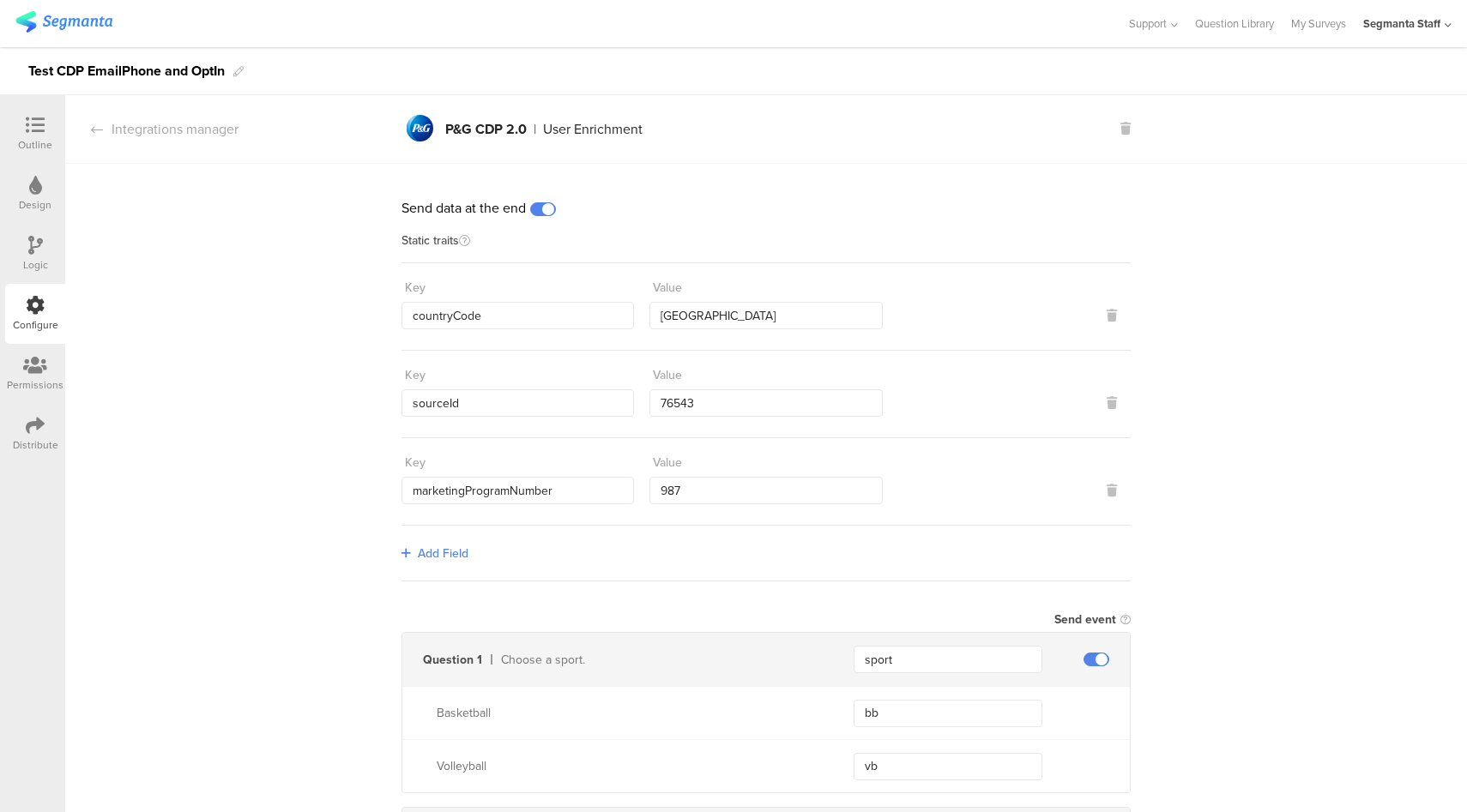
click at [534, 204] on span at bounding box center [542, 210] width 26 height 14
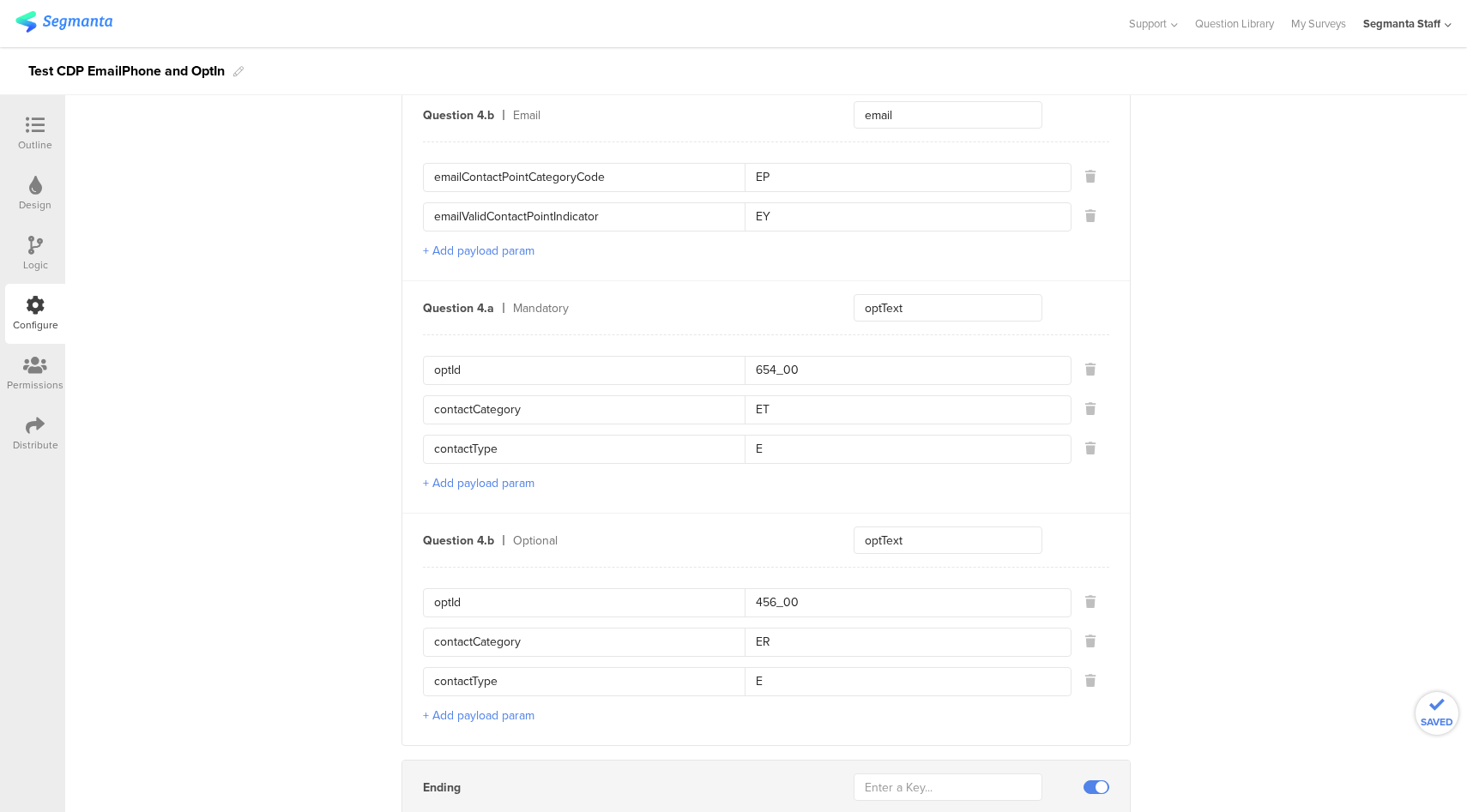
scroll to position [1428, 0]
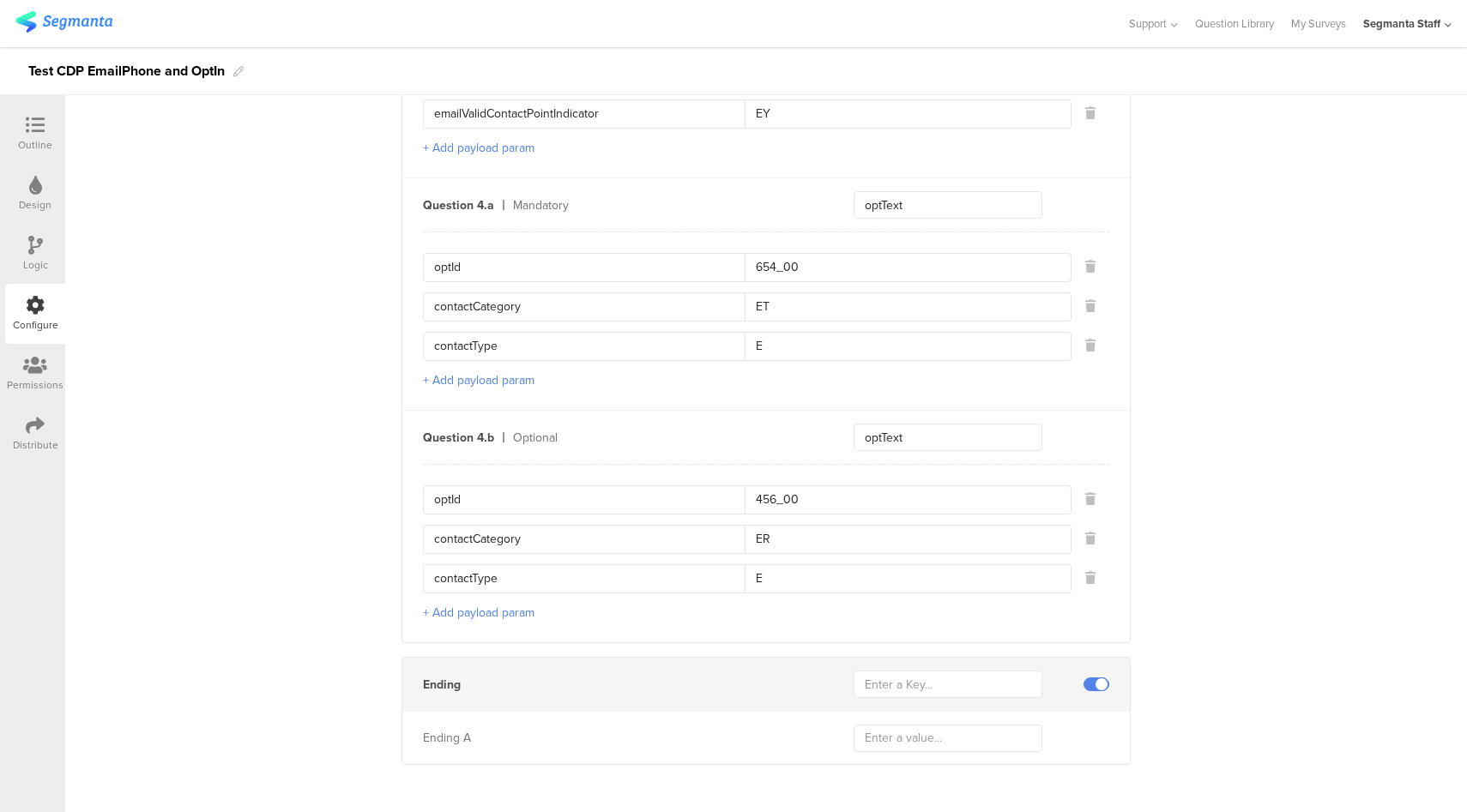
click at [1089, 678] on span at bounding box center [1096, 685] width 26 height 14
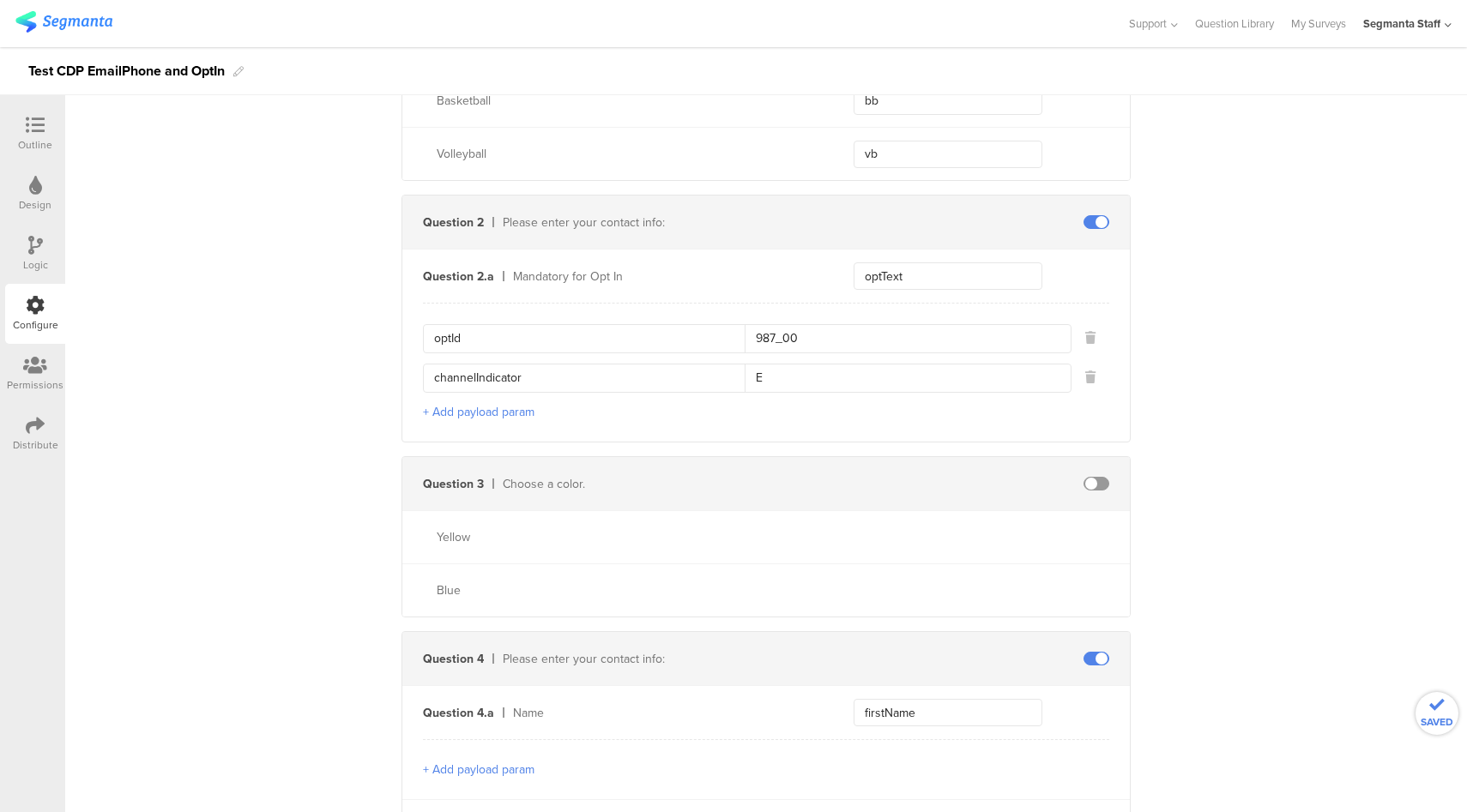
scroll to position [0, 0]
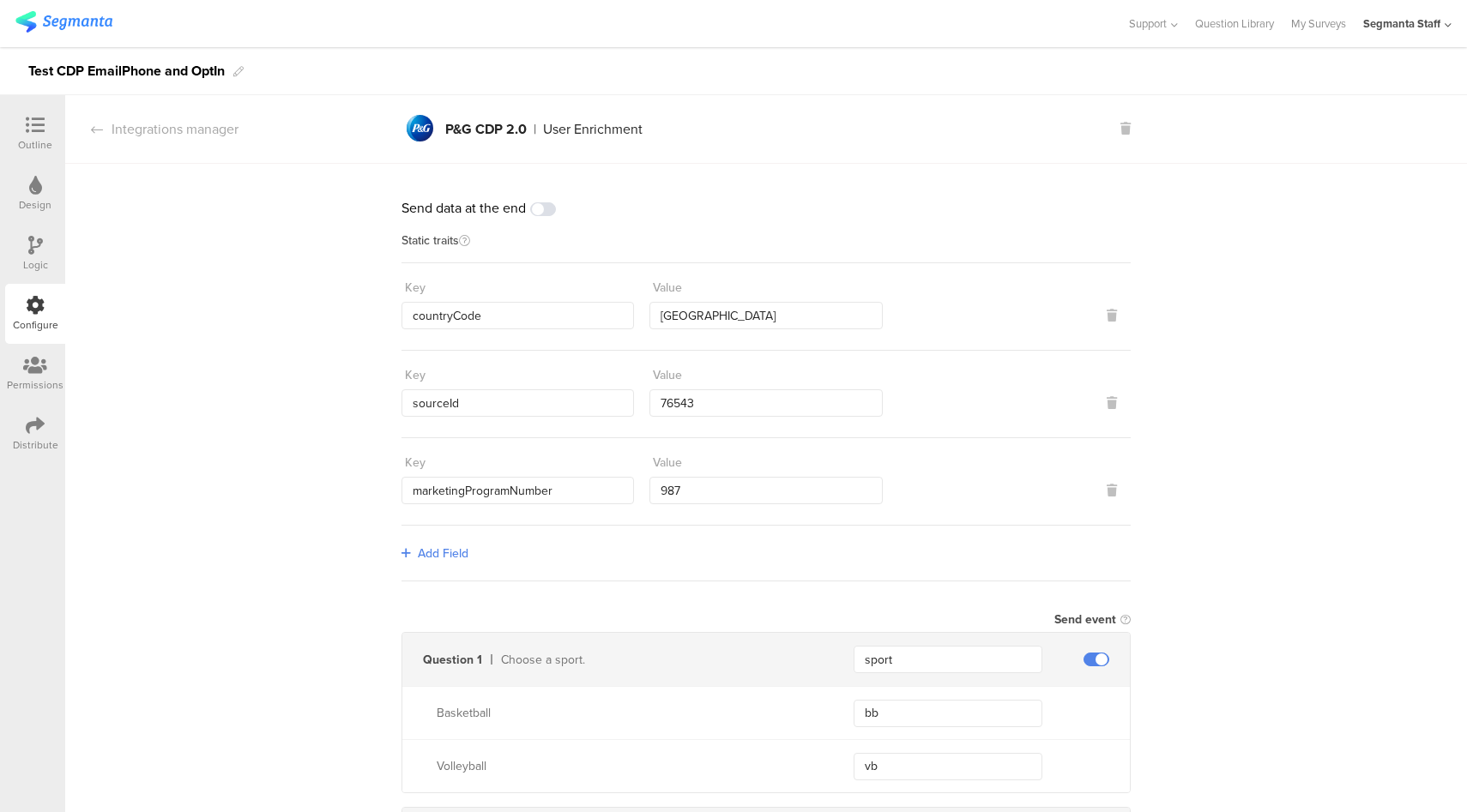
click at [26, 126] on icon at bounding box center [35, 125] width 19 height 19
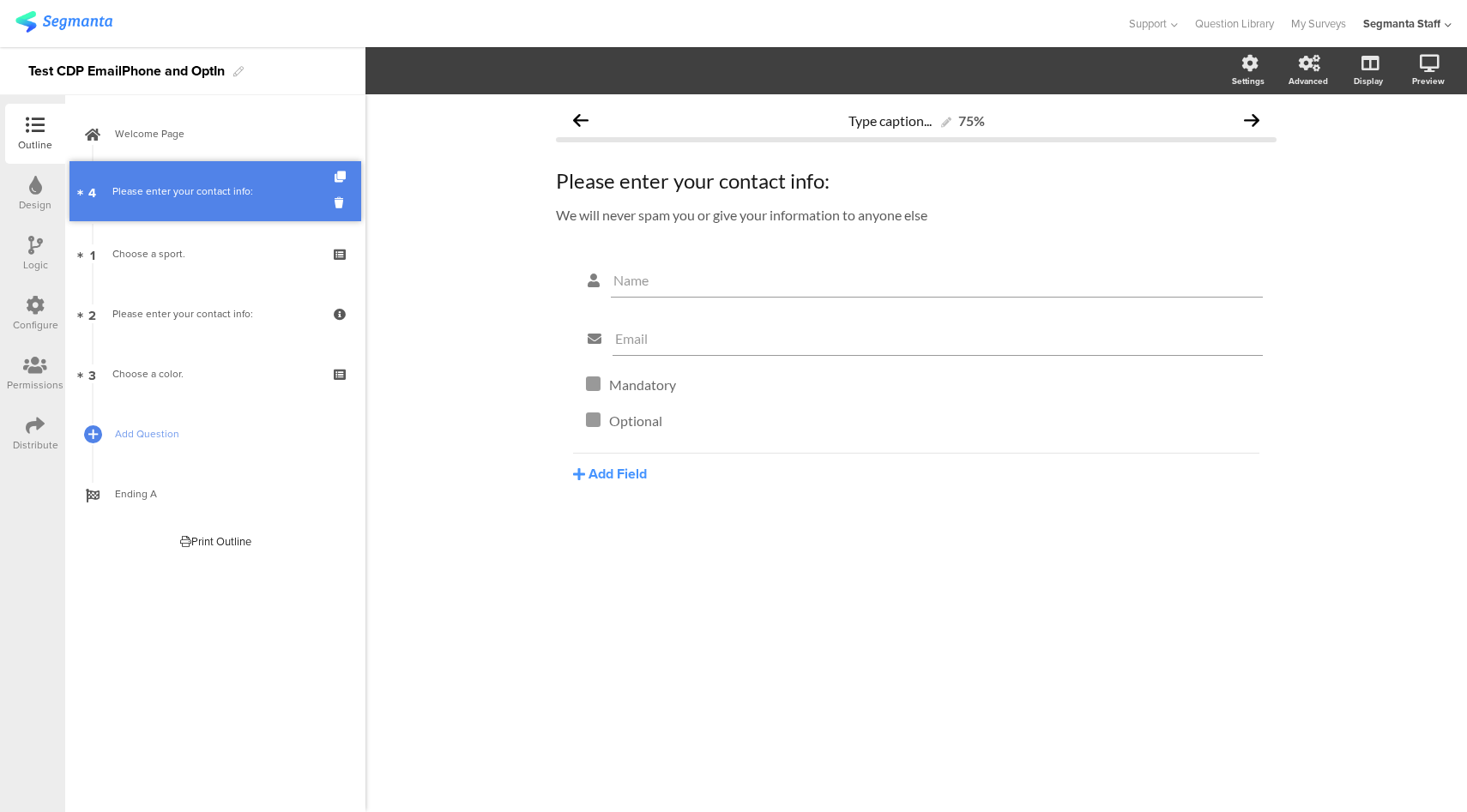
drag, startPoint x: 228, startPoint y: 368, endPoint x: 226, endPoint y: 189, distance: 179.0
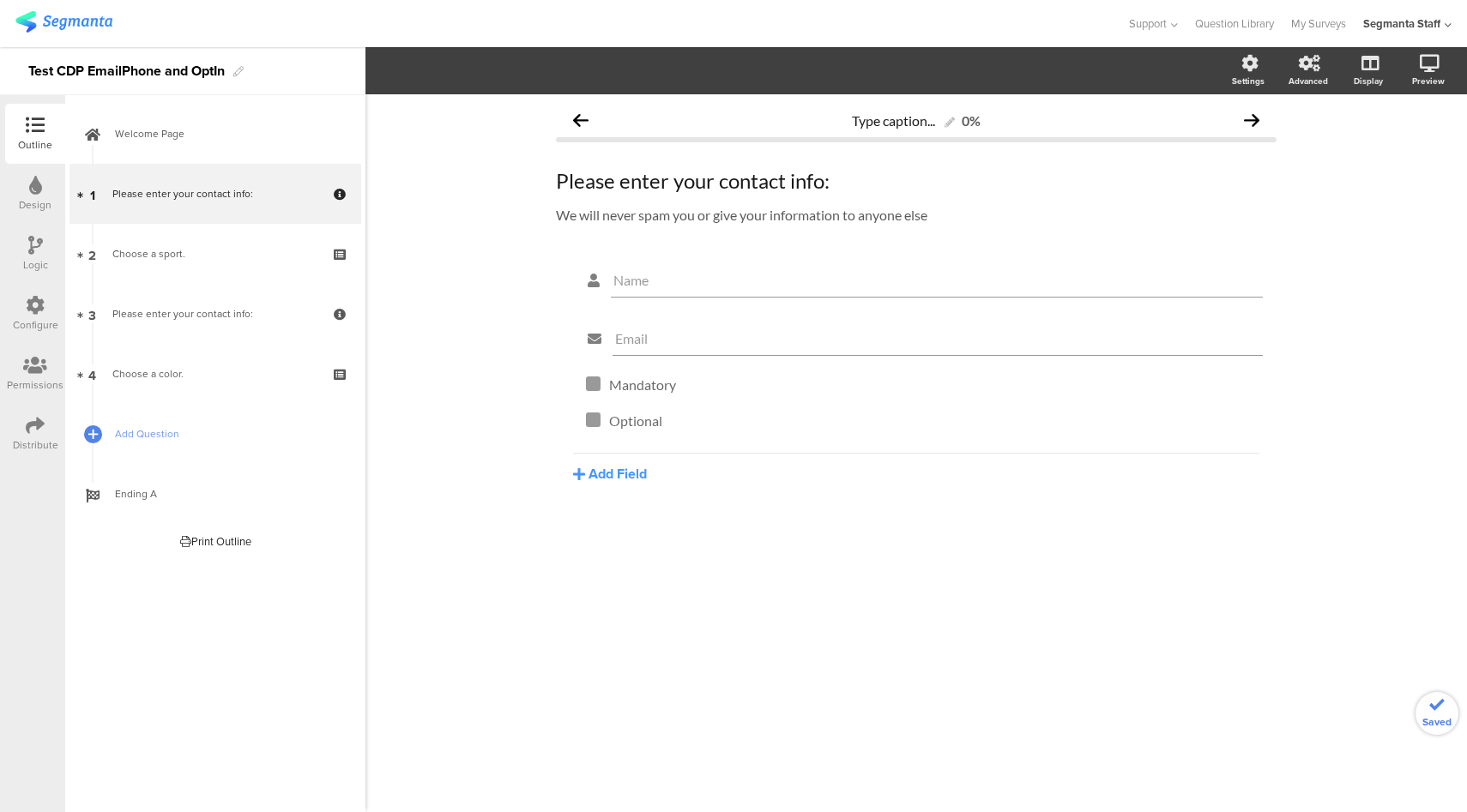
click at [45, 302] on div "Configure" at bounding box center [35, 314] width 60 height 60
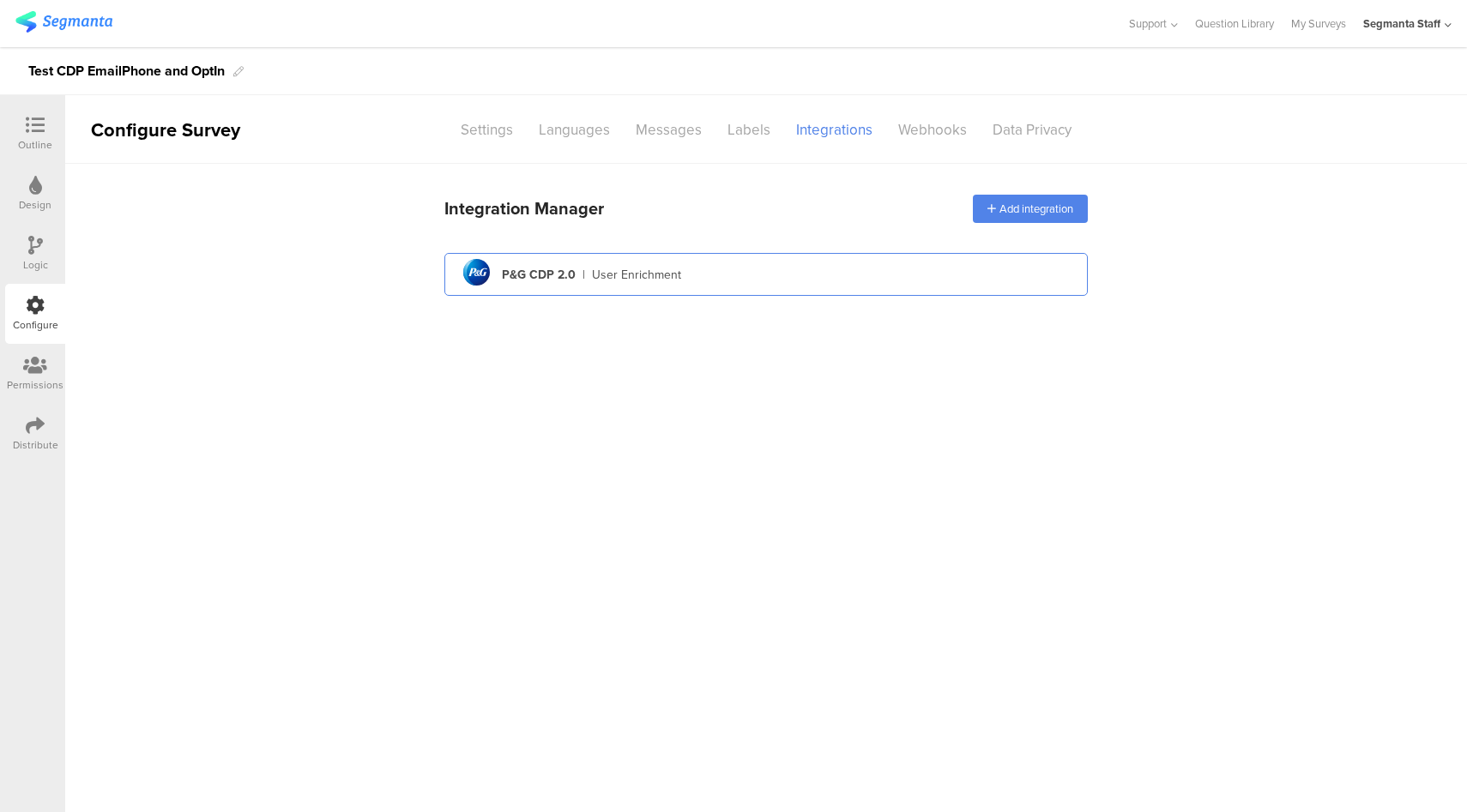
click at [866, 271] on div "pg logo P&G CDP 2.0 | User Enrichment" at bounding box center [766, 275] width 616 height 42
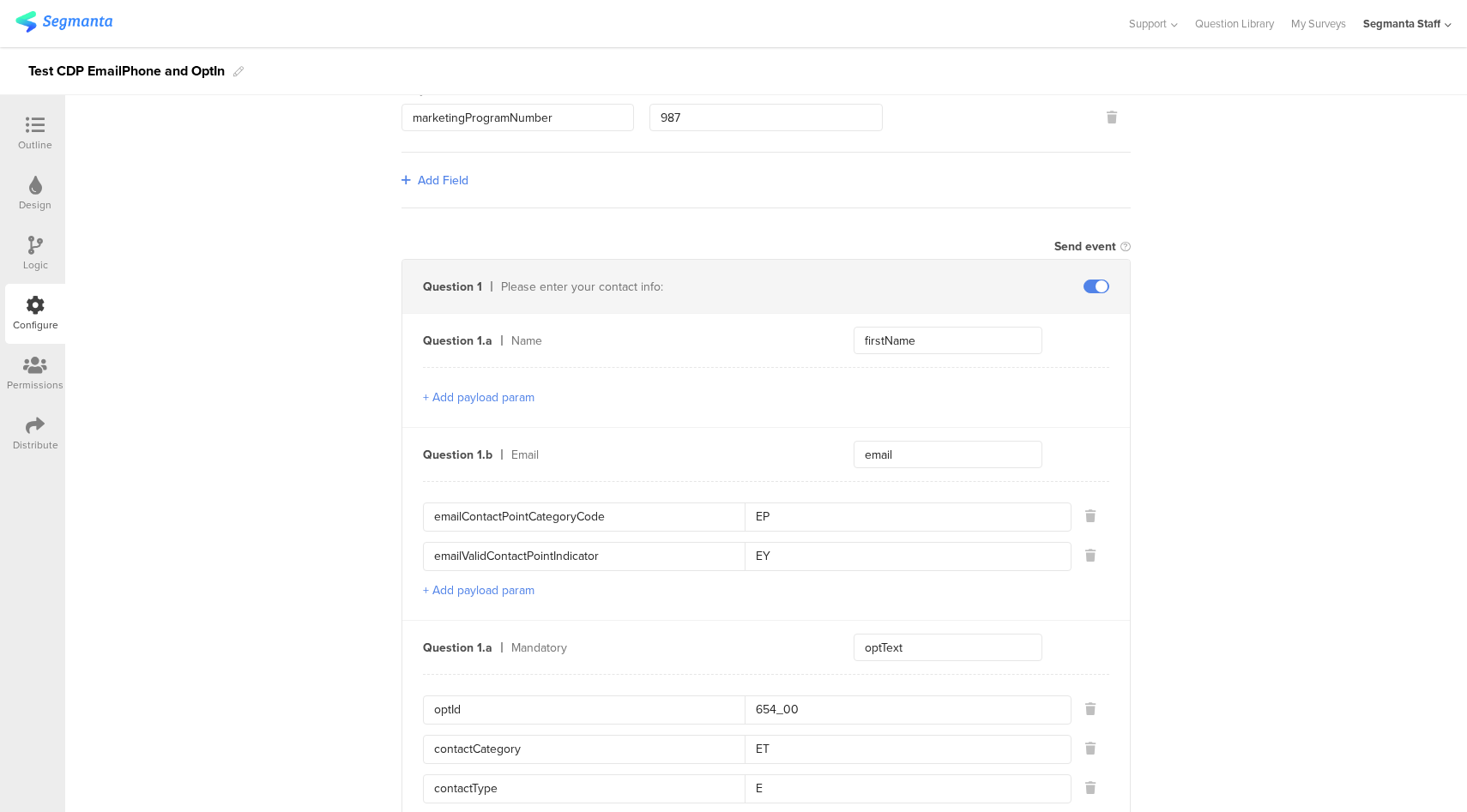
scroll to position [1083, 0]
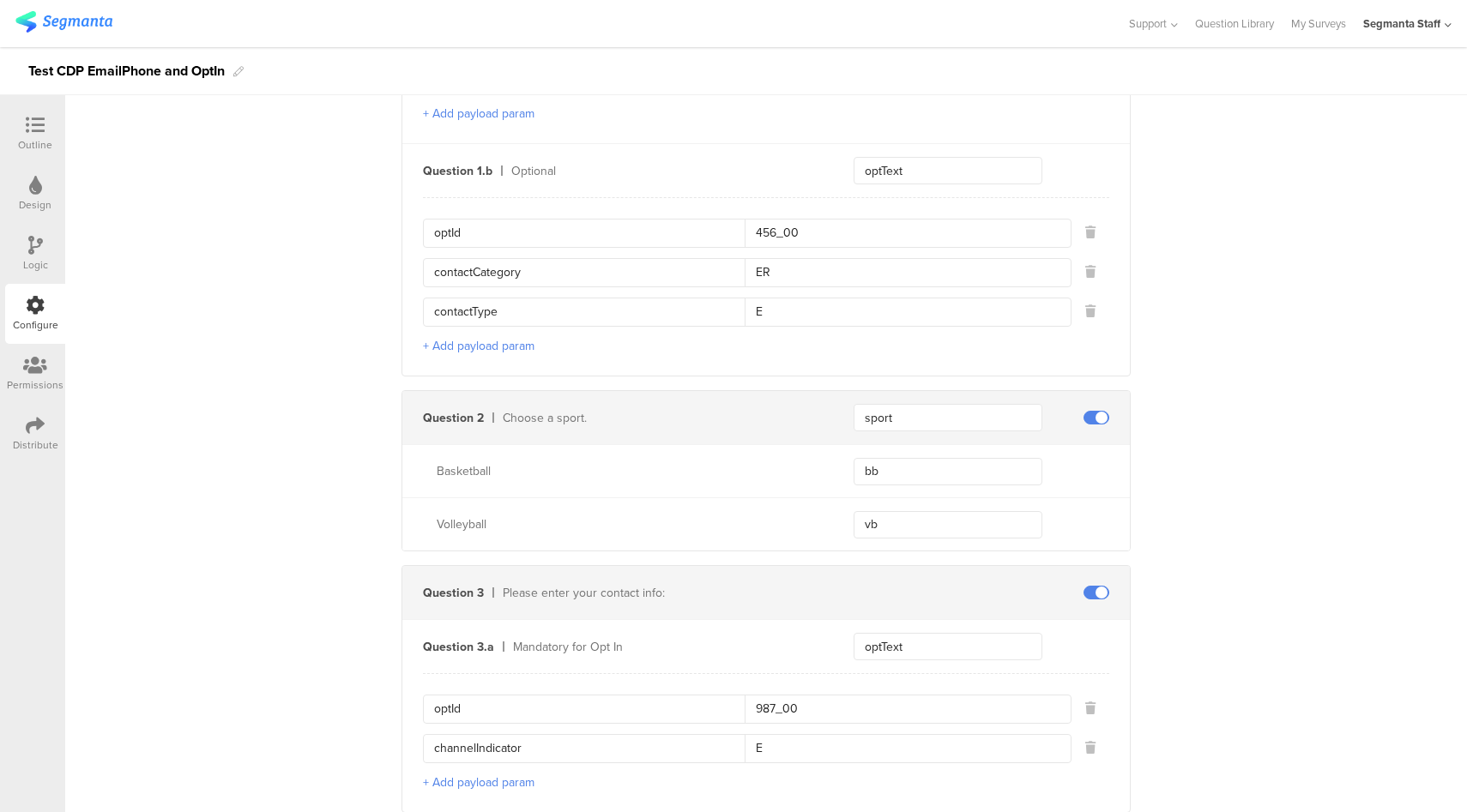
click at [1096, 586] on span at bounding box center [1096, 593] width 26 height 14
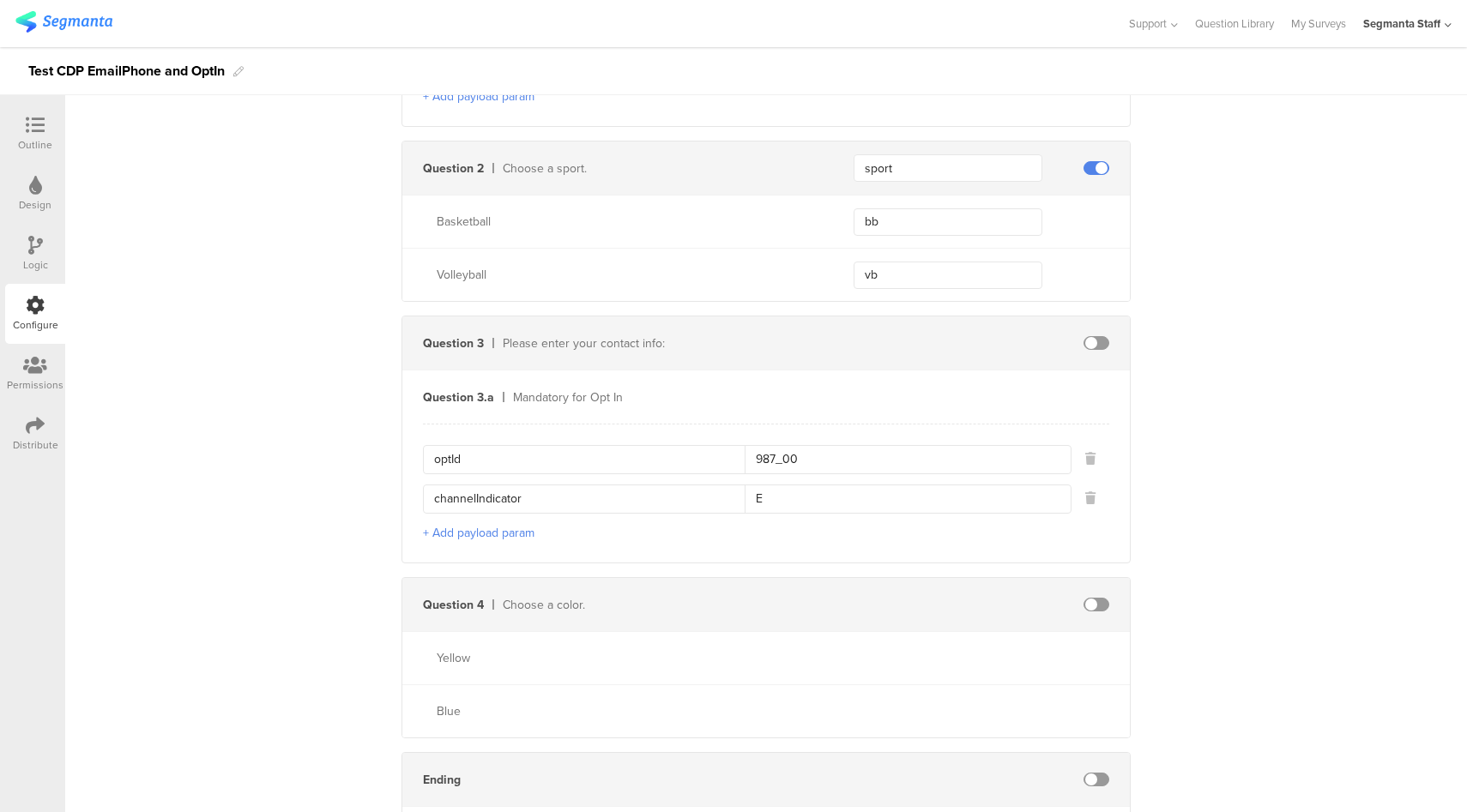
scroll to position [1332, 0]
click at [1088, 453] on icon at bounding box center [1091, 459] width 11 height 12
type input "channelIndicator"
type input "E"
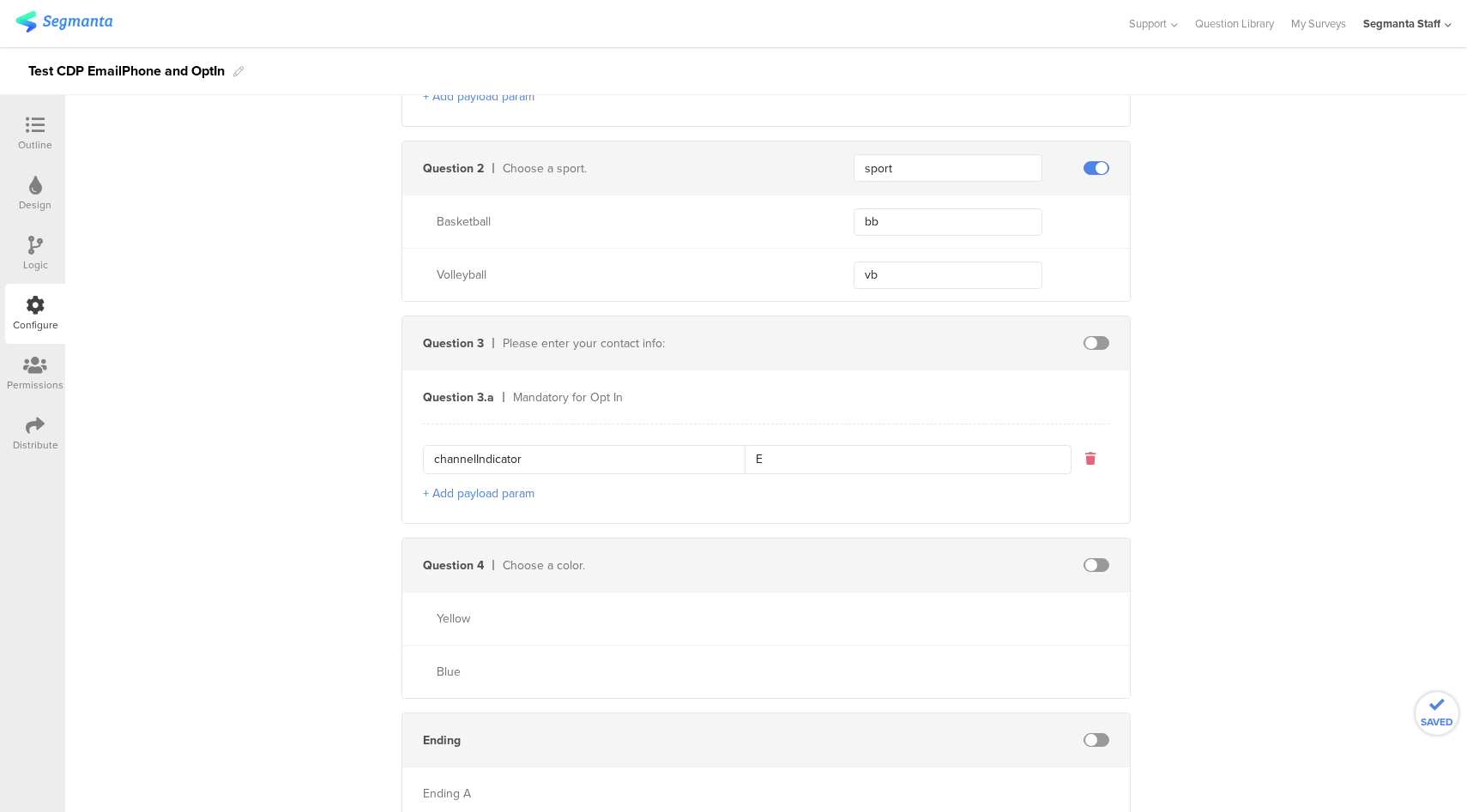
click at [1088, 453] on icon at bounding box center [1091, 459] width 11 height 12
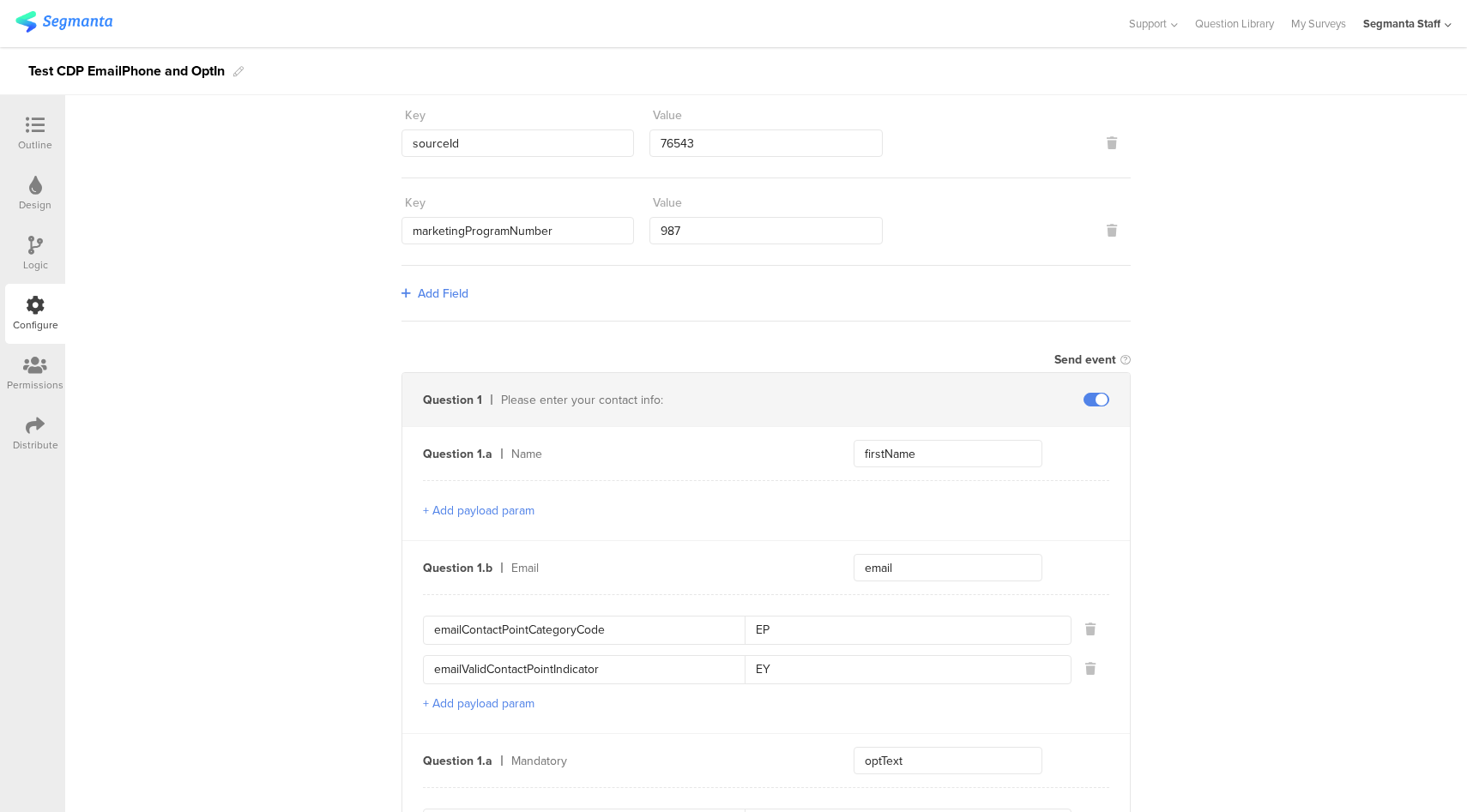
scroll to position [0, 0]
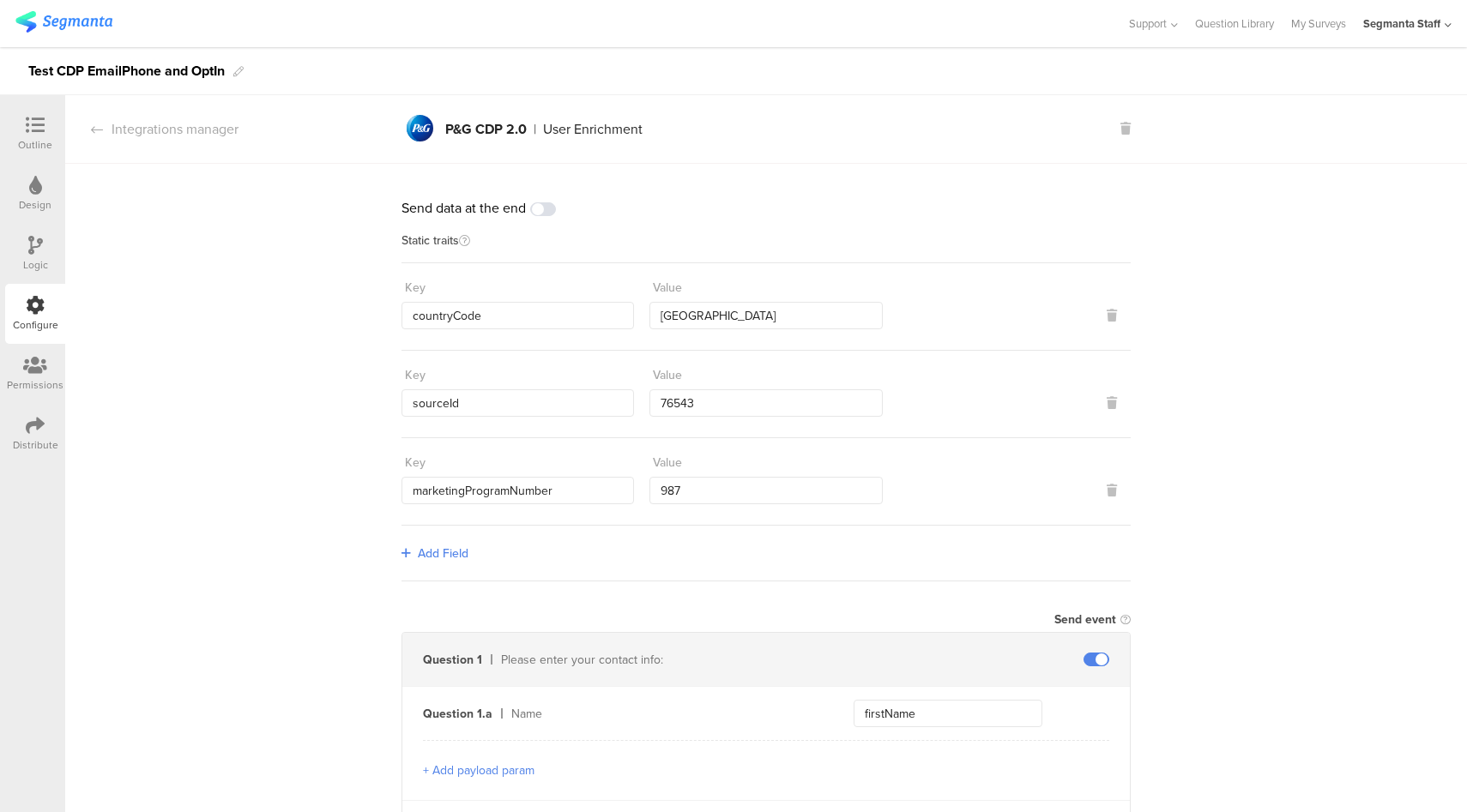
click at [24, 438] on div "Distribute" at bounding box center [35, 445] width 45 height 15
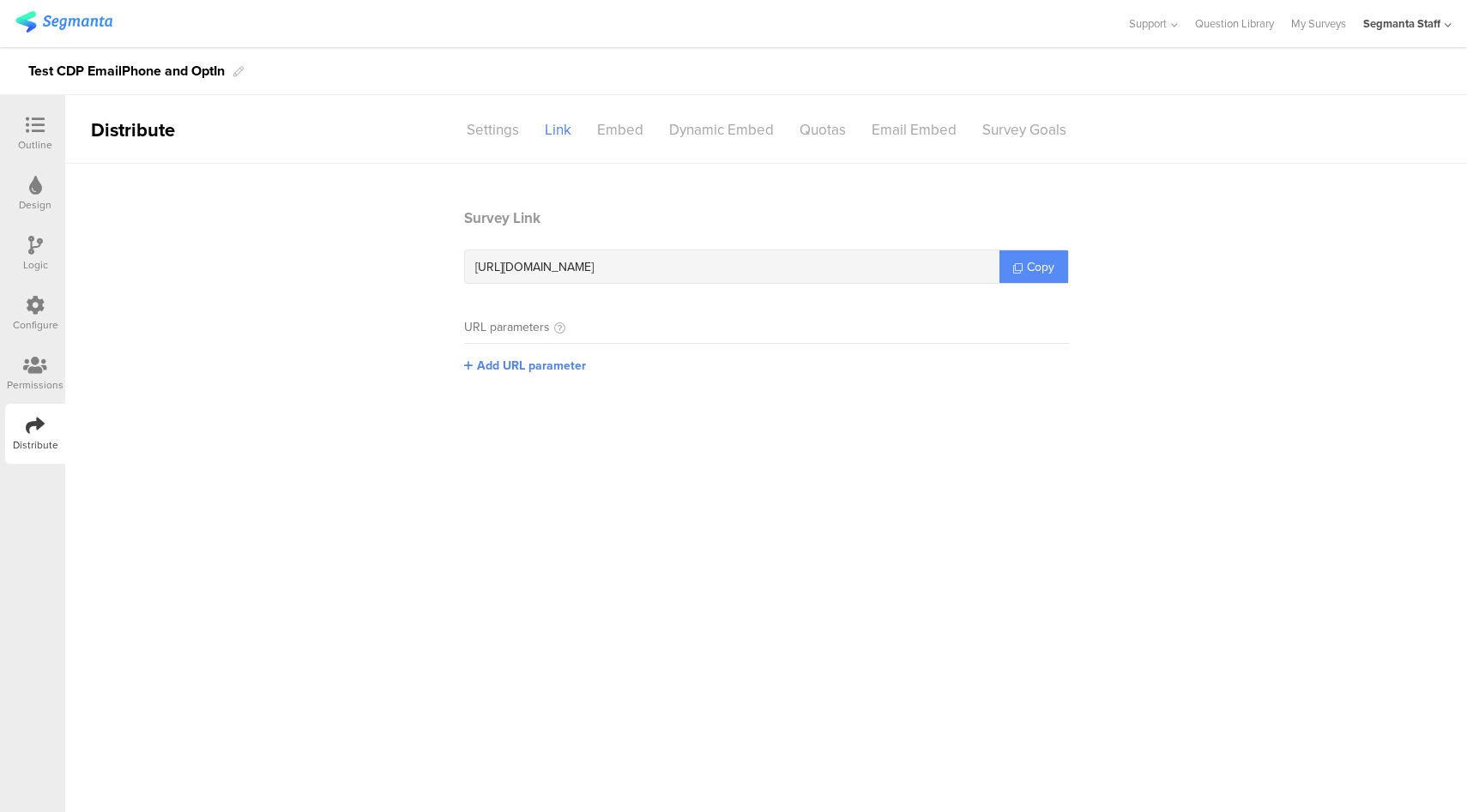
click at [1062, 273] on link "Copy" at bounding box center [1034, 266] width 69 height 33
click at [40, 128] on icon at bounding box center [35, 125] width 19 height 19
